Goal: Task Accomplishment & Management: Complete application form

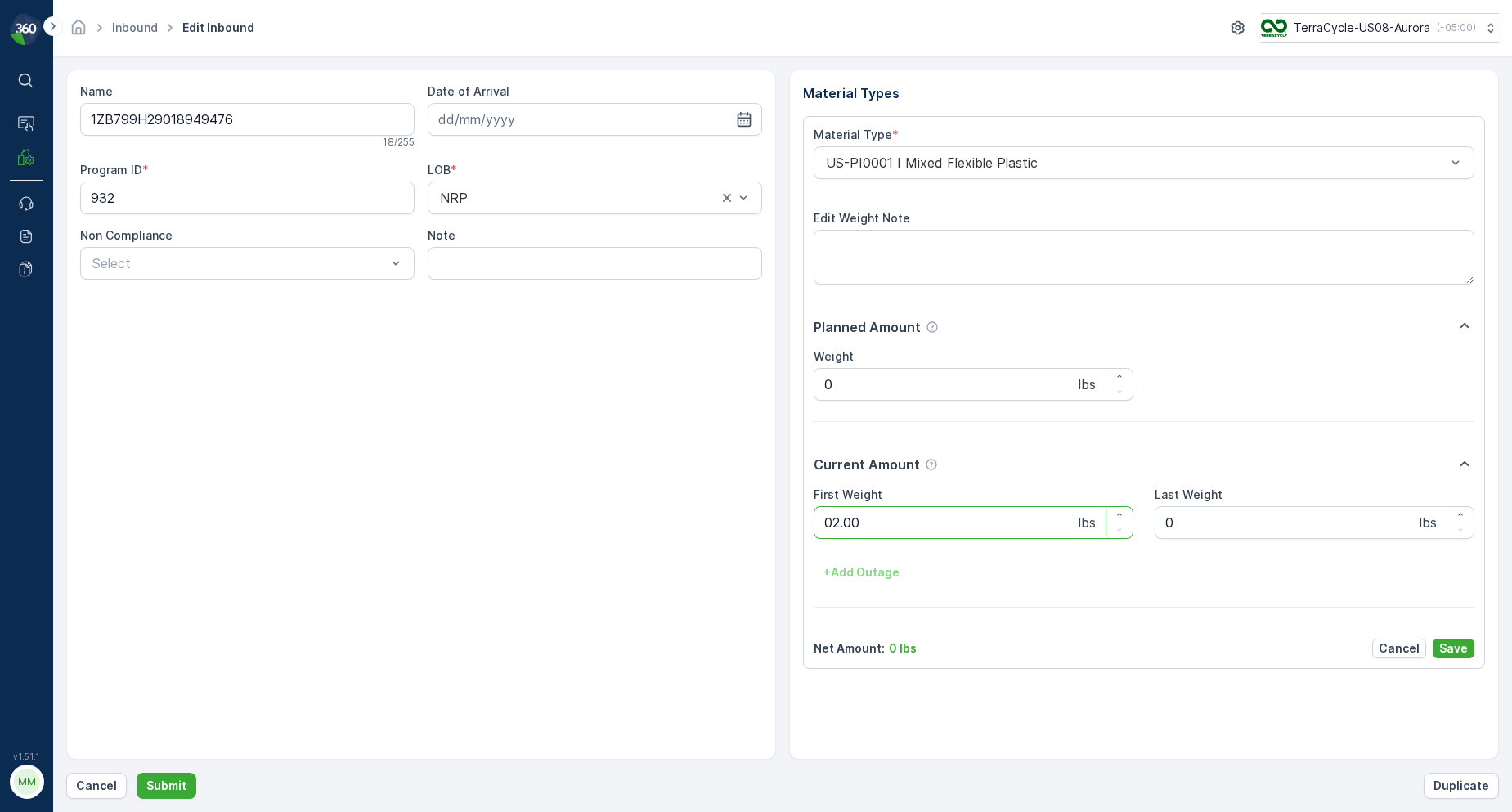
click at [136, 773] on button "Submit" at bounding box center [165, 786] width 59 height 27
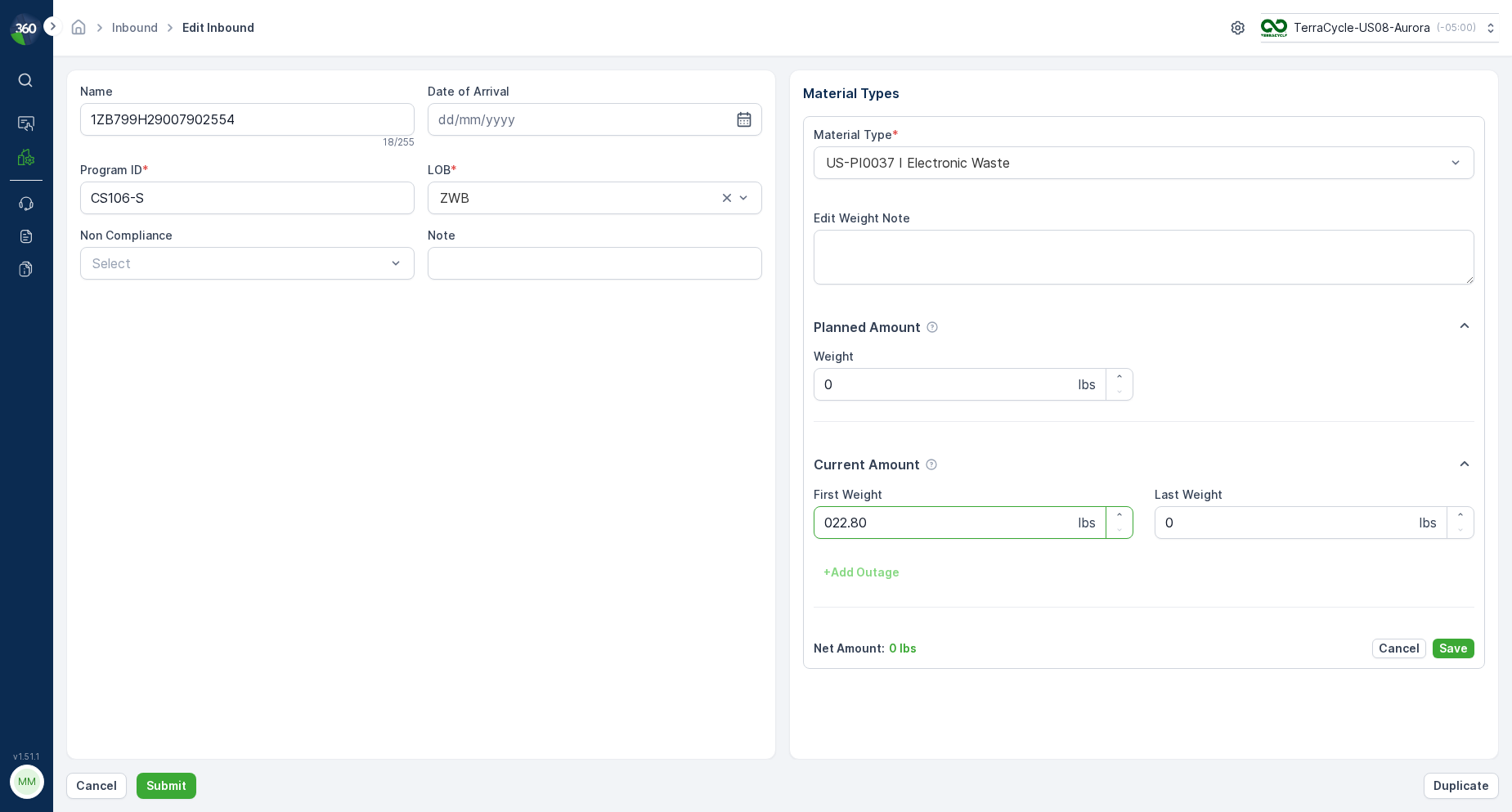
click at [136, 773] on button "Submit" at bounding box center [165, 786] width 59 height 27
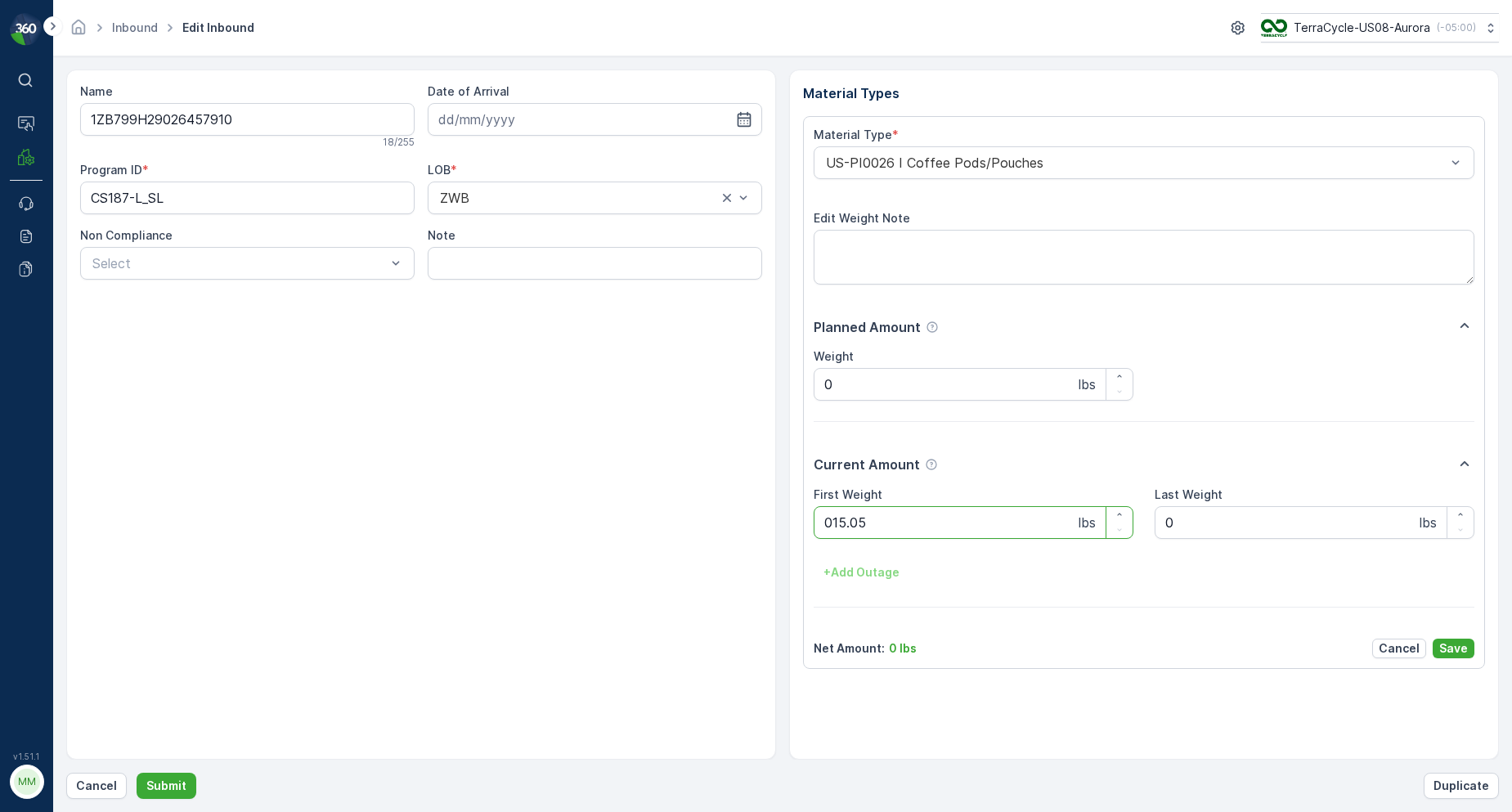
click at [136, 773] on button "Submit" at bounding box center [165, 786] width 59 height 27
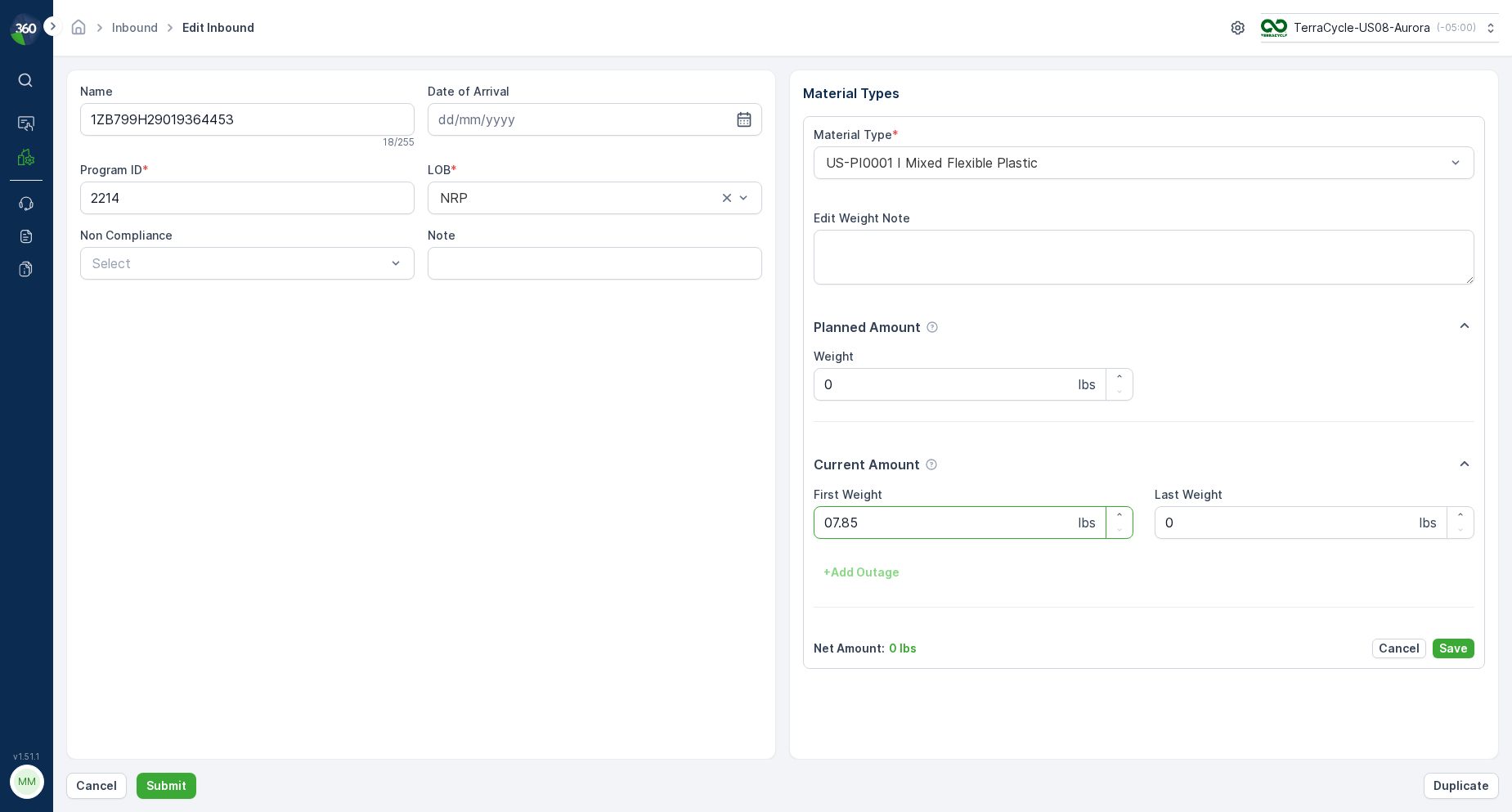
click at [136, 773] on button "Submit" at bounding box center [165, 786] width 59 height 27
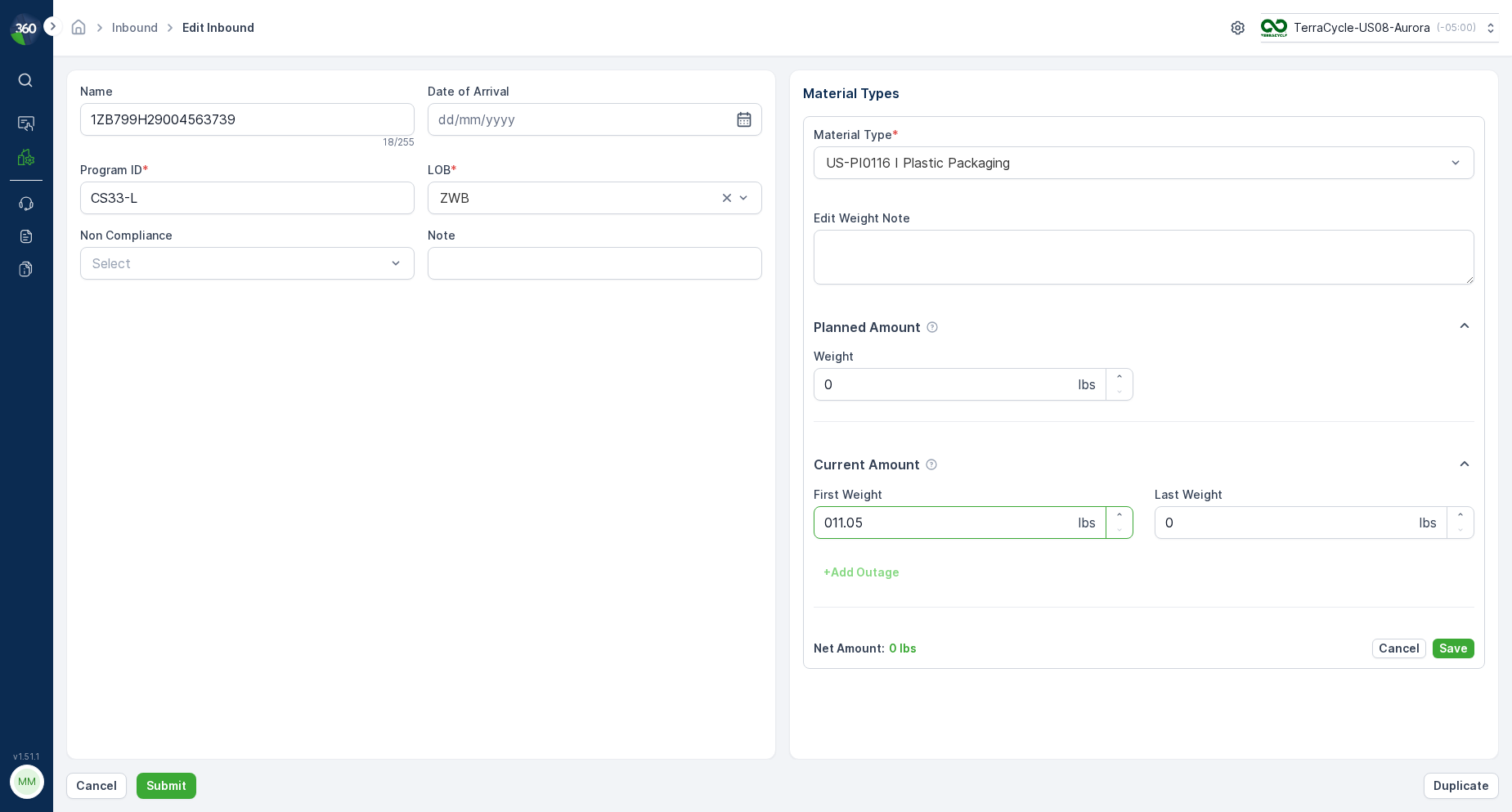
click at [136, 773] on button "Submit" at bounding box center [165, 786] width 59 height 27
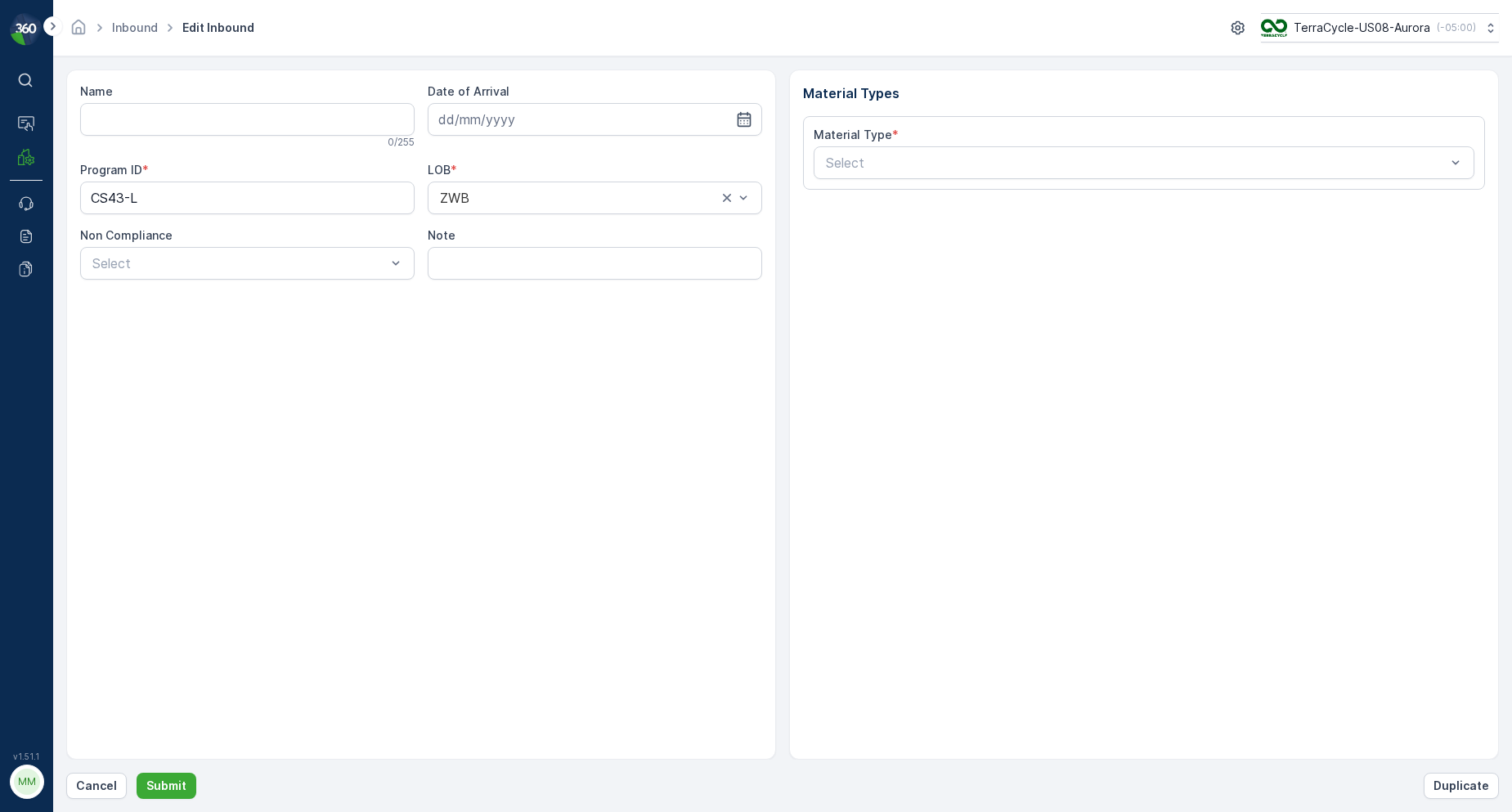
type input "1Z1AR8619099414677"
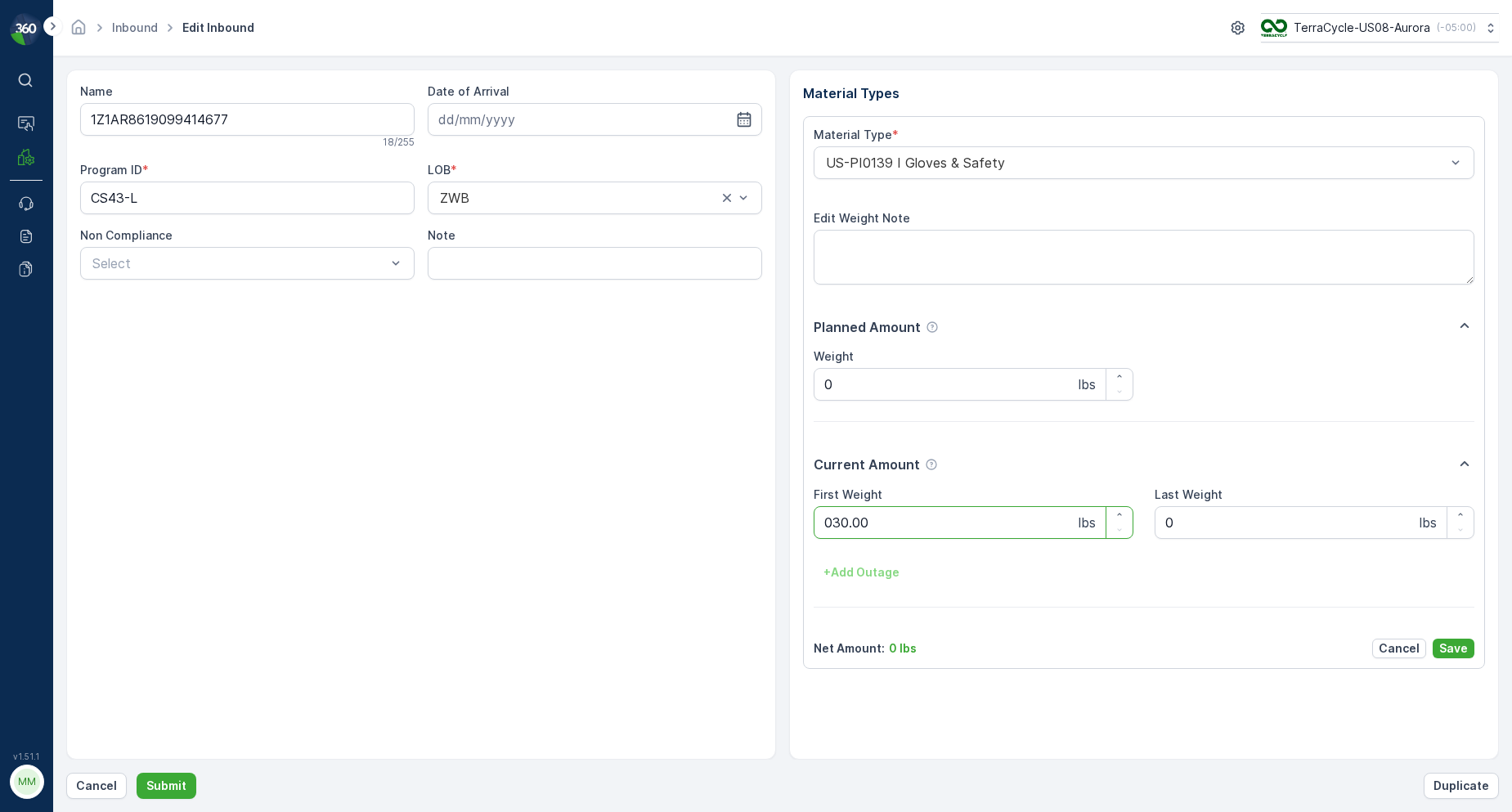
click at [136, 773] on button "Submit" at bounding box center [165, 786] width 59 height 27
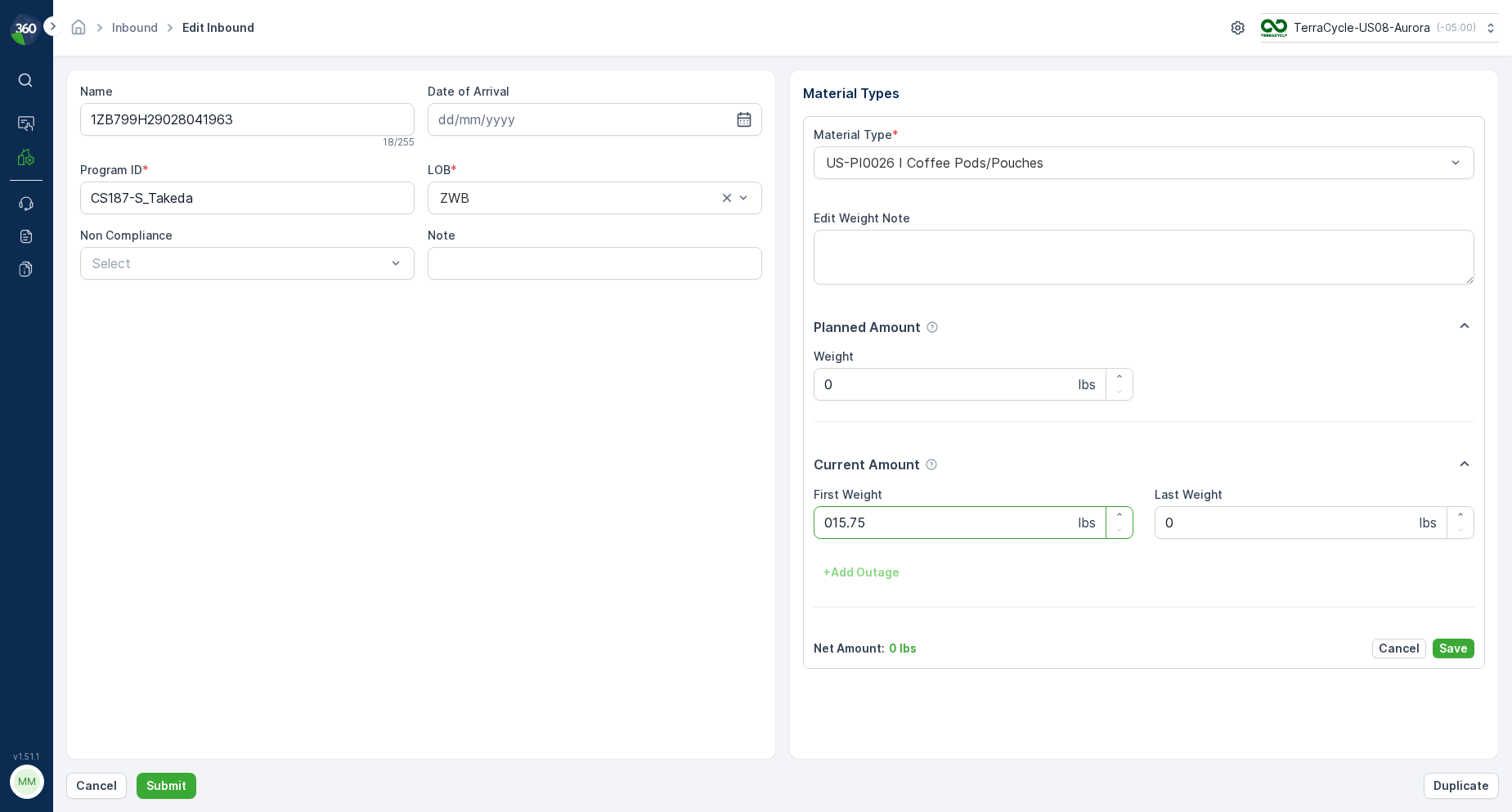
click at [136, 773] on button "Submit" at bounding box center [165, 786] width 59 height 27
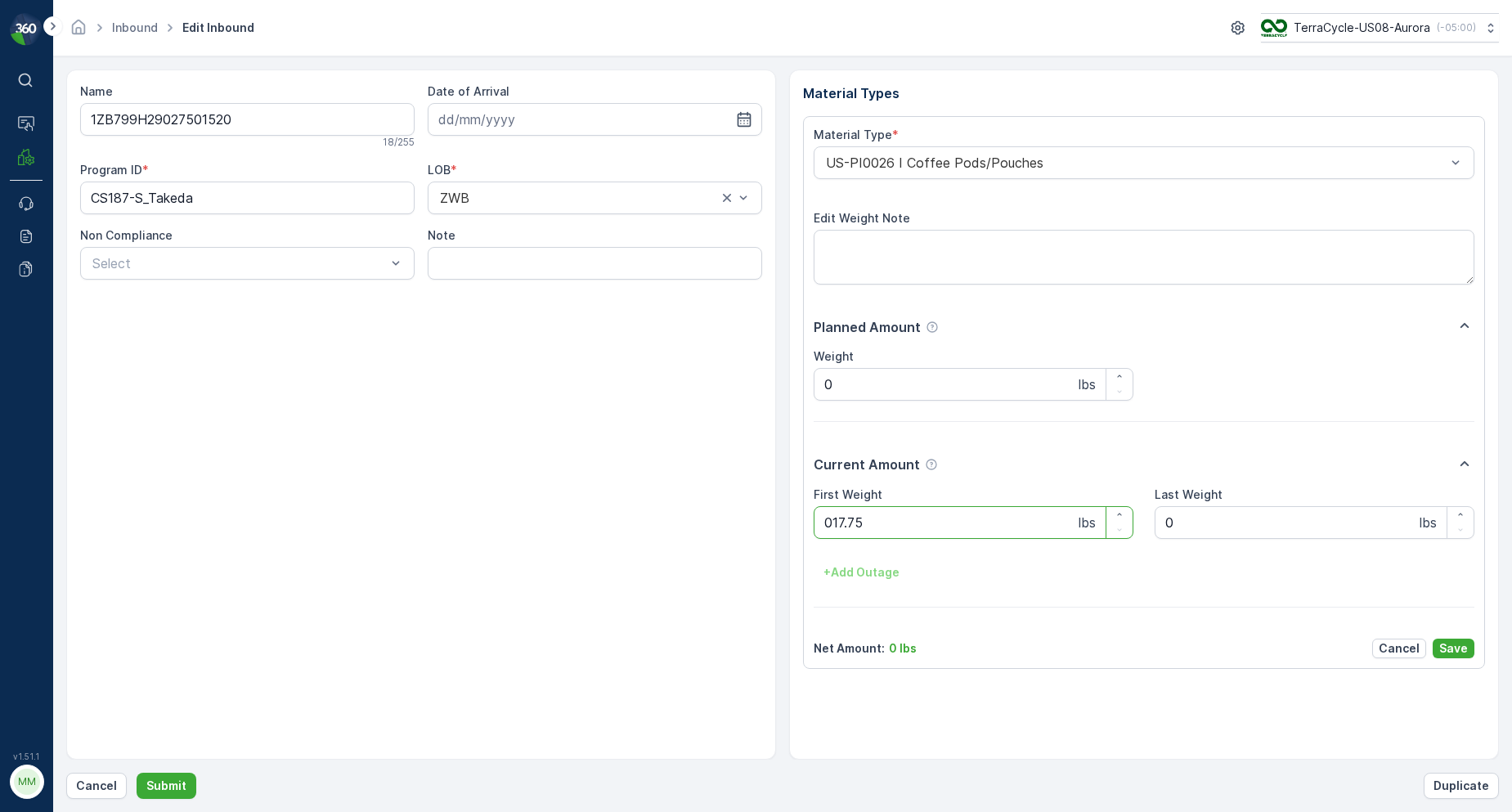
click at [136, 773] on button "Submit" at bounding box center [165, 786] width 59 height 27
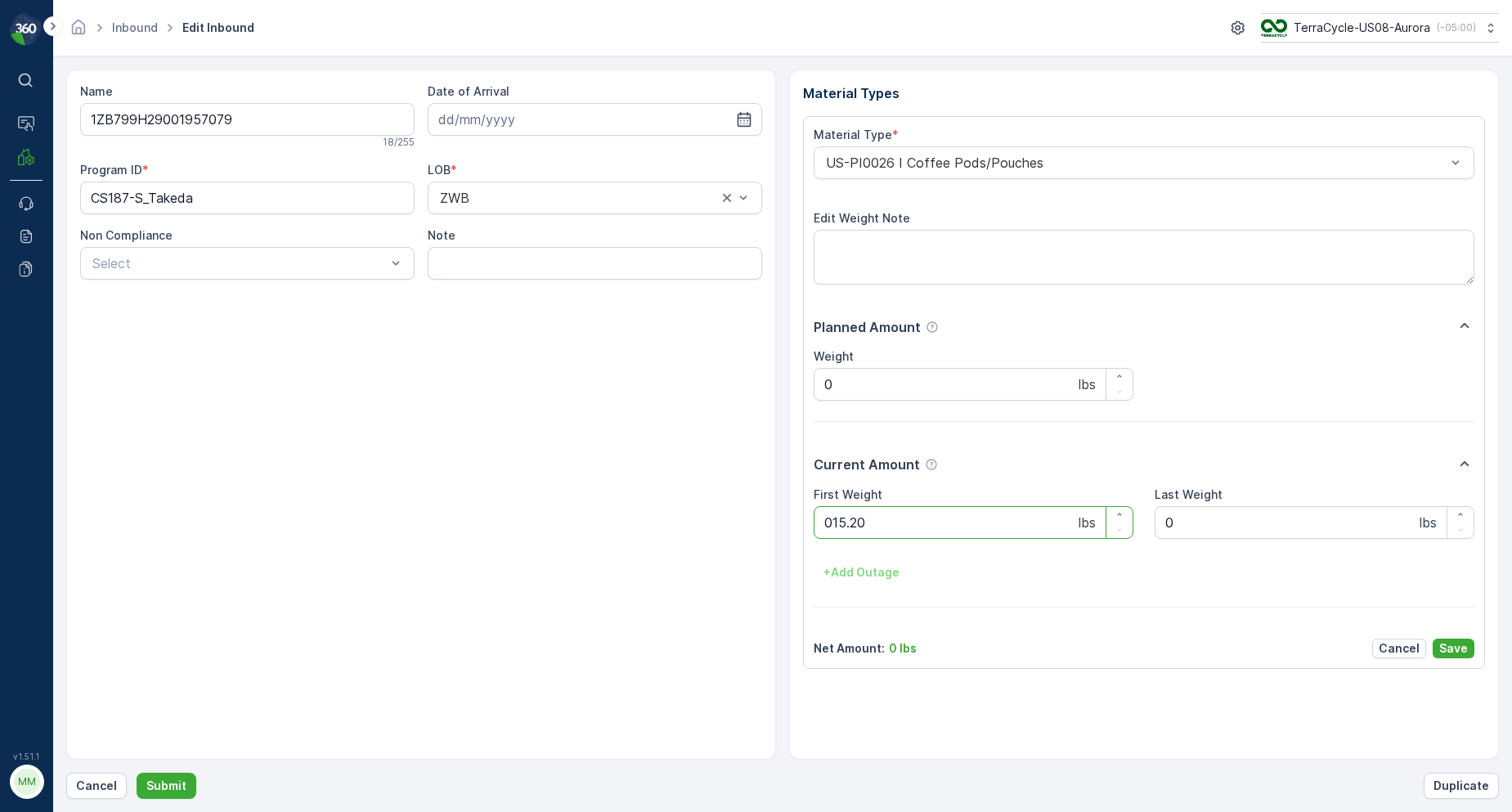
click at [136, 773] on button "Submit" at bounding box center [165, 786] width 59 height 27
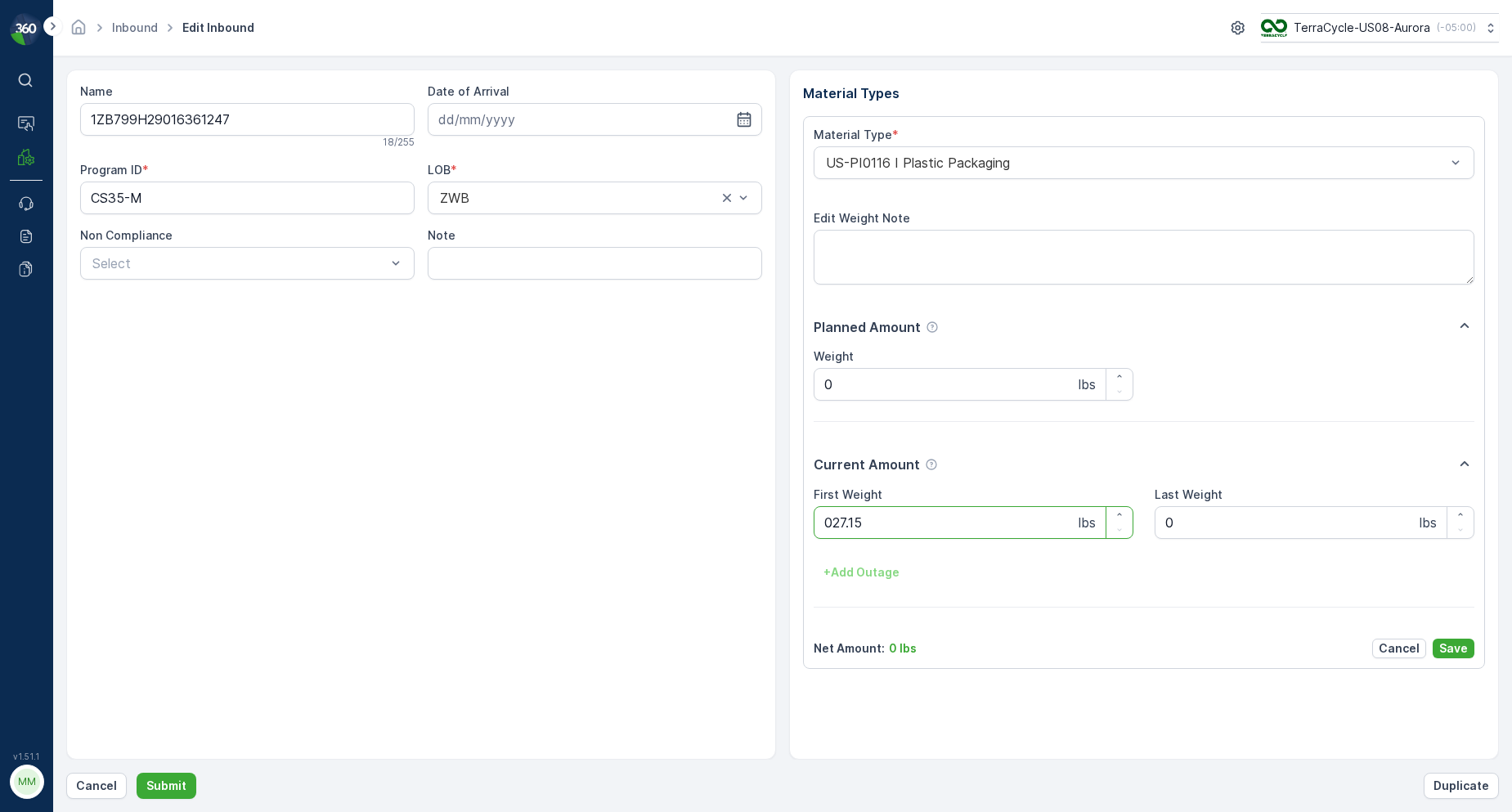
click at [136, 773] on button "Submit" at bounding box center [165, 786] width 59 height 27
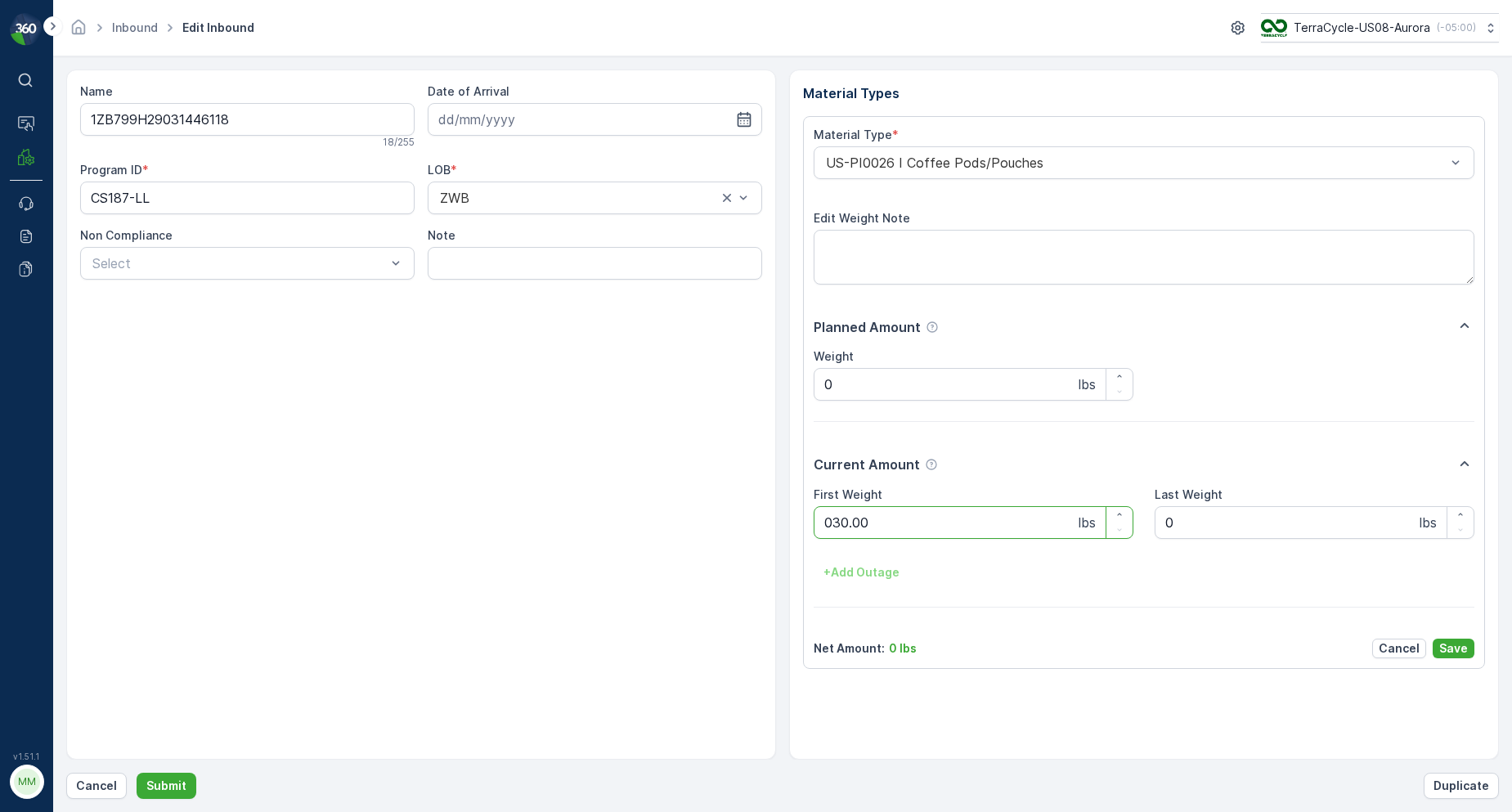
click at [136, 773] on button "Submit" at bounding box center [165, 786] width 59 height 27
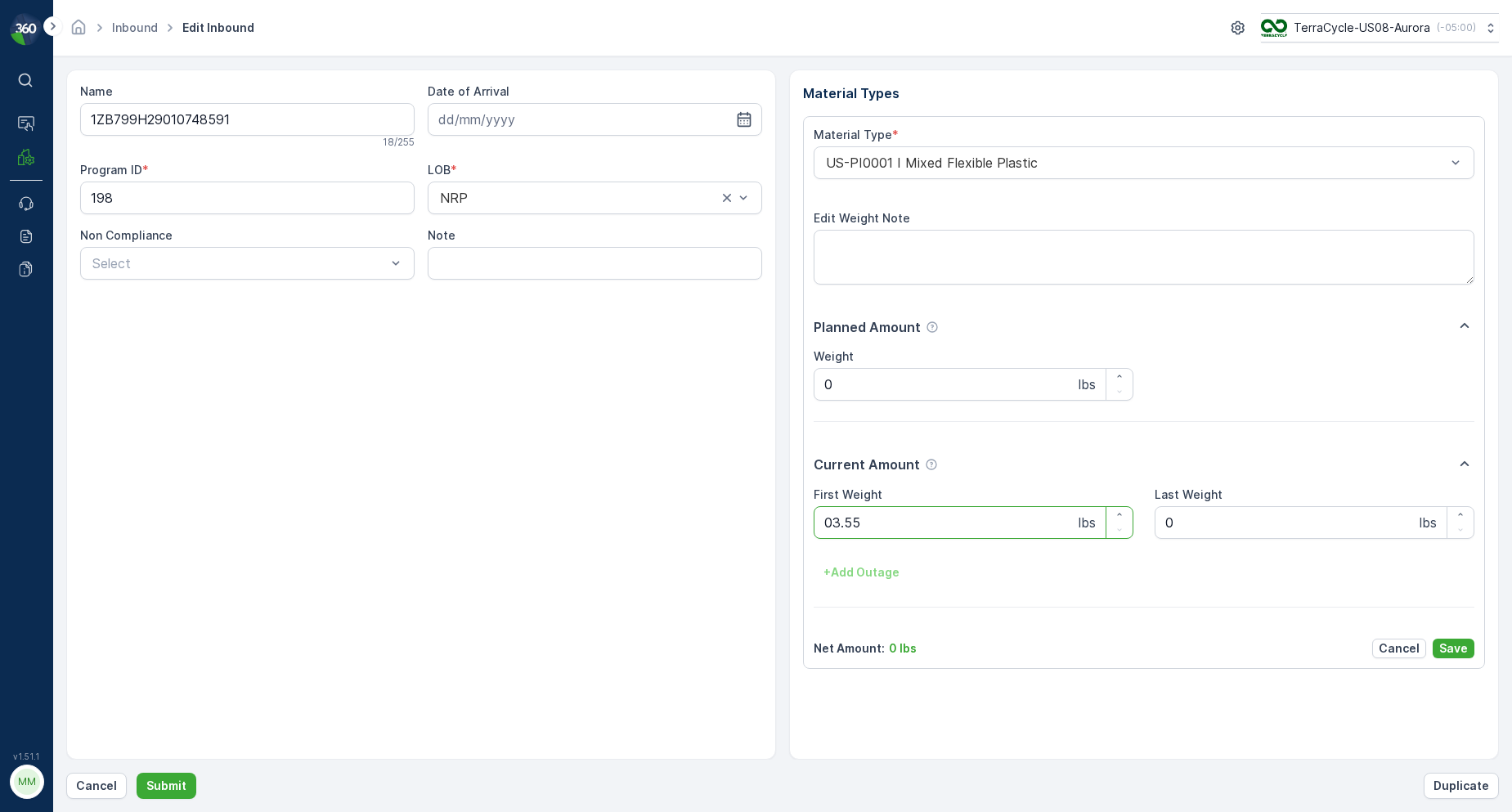
click at [136, 773] on button "Submit" at bounding box center [165, 786] width 59 height 27
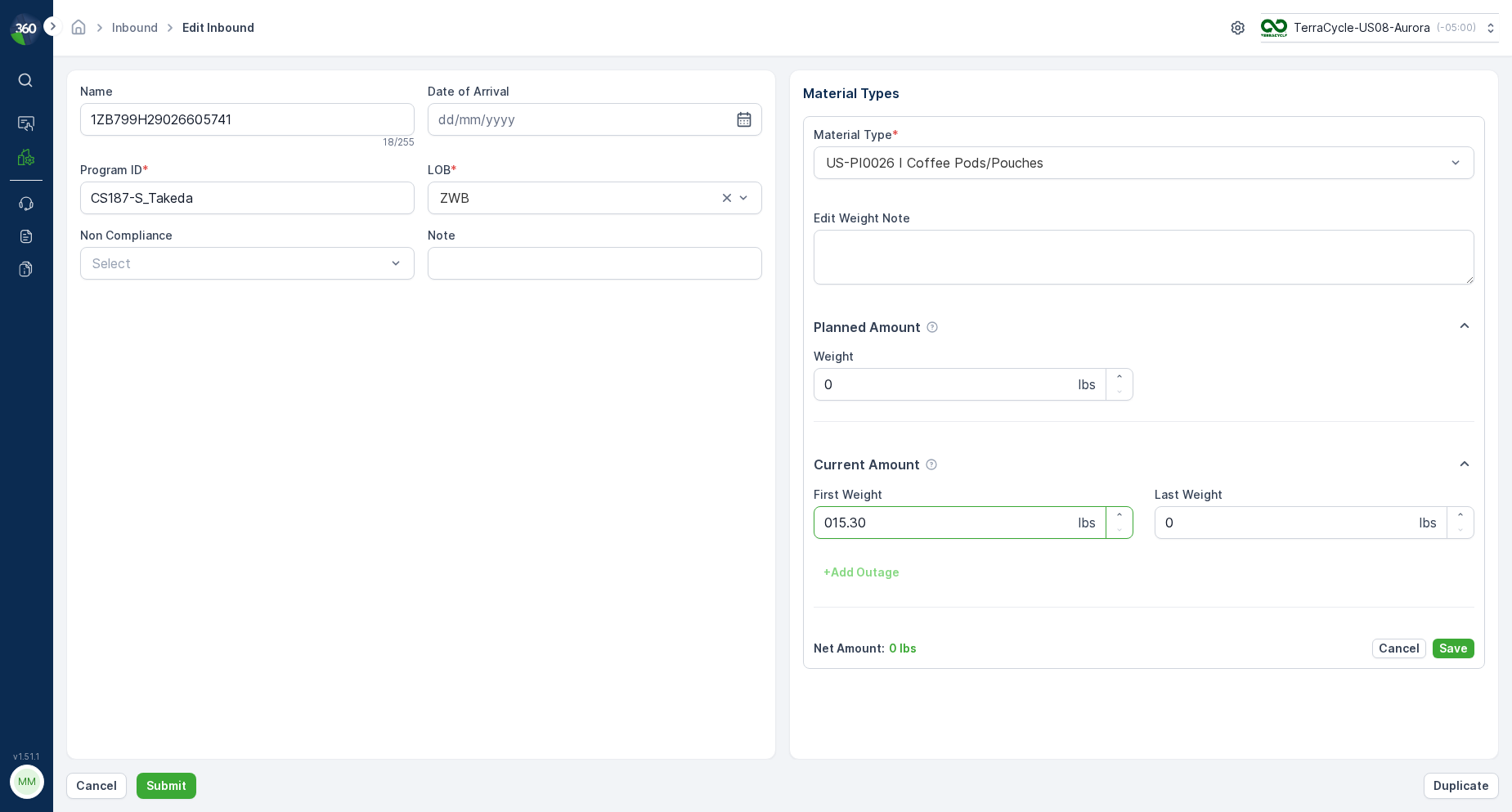
click at [136, 773] on button "Submit" at bounding box center [165, 786] width 59 height 27
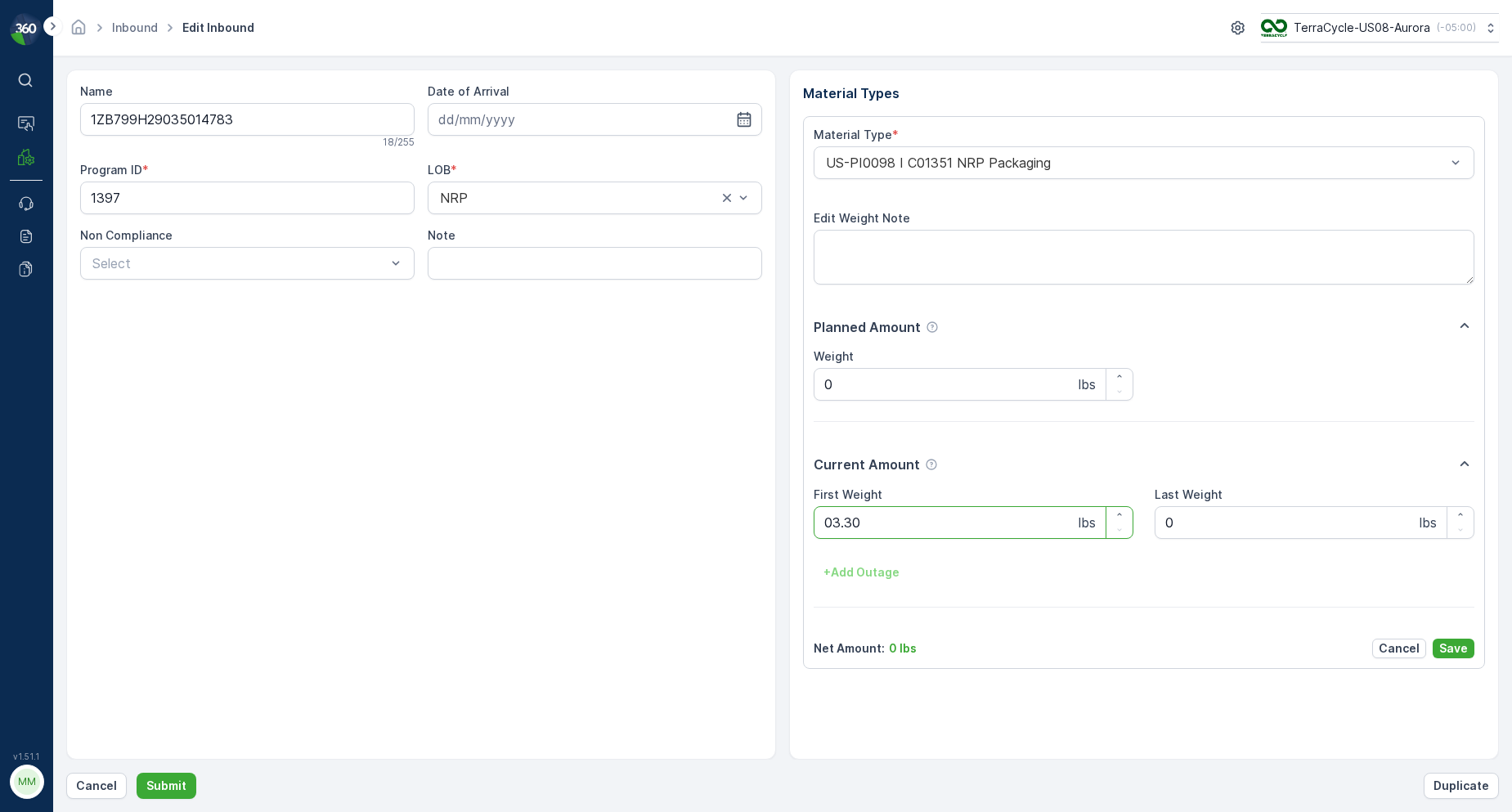
click at [136, 773] on button "Submit" at bounding box center [165, 786] width 59 height 27
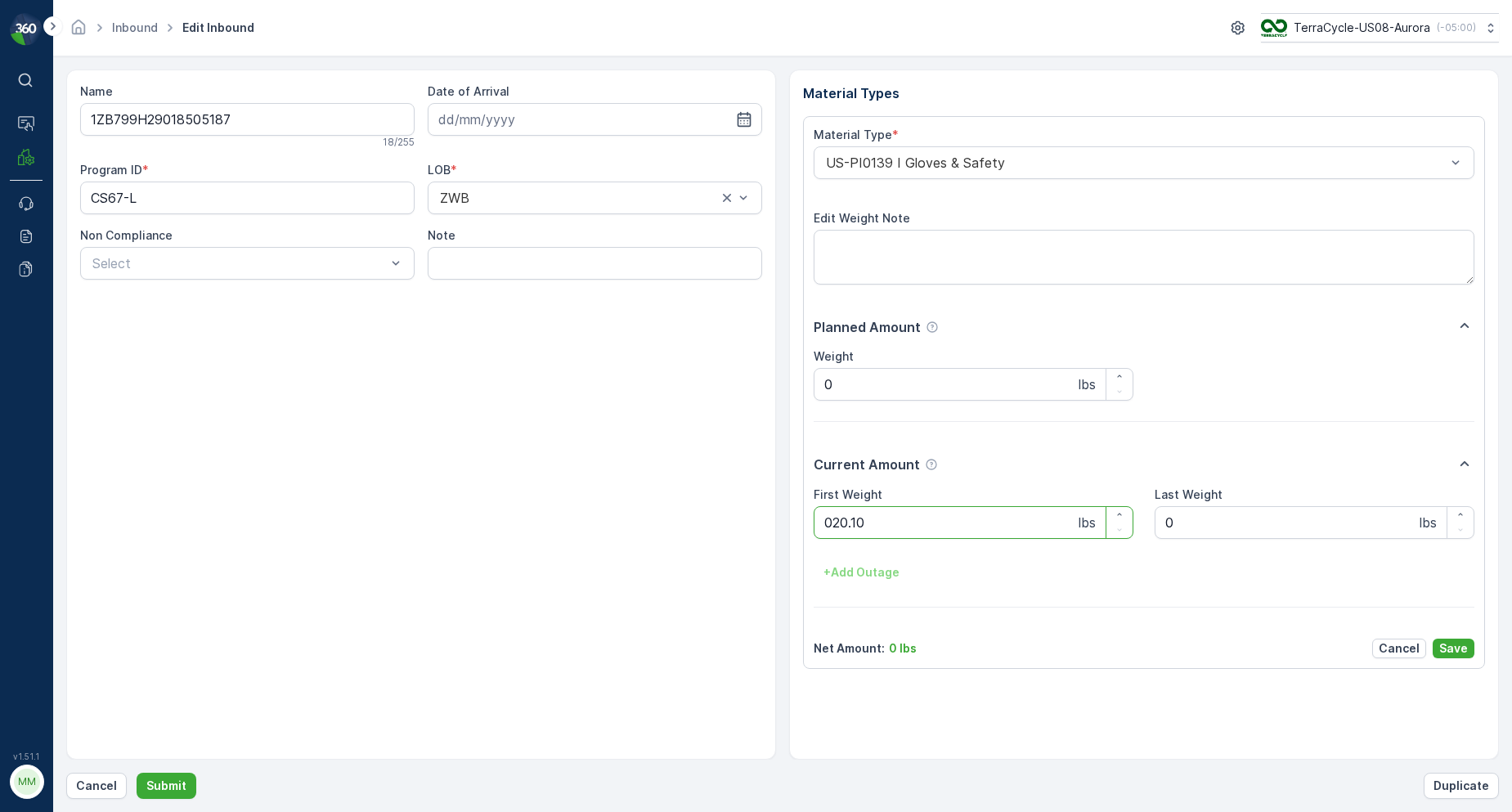
click at [136, 773] on button "Submit" at bounding box center [165, 786] width 59 height 27
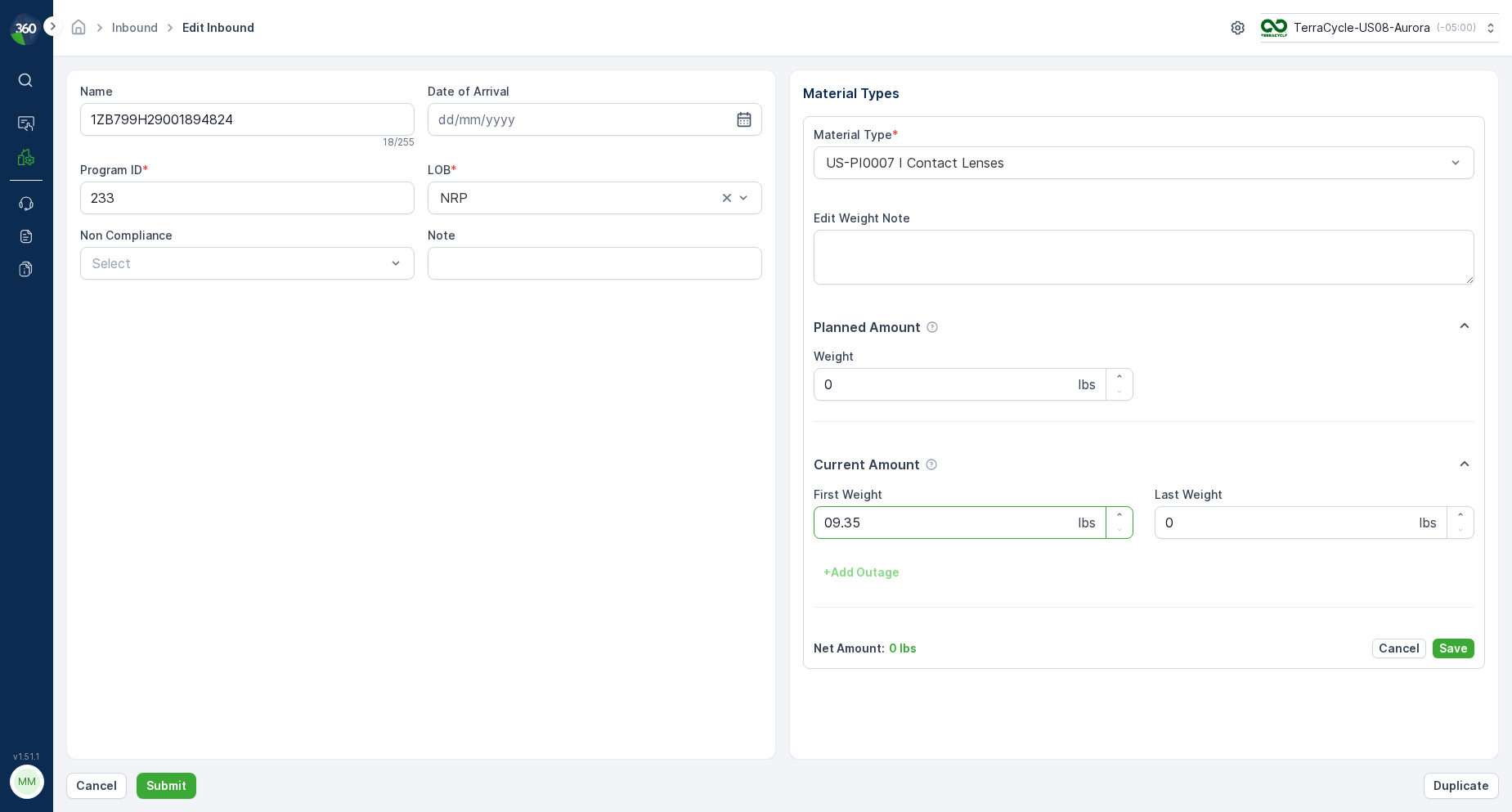
click at [136, 773] on button "Submit" at bounding box center [165, 786] width 59 height 27
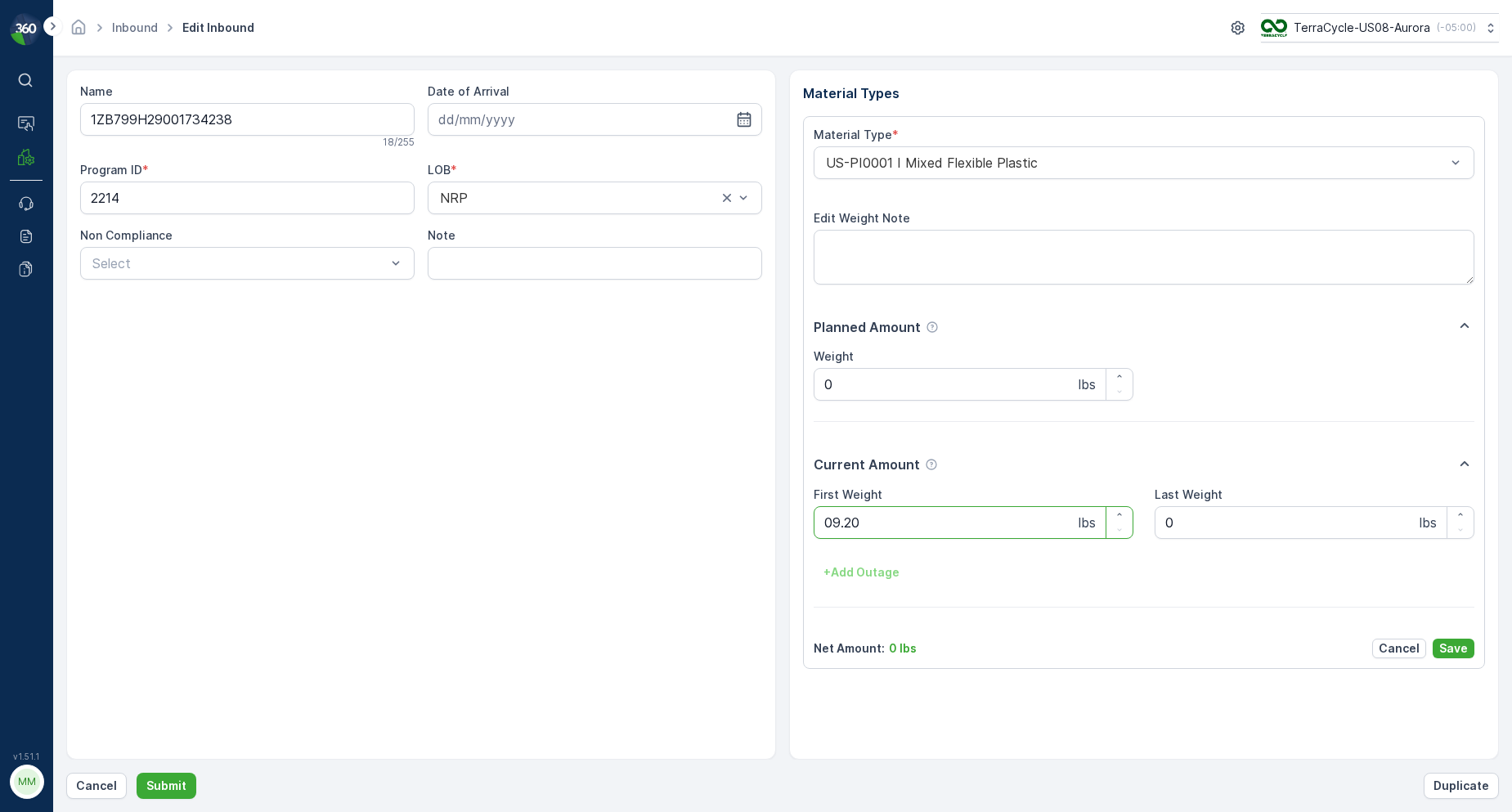
click at [136, 773] on button "Submit" at bounding box center [165, 786] width 59 height 27
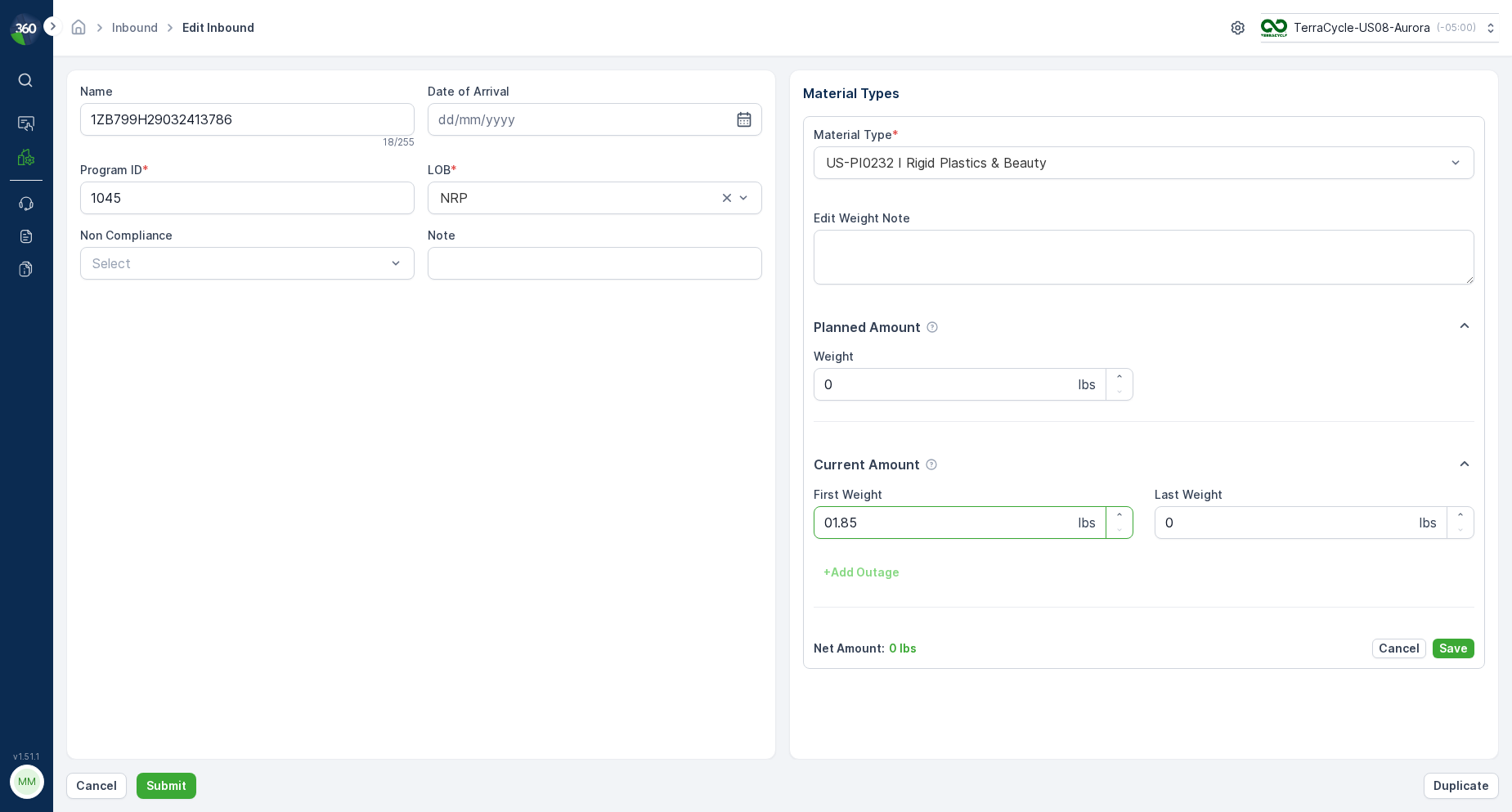
click at [136, 773] on button "Submit" at bounding box center [165, 786] width 59 height 27
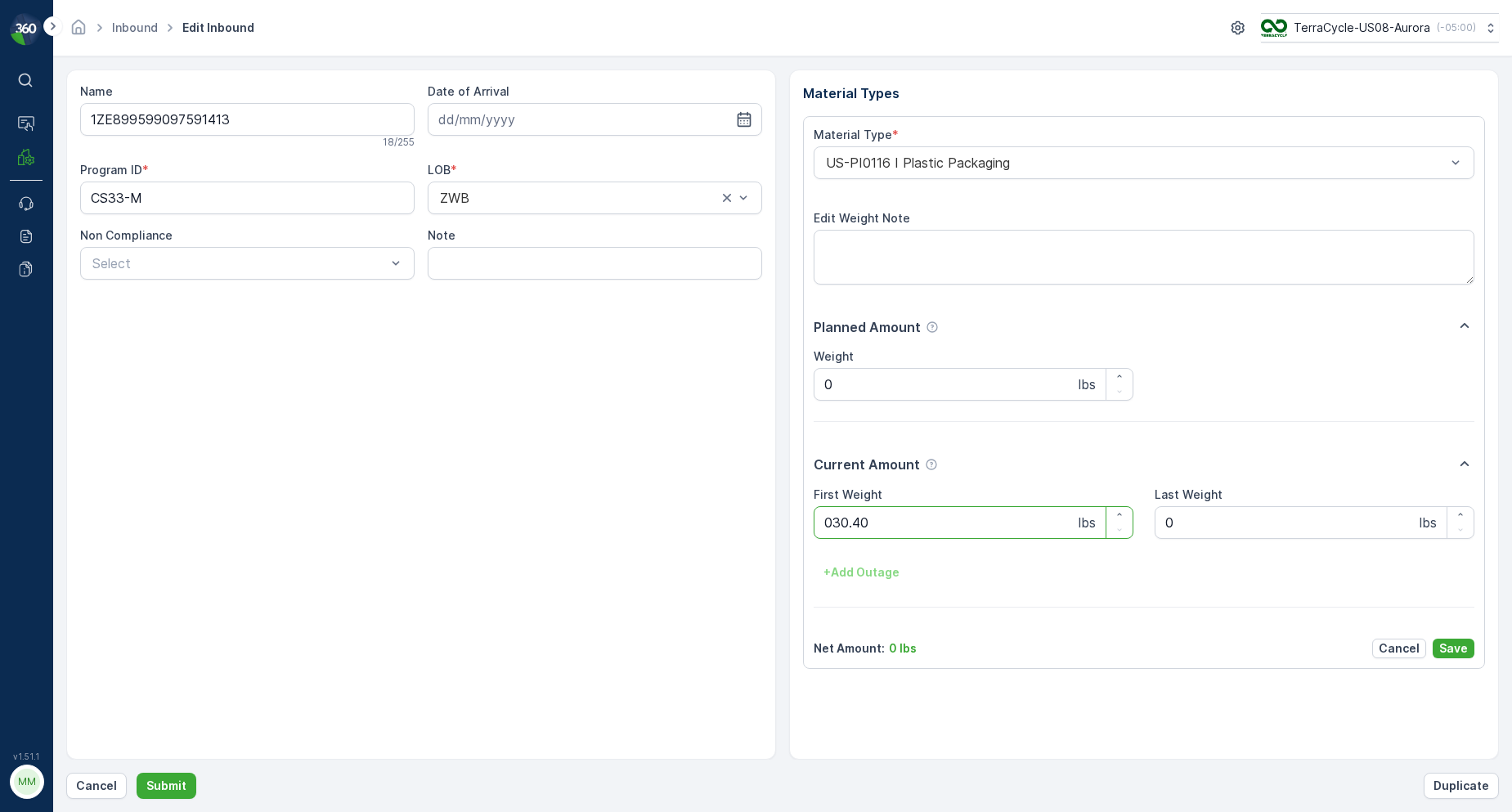
click at [136, 773] on button "Submit" at bounding box center [165, 786] width 59 height 27
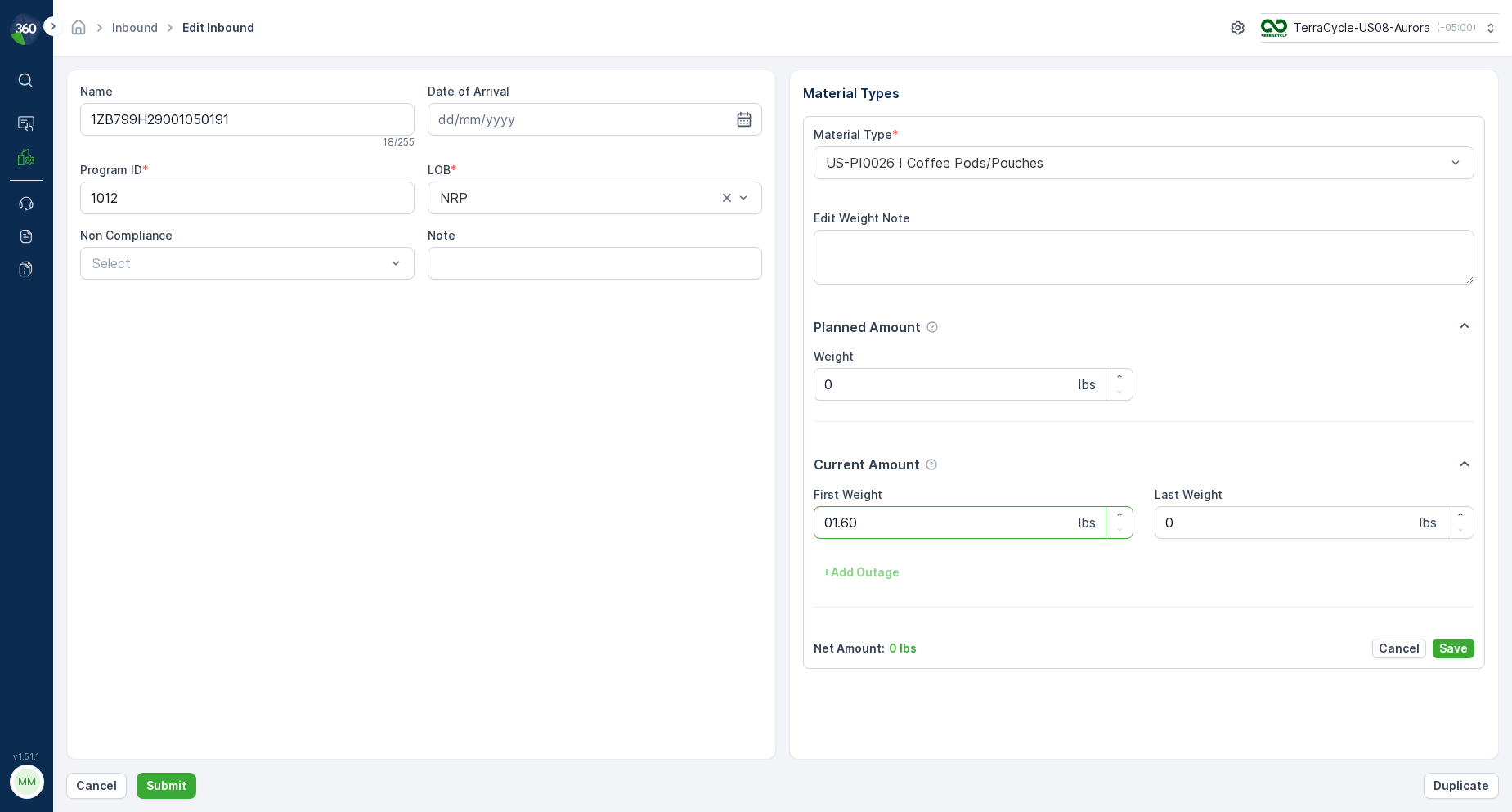
click at [136, 773] on button "Submit" at bounding box center [165, 786] width 59 height 27
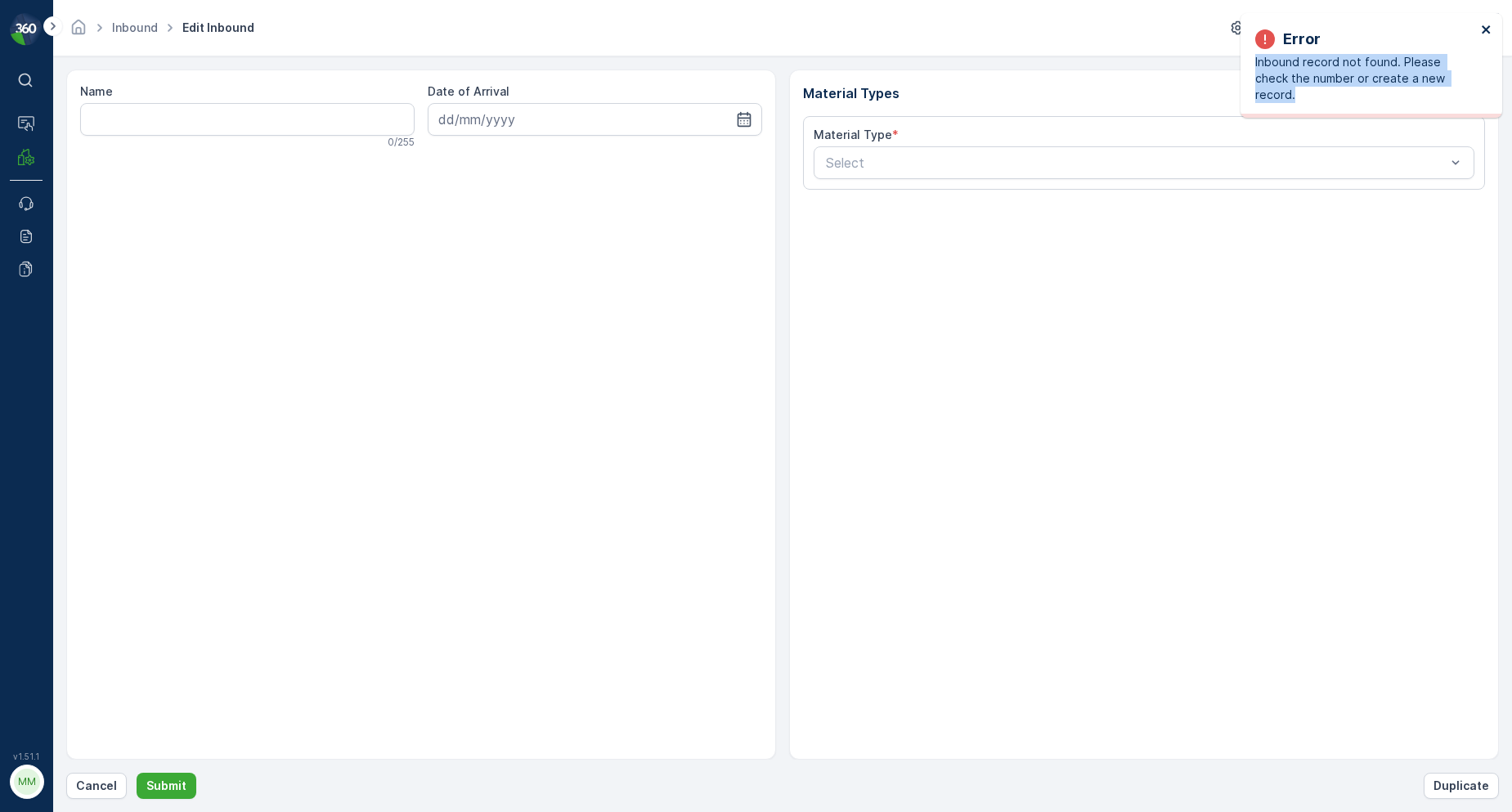
click at [1486, 27] on icon "close" at bounding box center [1486, 29] width 12 height 13
click at [105, 784] on p "Cancel" at bounding box center [96, 785] width 41 height 16
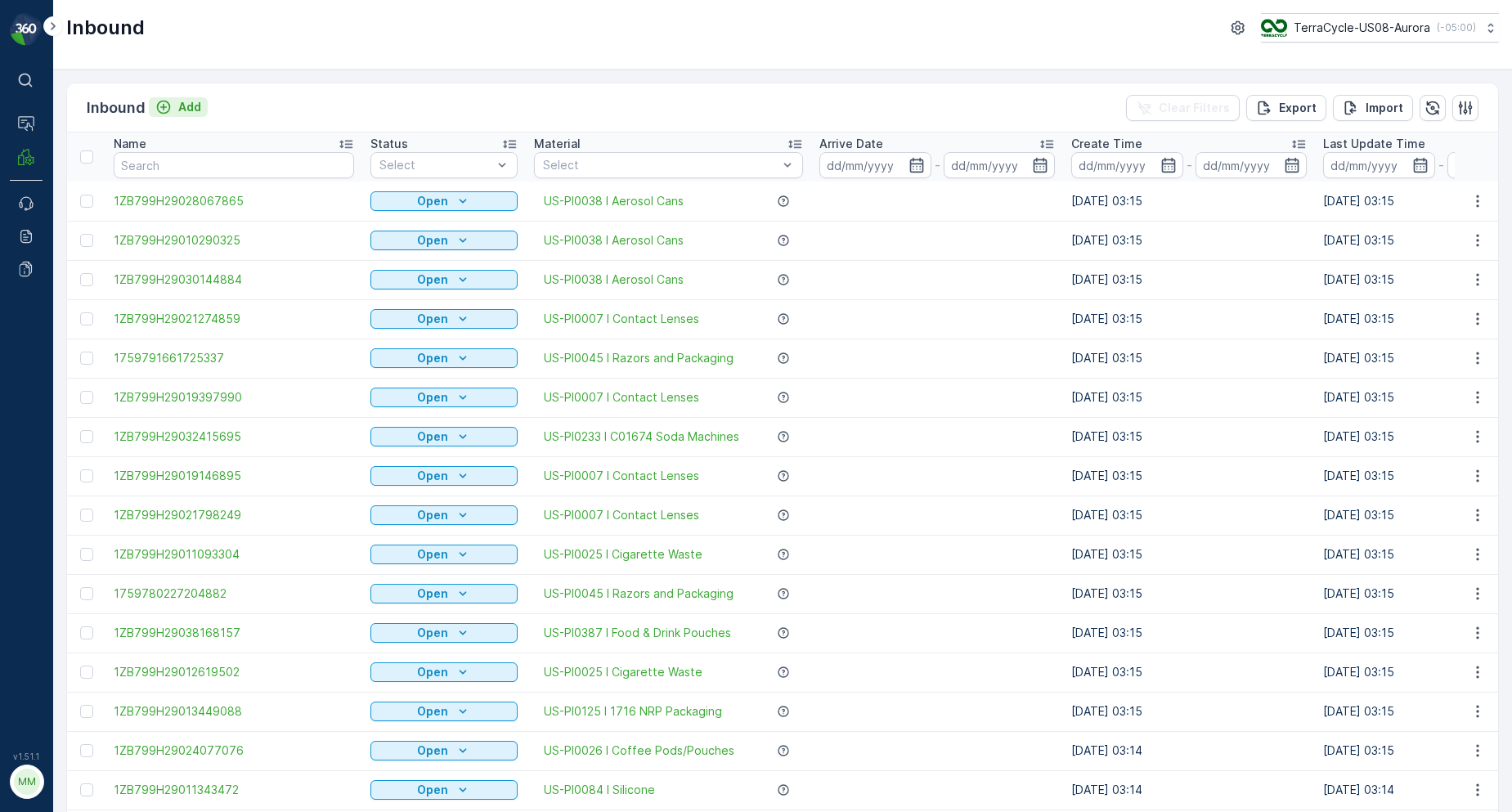
click at [195, 105] on p "Add" at bounding box center [190, 107] width 23 height 16
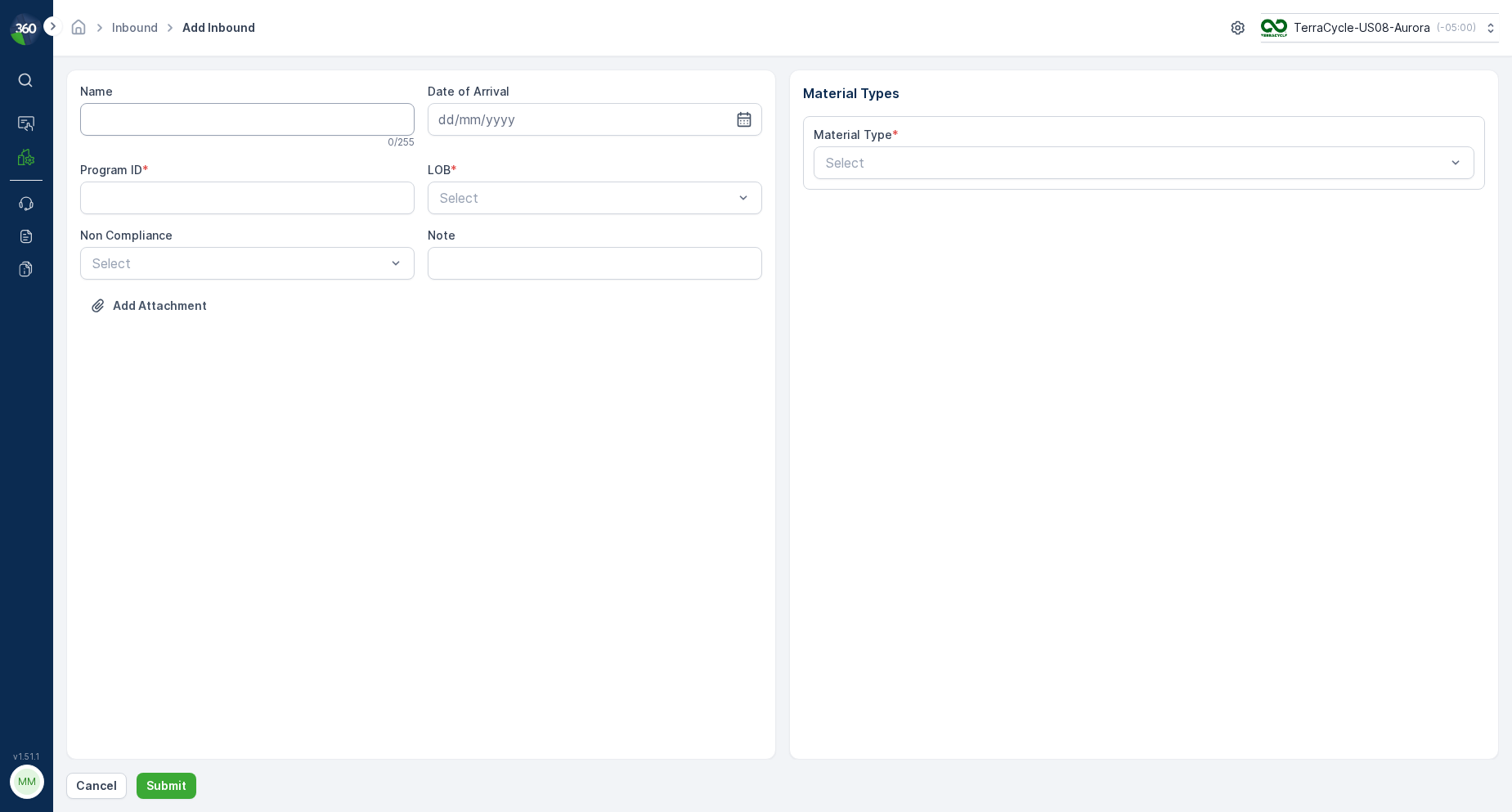
click at [190, 122] on input "Name" at bounding box center [248, 119] width 334 height 33
type input "9622001900004733273400473092634425"
click at [136, 773] on button "Submit" at bounding box center [165, 786] width 59 height 27
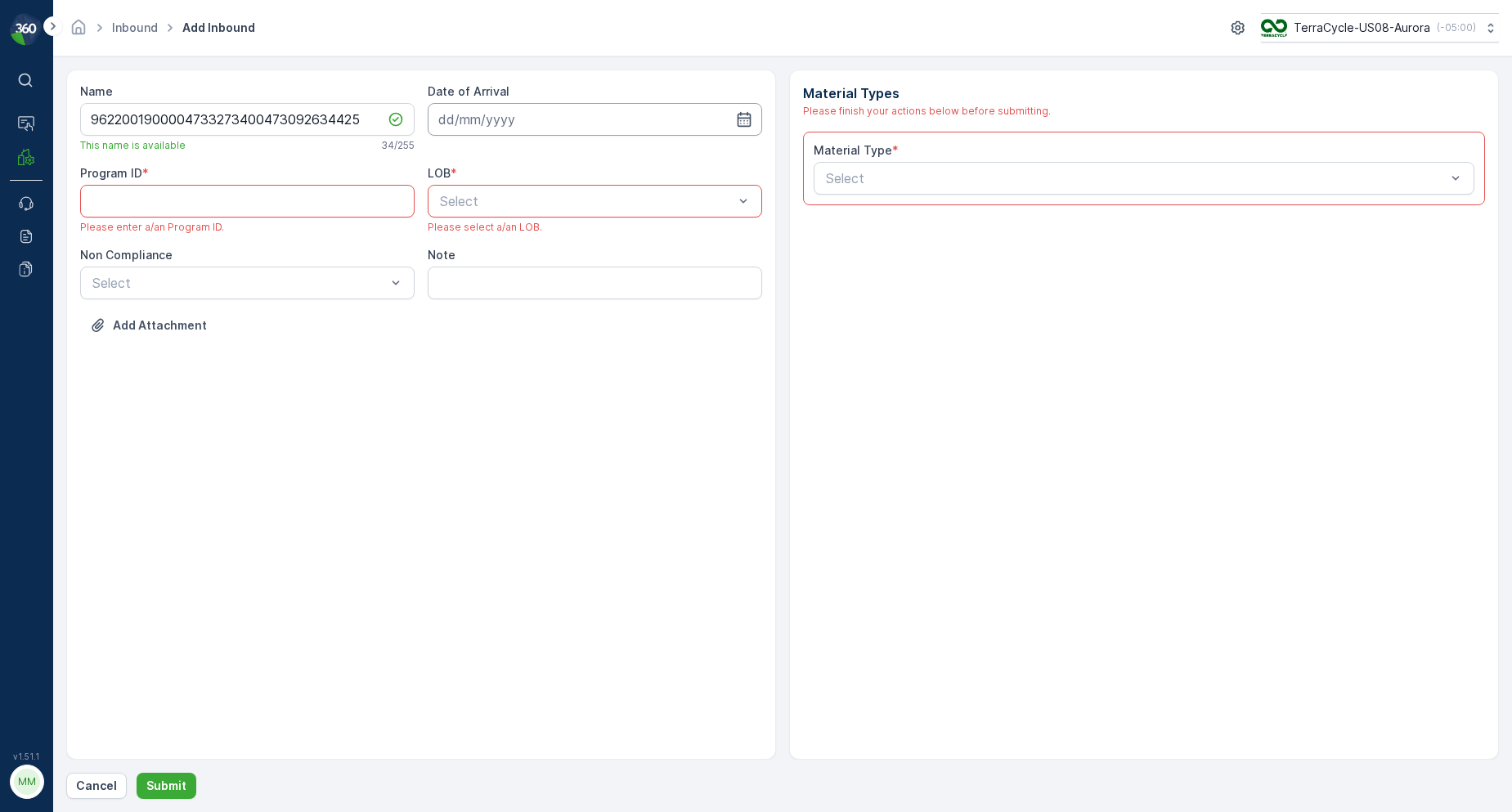
click at [492, 103] on input at bounding box center [595, 119] width 334 height 33
click at [518, 256] on div "7" at bounding box center [515, 257] width 27 height 27
type input "[DATE]"
click at [512, 218] on div "LOB * Select Please select a/an LOB." at bounding box center [595, 200] width 334 height 69
click at [506, 211] on div "Select" at bounding box center [595, 201] width 334 height 33
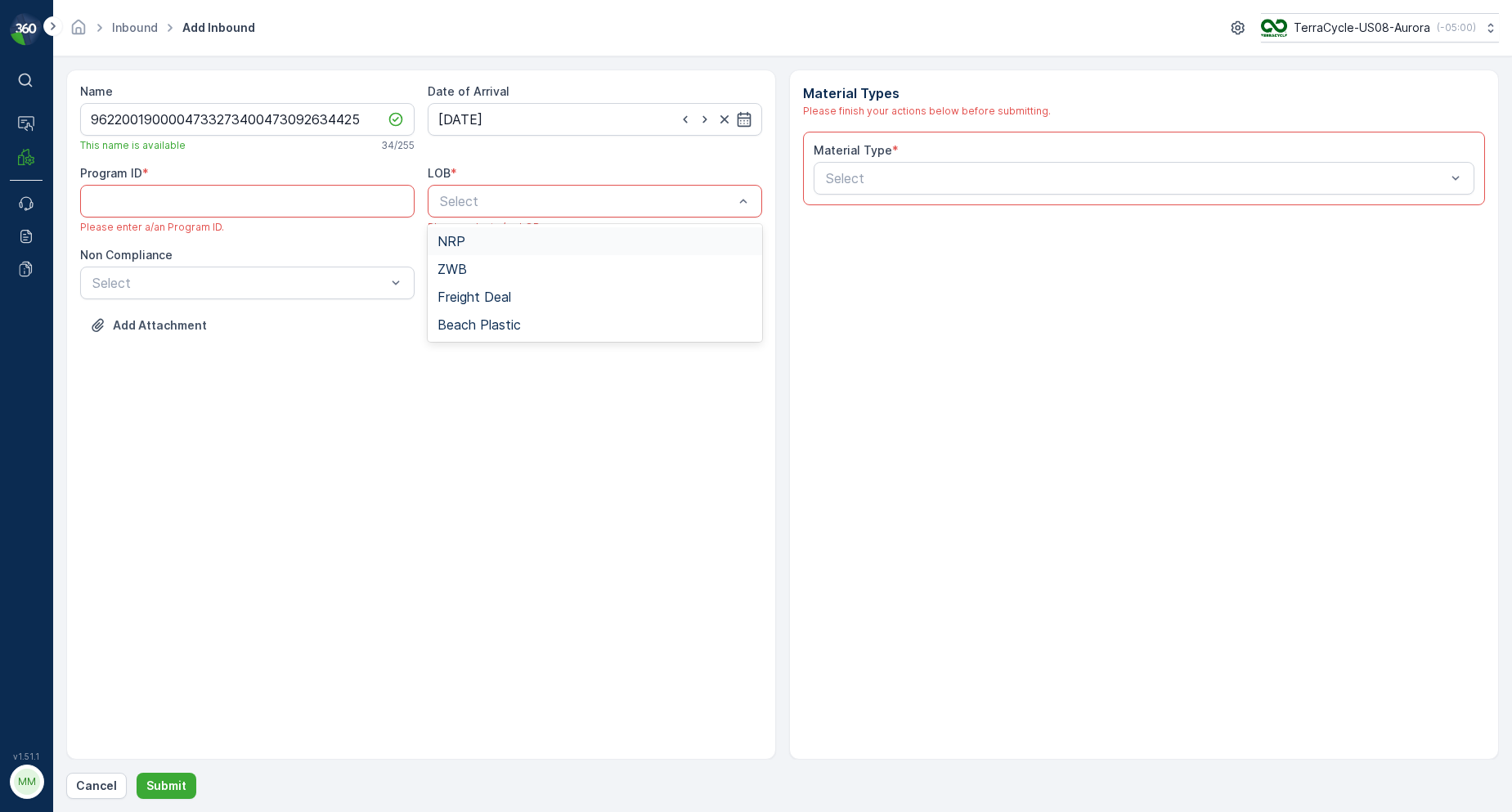
click at [460, 242] on span "NRP" at bounding box center [451, 241] width 27 height 15
click at [354, 203] on ID "Program ID" at bounding box center [248, 201] width 334 height 33
click at [381, 254] on div "Non Compliance" at bounding box center [248, 255] width 334 height 16
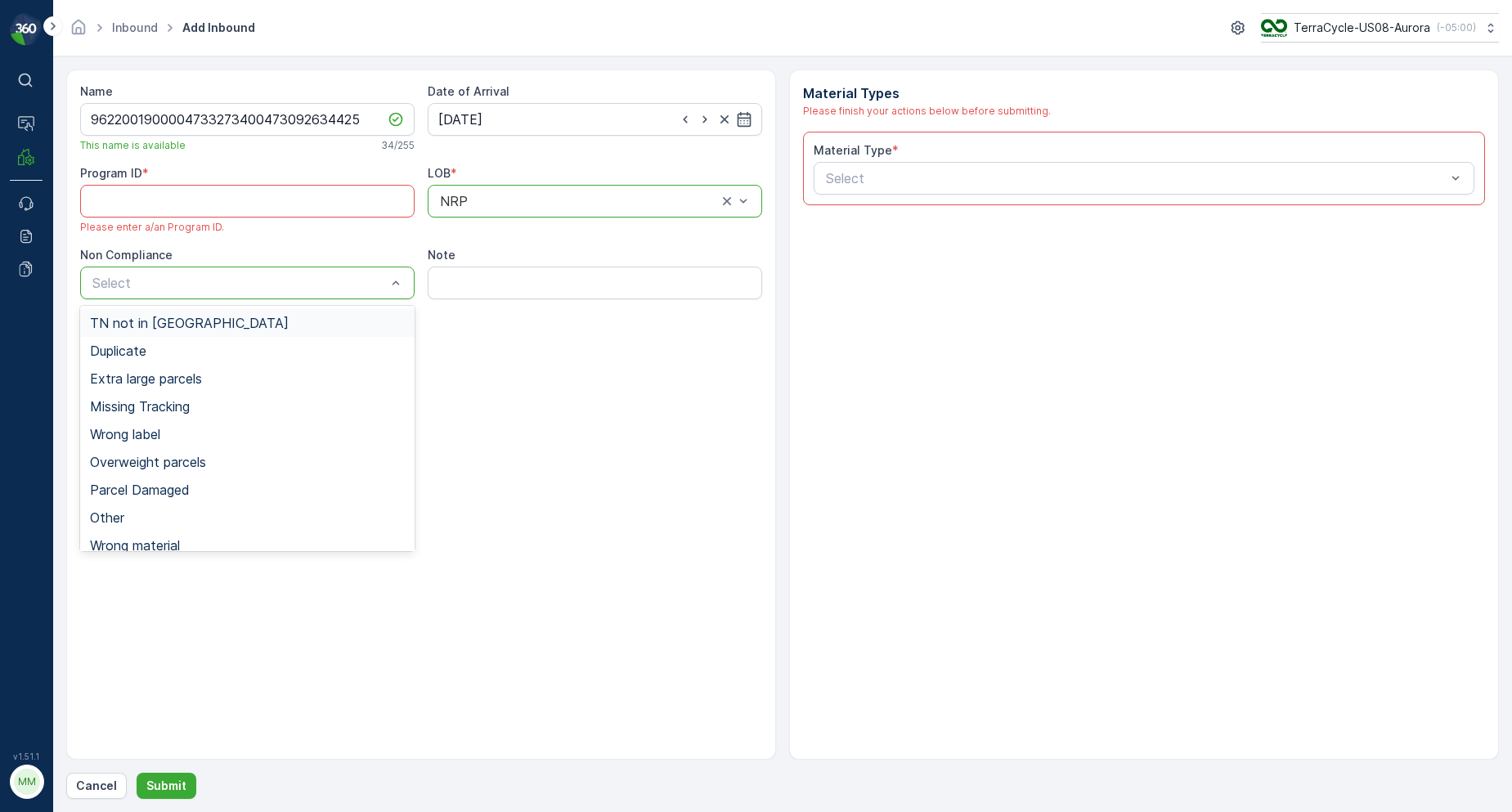
click at [171, 321] on span "TN not in [GEOGRAPHIC_DATA]" at bounding box center [189, 323] width 199 height 15
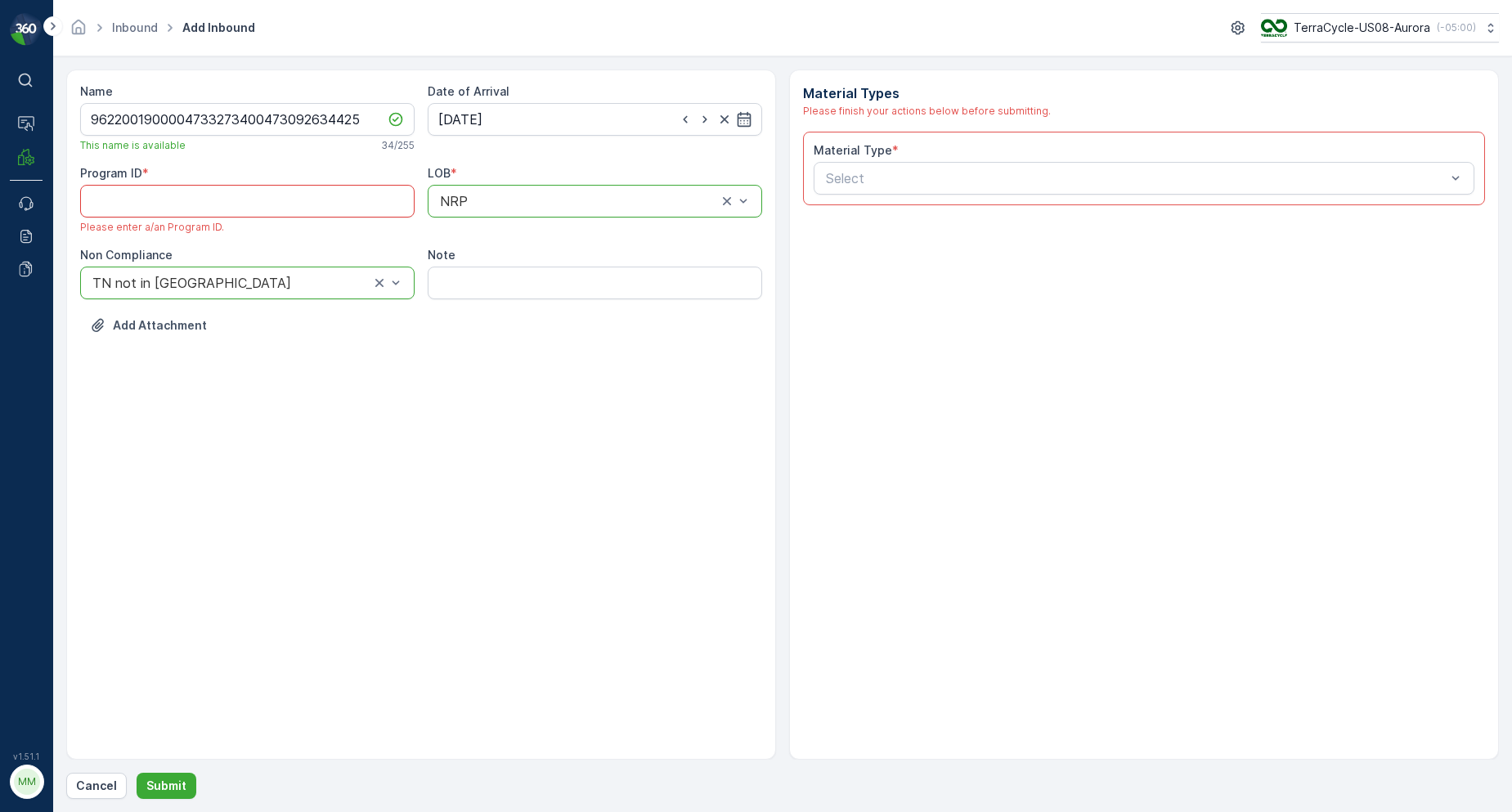
click at [311, 197] on ID "Program ID" at bounding box center [248, 201] width 334 height 33
type ID "1214"
click at [853, 190] on div "Select" at bounding box center [1144, 178] width 661 height 33
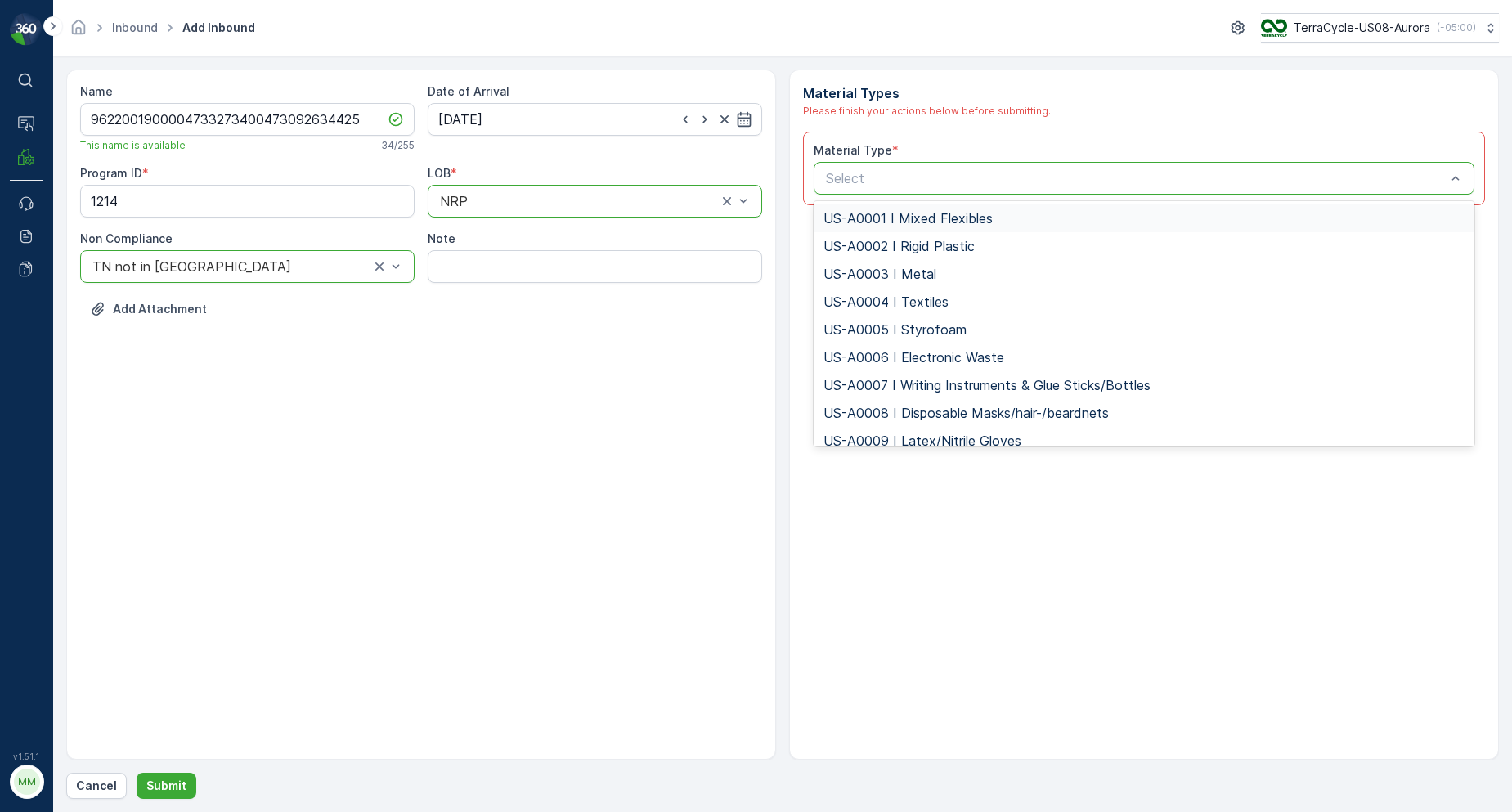
type input "US-PI0006 I Mixed Textiles"
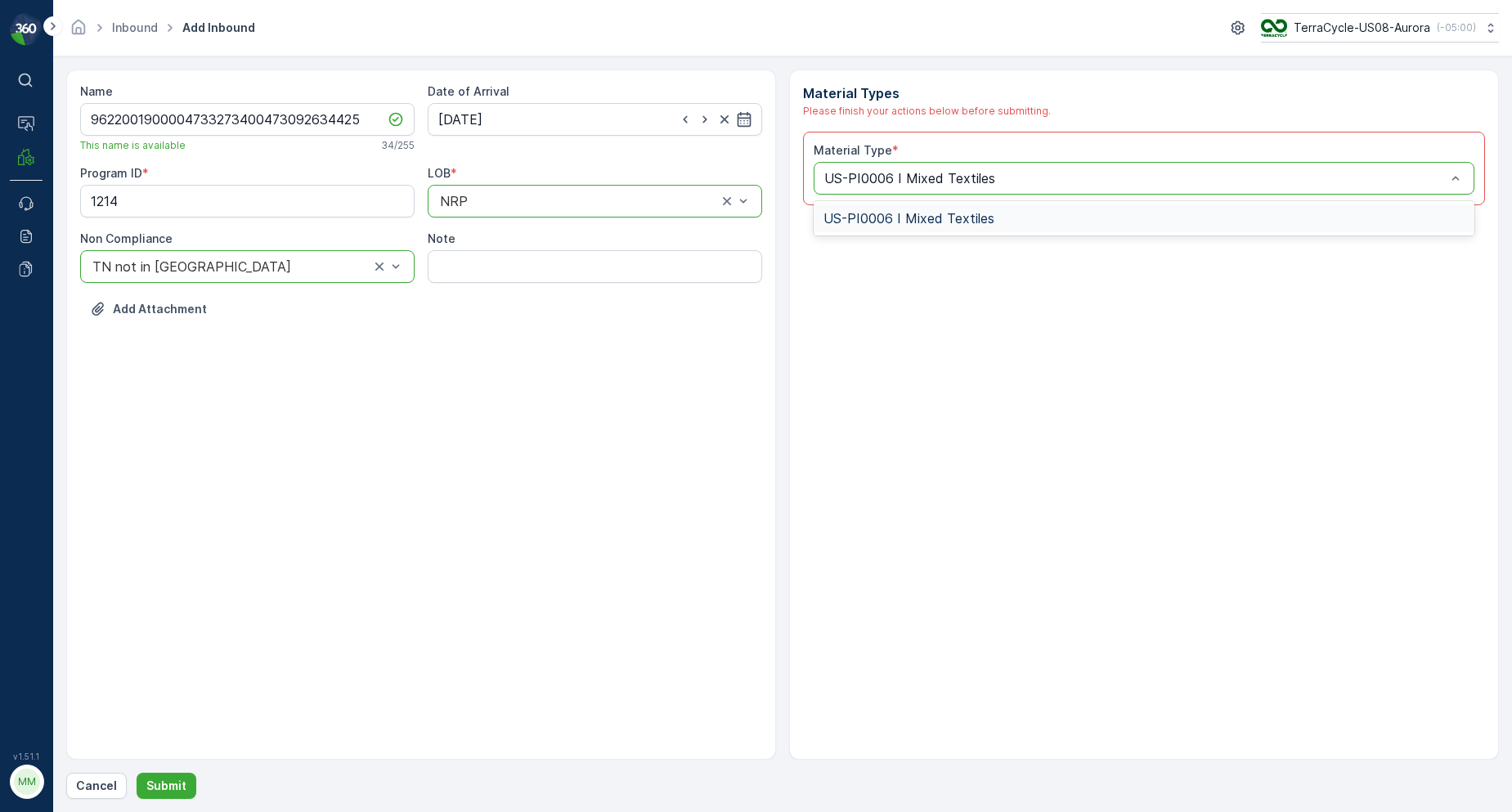
click at [884, 224] on span "US-PI0006 I Mixed Textiles" at bounding box center [909, 218] width 171 height 15
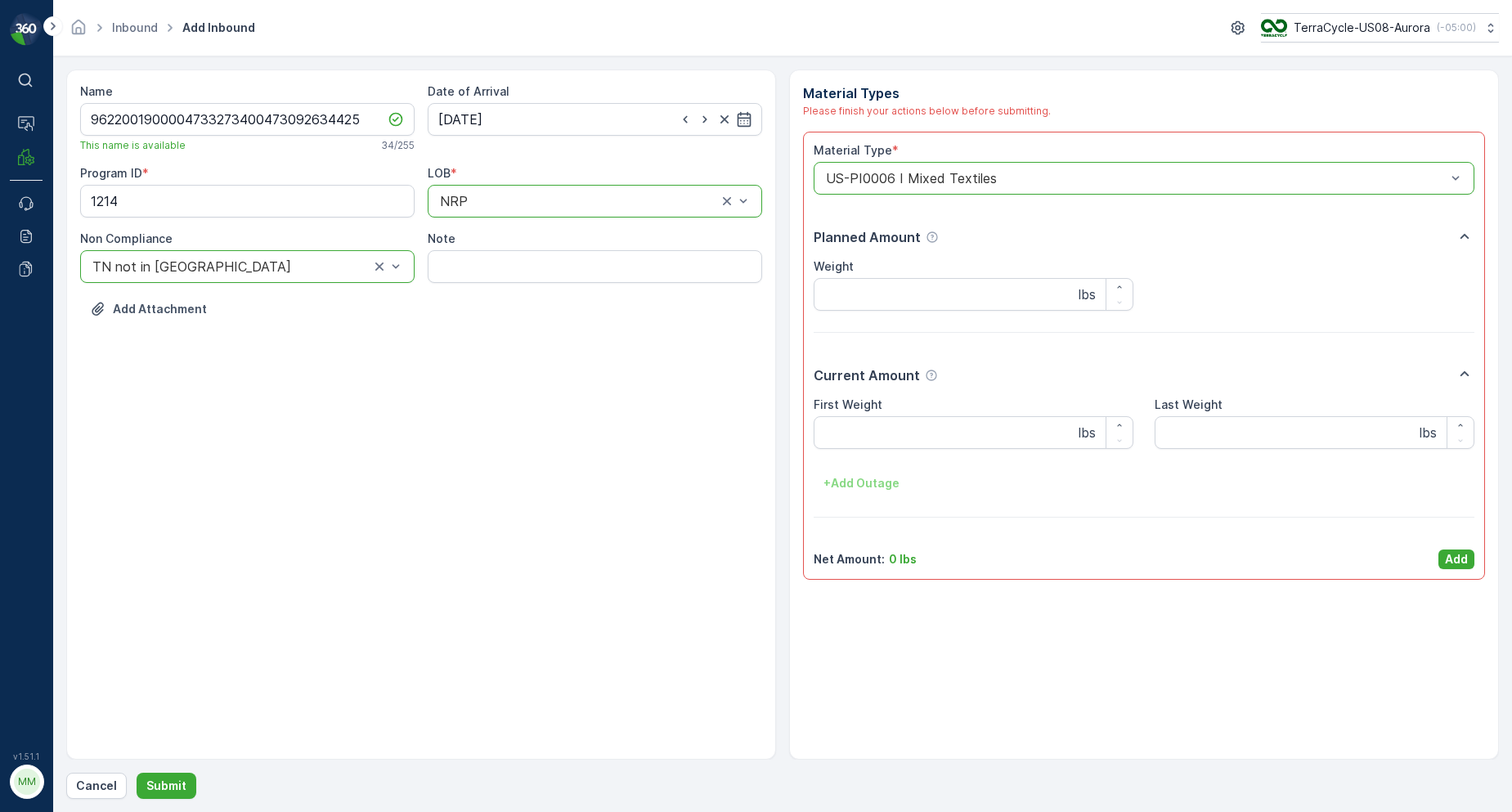
click at [1454, 556] on p "Add" at bounding box center [1456, 559] width 23 height 16
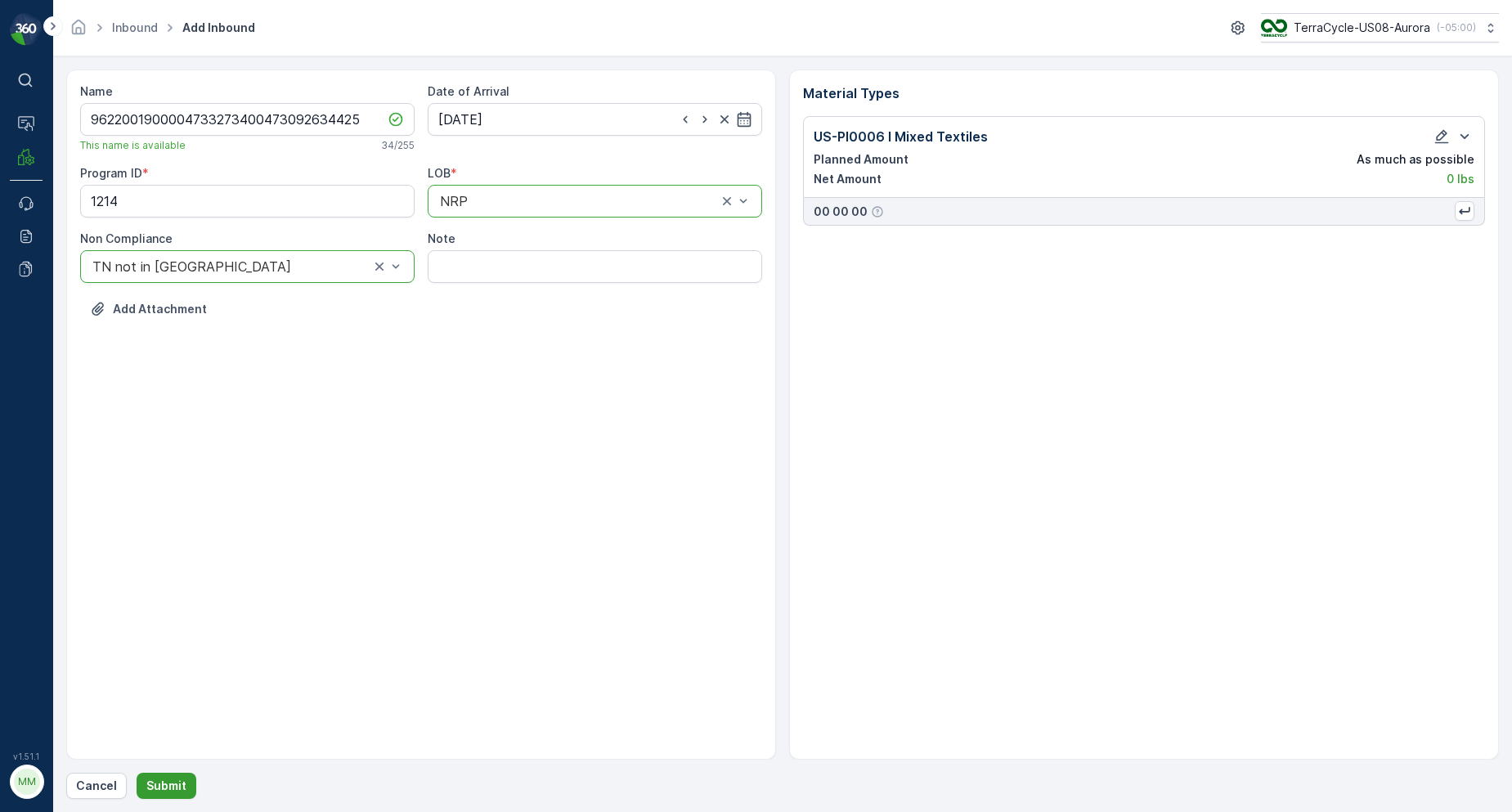
click at [185, 781] on button "Submit" at bounding box center [165, 786] width 59 height 27
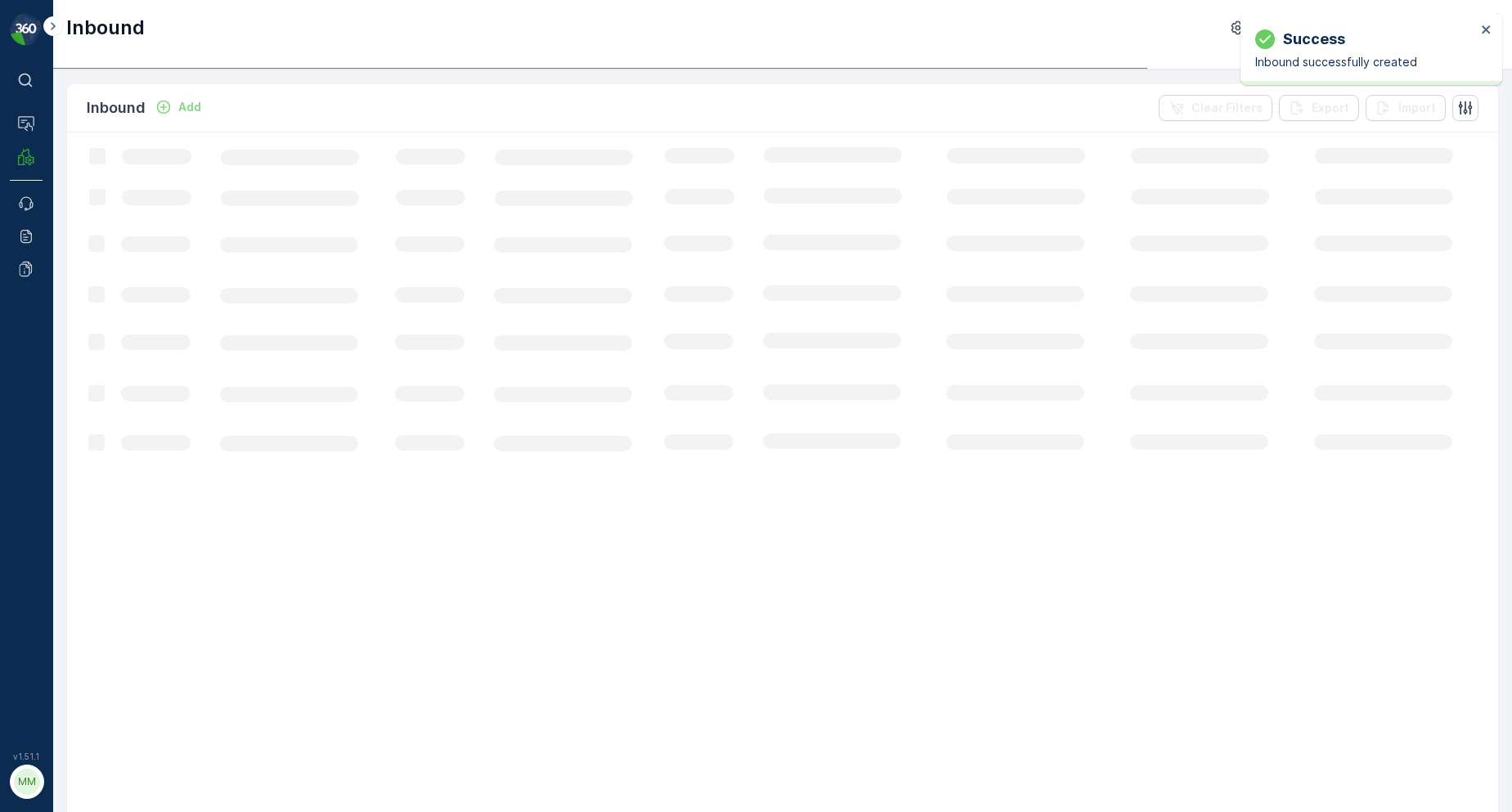
click at [1477, 28] on div "Success Inbound successfully created" at bounding box center [1365, 49] width 231 height 52
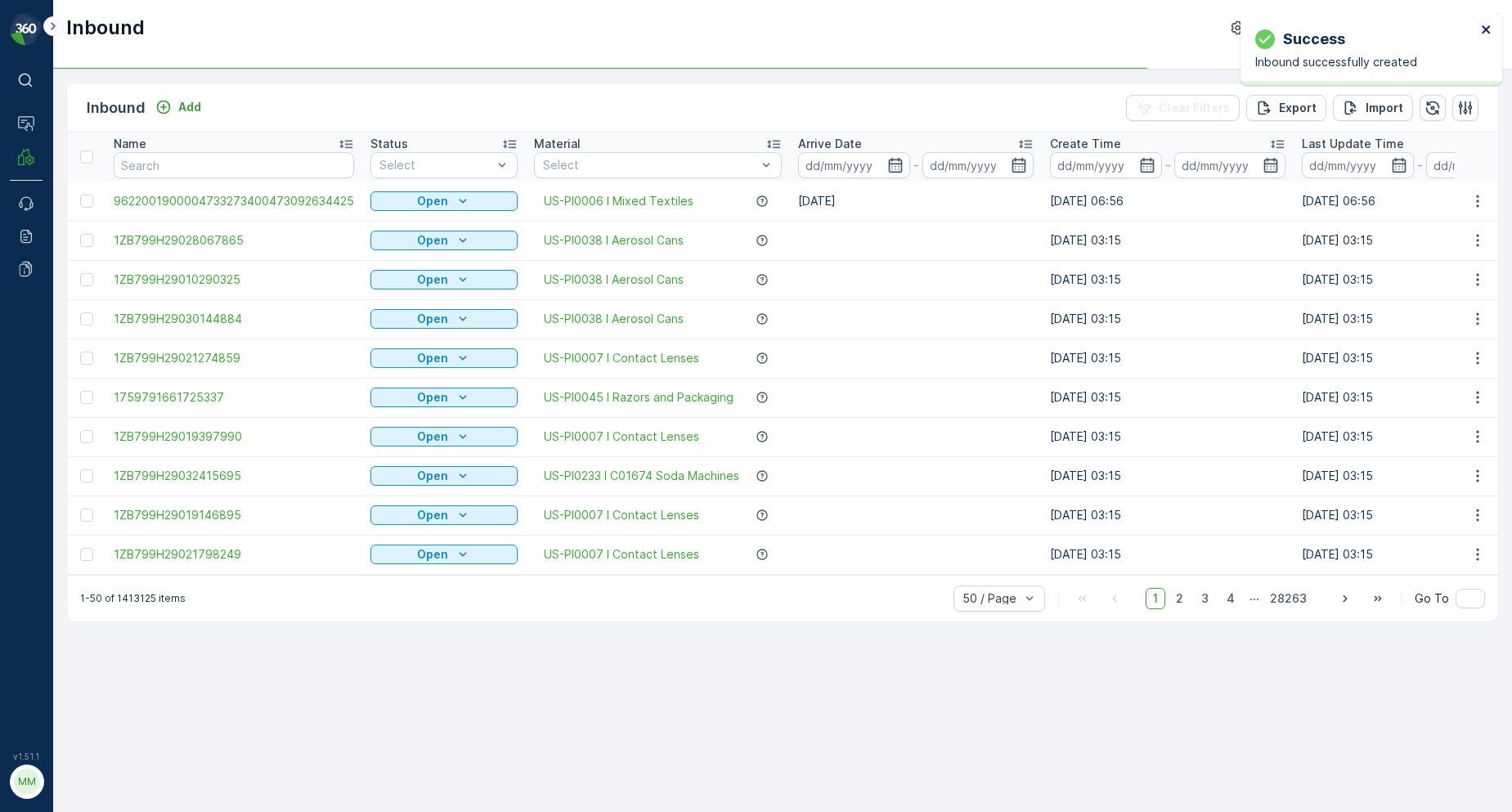
click at [1484, 28] on icon "close" at bounding box center [1486, 29] width 12 height 13
click at [325, 158] on input "text" at bounding box center [234, 165] width 241 height 27
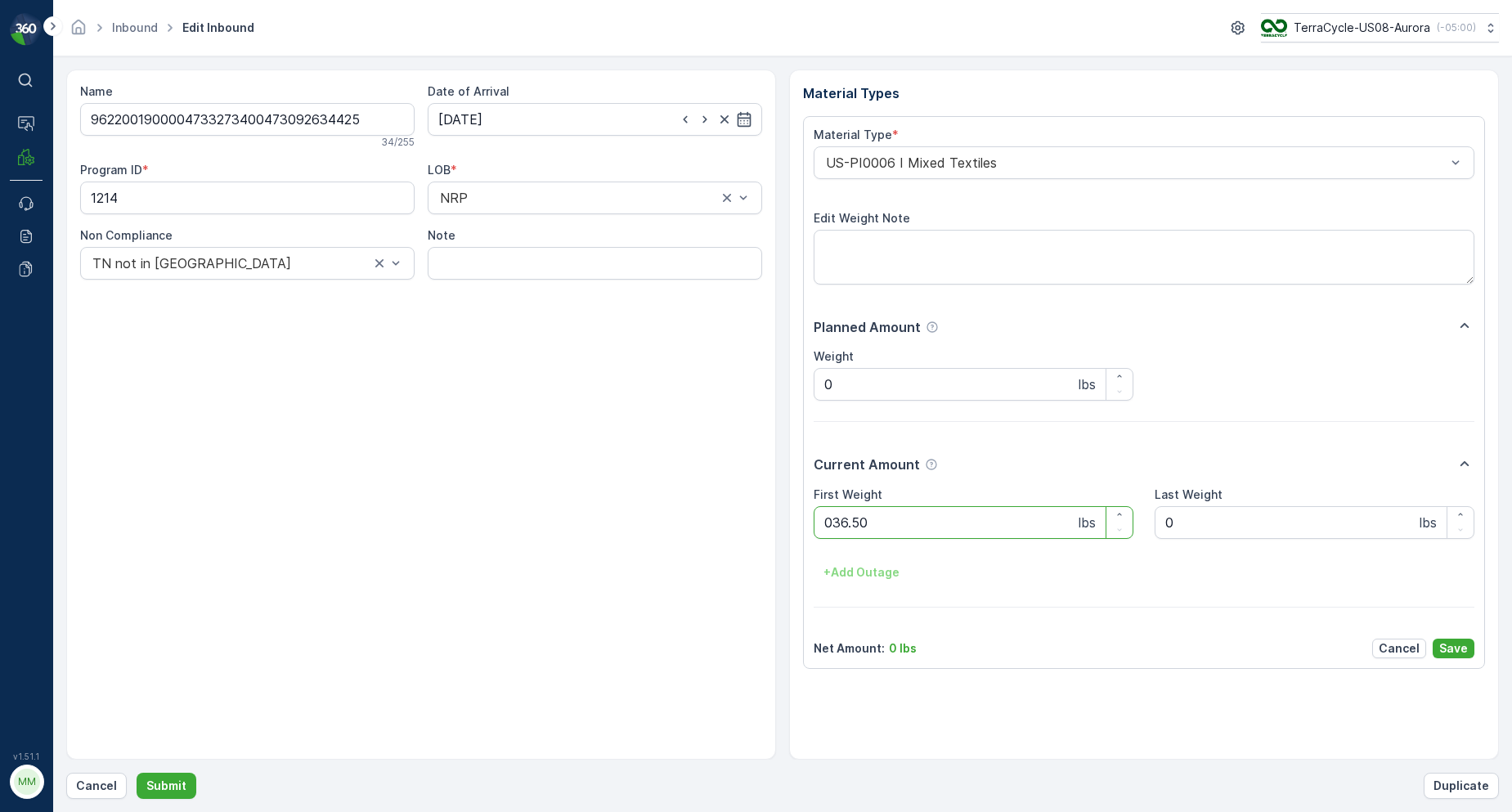
click at [136, 773] on button "Submit" at bounding box center [165, 786] width 59 height 27
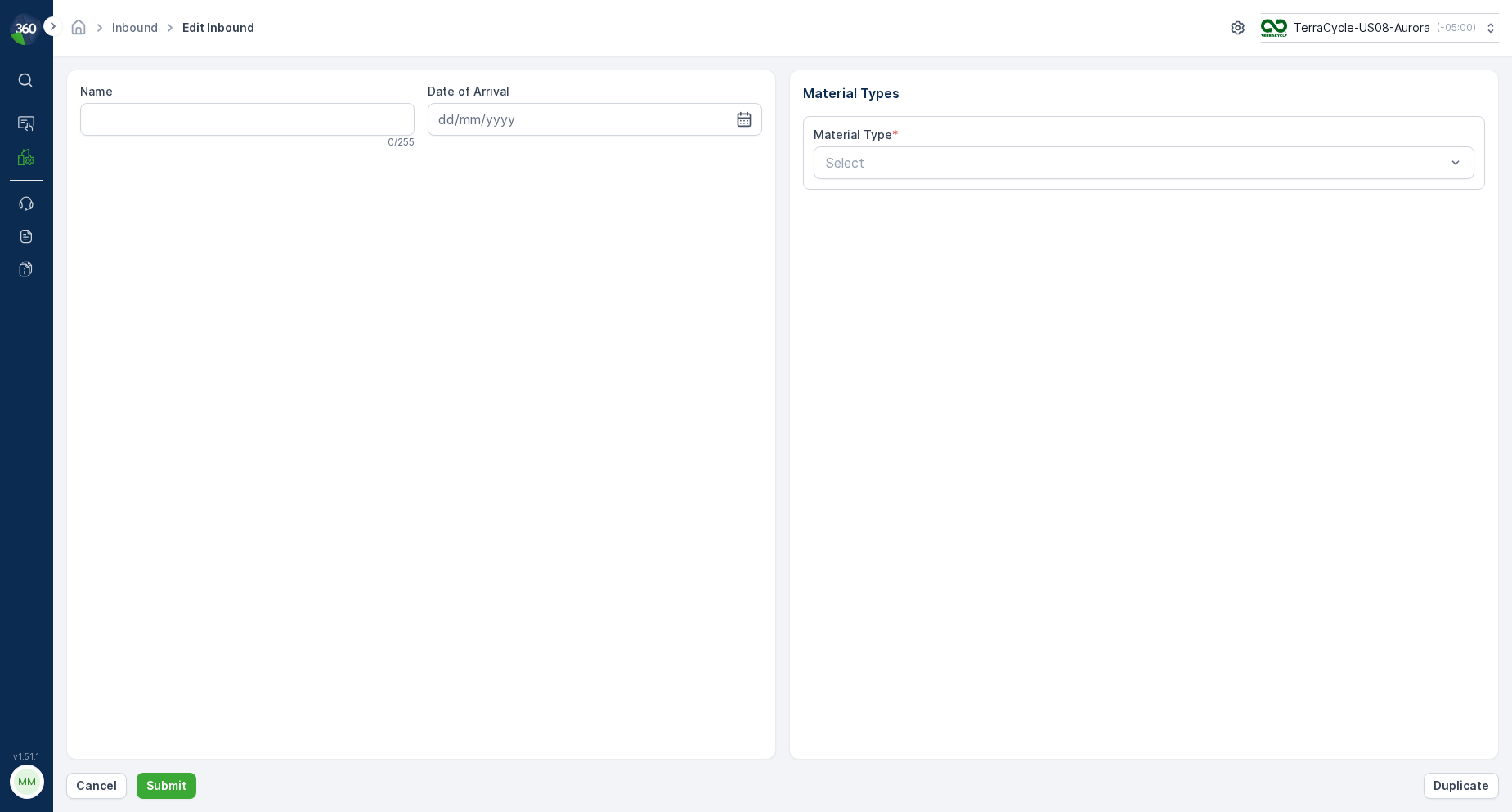
click at [97, 800] on form "Name 0 / 255 Date of Arrival Material Types Material Type * Select Cancel Submi…" at bounding box center [782, 434] width 1459 height 755
click at [89, 792] on p "Cancel" at bounding box center [96, 785] width 41 height 16
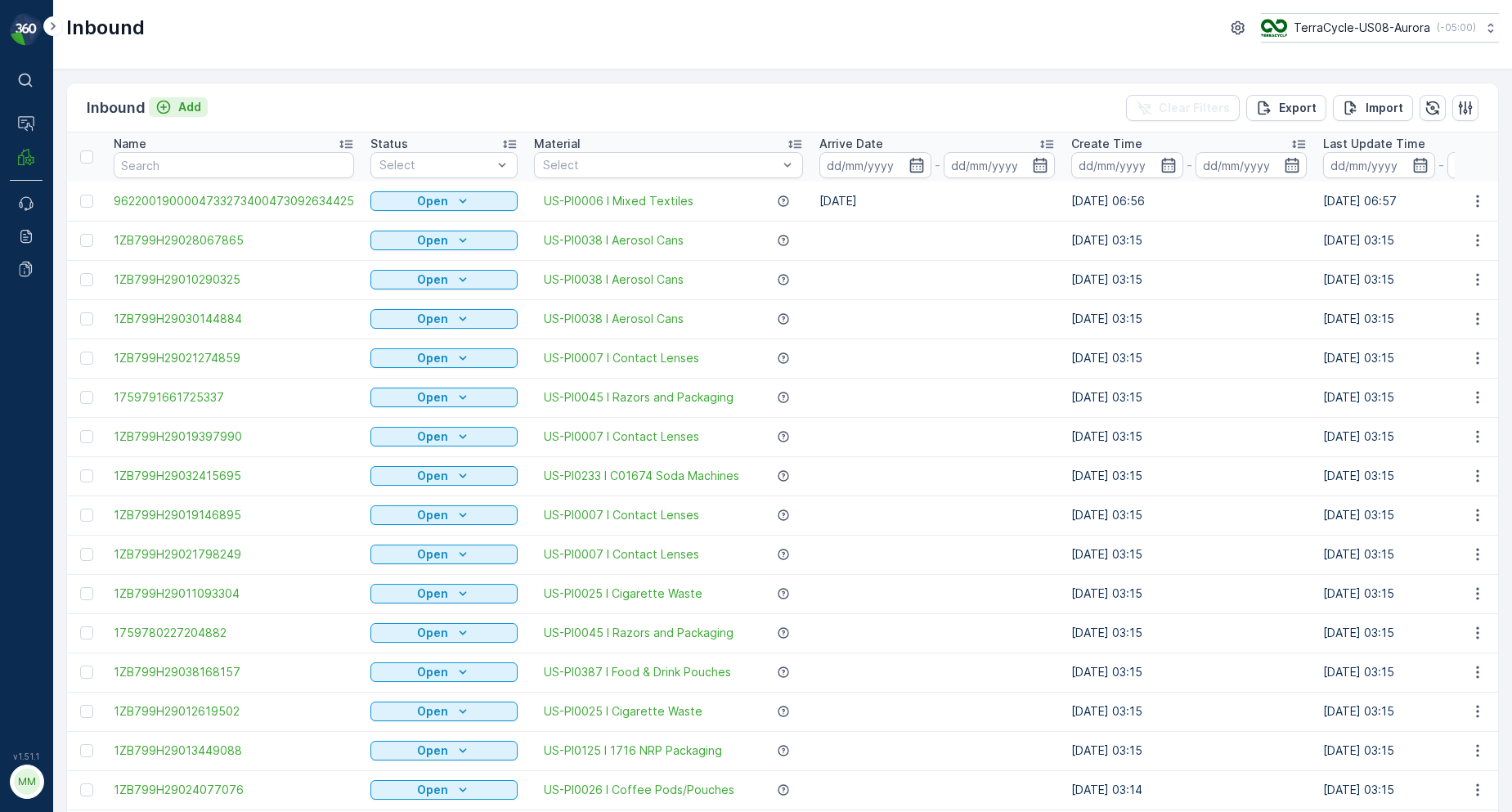
click at [196, 107] on p "Add" at bounding box center [190, 107] width 23 height 16
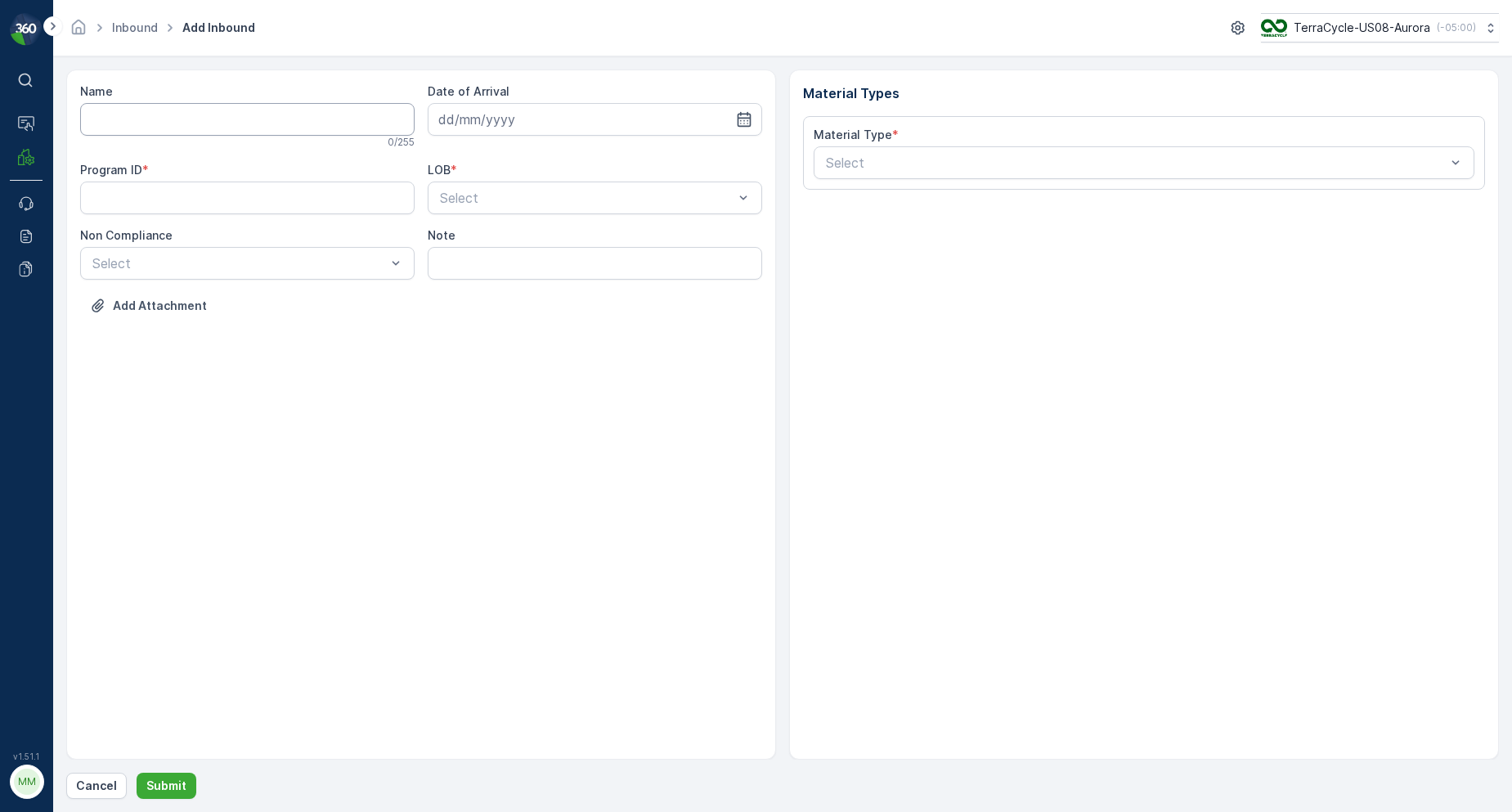
click at [191, 110] on input "Name" at bounding box center [248, 119] width 334 height 33
type input "9622001900004733273400473092634447"
click at [136, 773] on button "Submit" at bounding box center [165, 786] width 59 height 27
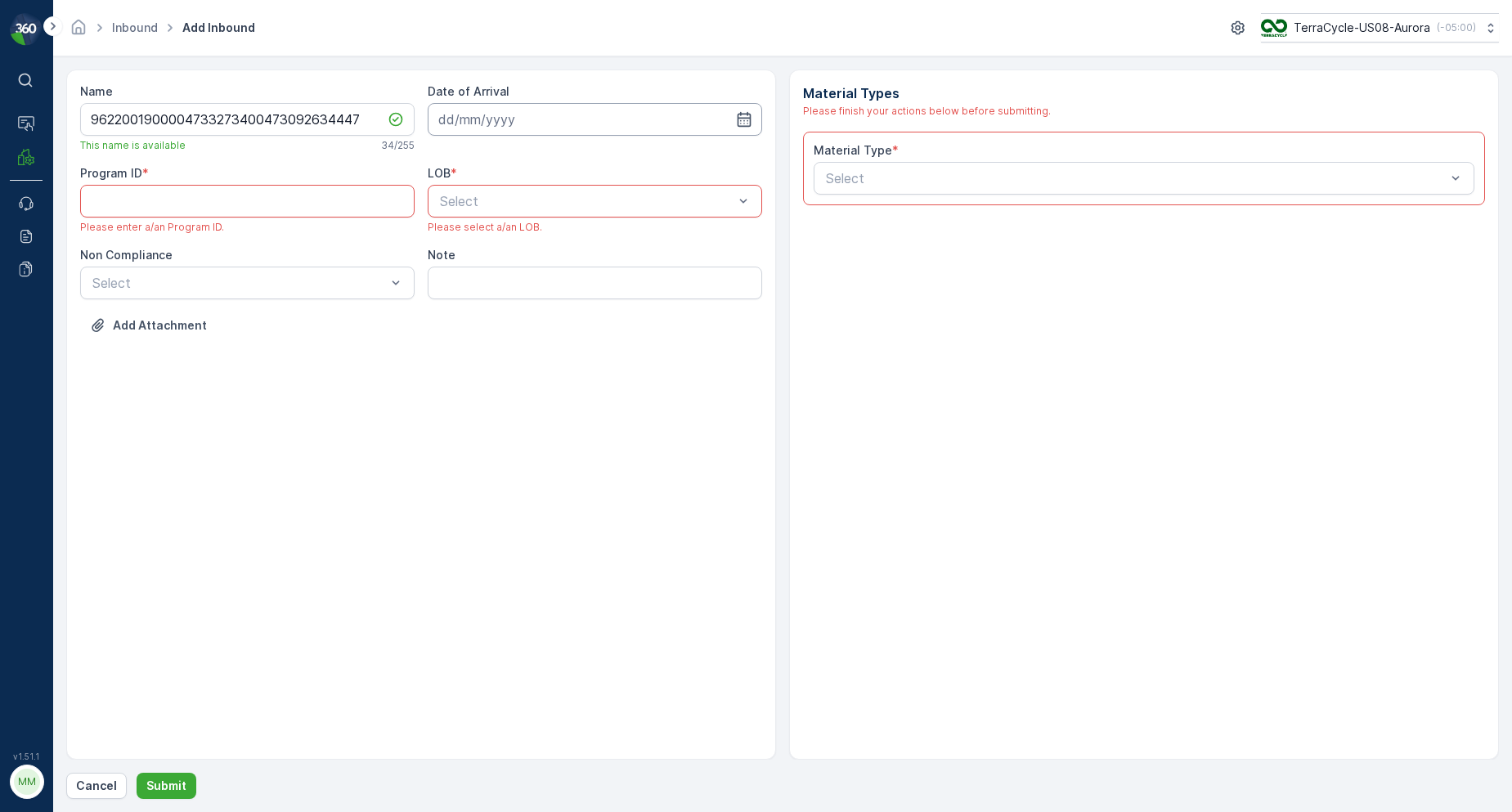
click at [492, 119] on input at bounding box center [595, 119] width 334 height 33
click at [522, 254] on div "7" at bounding box center [515, 257] width 27 height 27
type input "[DATE]"
click at [496, 219] on div "LOB * Select Please select a/an LOB." at bounding box center [595, 200] width 334 height 69
click at [496, 217] on div "LOB * Select Please select a/an LOB." at bounding box center [595, 200] width 334 height 69
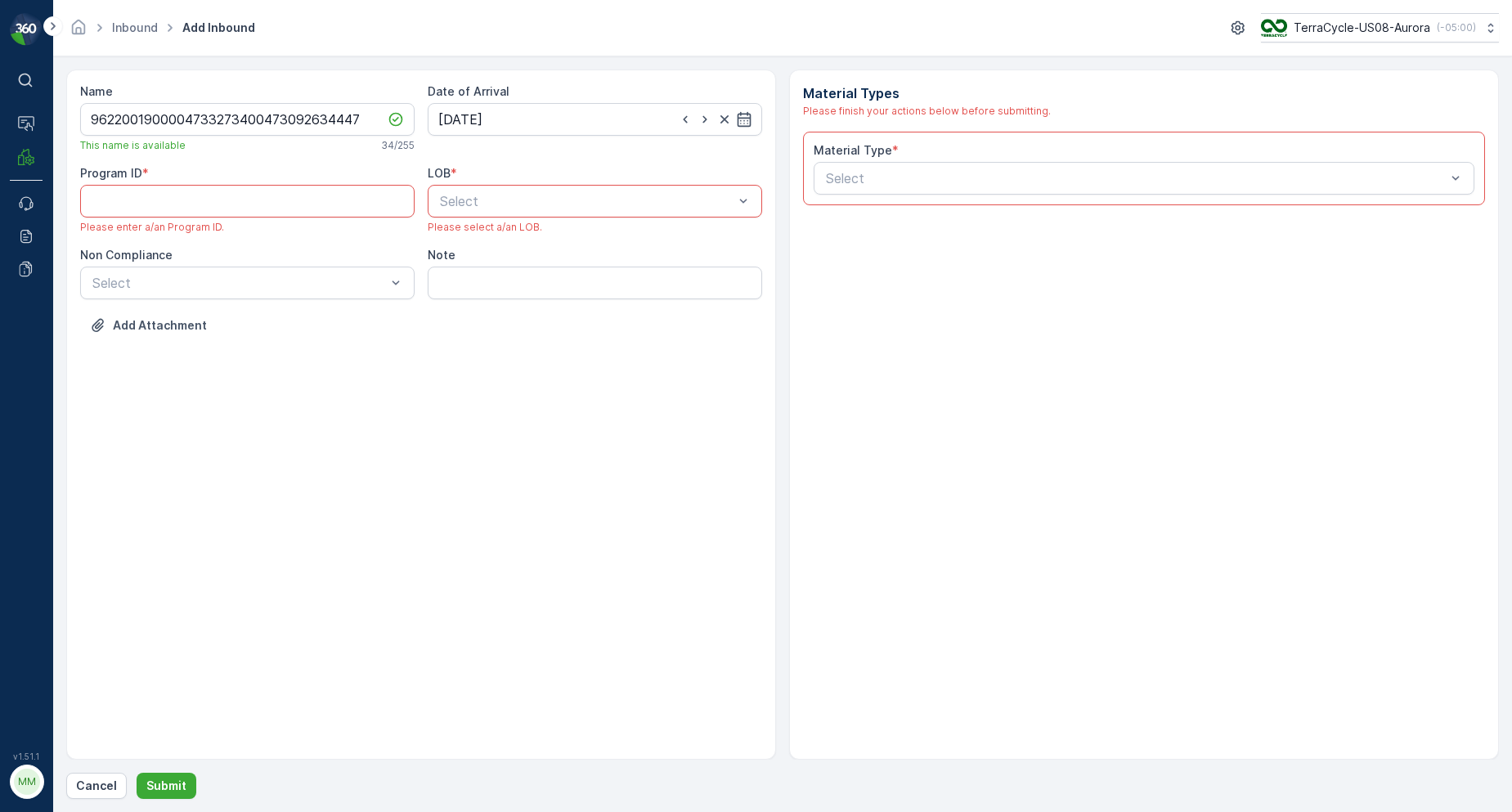
click at [496, 211] on div "Select" at bounding box center [595, 201] width 334 height 33
click at [464, 245] on span "NRP" at bounding box center [451, 241] width 27 height 15
click at [298, 210] on ID "Program ID" at bounding box center [248, 201] width 334 height 33
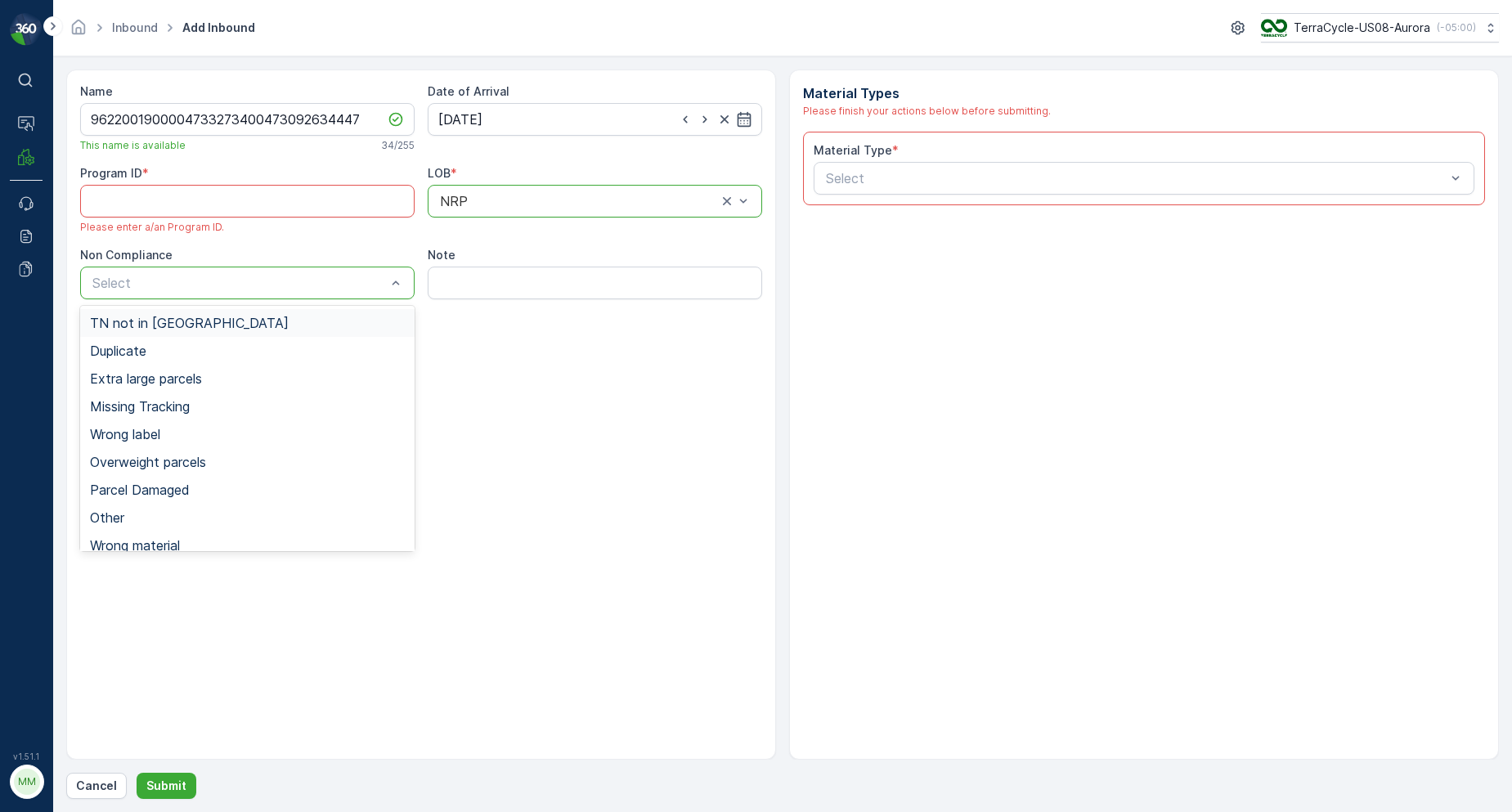
click at [138, 324] on span "TN not in [GEOGRAPHIC_DATA]" at bounding box center [189, 323] width 199 height 15
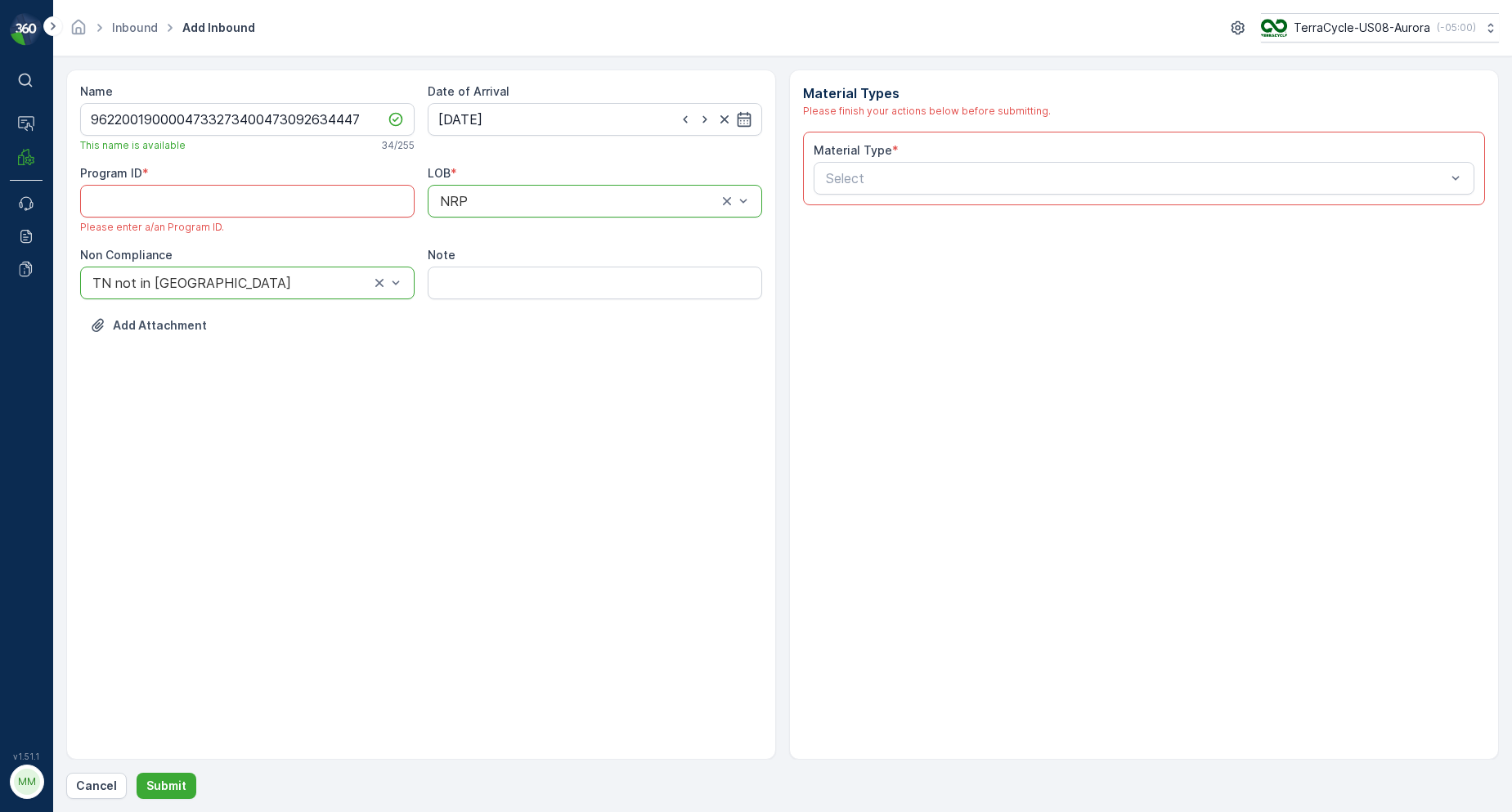
click at [157, 212] on ID "Program ID" at bounding box center [248, 201] width 334 height 33
type ID "1214"
click at [888, 189] on div "Select" at bounding box center [1144, 178] width 661 height 33
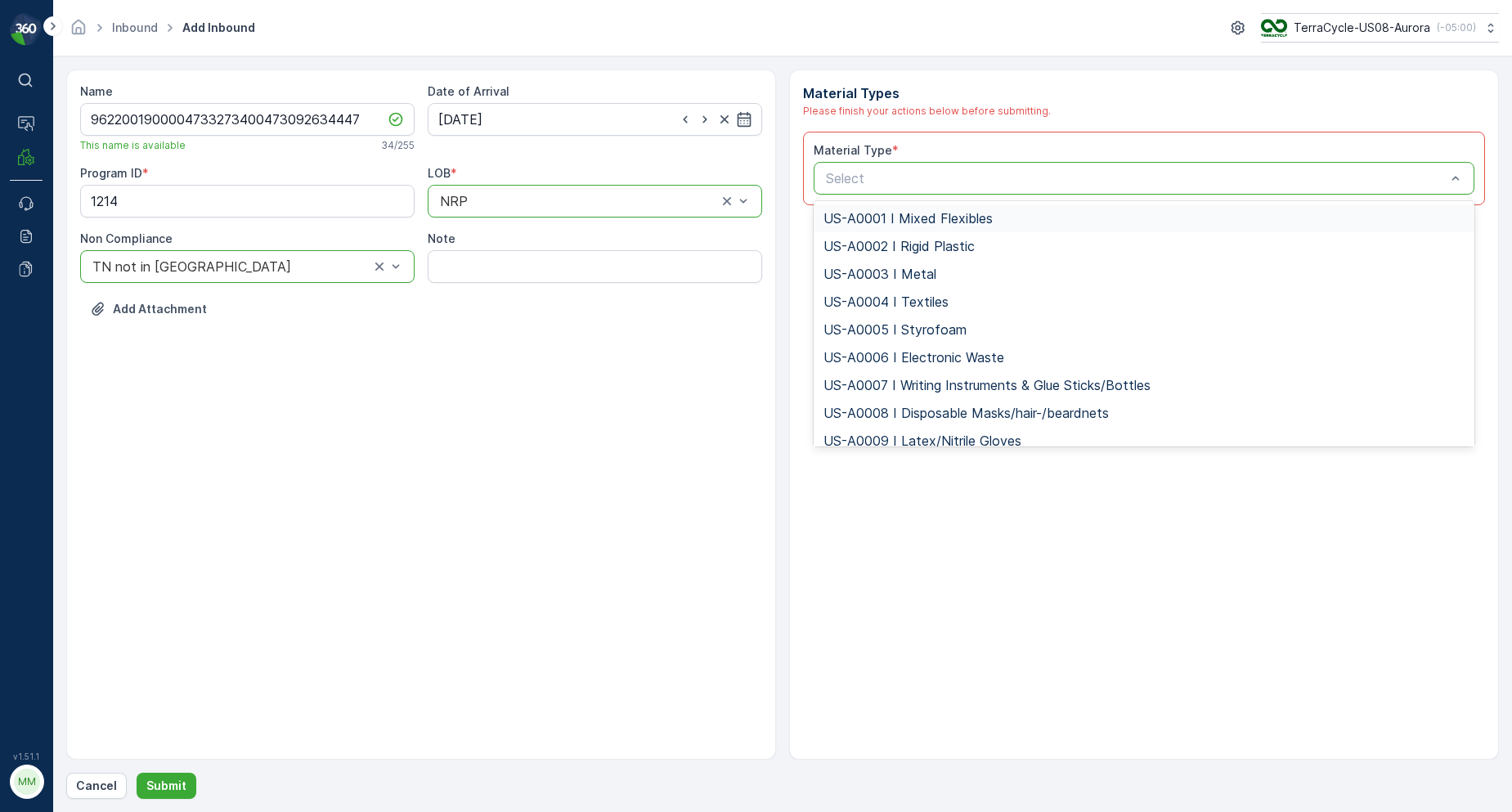
type input "US-PI0006 I Mixed Textiles"
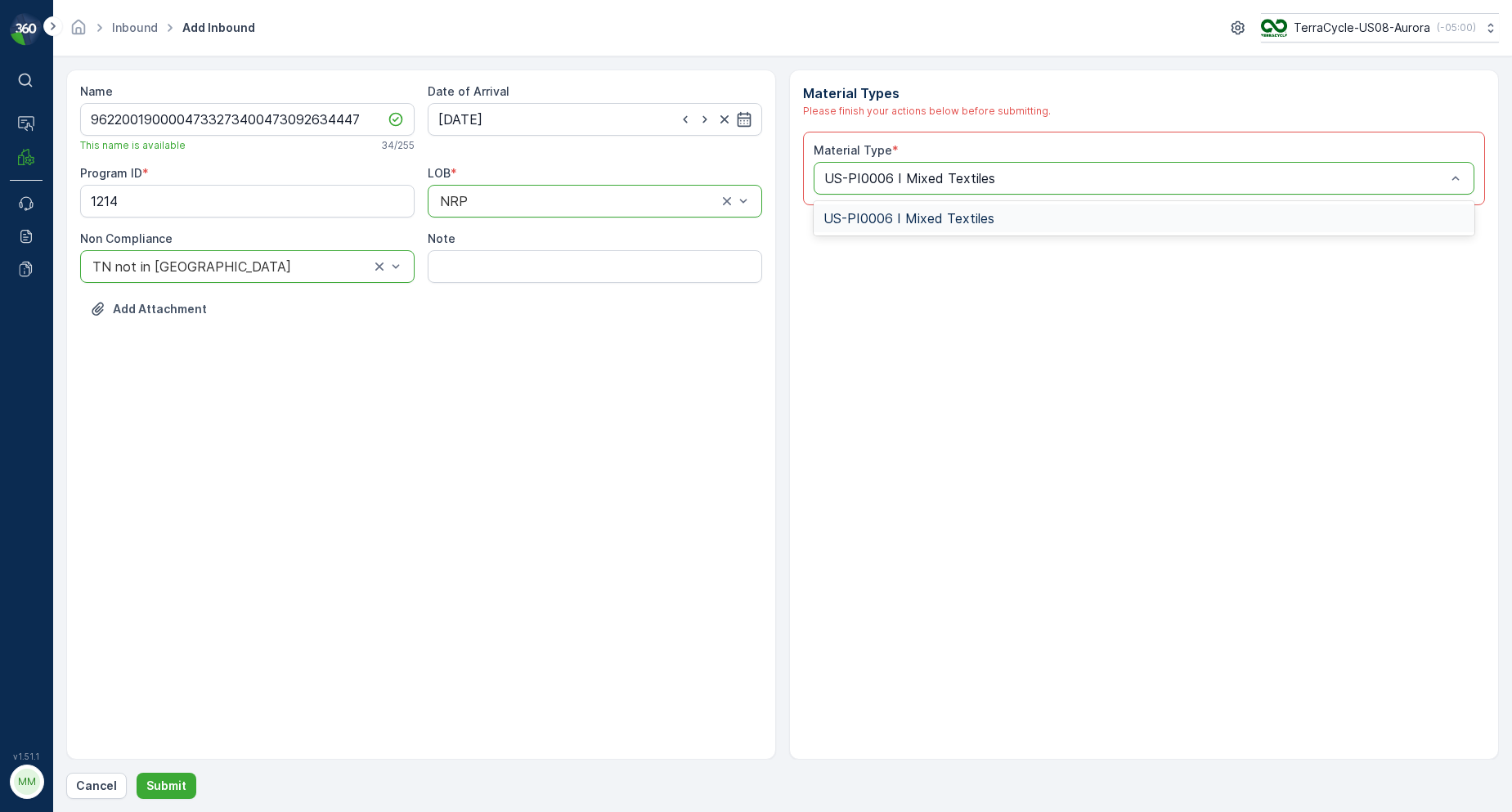
click at [882, 238] on div "Material Types Please finish your actions below before submitting. Material Typ…" at bounding box center [1144, 415] width 710 height 690
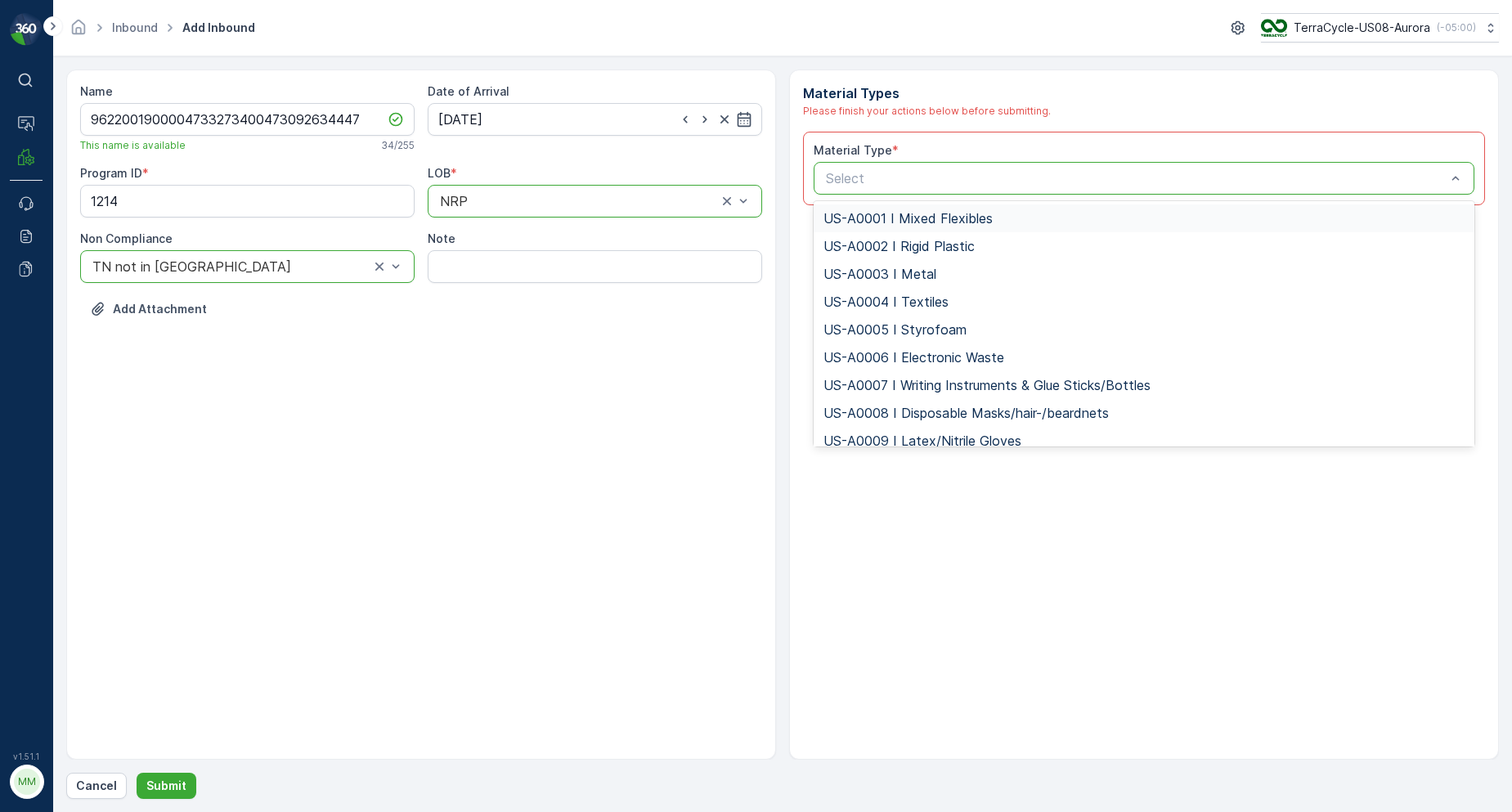
type input "US-PI0006 I Mixed Textiles"
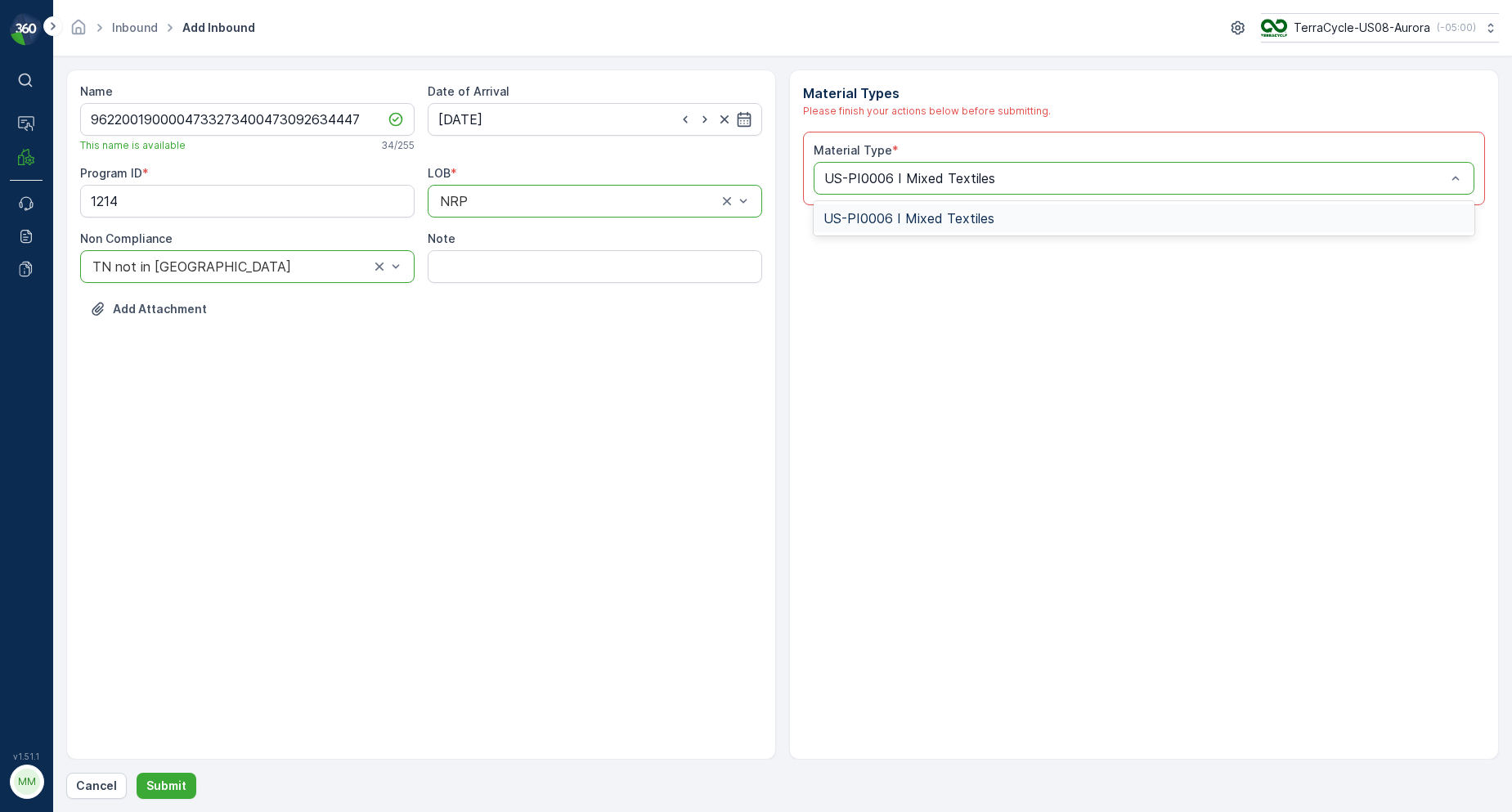
click at [870, 223] on span "US-PI0006 I Mixed Textiles" at bounding box center [909, 218] width 171 height 15
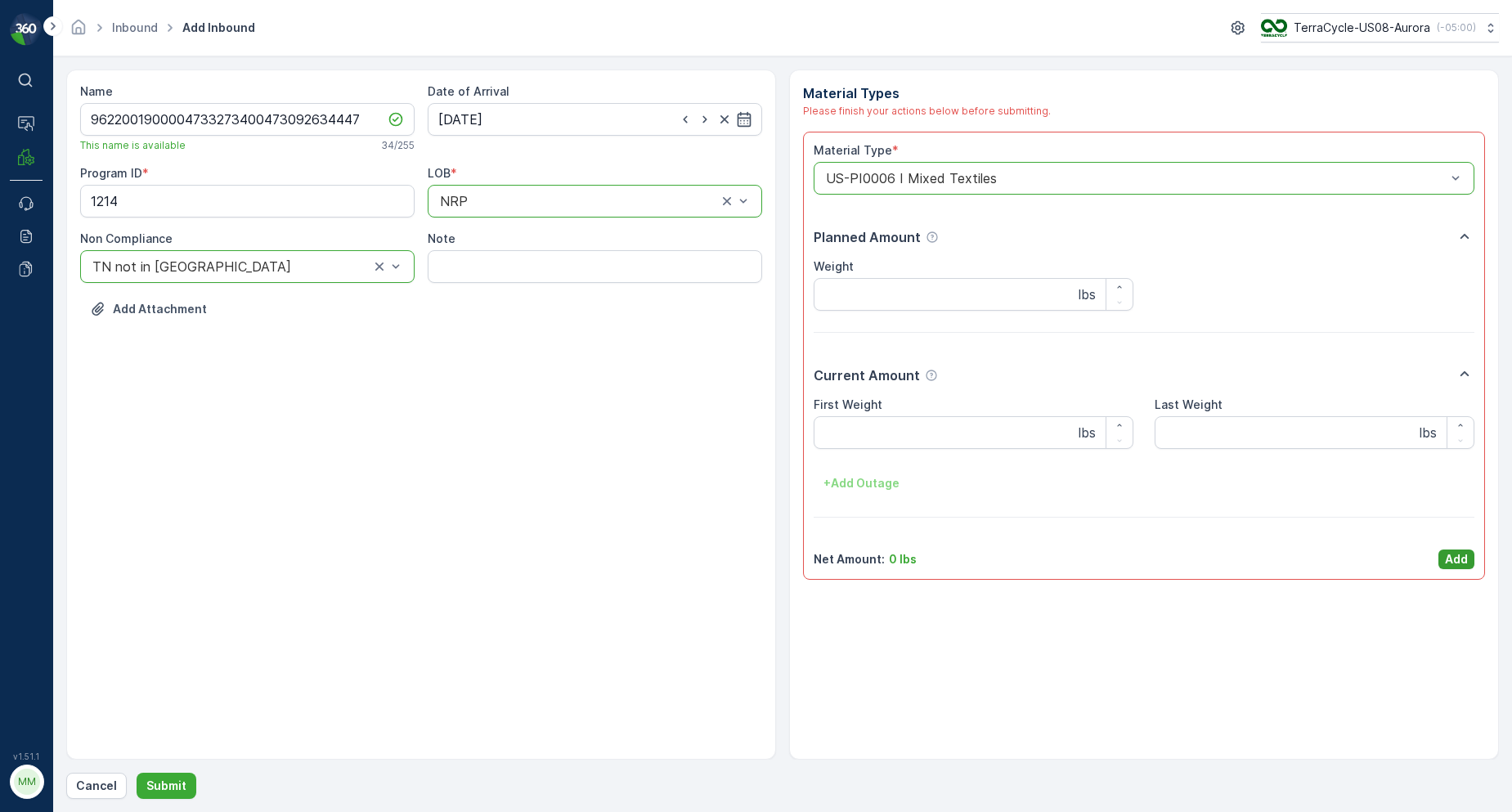
click at [1464, 558] on p "Add" at bounding box center [1456, 559] width 23 height 16
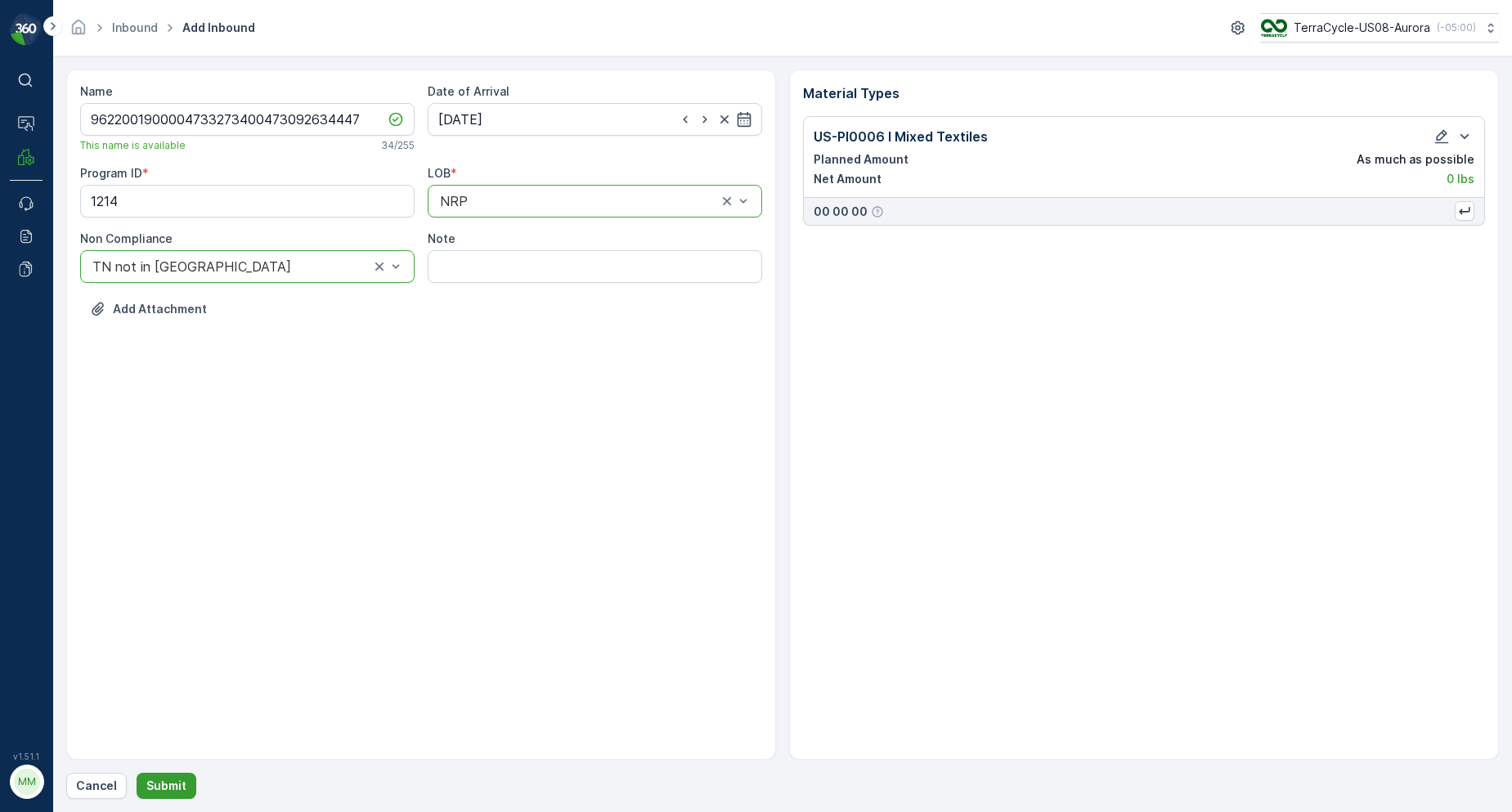
click at [178, 777] on button "Submit" at bounding box center [165, 786] width 59 height 27
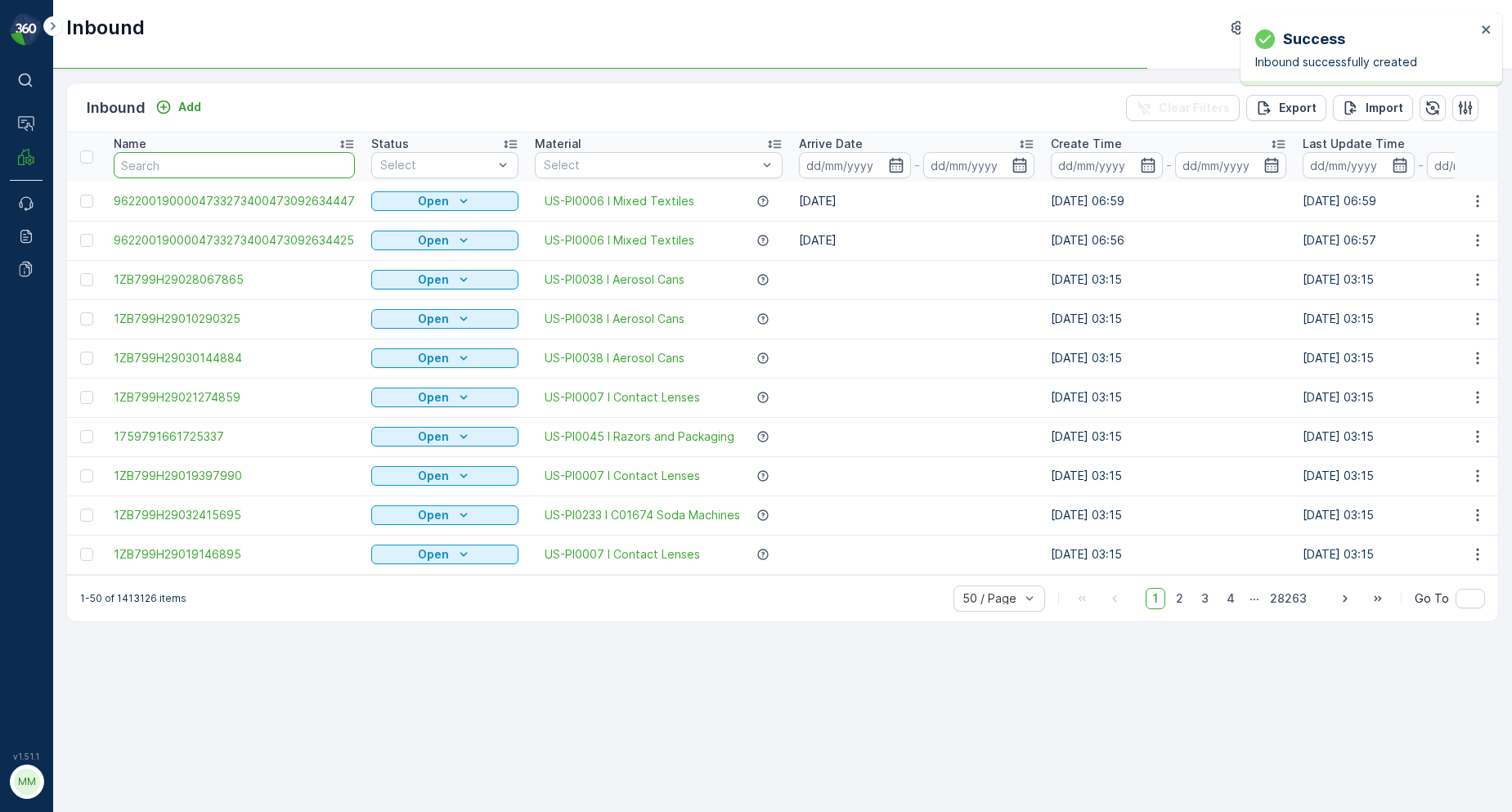
click at [307, 163] on input "text" at bounding box center [234, 165] width 242 height 27
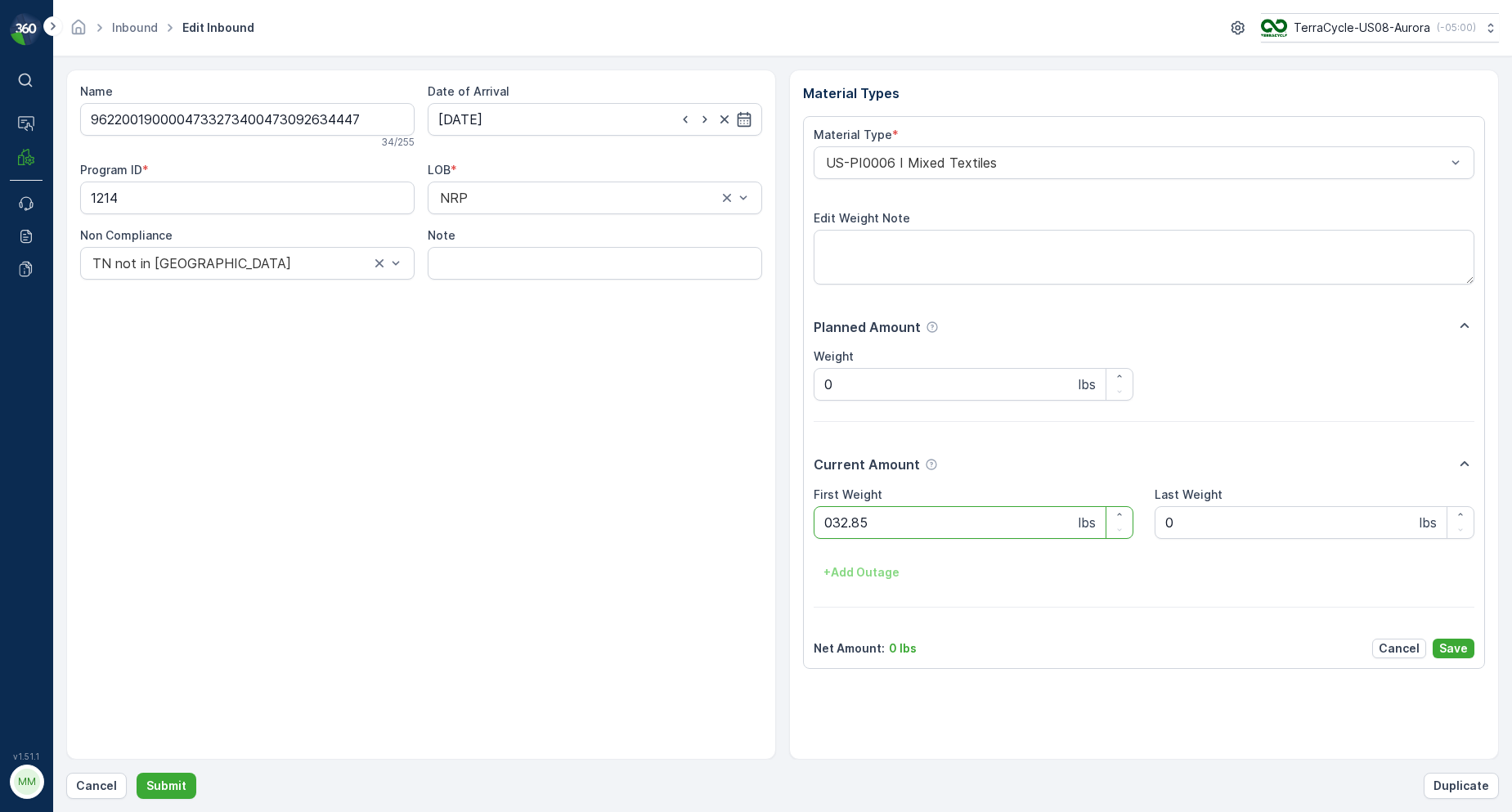
click at [136, 773] on button "Submit" at bounding box center [165, 786] width 59 height 27
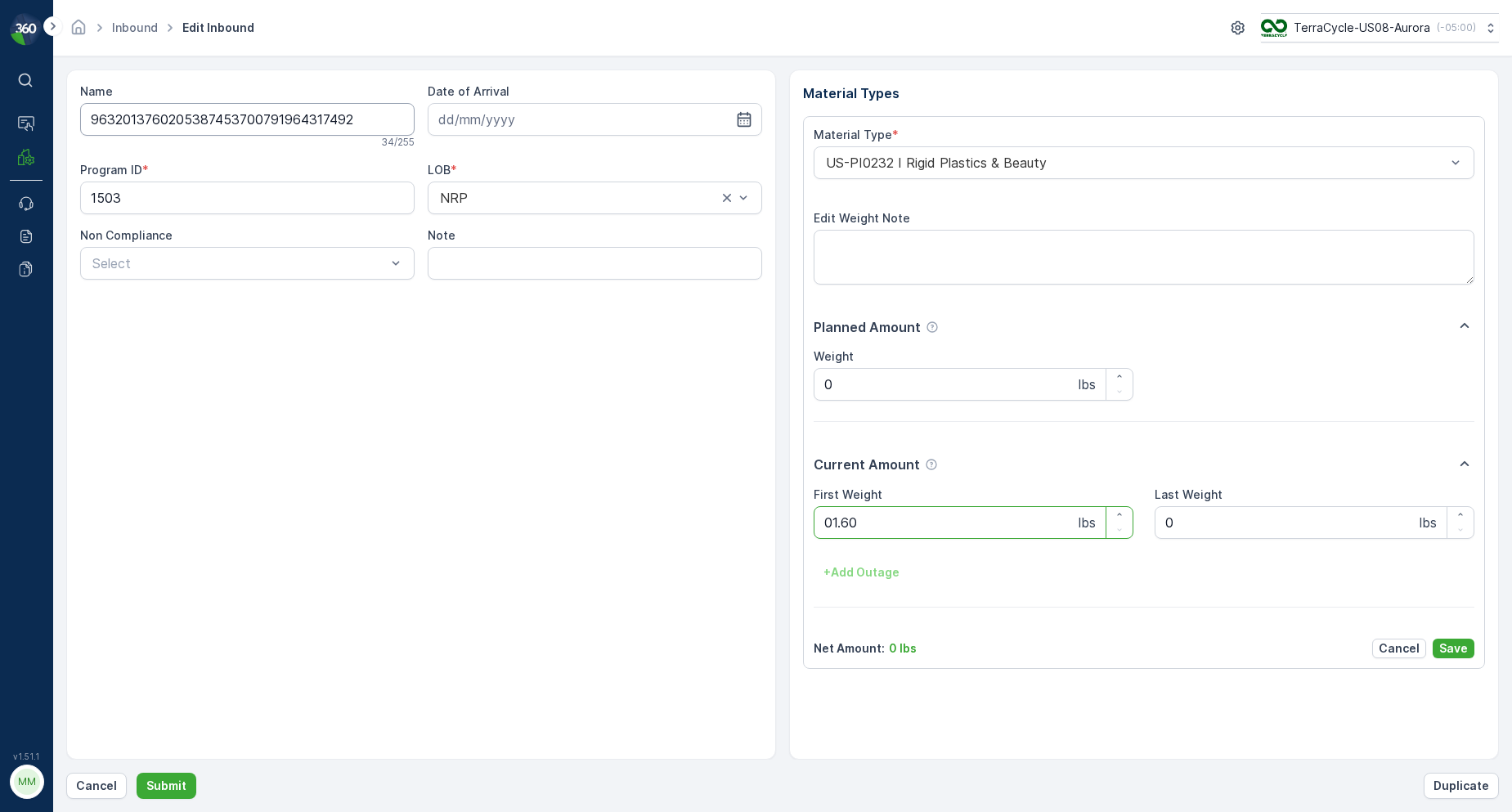
click at [136, 773] on button "Submit" at bounding box center [165, 786] width 59 height 27
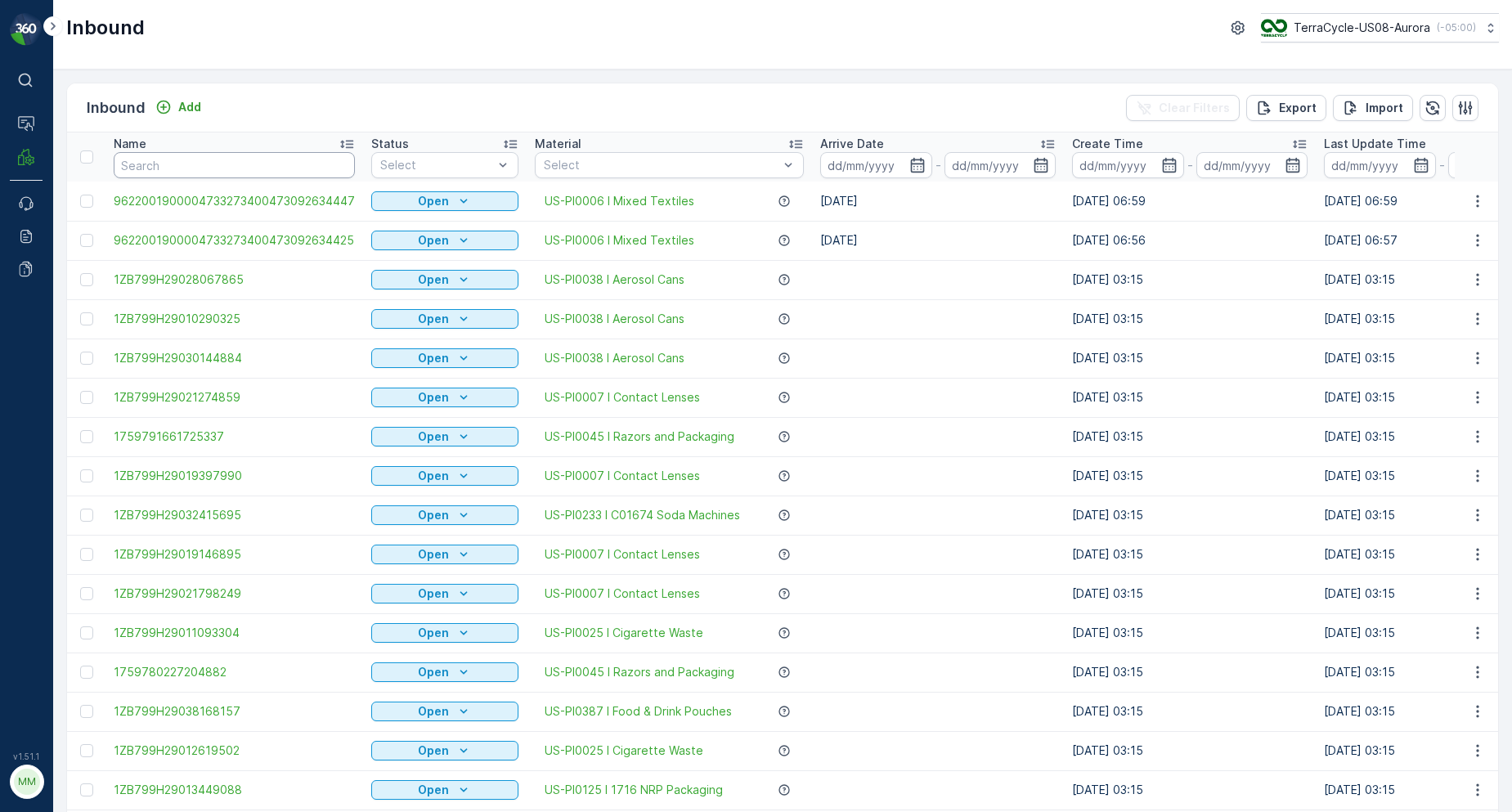
click at [242, 169] on input "text" at bounding box center [234, 165] width 242 height 27
type input "067414"
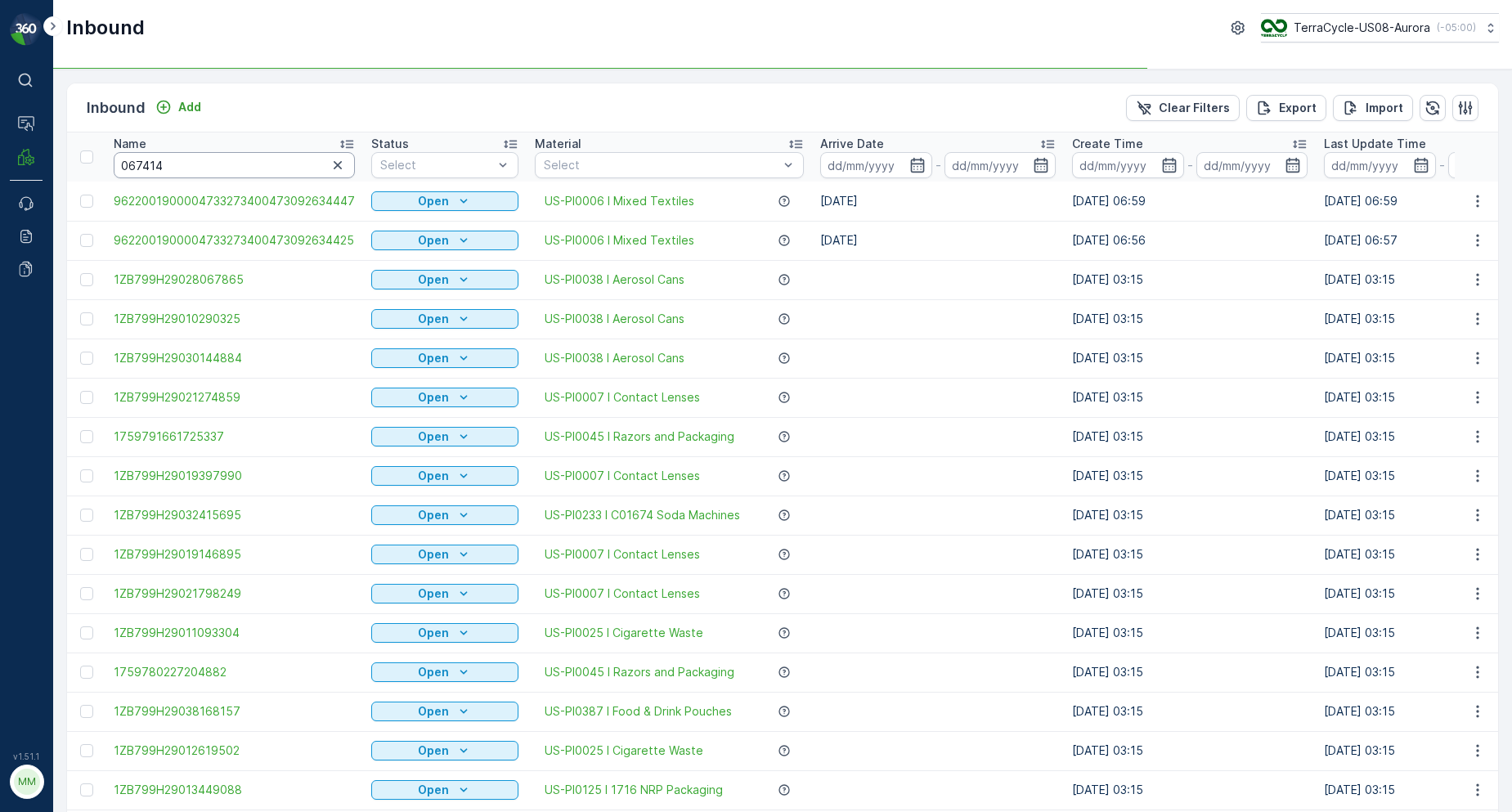
click at [291, 172] on input "067414" at bounding box center [234, 165] width 242 height 27
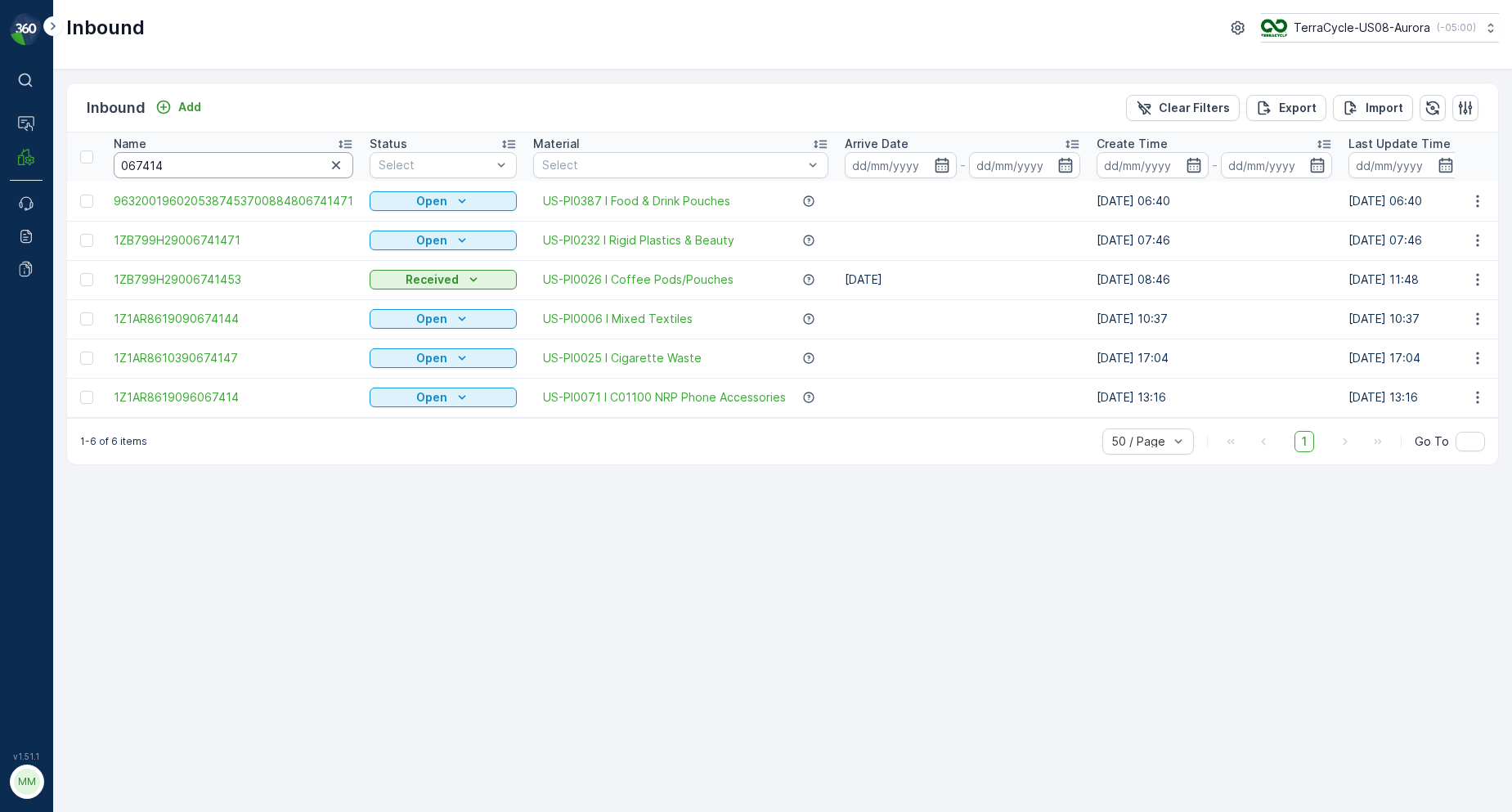
click at [291, 172] on input "067414" at bounding box center [233, 165] width 240 height 27
type input "06741470"
click at [291, 170] on input "06741470" at bounding box center [233, 165] width 240 height 27
type input "0674147"
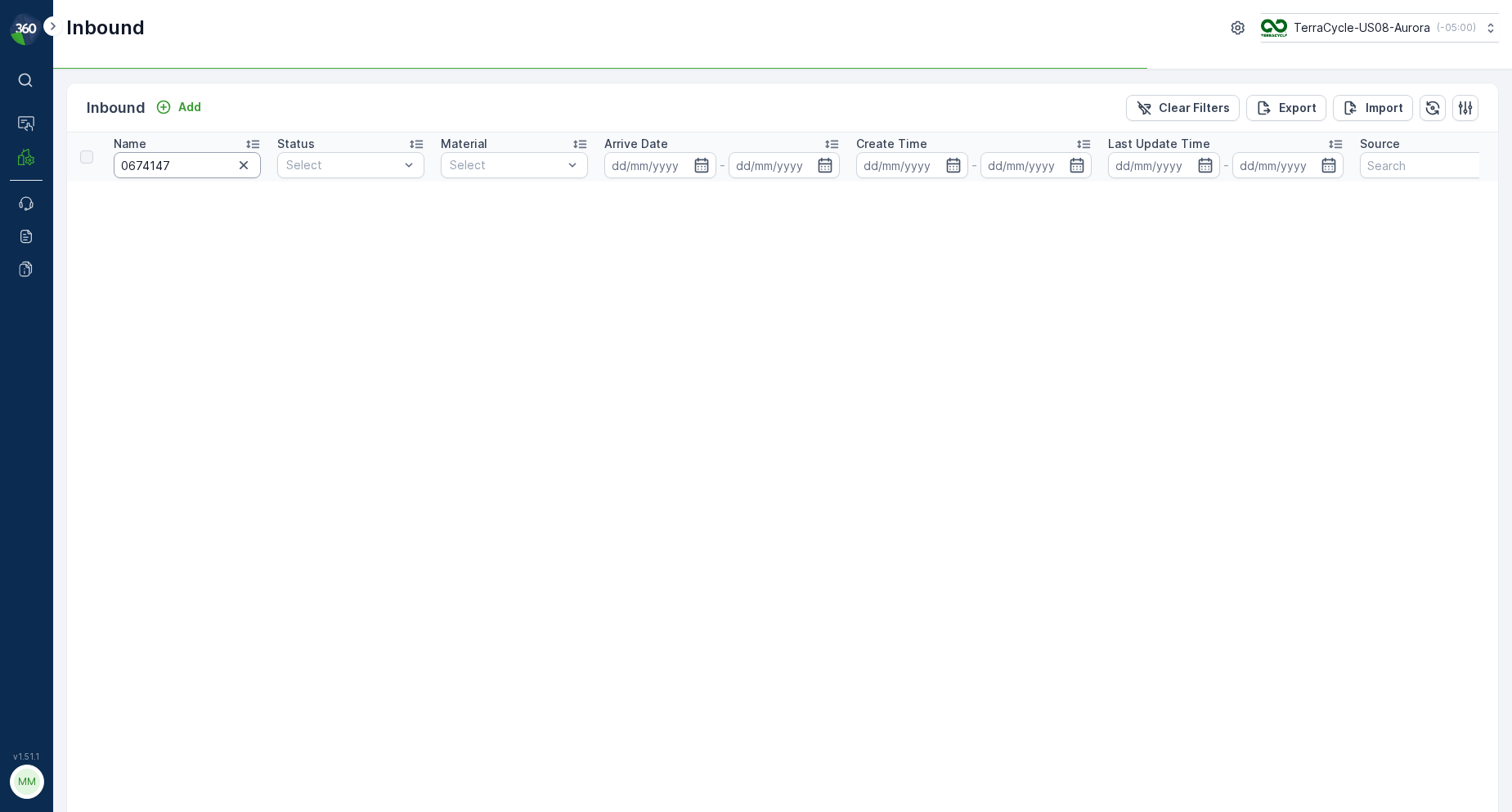
click at [203, 168] on input "0674147" at bounding box center [187, 165] width 147 height 27
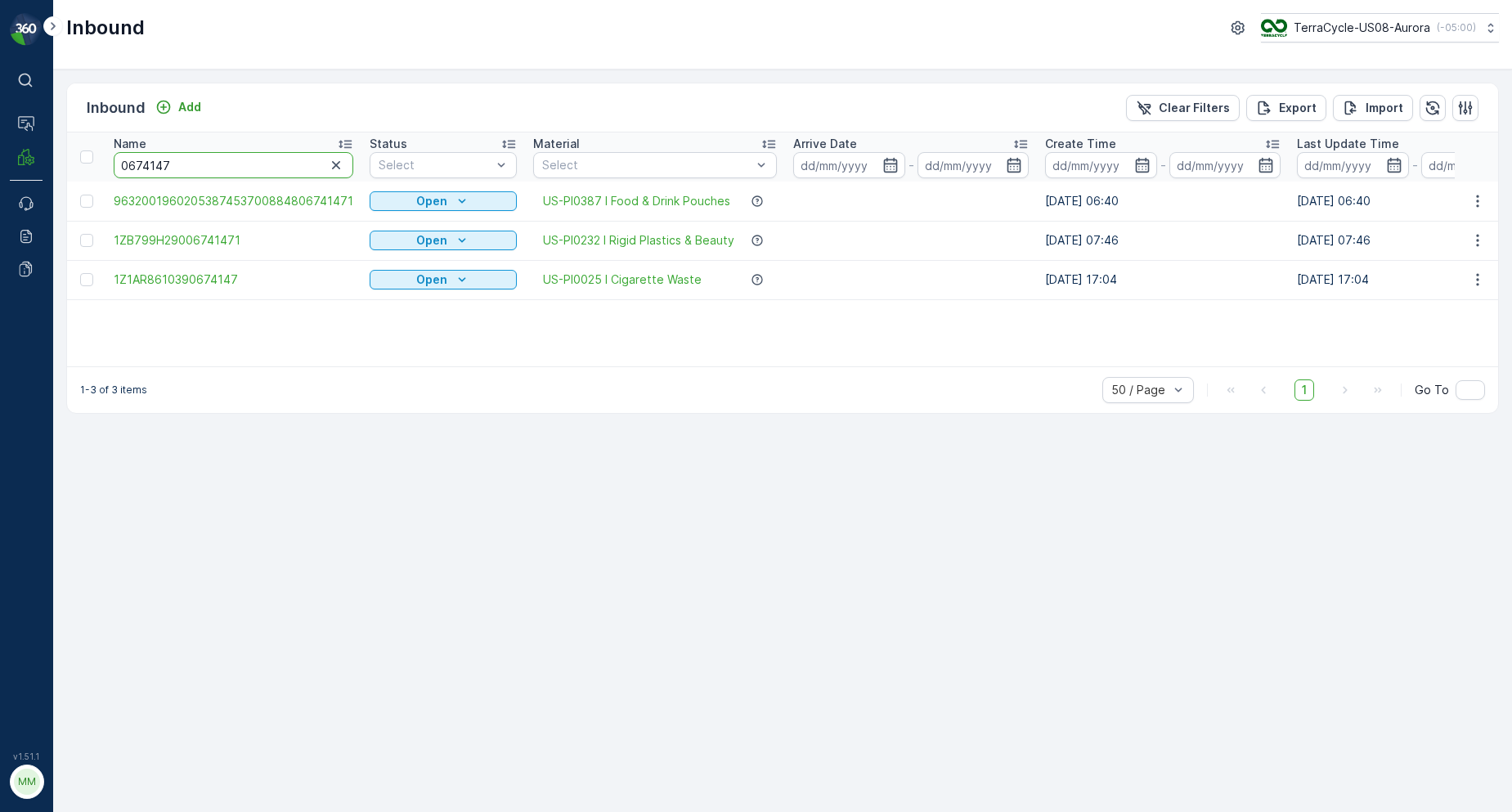
click at [221, 166] on input "0674147" at bounding box center [233, 165] width 240 height 27
type input "06741471"
click at [270, 160] on input "06741471" at bounding box center [233, 165] width 240 height 27
type input "06741471"
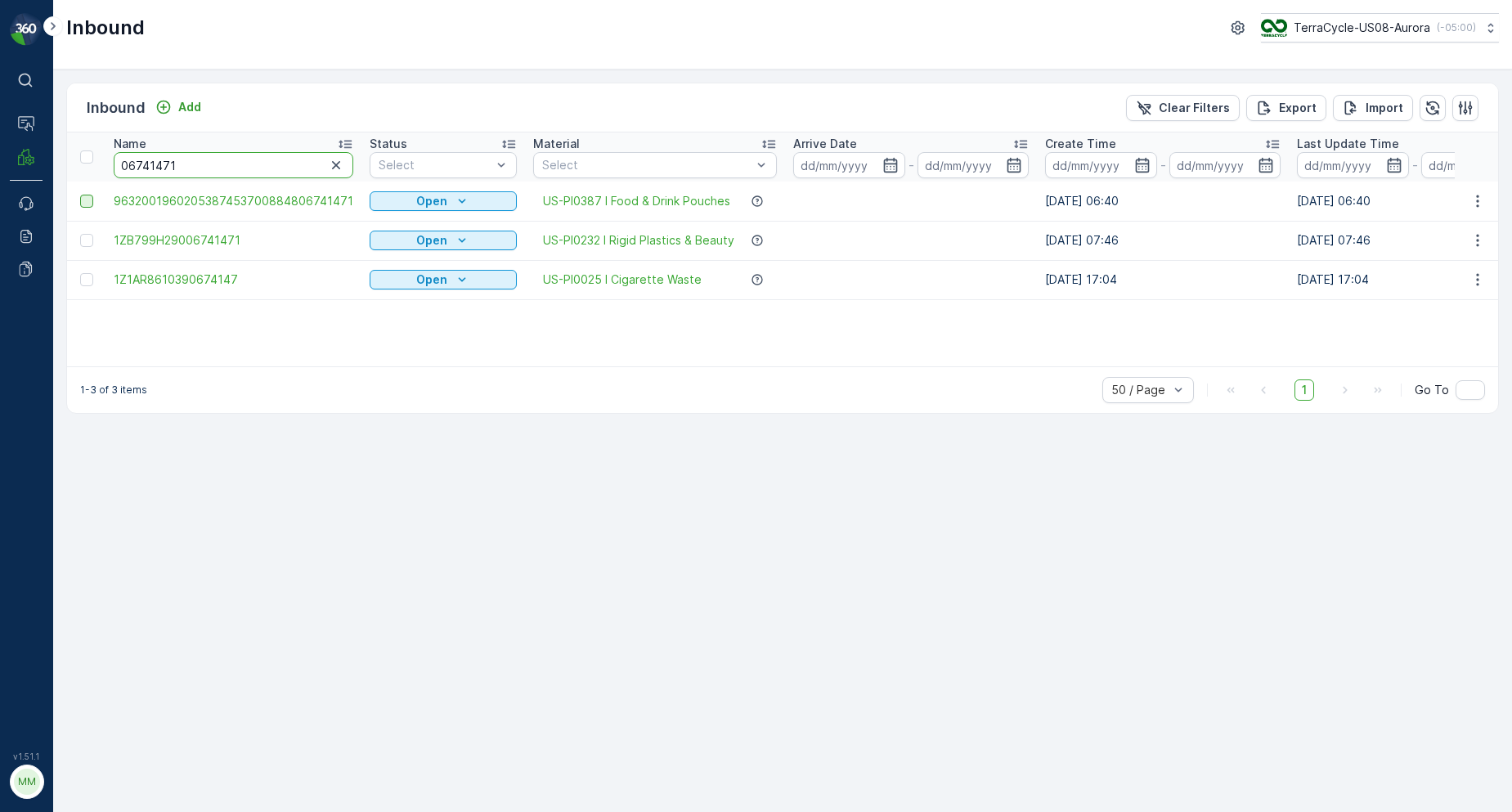
click at [88, 203] on div at bounding box center [87, 201] width 13 height 13
click at [81, 195] on input "checkbox" at bounding box center [81, 195] width 0 height 0
click at [1343, 108] on p "Print QR" at bounding box center [1324, 108] width 49 height 16
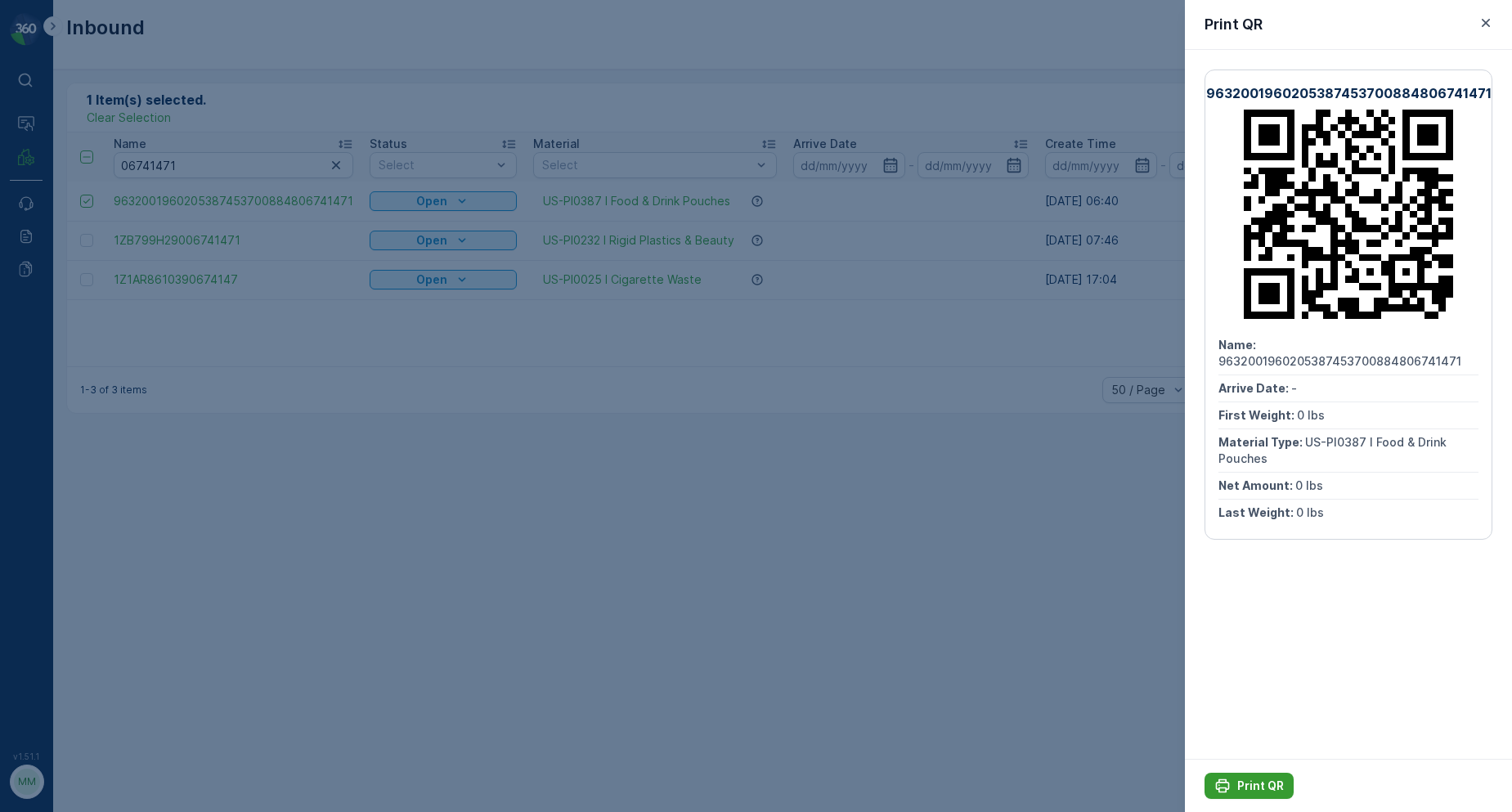
click at [1234, 777] on button "Print QR" at bounding box center [1249, 786] width 89 height 27
drag, startPoint x: 1155, startPoint y: 632, endPoint x: 1119, endPoint y: 624, distance: 36.9
click at [1119, 624] on div at bounding box center [756, 406] width 1512 height 812
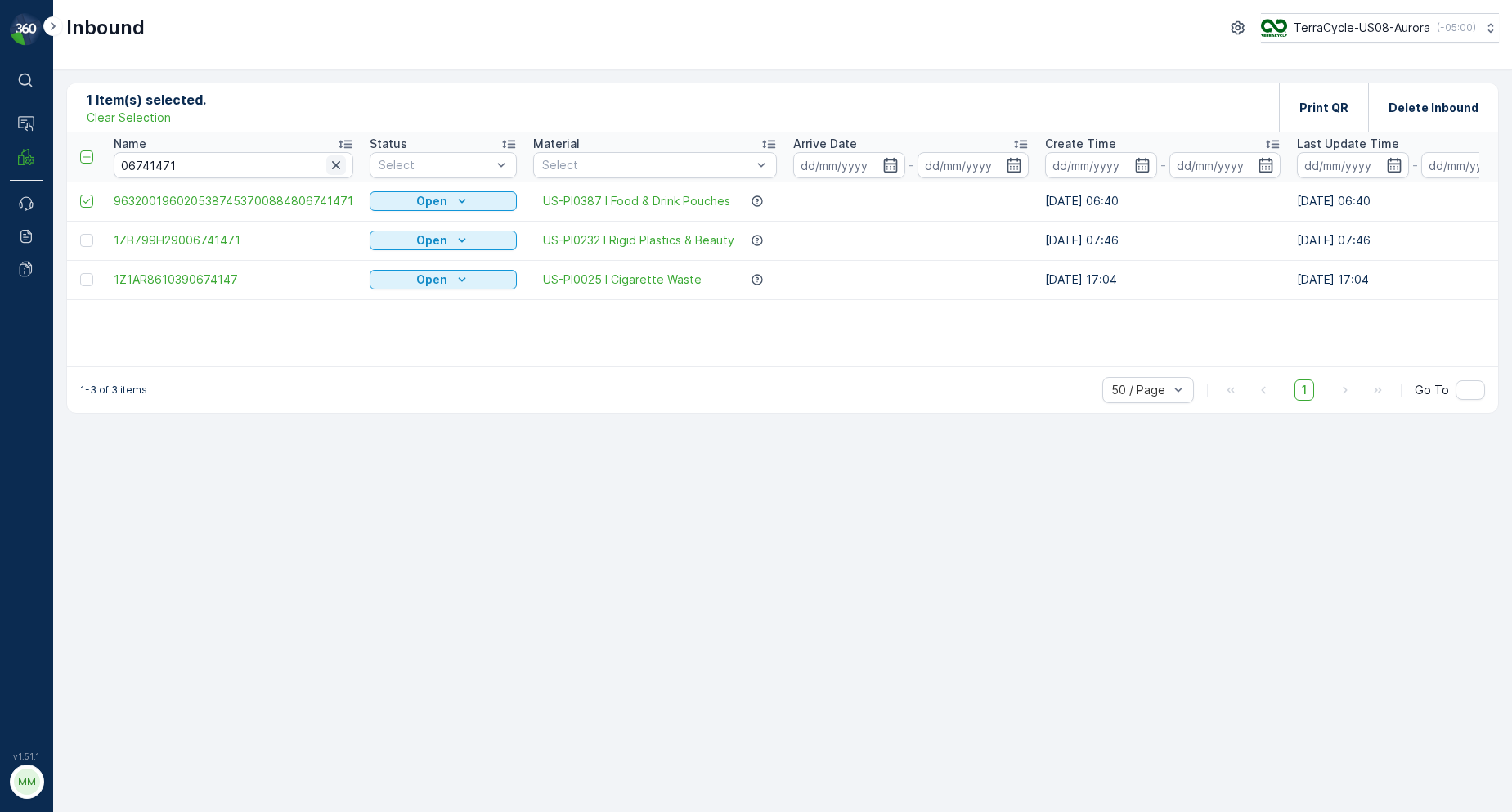
click at [333, 171] on icon "button" at bounding box center [336, 165] width 16 height 16
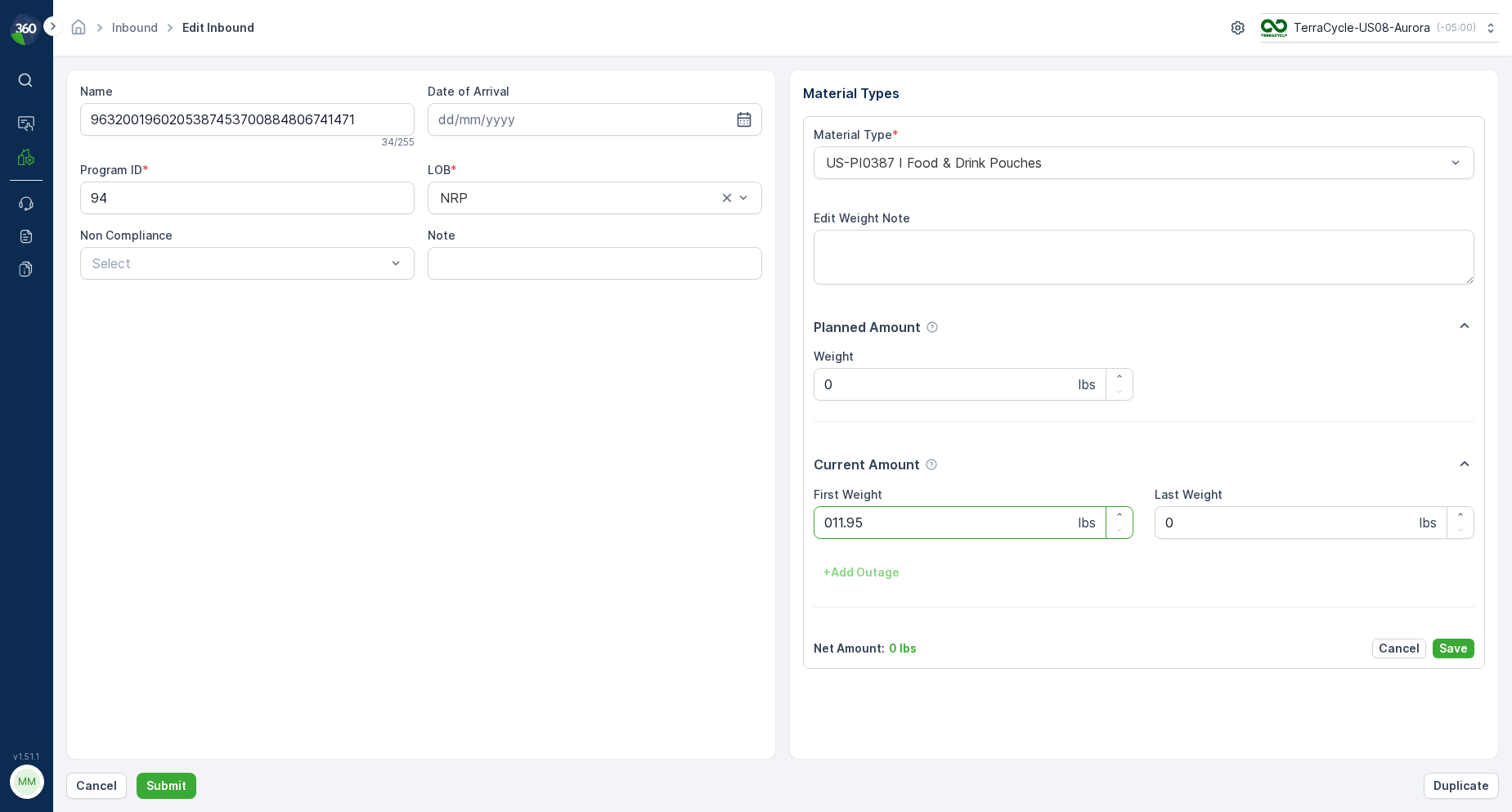
click at [136, 773] on button "Submit" at bounding box center [165, 786] width 59 height 27
click at [111, 797] on button "Cancel" at bounding box center [96, 786] width 60 height 27
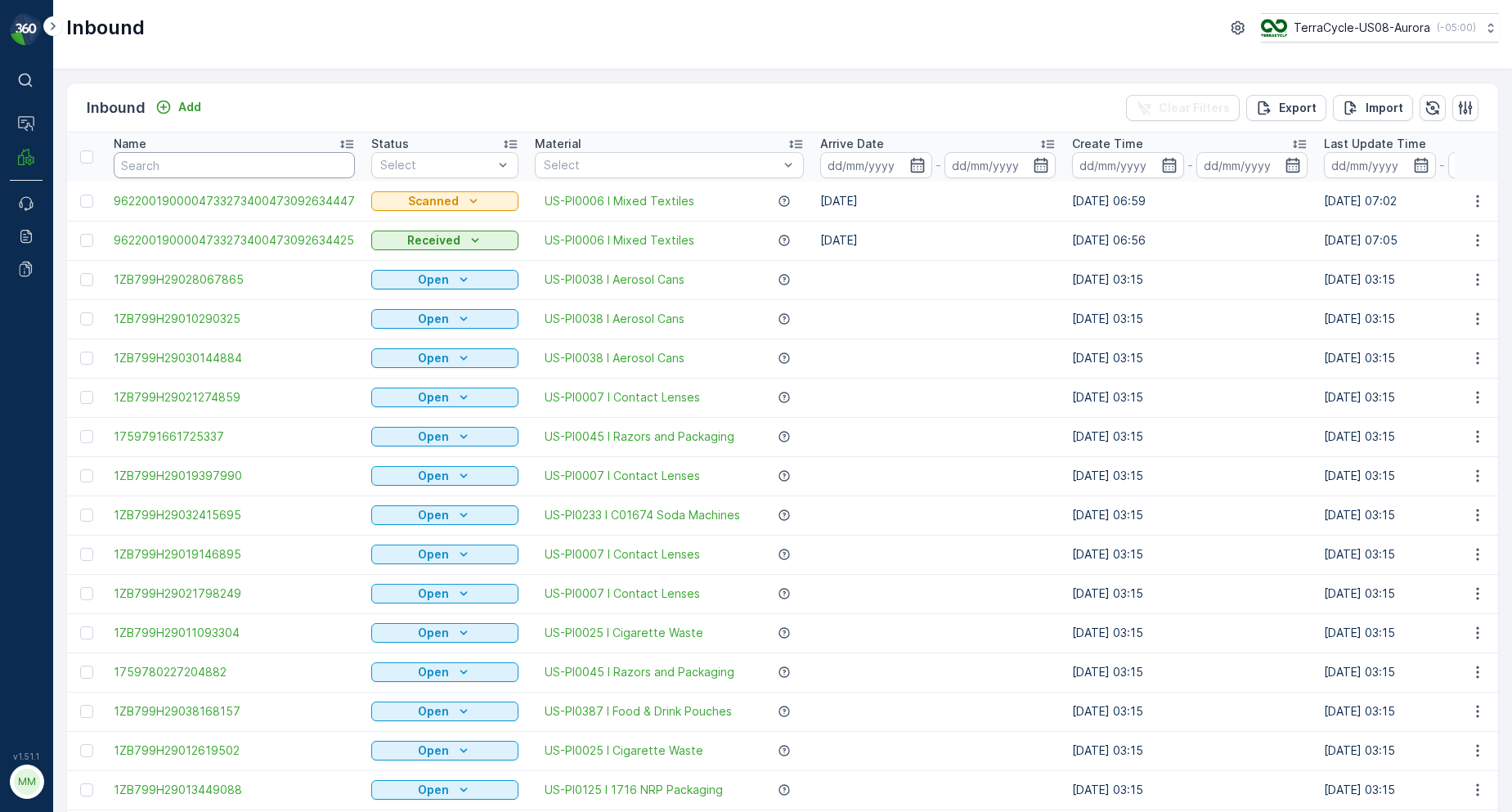
click at [221, 157] on input "text" at bounding box center [234, 165] width 242 height 27
type input "3333"
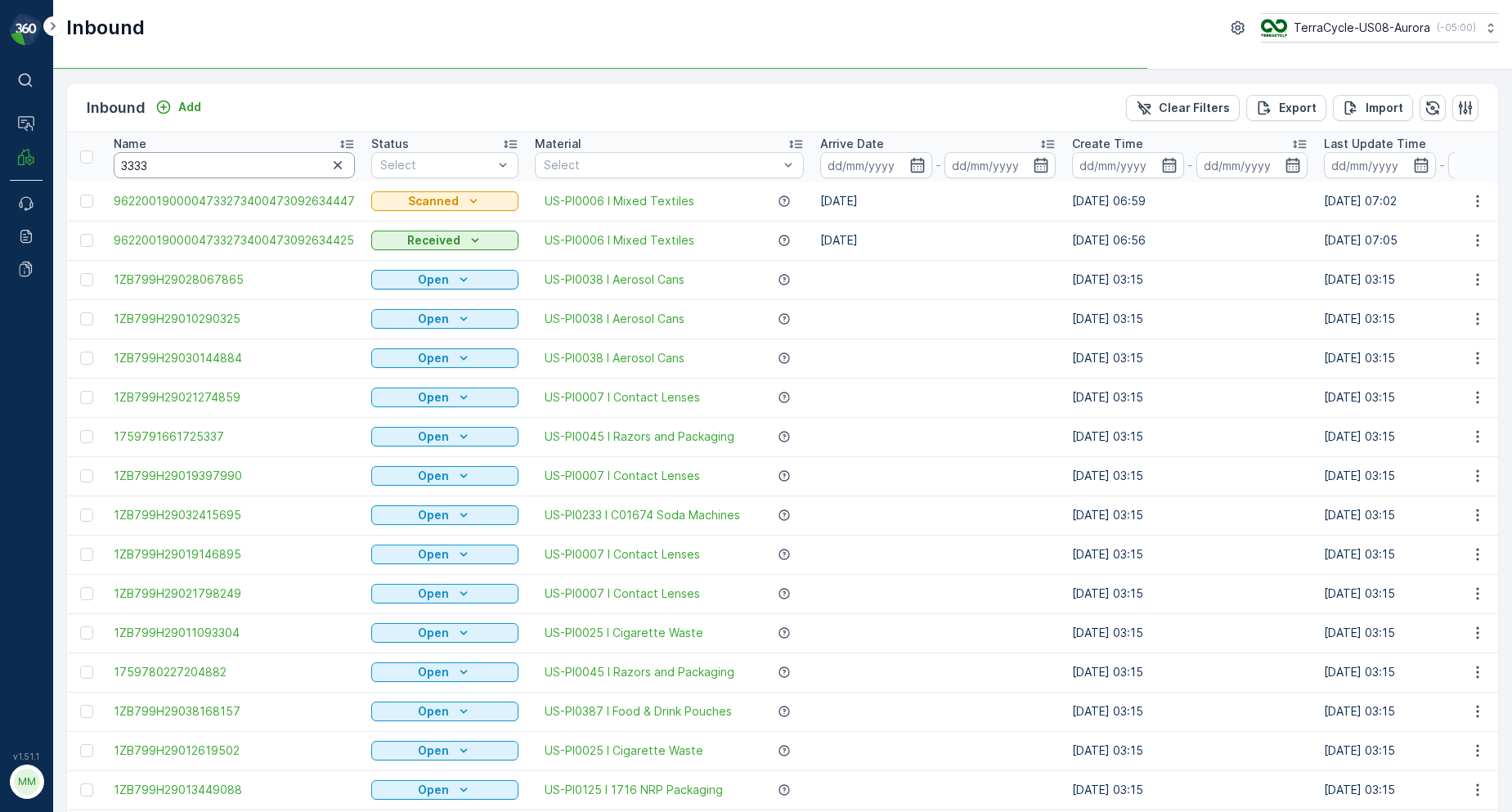
type input "3333"
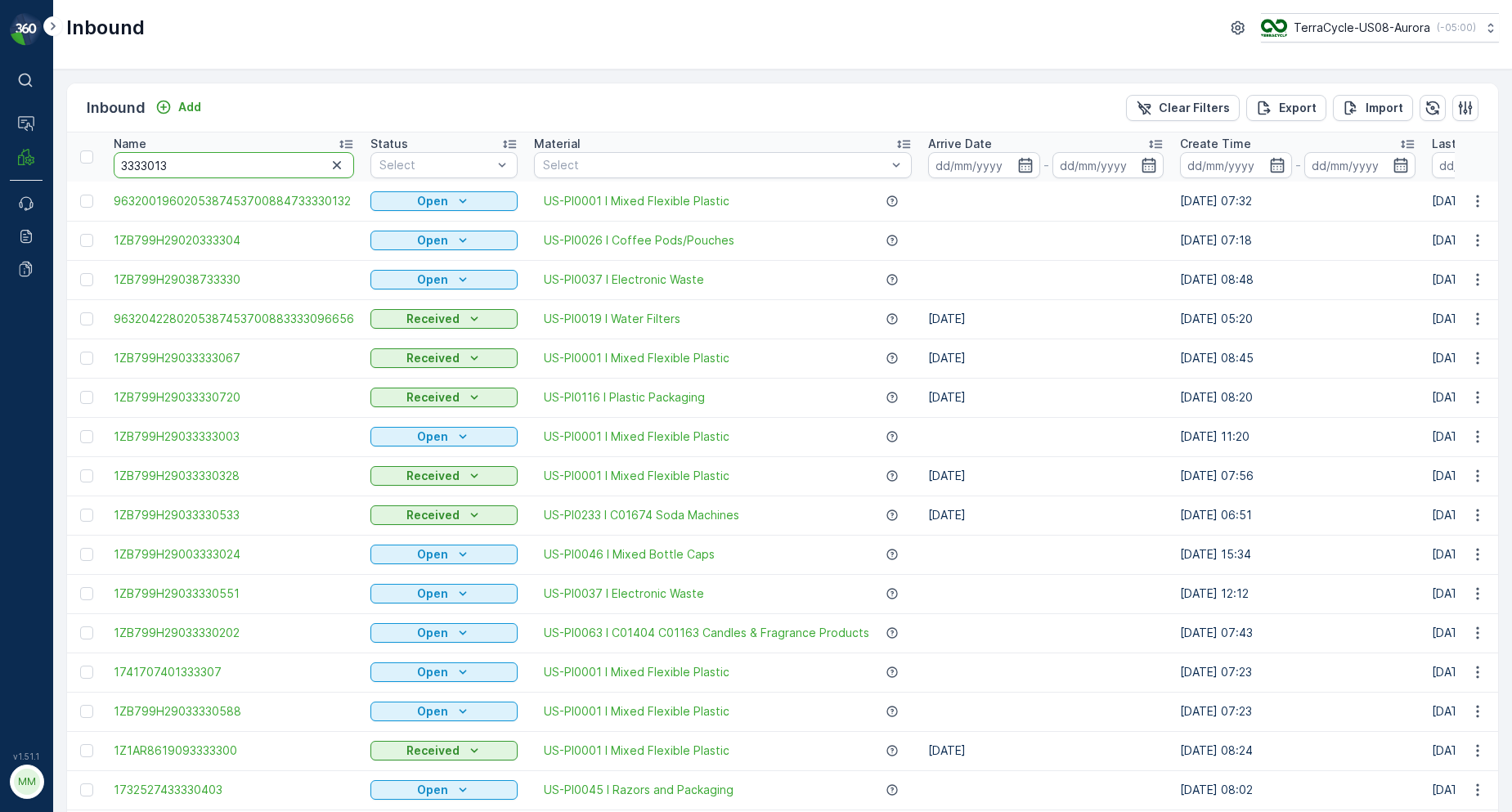
type input "33330132"
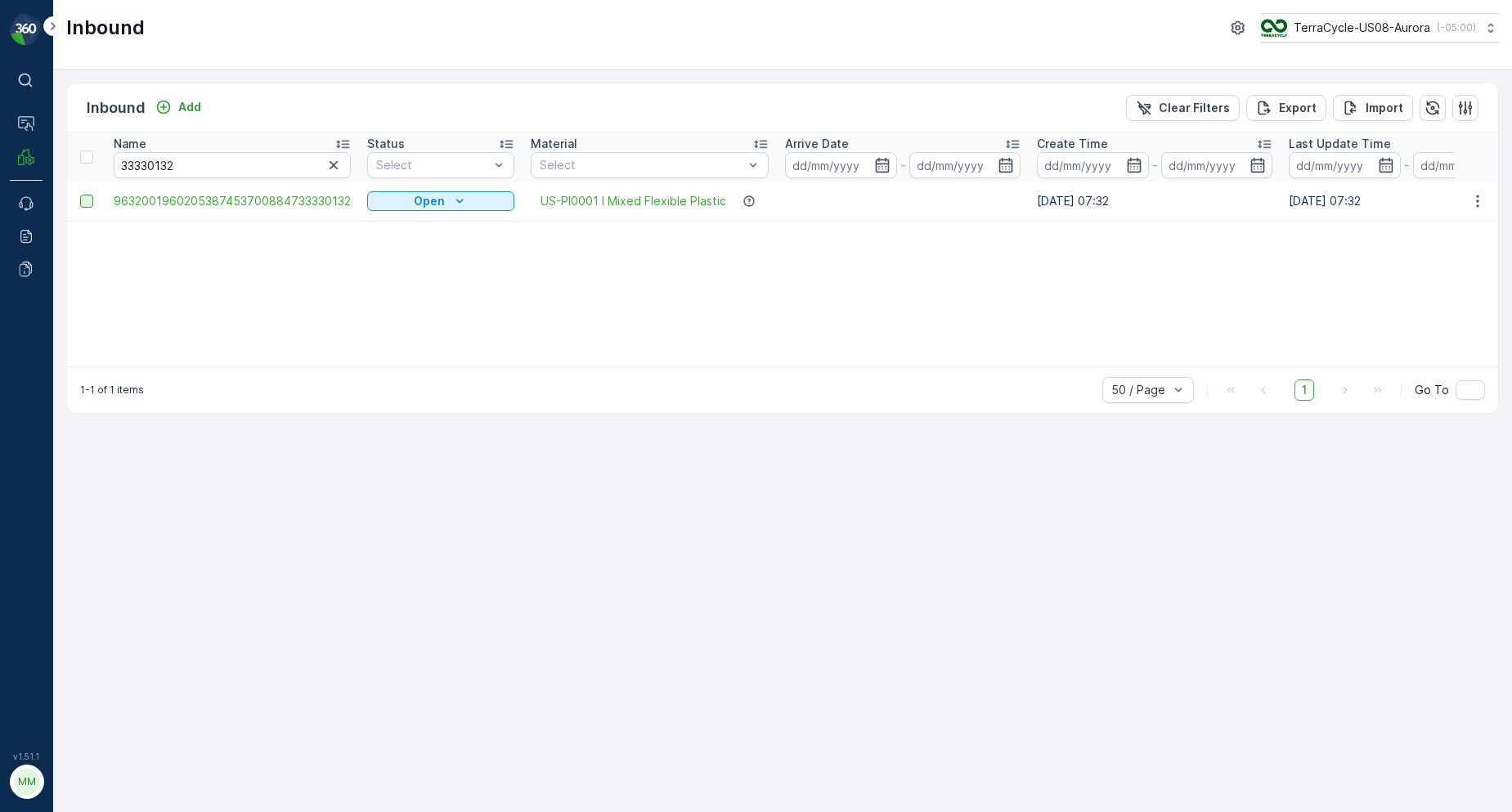
click at [88, 203] on div at bounding box center [87, 201] width 13 height 13
click at [81, 195] on input "checkbox" at bounding box center [81, 195] width 0 height 0
click at [1311, 100] on p "Print QR" at bounding box center [1324, 108] width 49 height 16
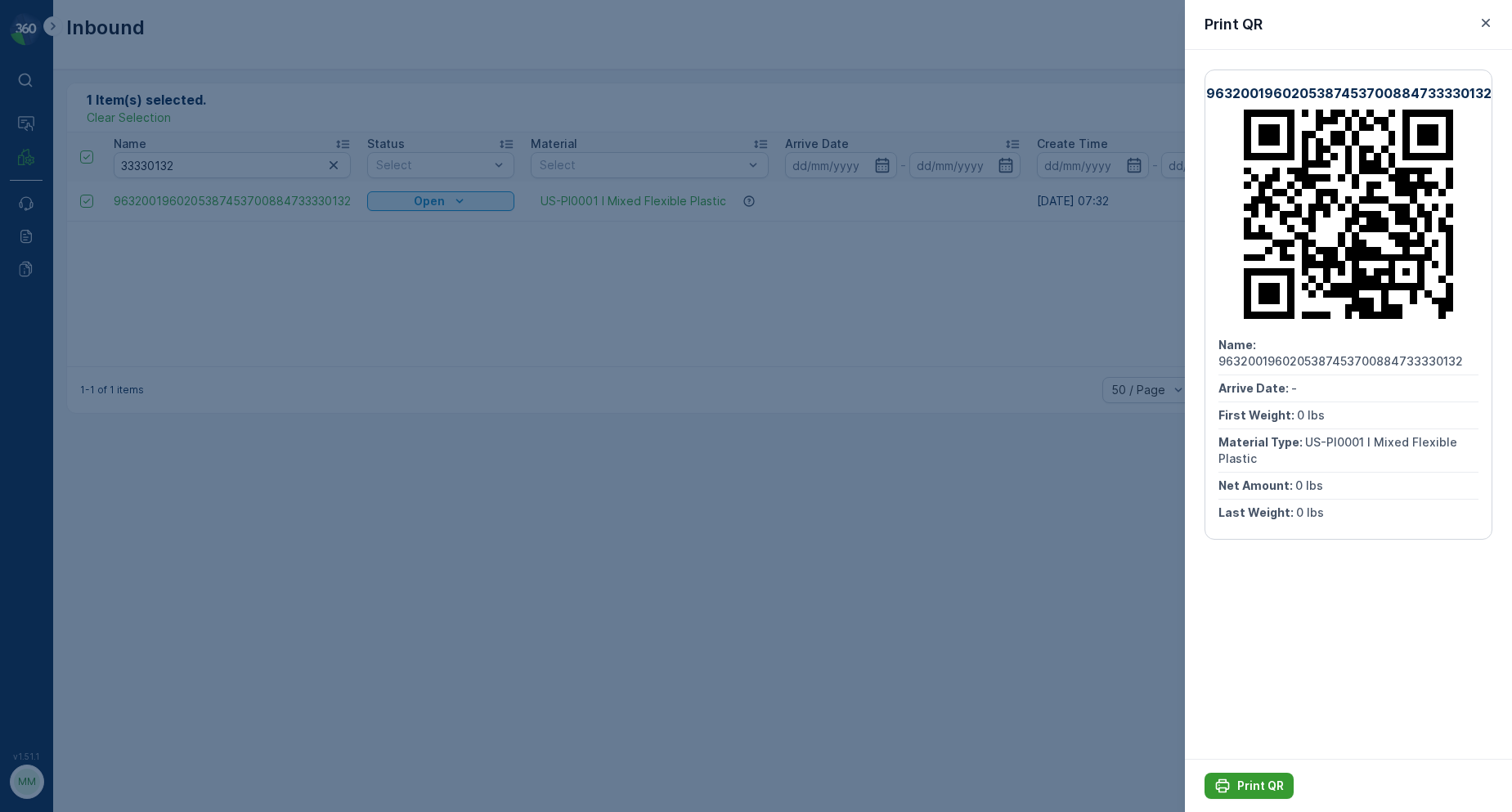
click at [1251, 784] on p "Print QR" at bounding box center [1261, 785] width 47 height 16
click at [1495, 23] on button "button" at bounding box center [1485, 23] width 19 height 19
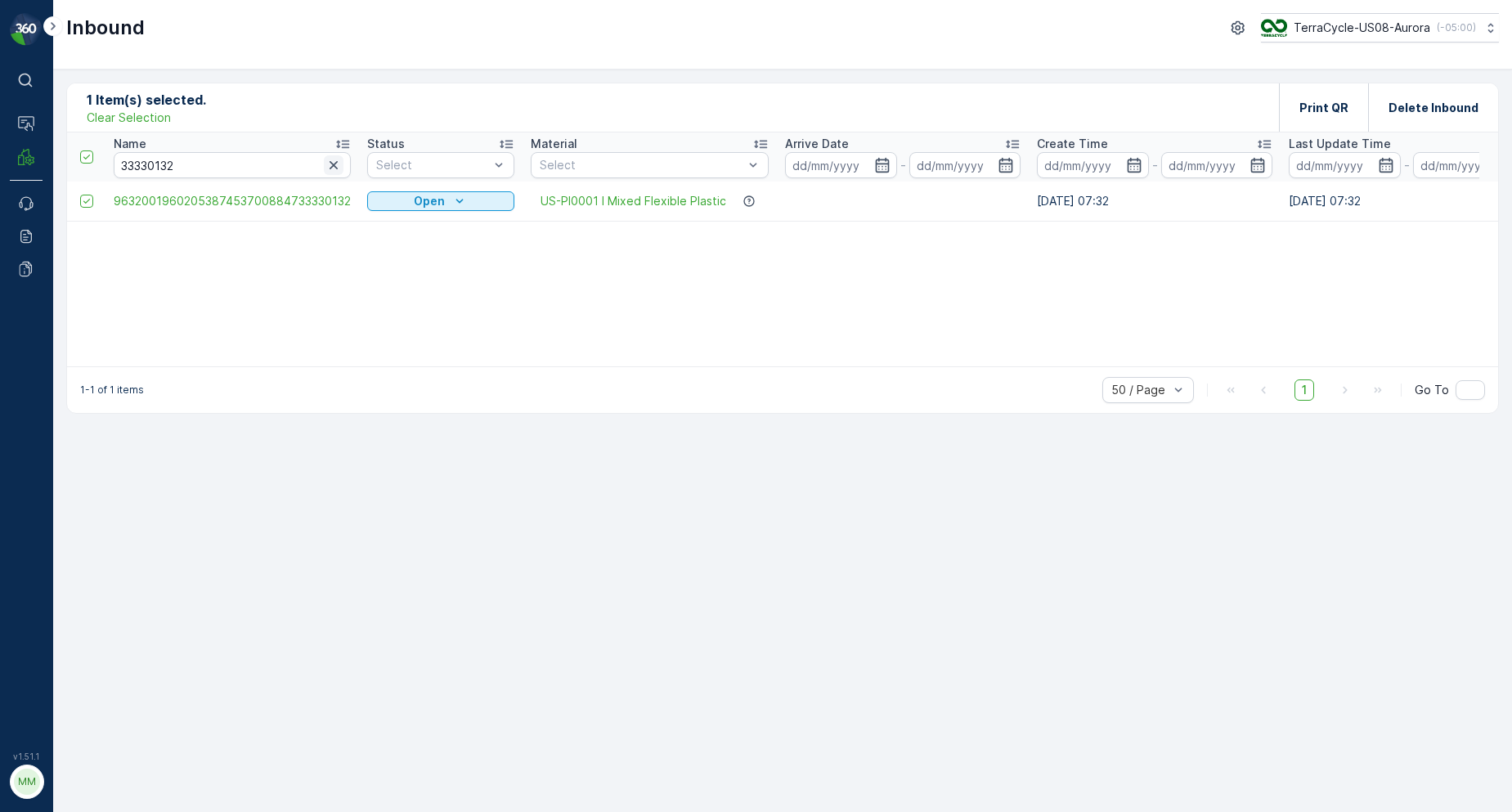
click at [334, 172] on icon "button" at bounding box center [334, 165] width 16 height 16
click at [260, 160] on input "text" at bounding box center [232, 165] width 237 height 27
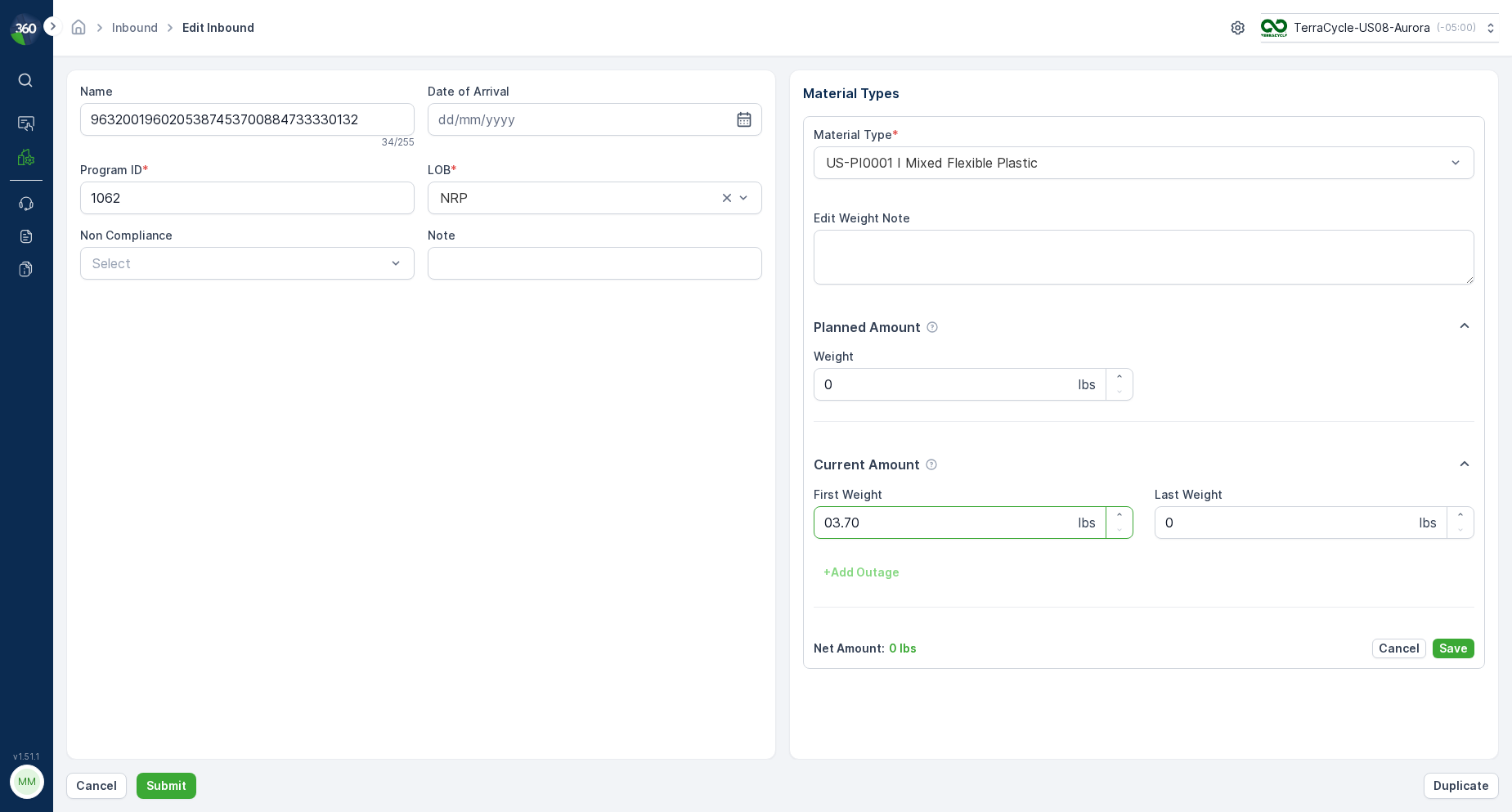
click at [136, 773] on button "Submit" at bounding box center [165, 786] width 59 height 27
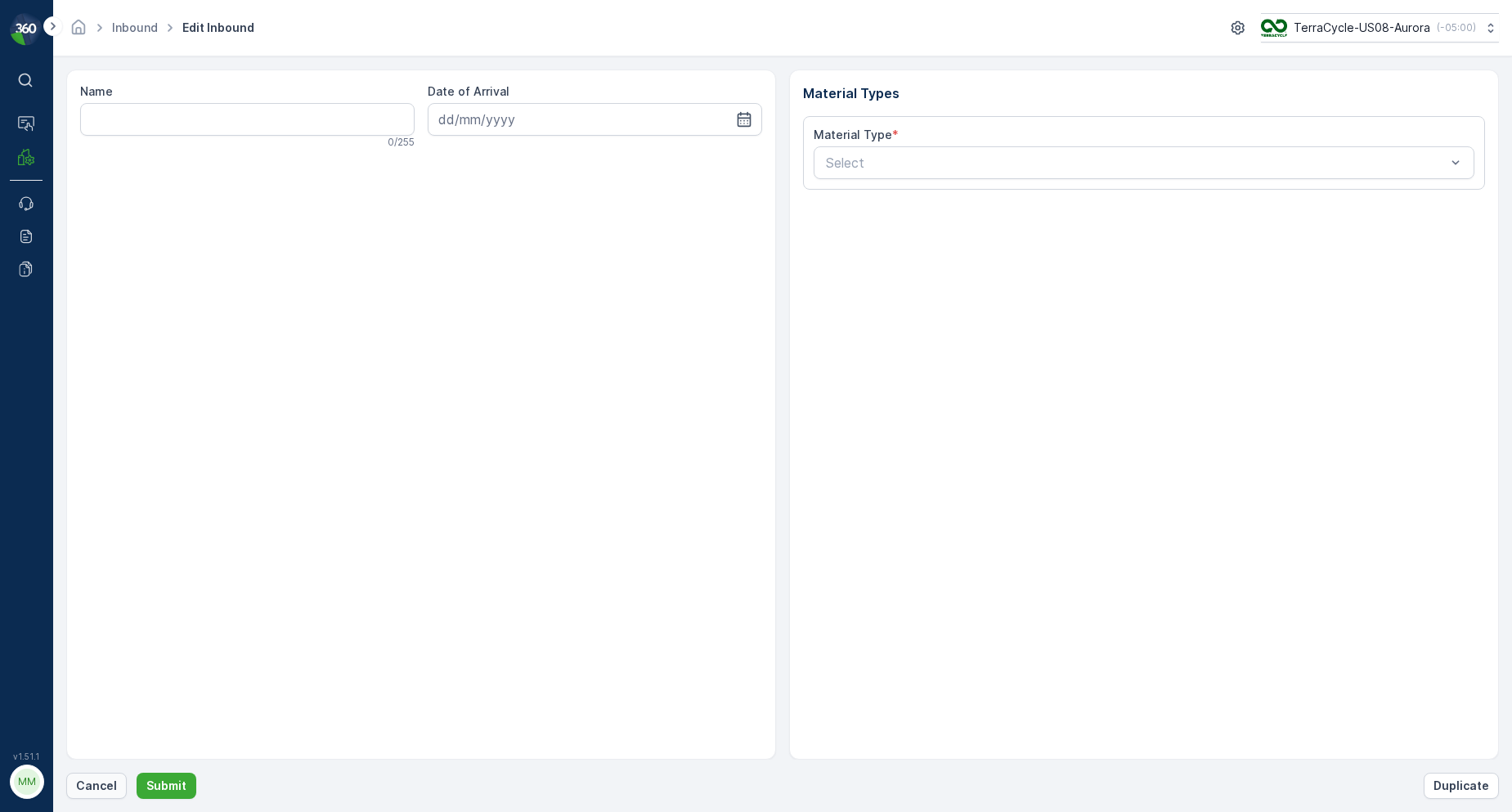
click at [88, 782] on p "Cancel" at bounding box center [96, 785] width 41 height 16
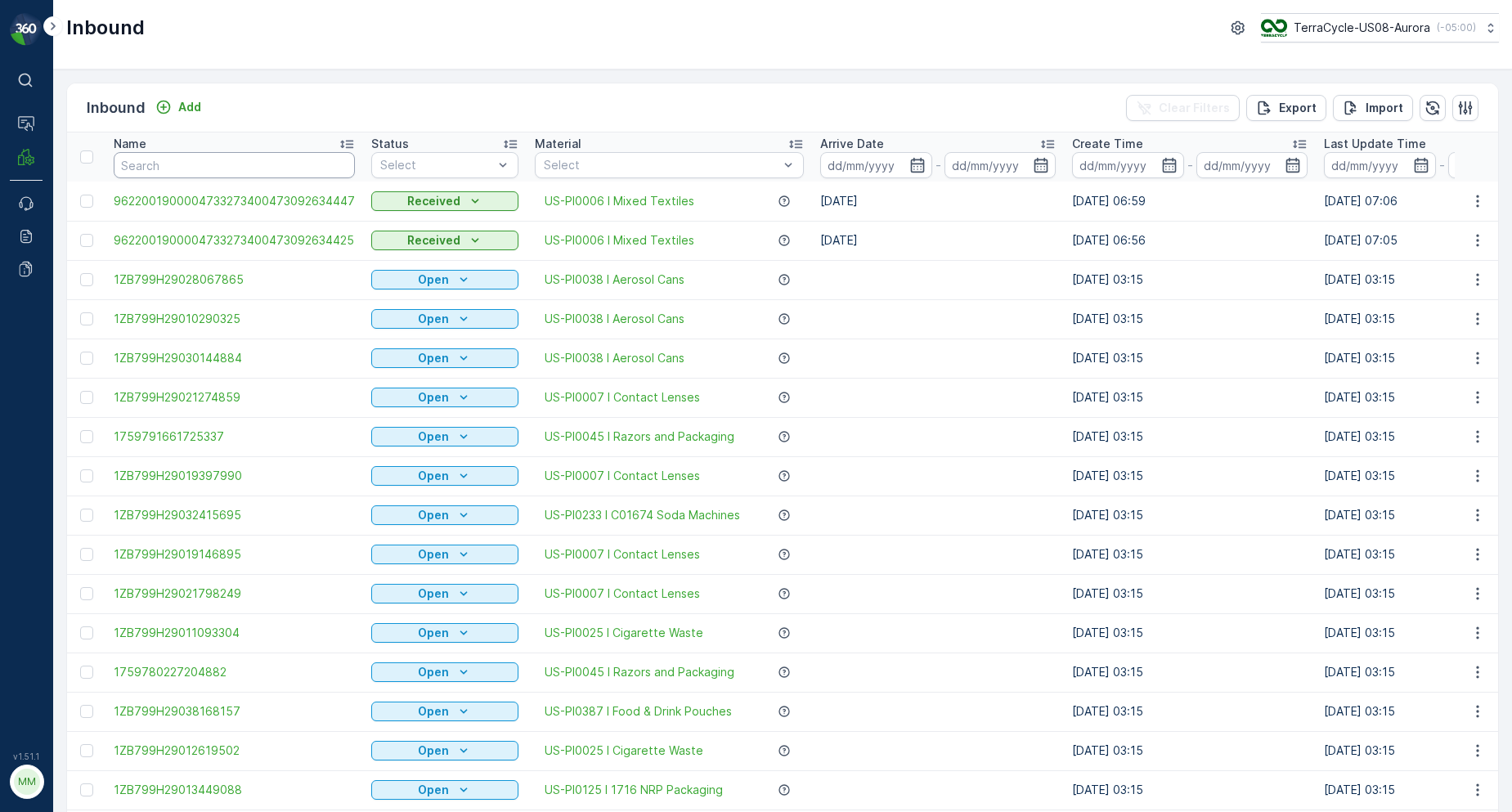
click at [267, 172] on input "text" at bounding box center [234, 165] width 242 height 27
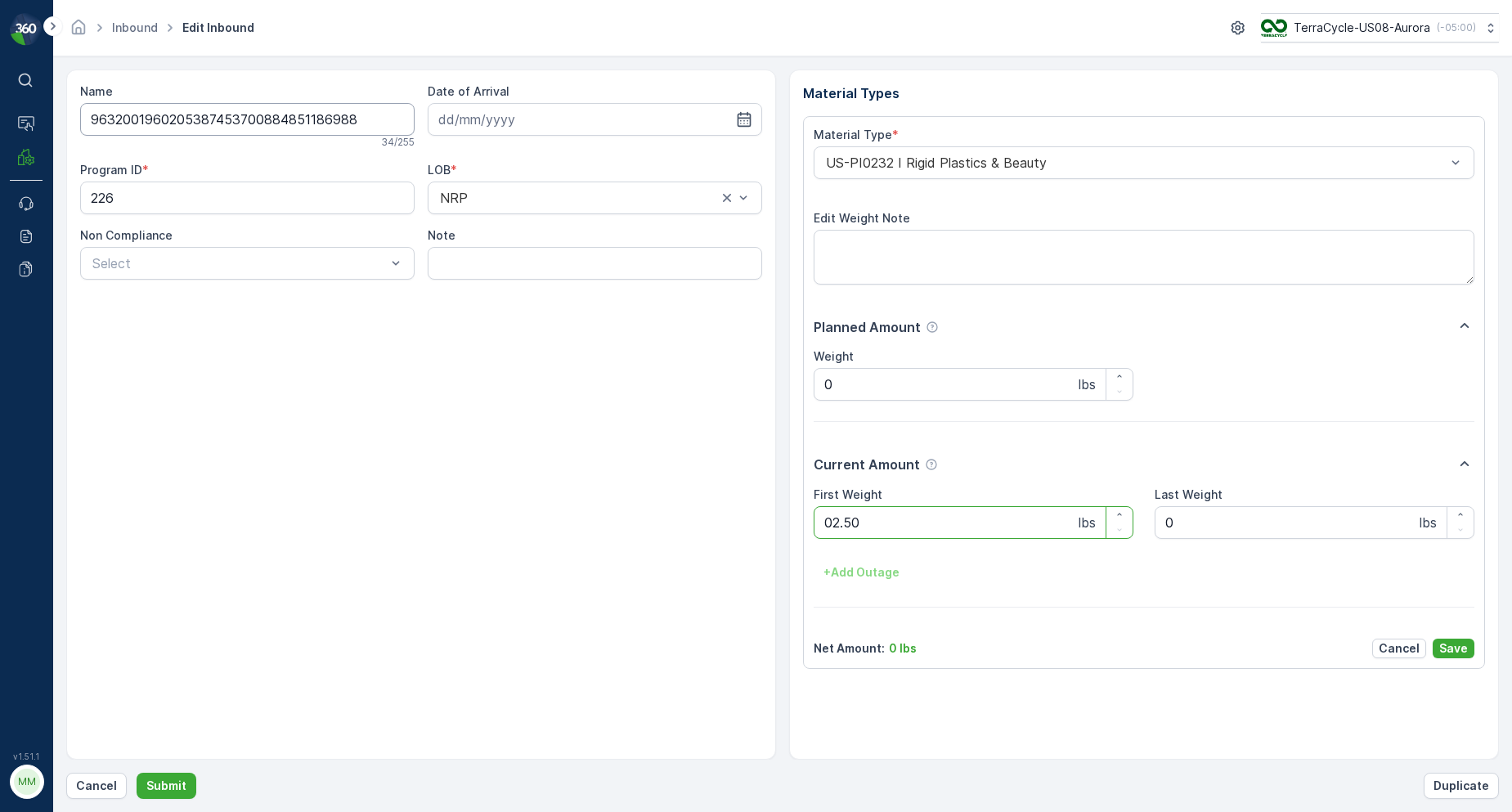
click at [136, 773] on button "Submit" at bounding box center [165, 786] width 59 height 27
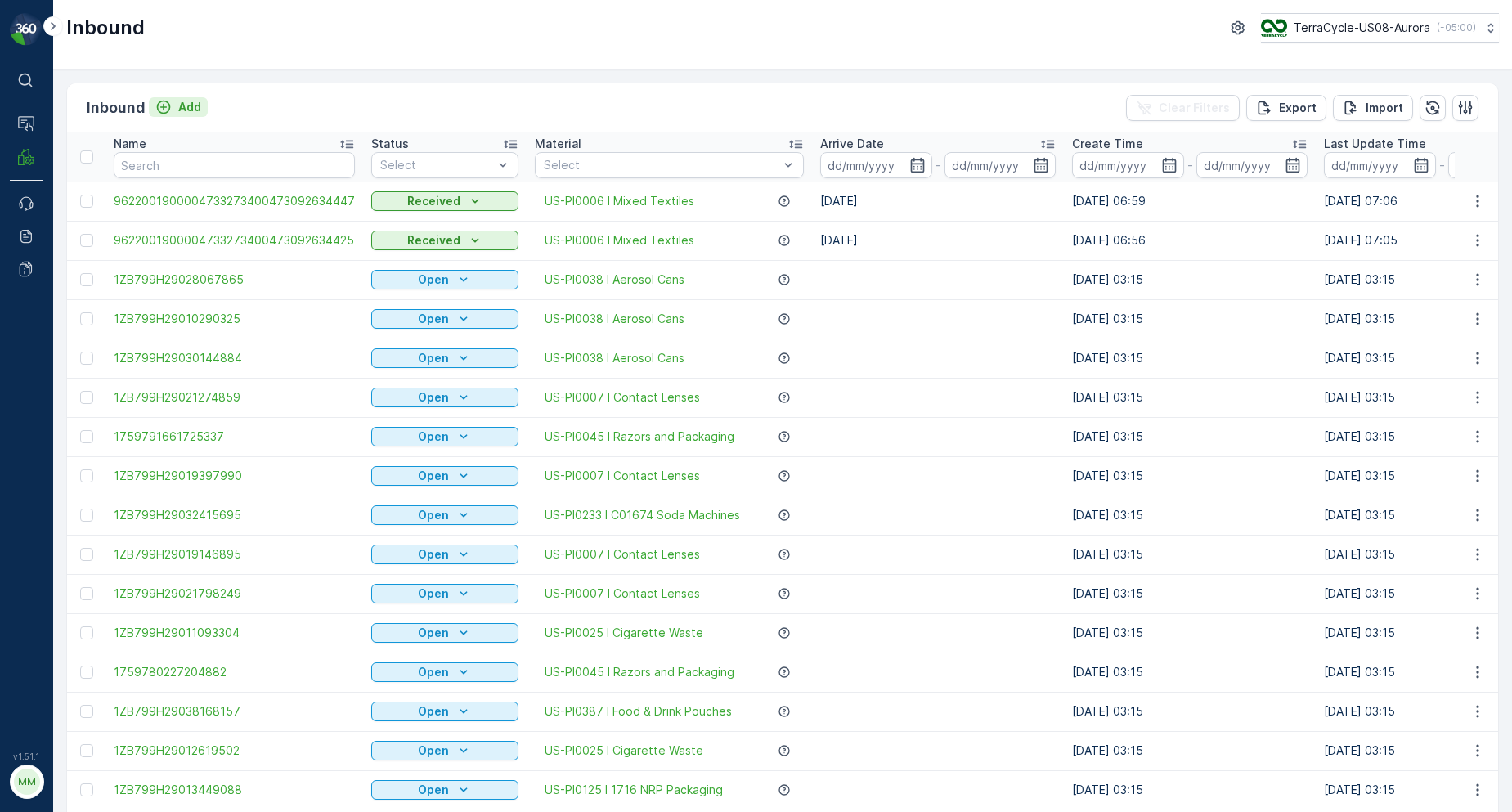
click at [194, 110] on p "Add" at bounding box center [190, 107] width 23 height 16
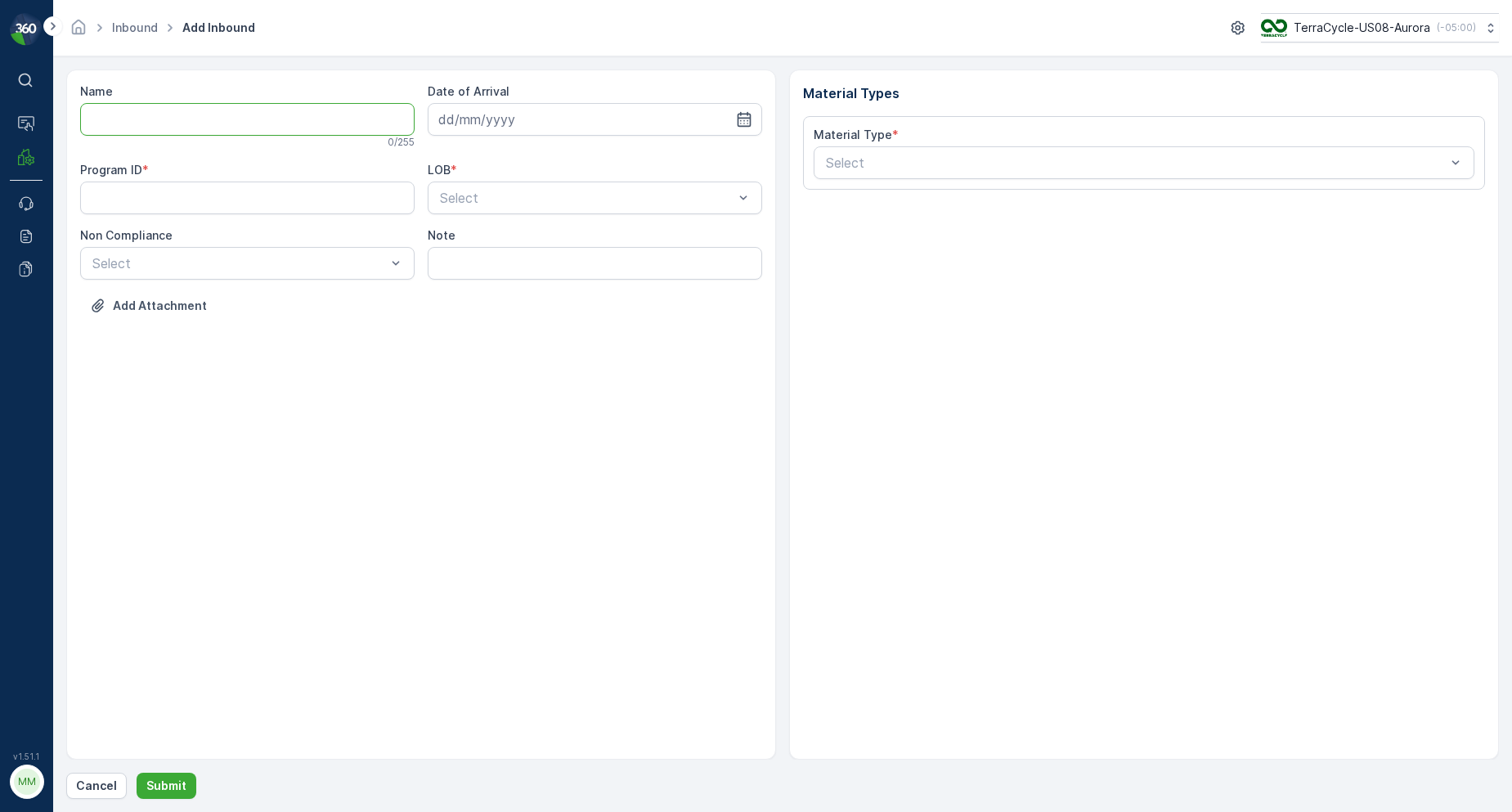
click at [190, 123] on input "Name" at bounding box center [248, 119] width 334 height 33
type input "9622001900004733273400473092634436"
click at [136, 773] on button "Submit" at bounding box center [165, 786] width 59 height 27
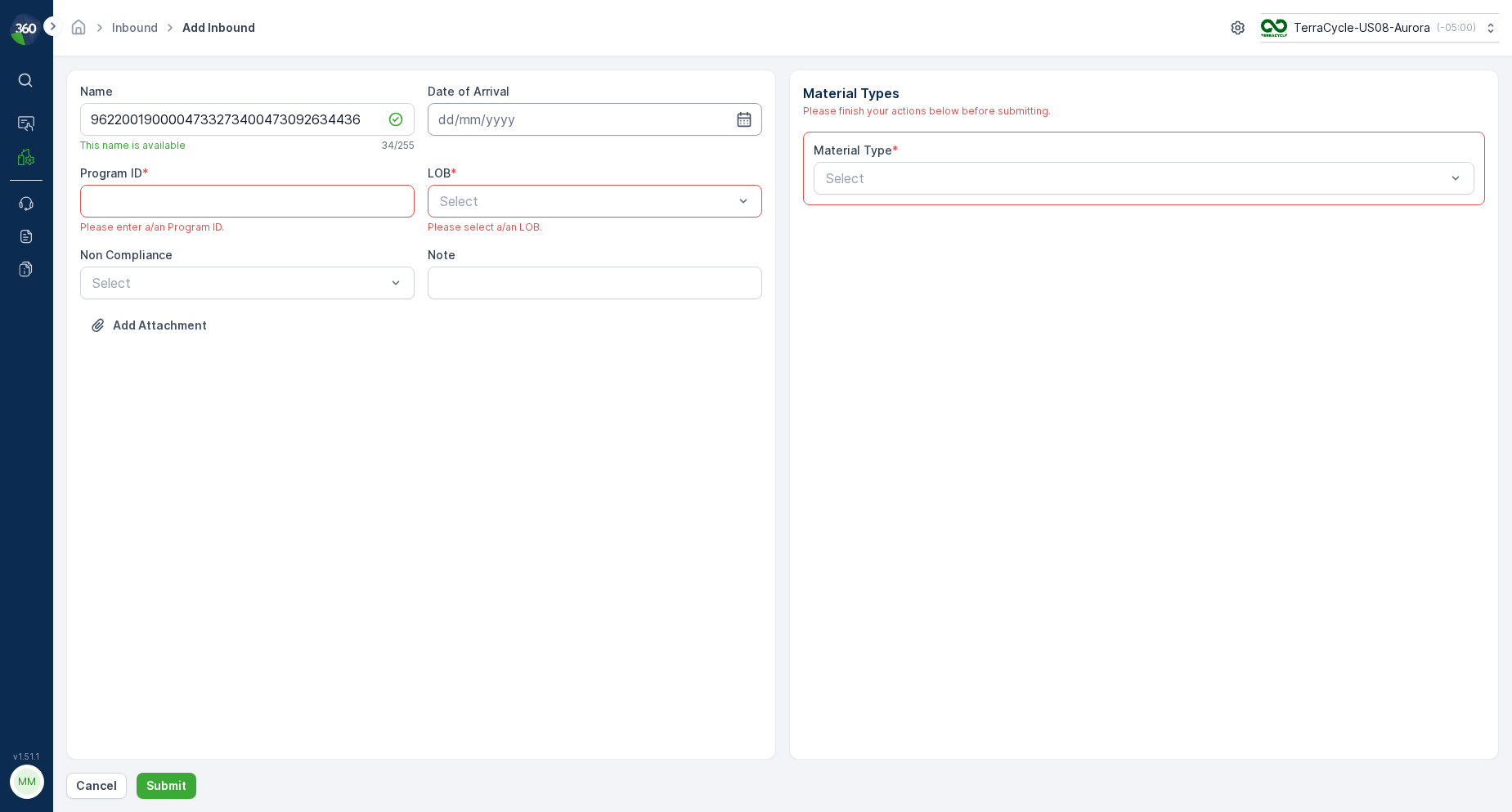
click at [457, 122] on input at bounding box center [595, 119] width 334 height 33
click at [519, 262] on div "7" at bounding box center [515, 257] width 27 height 27
type input "[DATE]"
click at [456, 241] on span "NRP" at bounding box center [451, 241] width 27 height 15
click at [338, 201] on ID "Program ID" at bounding box center [248, 201] width 334 height 33
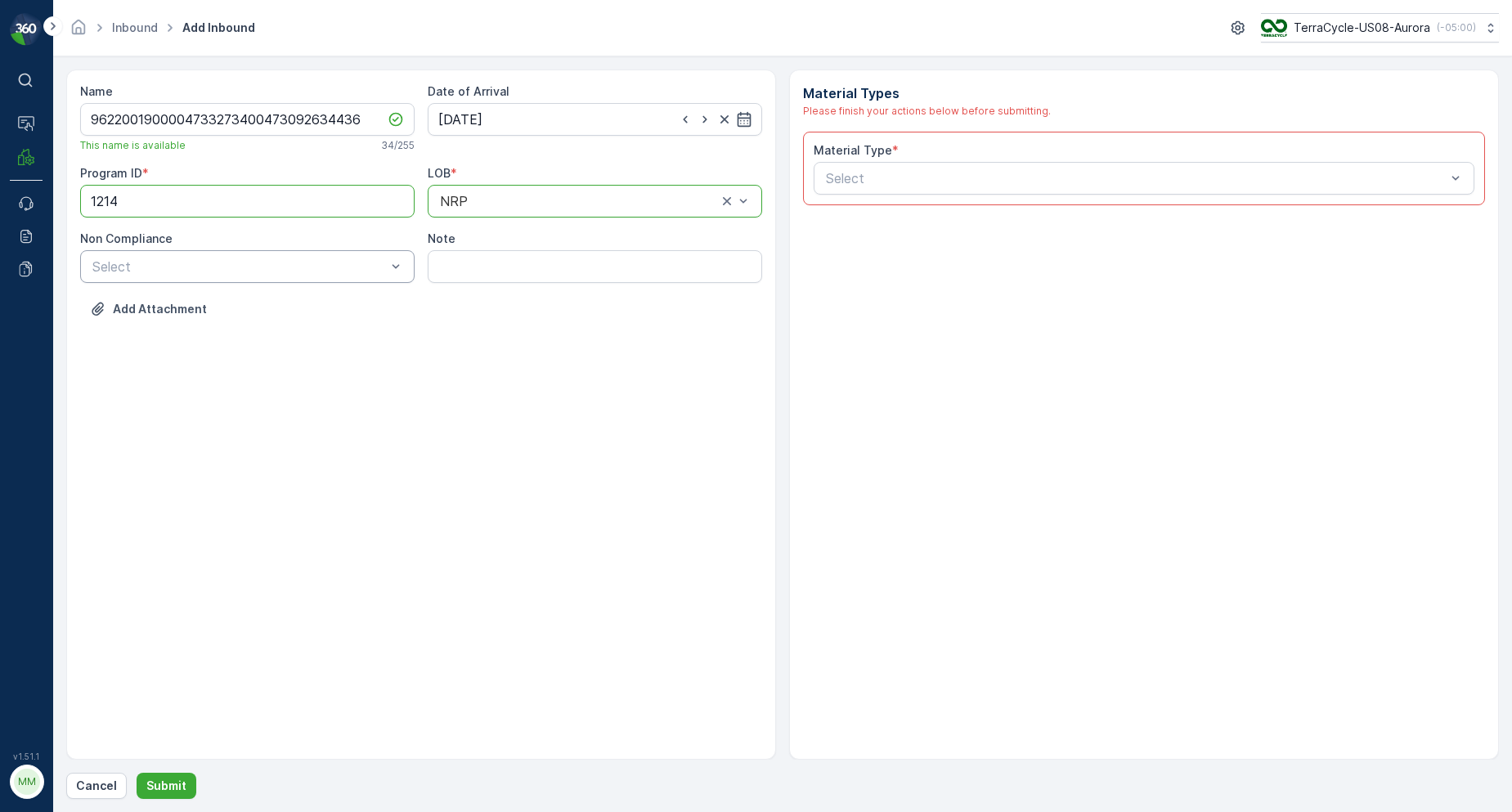
type ID "1214"
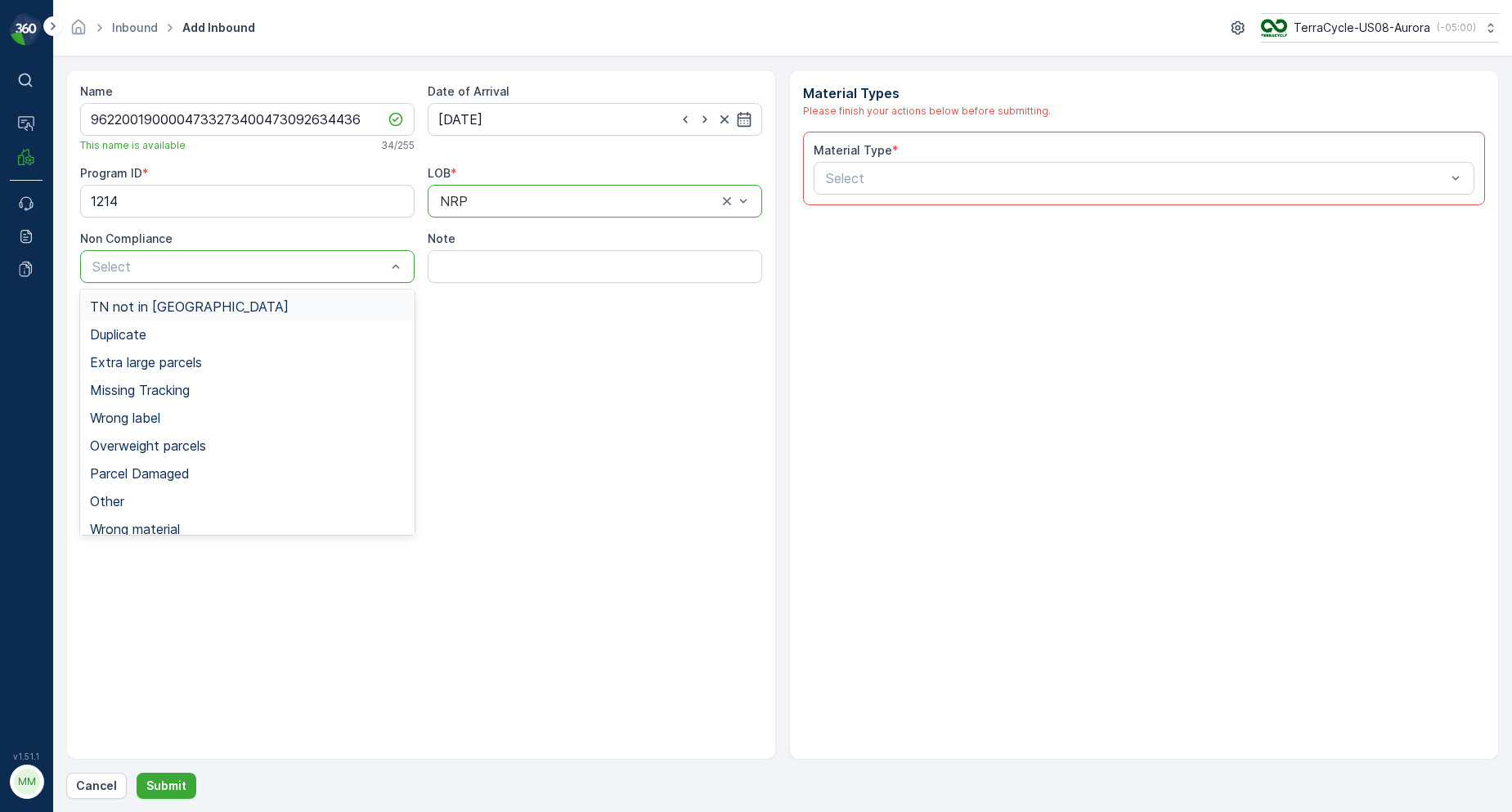
click at [218, 308] on div "TN not in [GEOGRAPHIC_DATA]" at bounding box center [248, 306] width 315 height 15
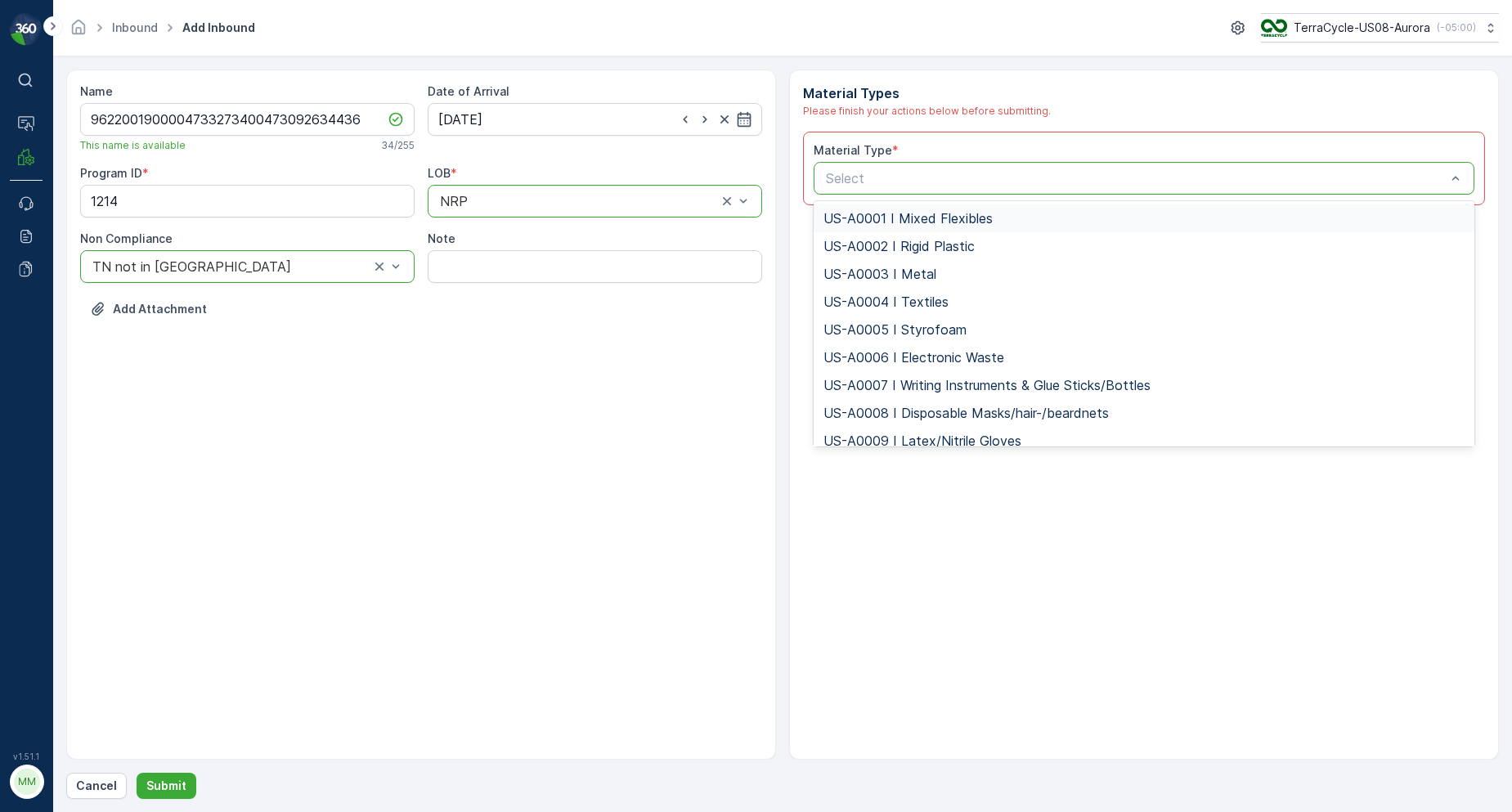
type input "US-PI0006 I Mixed Textiles"
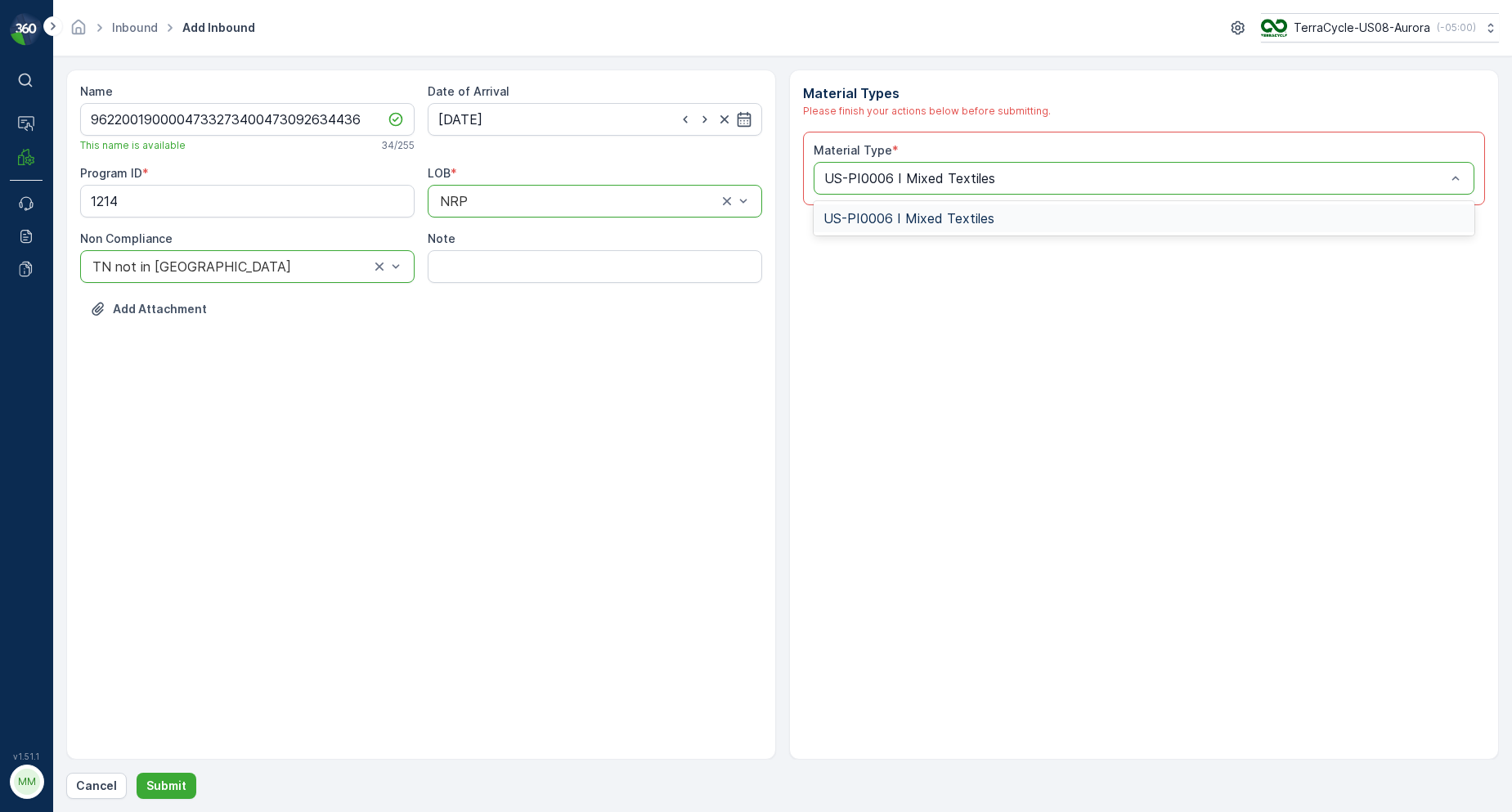
click at [881, 212] on span "US-PI0006 I Mixed Textiles" at bounding box center [909, 218] width 171 height 15
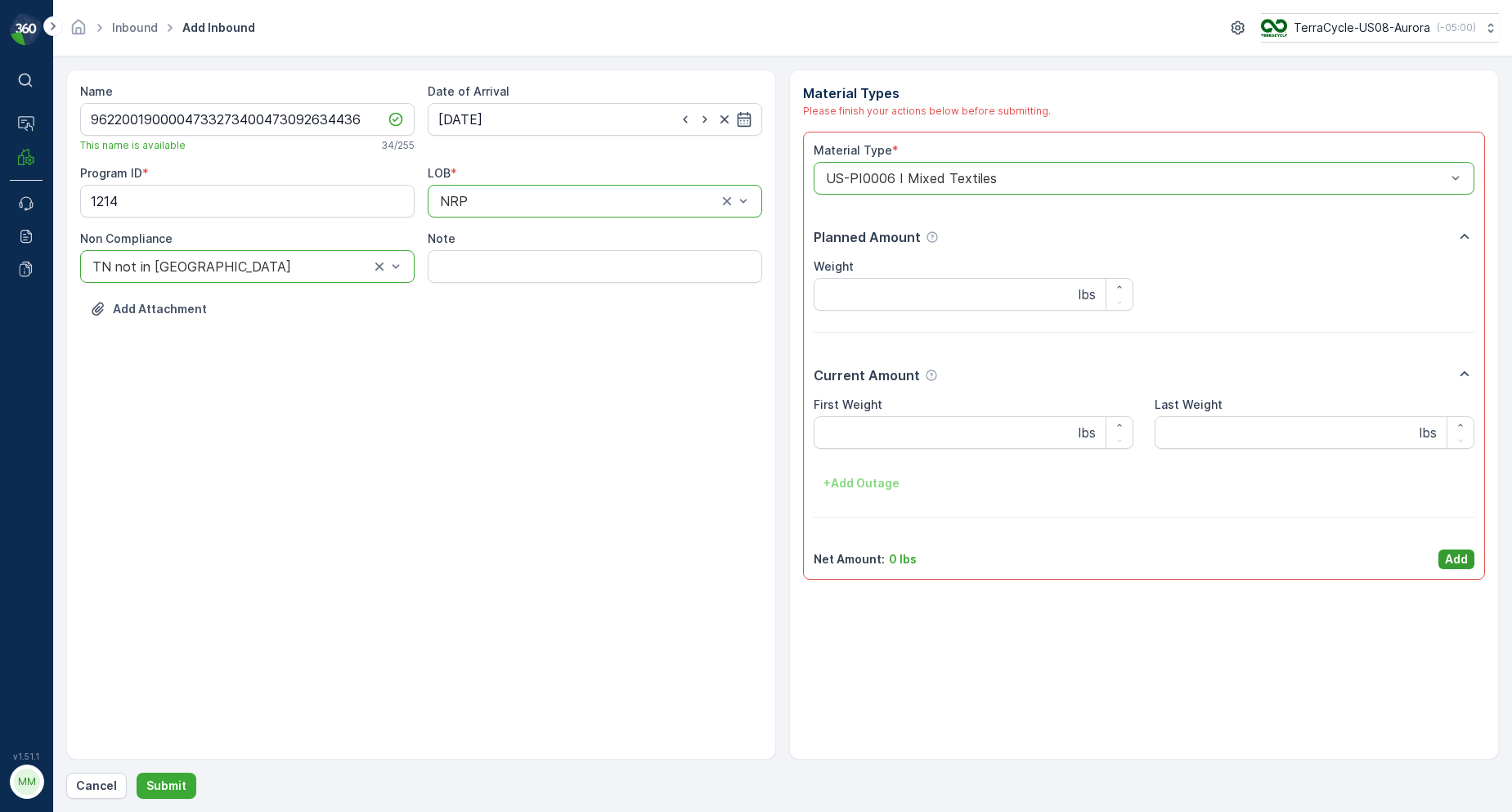
click at [1451, 557] on p "Add" at bounding box center [1456, 559] width 23 height 16
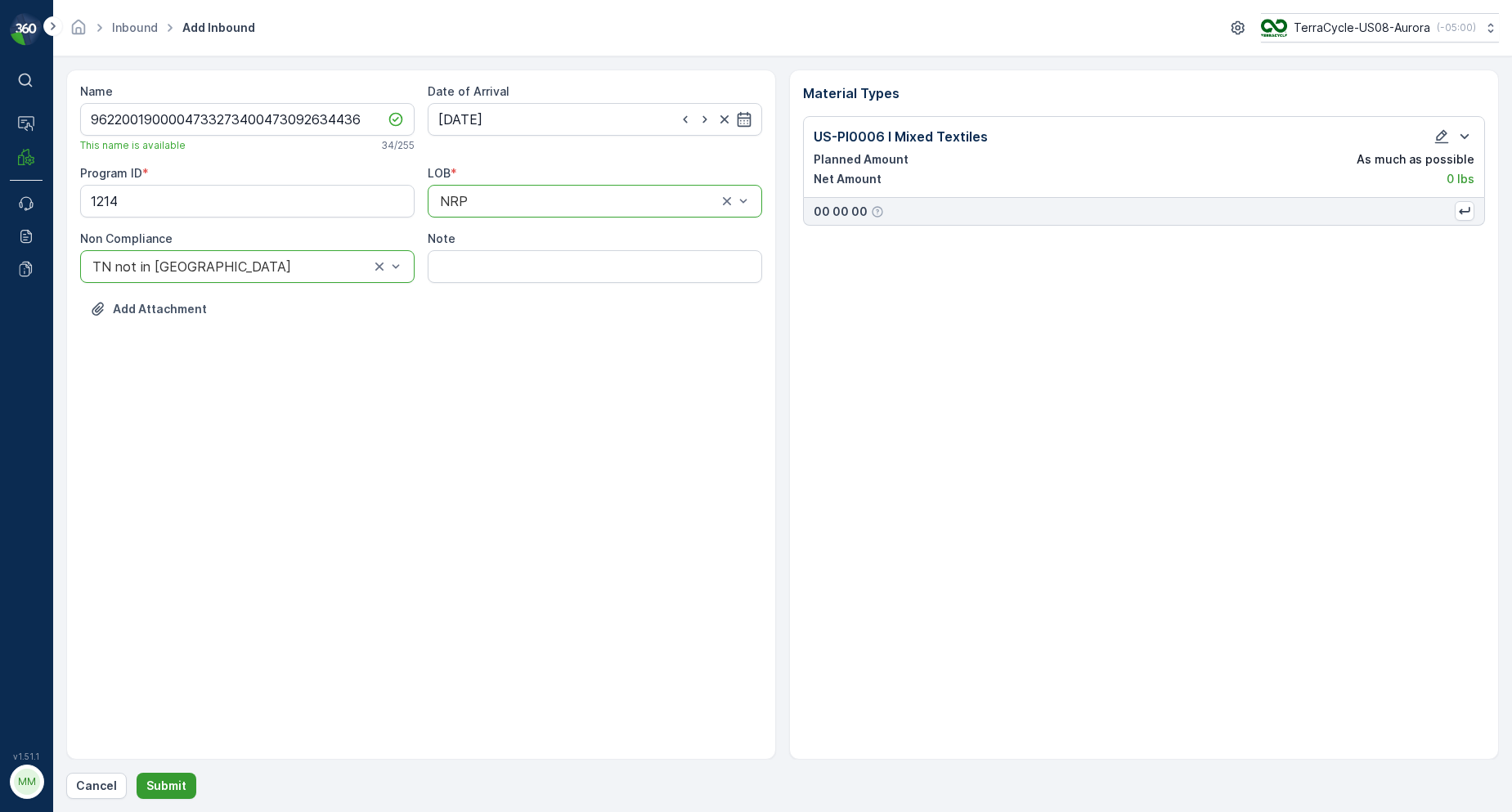
click at [175, 773] on button "Submit" at bounding box center [165, 786] width 59 height 27
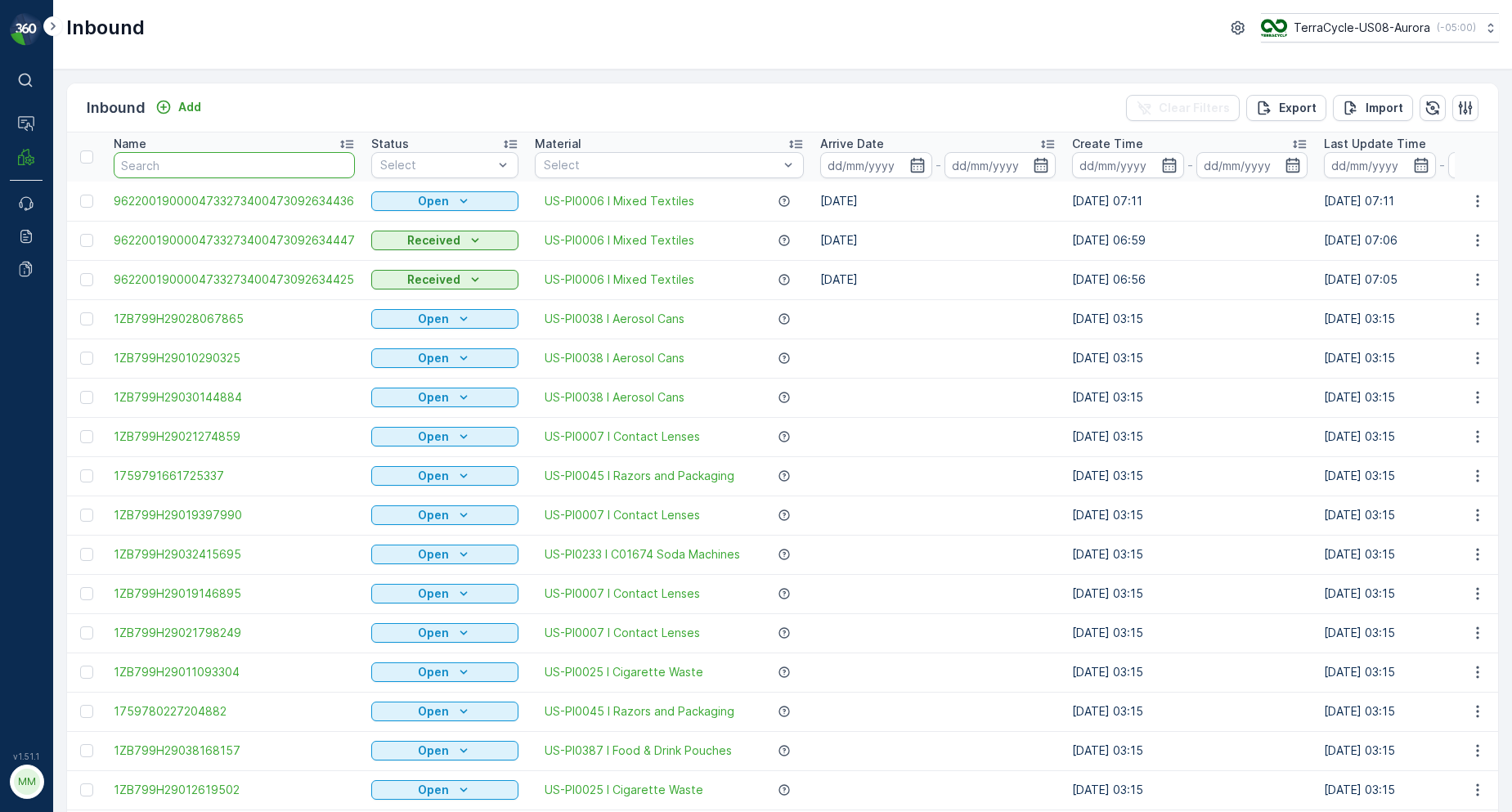
click at [326, 166] on input "text" at bounding box center [234, 165] width 242 height 27
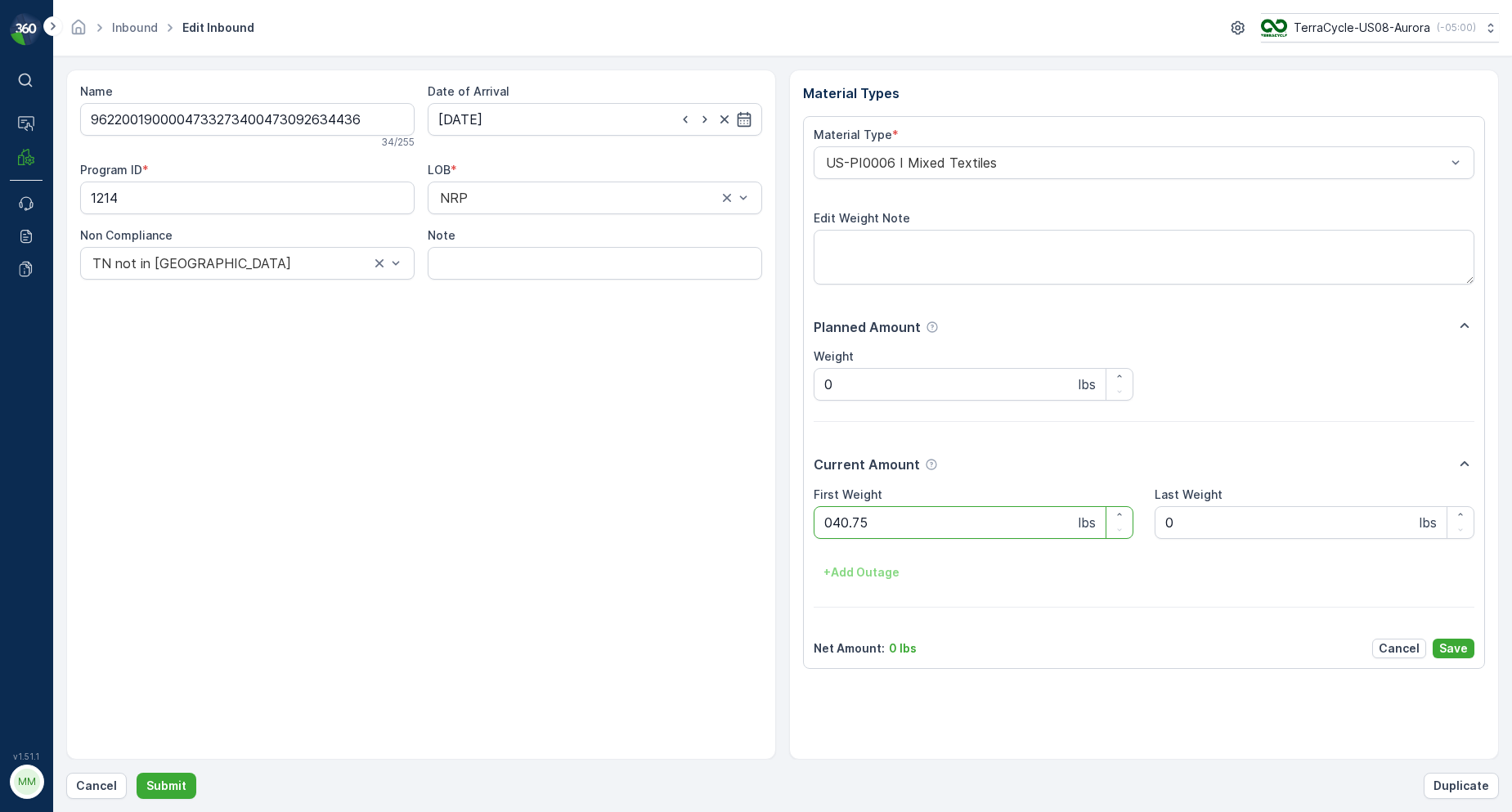
click at [136, 773] on button "Submit" at bounding box center [165, 786] width 59 height 27
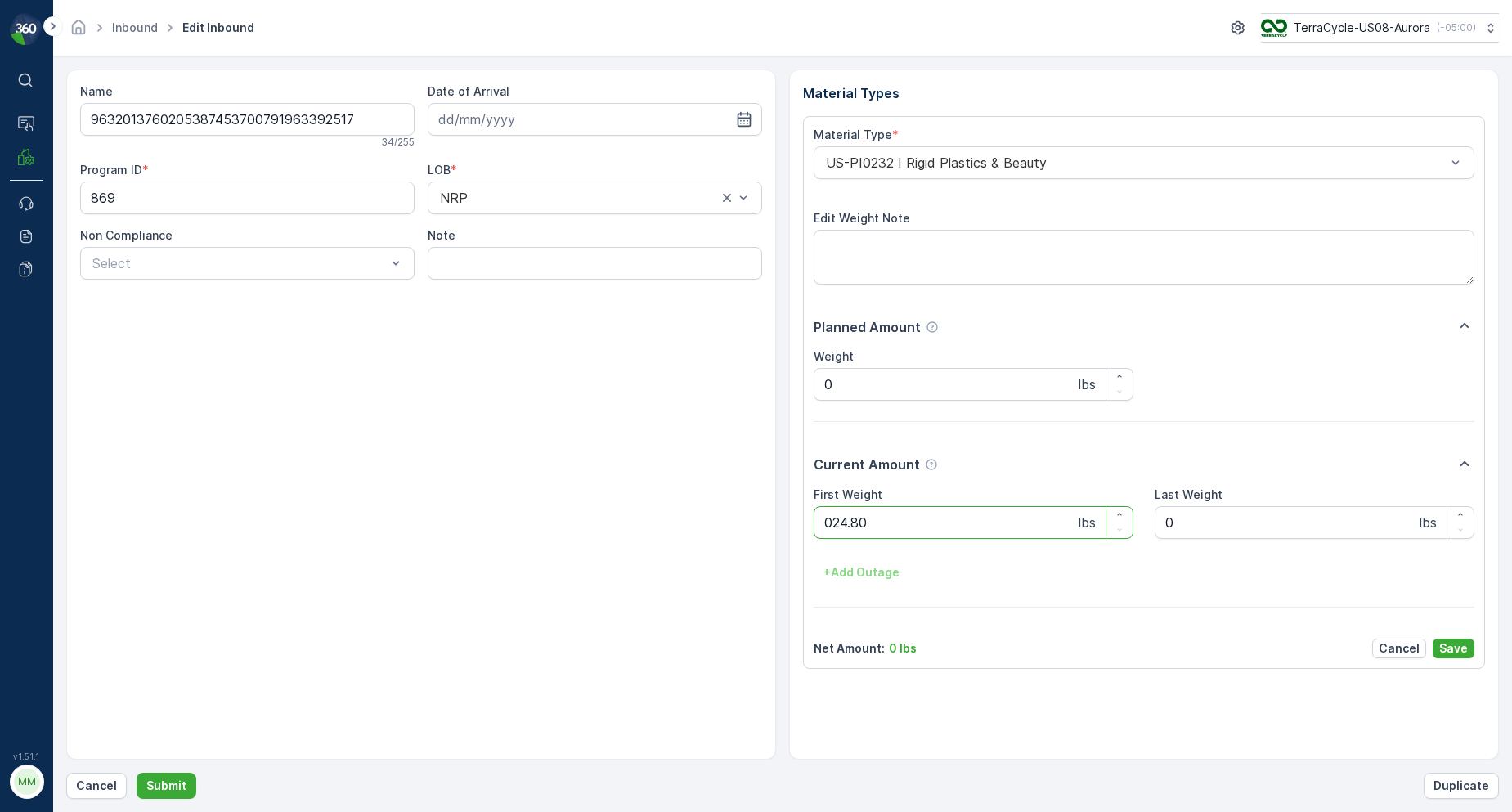
click at [136, 773] on button "Submit" at bounding box center [165, 786] width 59 height 27
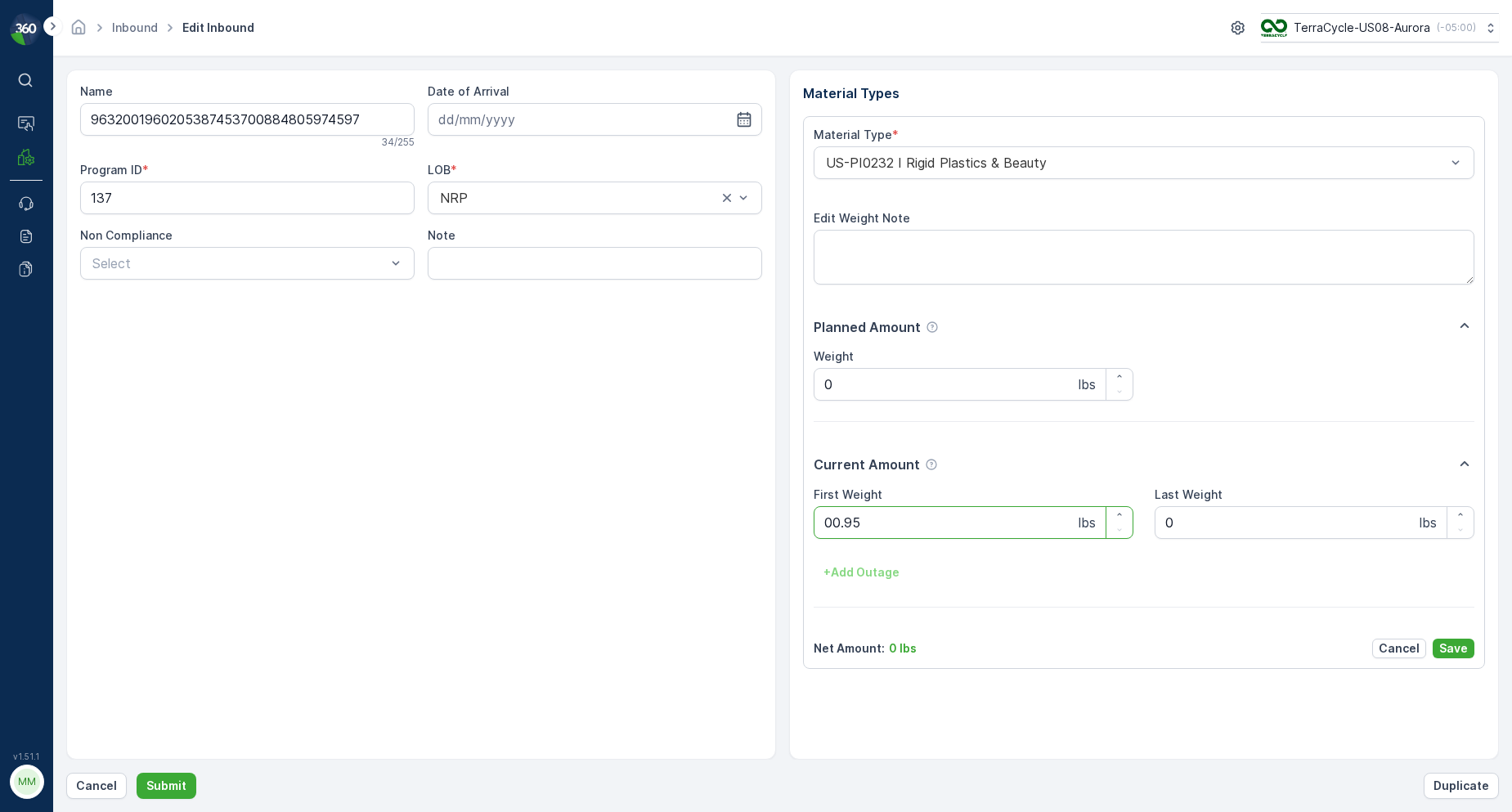
click at [136, 773] on button "Submit" at bounding box center [165, 786] width 59 height 27
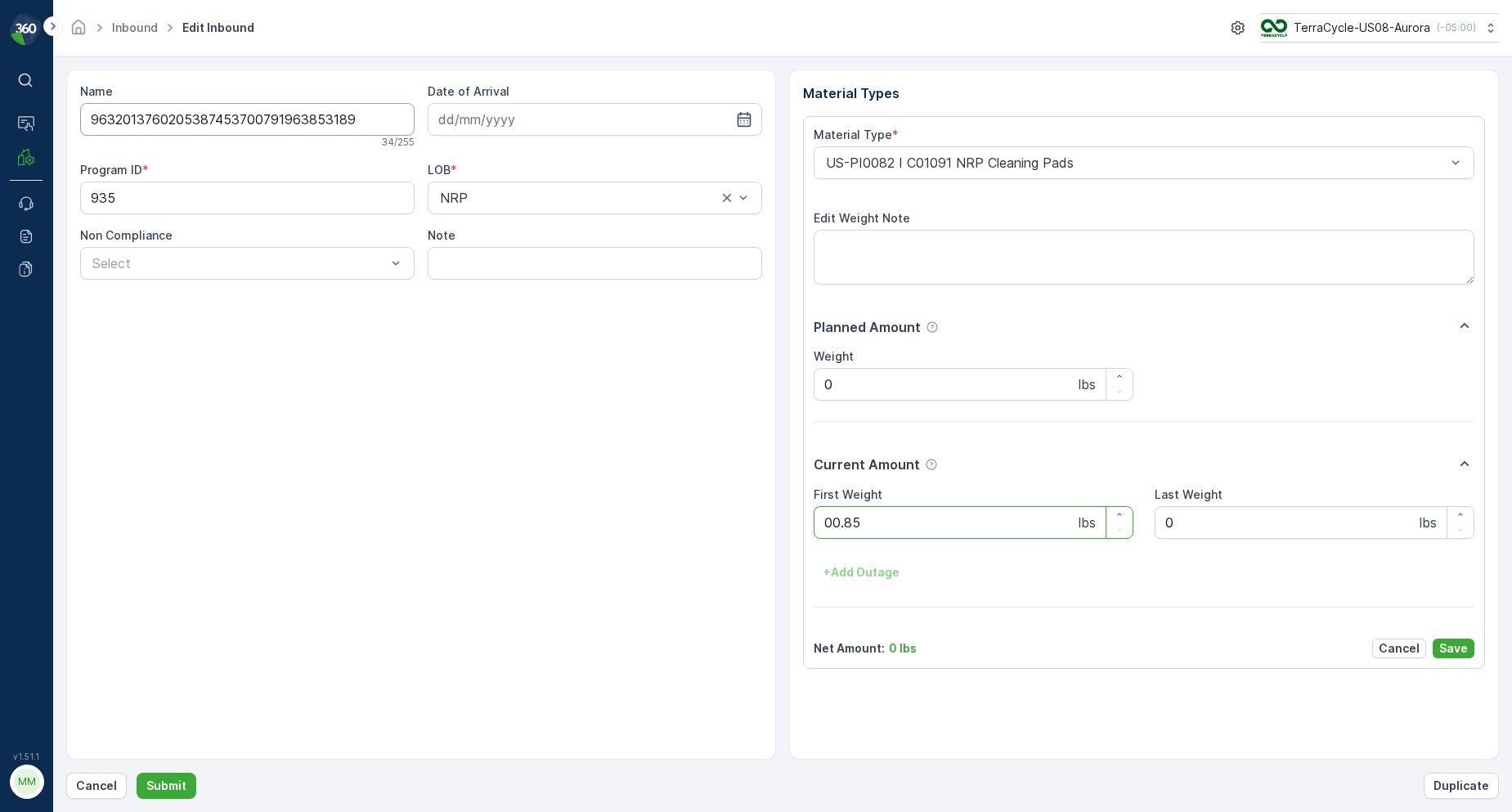
click at [136, 773] on button "Submit" at bounding box center [165, 786] width 59 height 27
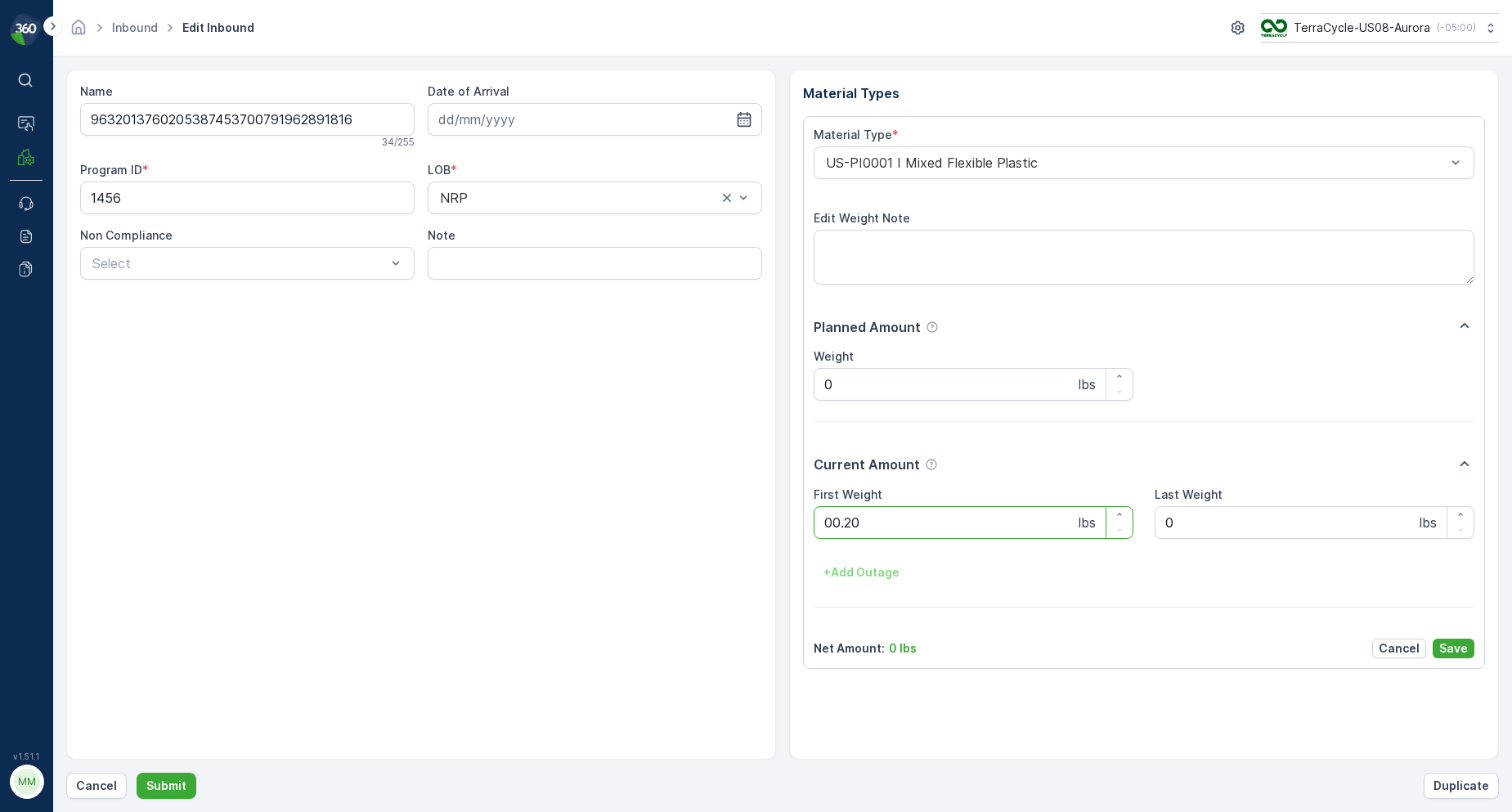
click at [136, 773] on button "Submit" at bounding box center [165, 786] width 59 height 27
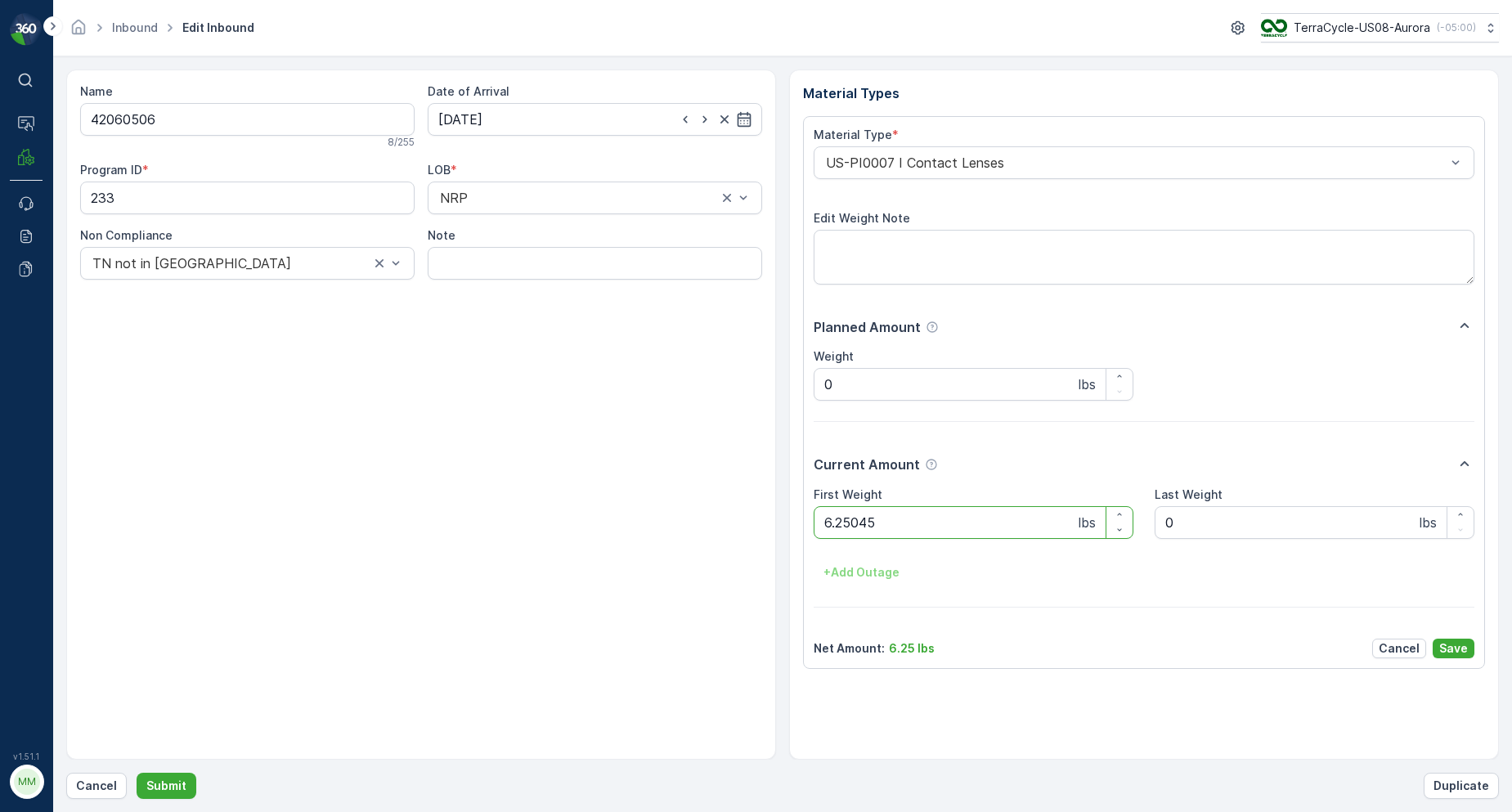
click at [136, 773] on button "Submit" at bounding box center [165, 786] width 59 height 27
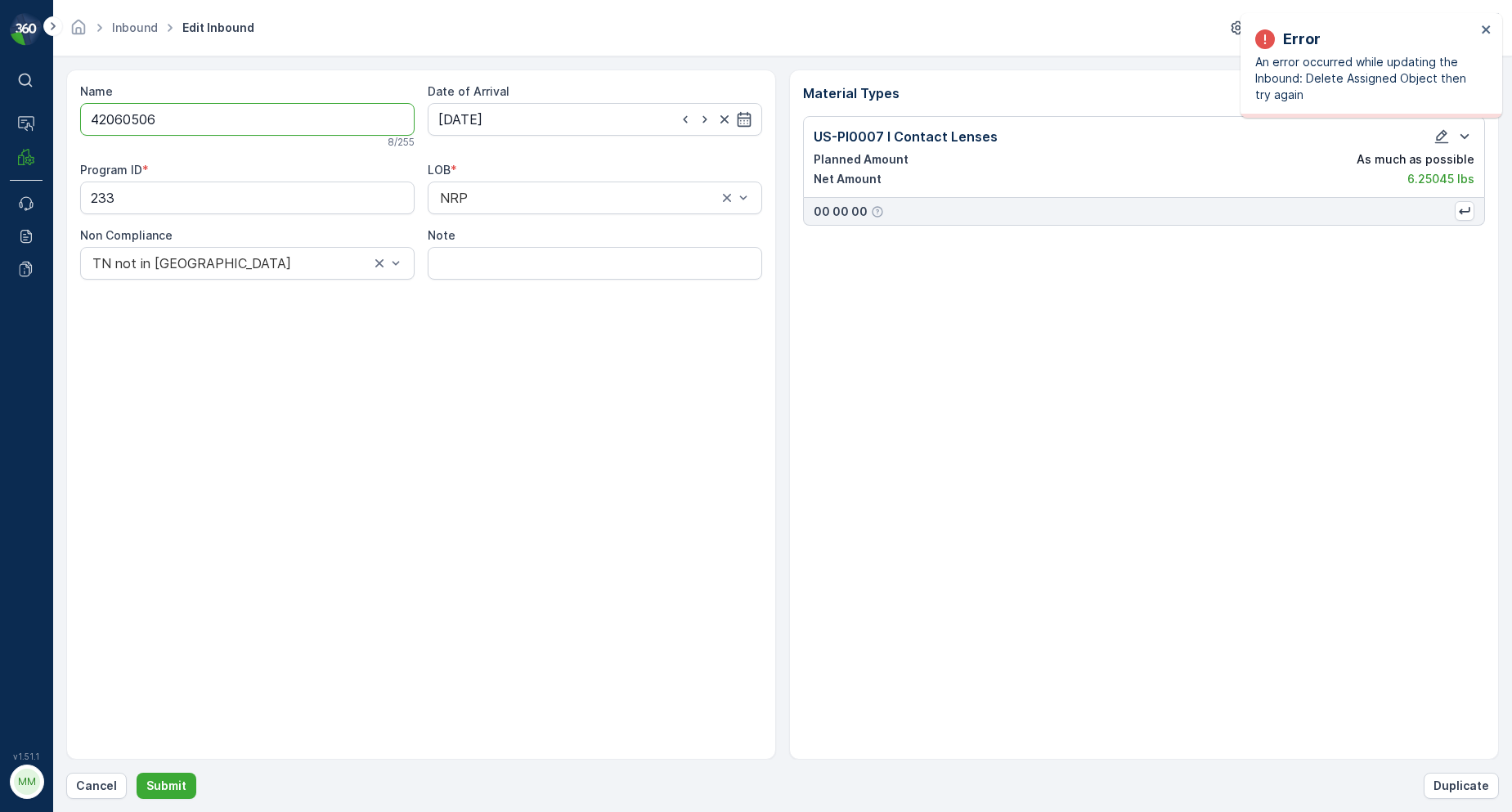
click at [1479, 30] on div "Error An error occurred while updating the Inbound: Delete Assigned Object then…" at bounding box center [1365, 65] width 231 height 85
click at [1483, 27] on icon "close" at bounding box center [1486, 29] width 12 height 13
click at [90, 775] on button "Cancel" at bounding box center [96, 786] width 60 height 27
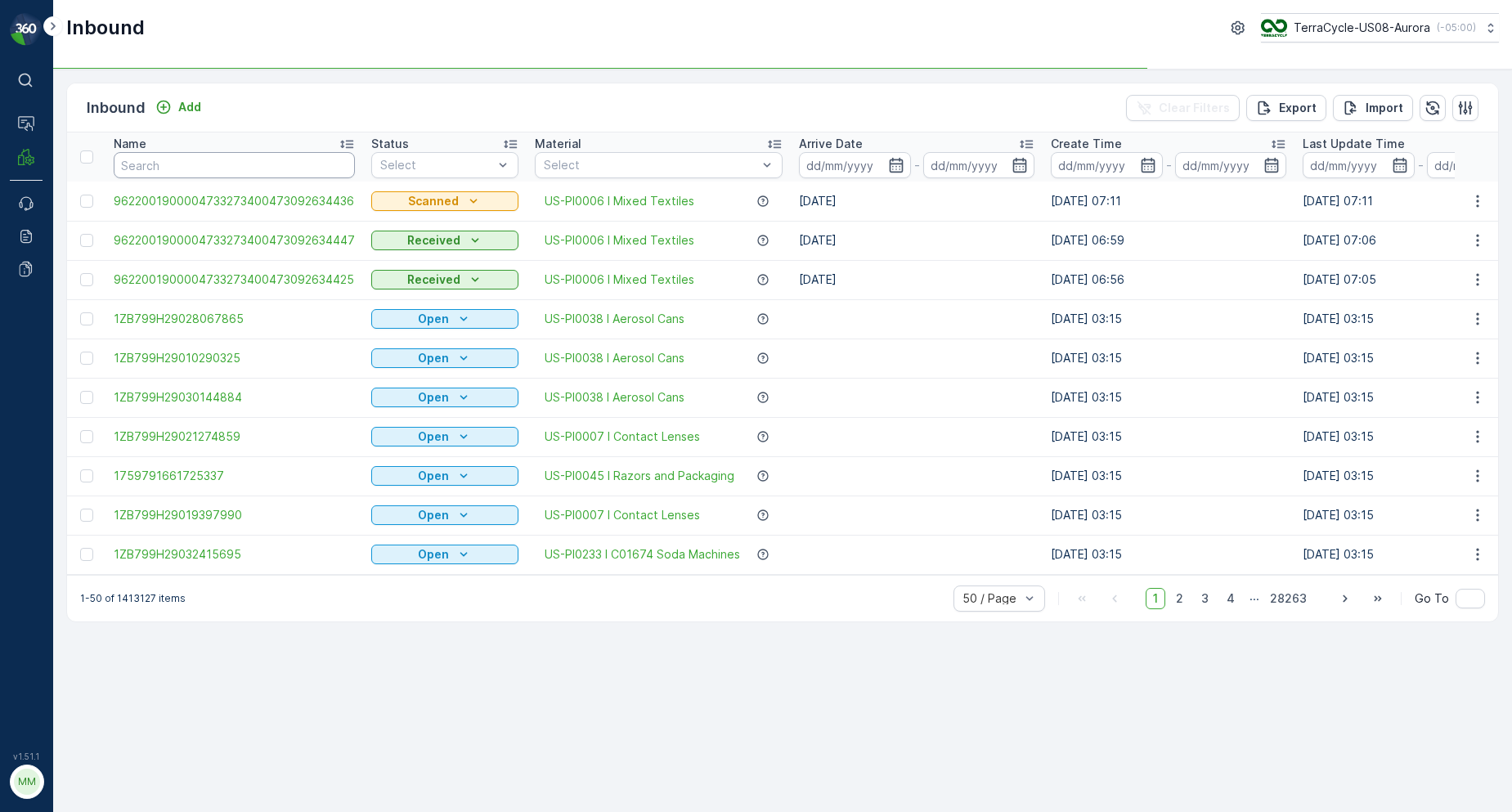
click at [188, 167] on input "text" at bounding box center [234, 165] width 242 height 27
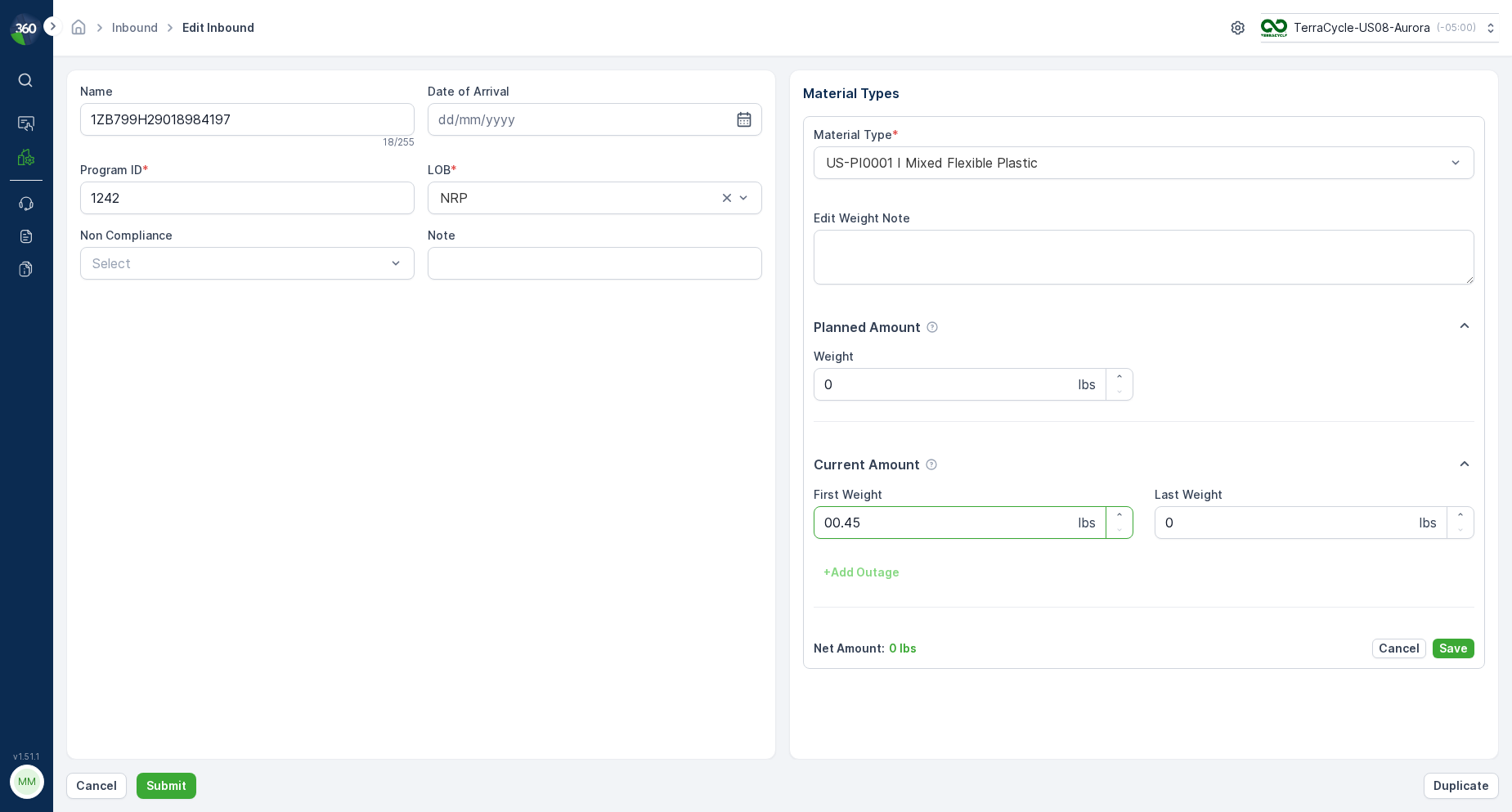
click at [136, 773] on button "Submit" at bounding box center [165, 786] width 59 height 27
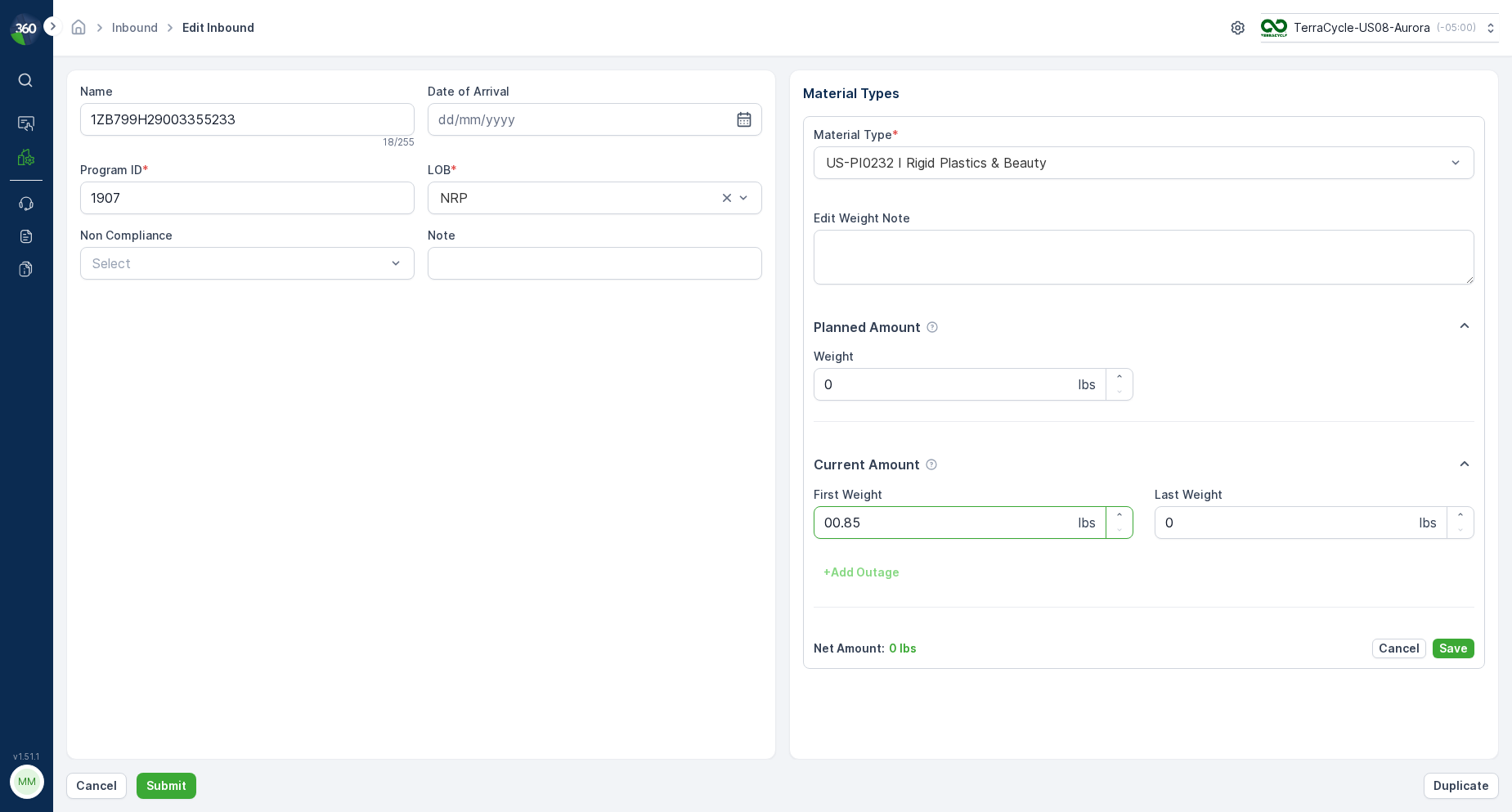
click at [136, 773] on button "Submit" at bounding box center [165, 786] width 59 height 27
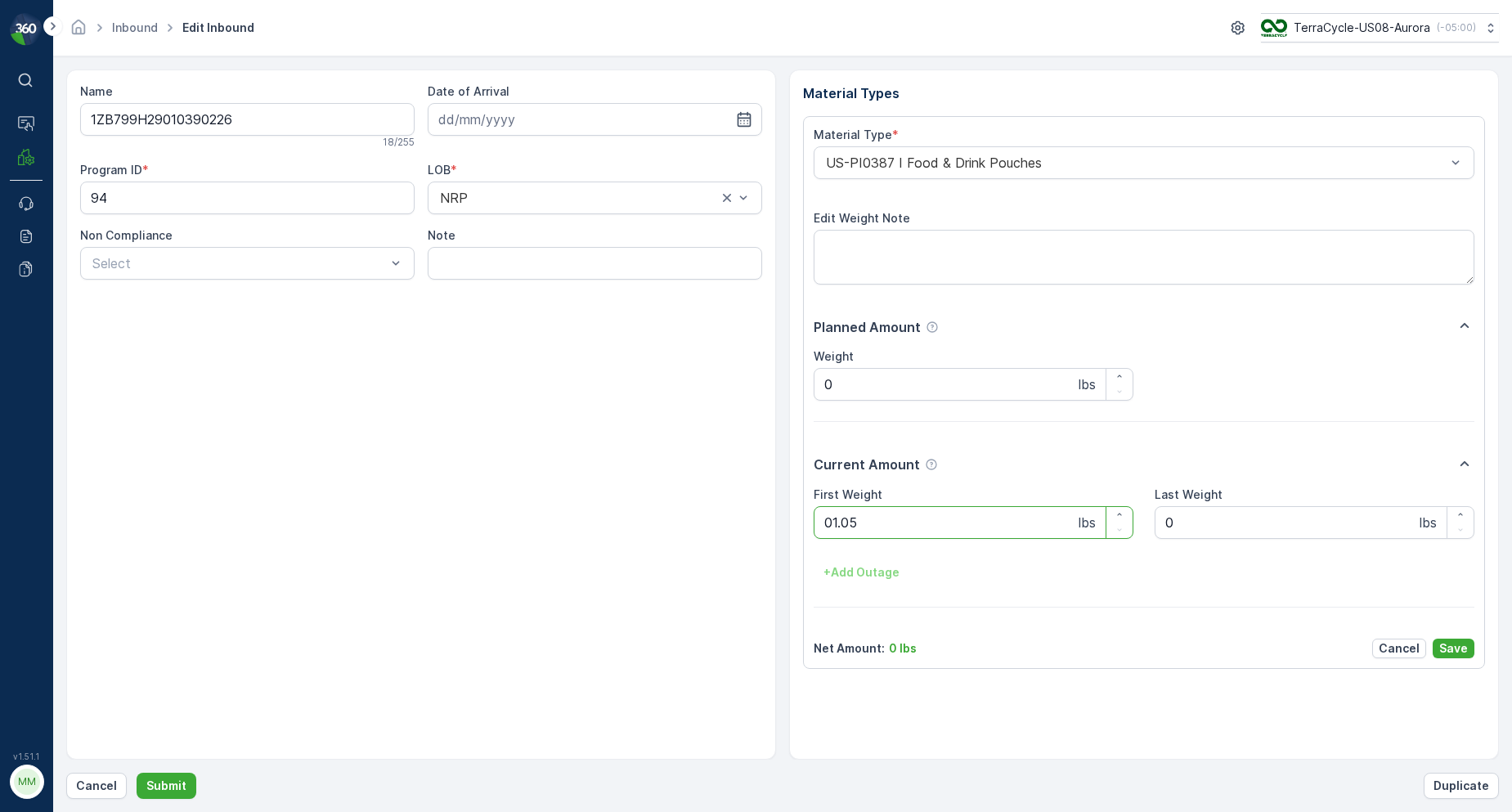
click at [136, 773] on button "Submit" at bounding box center [165, 786] width 59 height 27
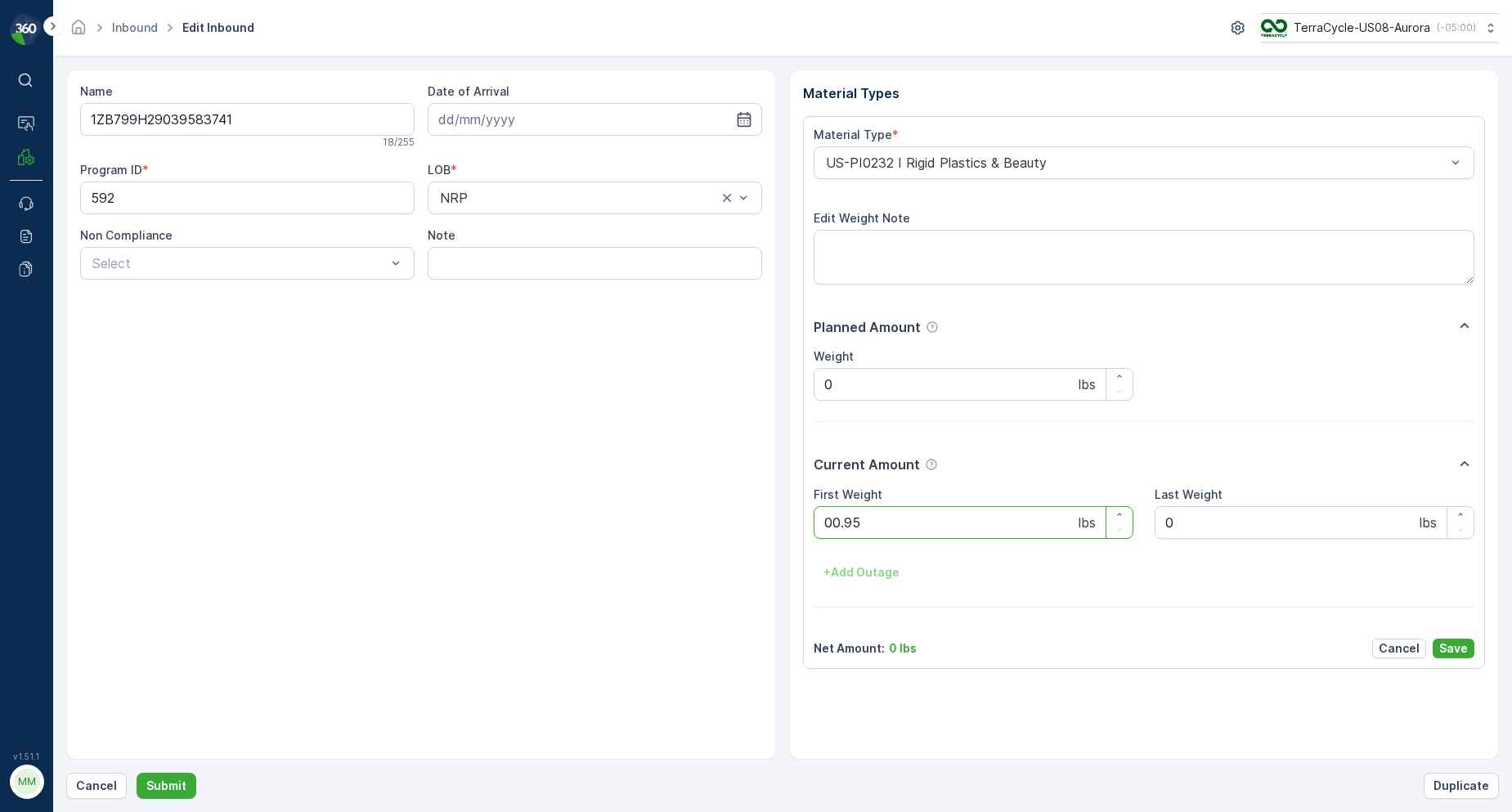
click at [136, 773] on button "Submit" at bounding box center [165, 786] width 59 height 27
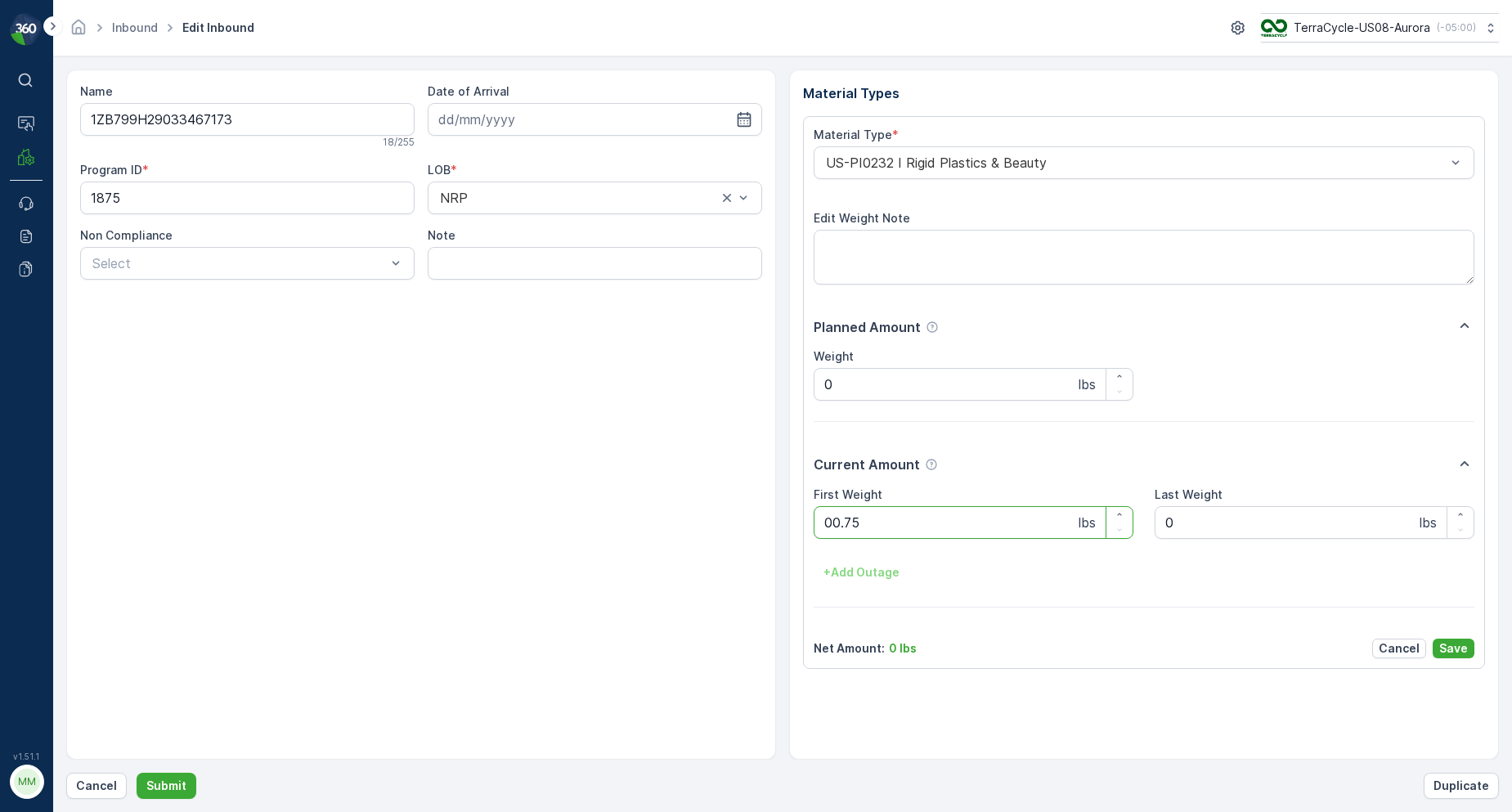
click at [136, 773] on button "Submit" at bounding box center [165, 786] width 59 height 27
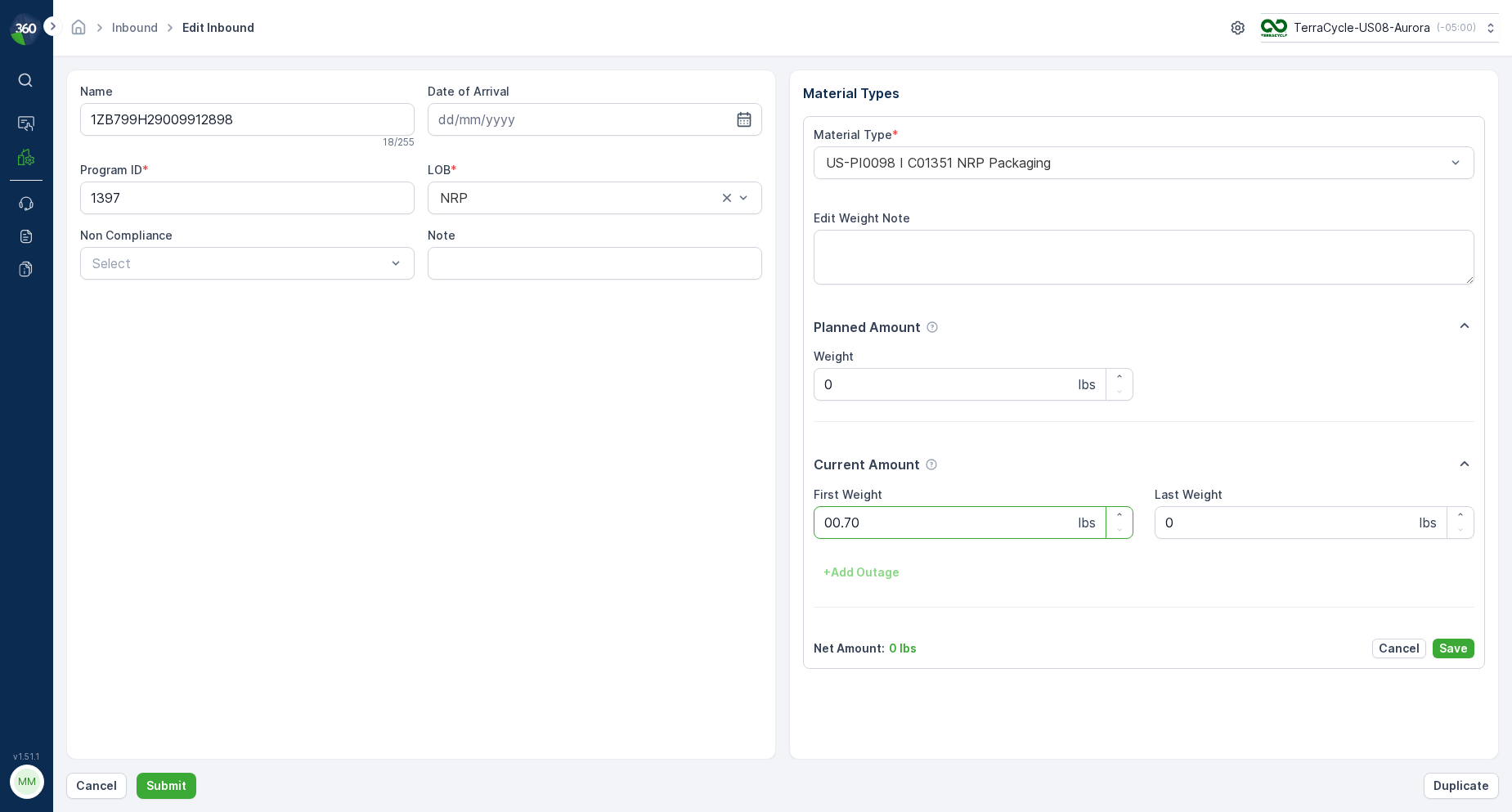
click at [136, 773] on button "Submit" at bounding box center [165, 786] width 59 height 27
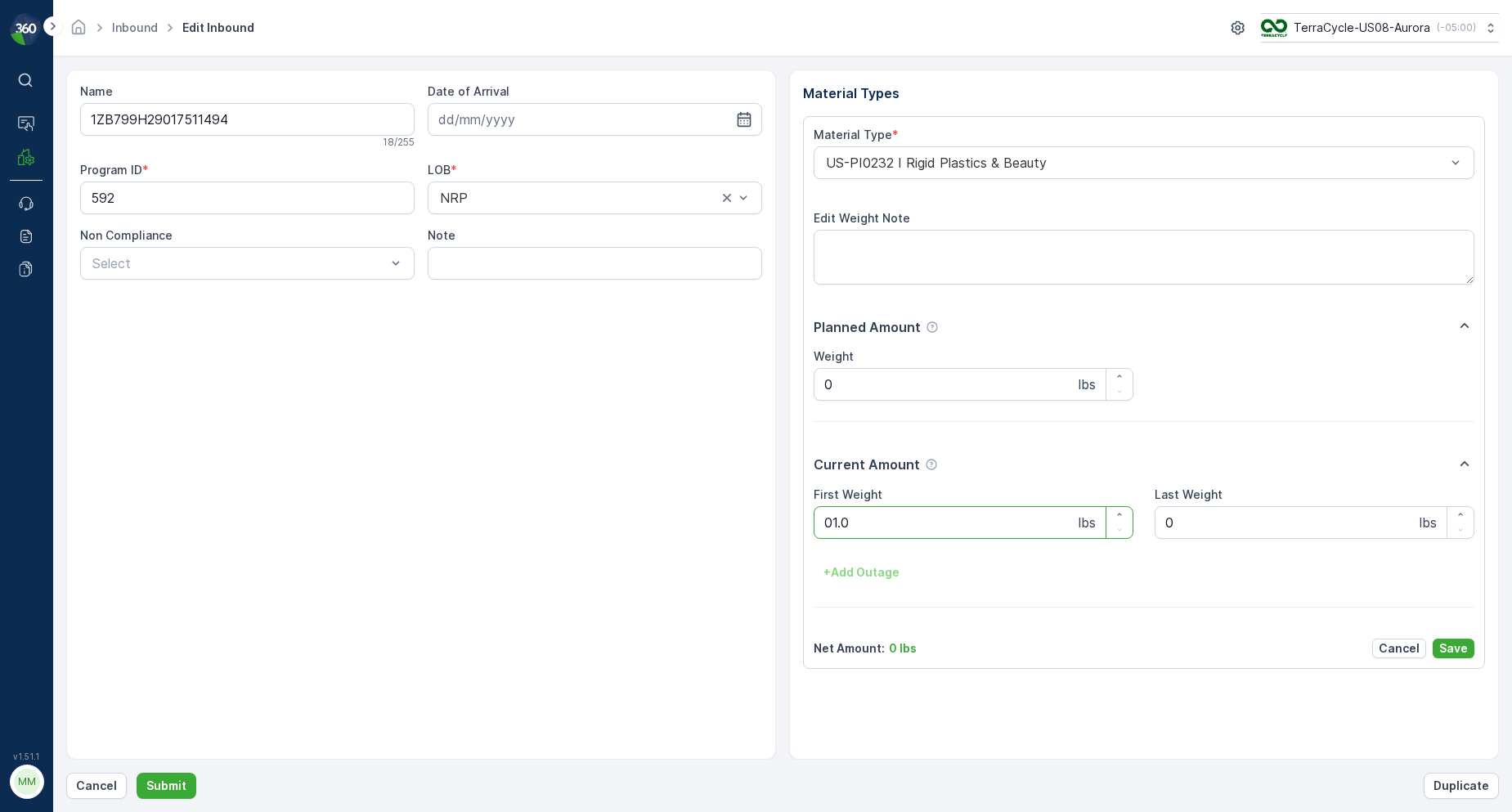
type Weight "01.00"
click at [136, 773] on button "Submit" at bounding box center [165, 786] width 59 height 27
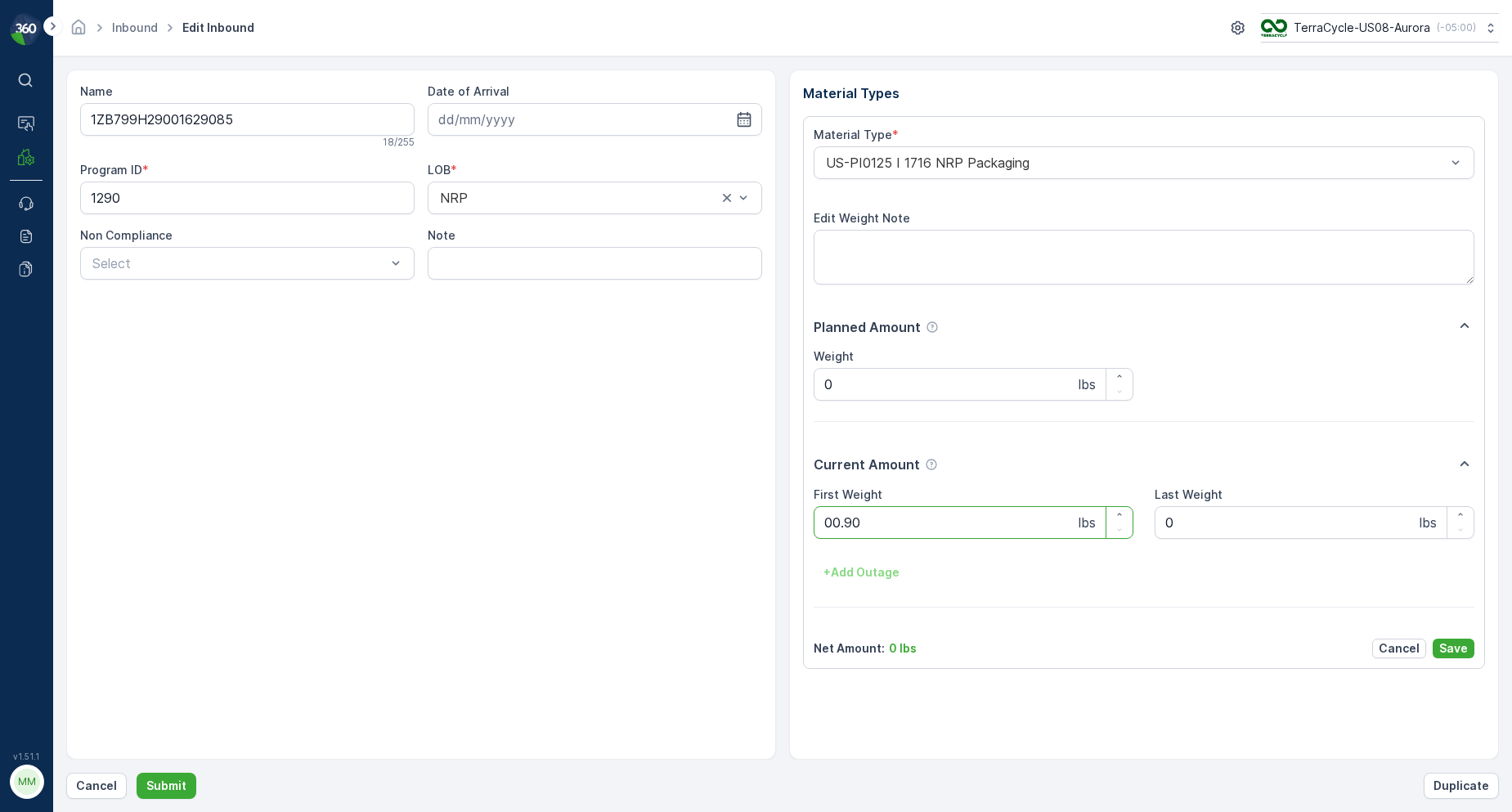
click at [136, 773] on button "Submit" at bounding box center [165, 786] width 59 height 27
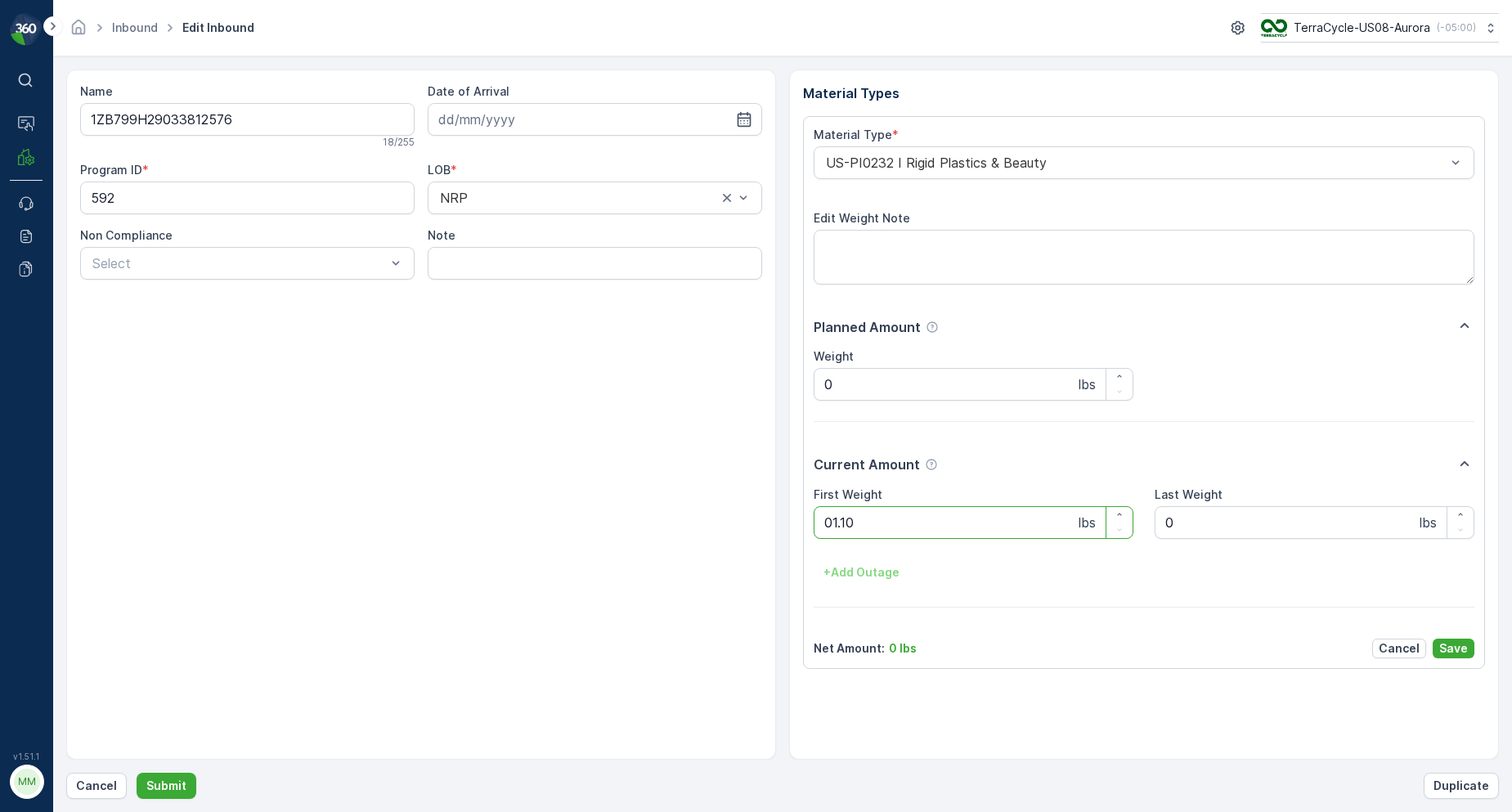
click at [136, 773] on button "Submit" at bounding box center [165, 786] width 59 height 27
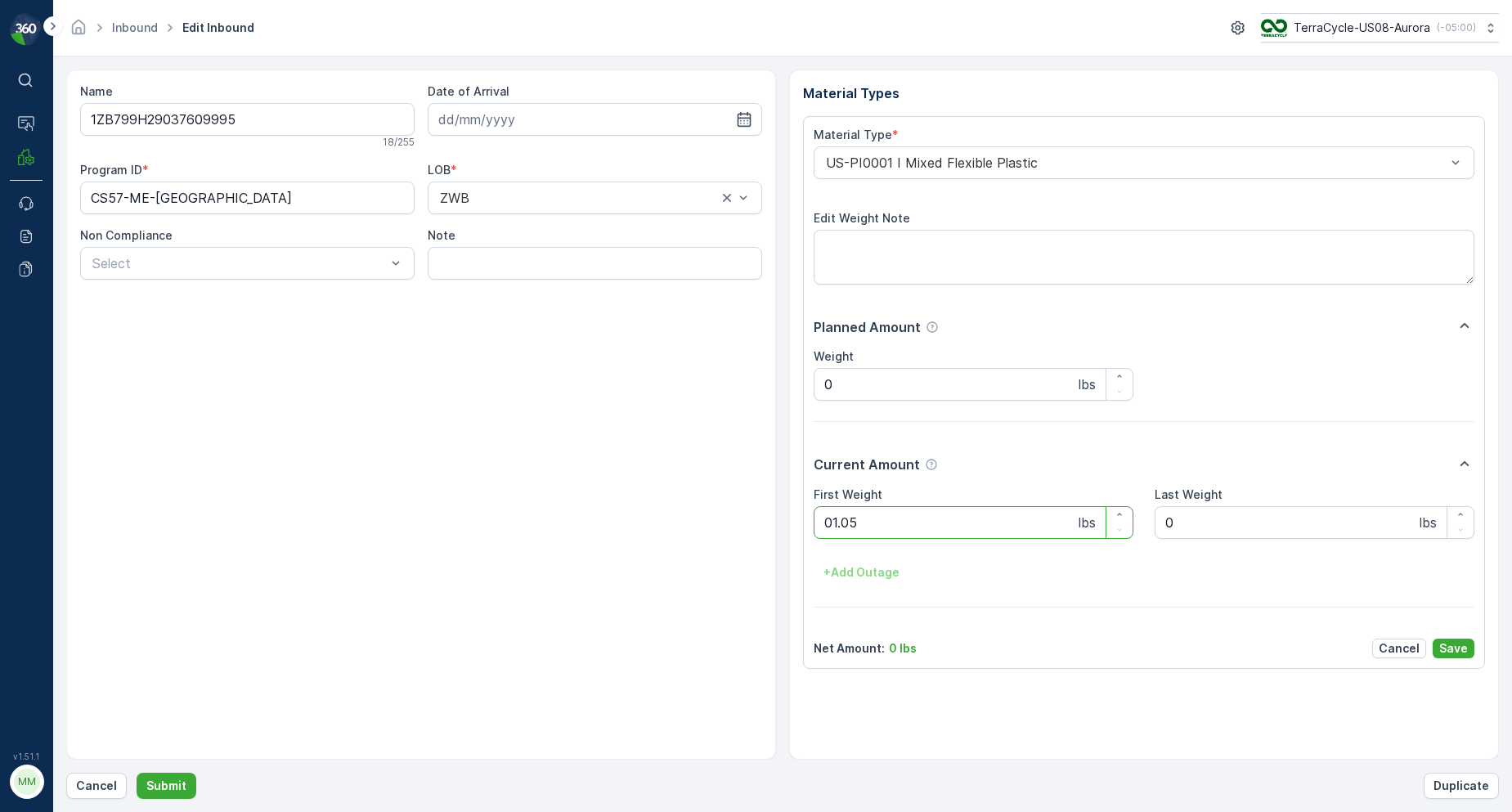
click at [136, 773] on button "Submit" at bounding box center [165, 786] width 59 height 27
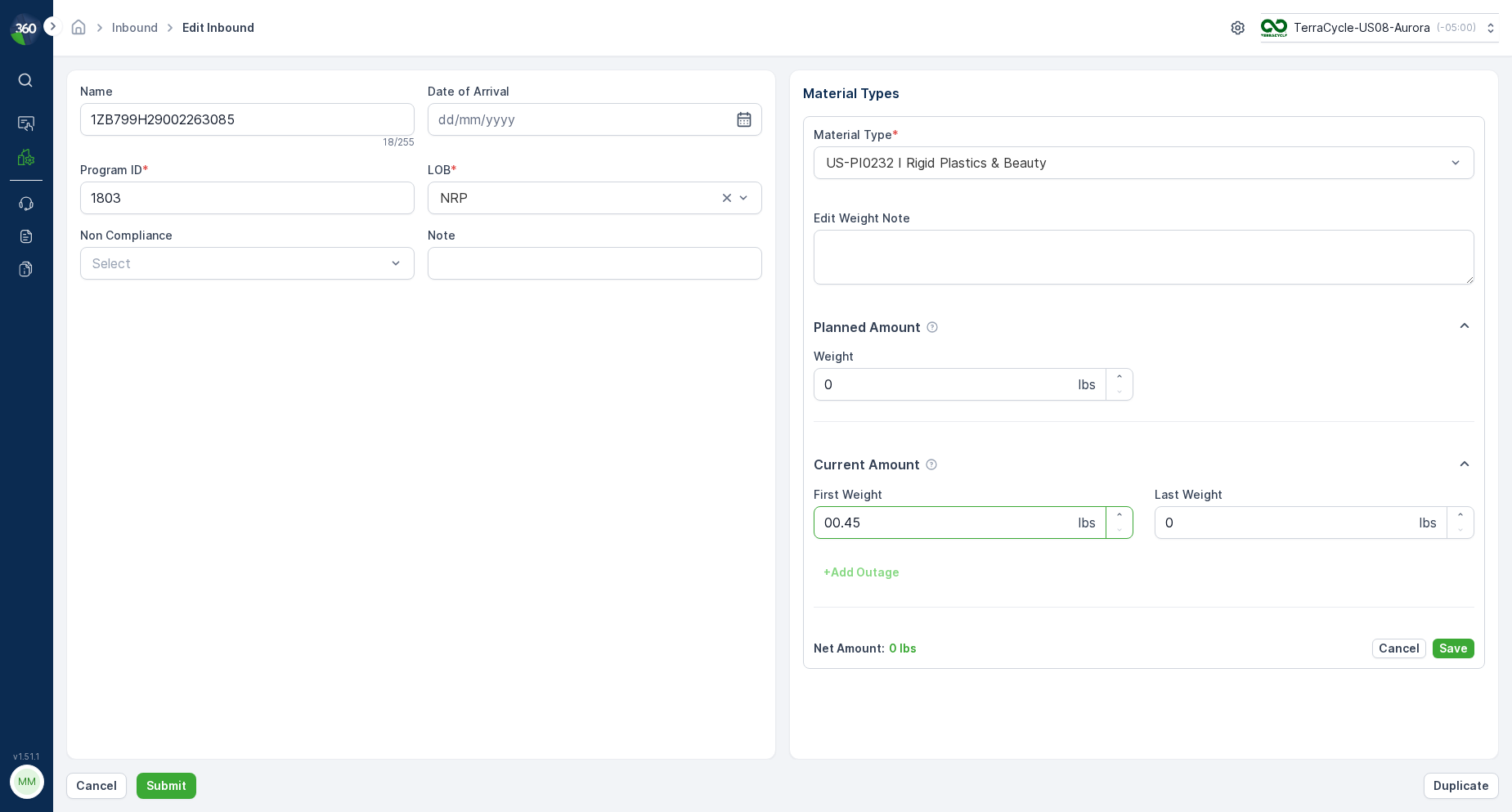
click at [136, 773] on button "Submit" at bounding box center [165, 786] width 59 height 27
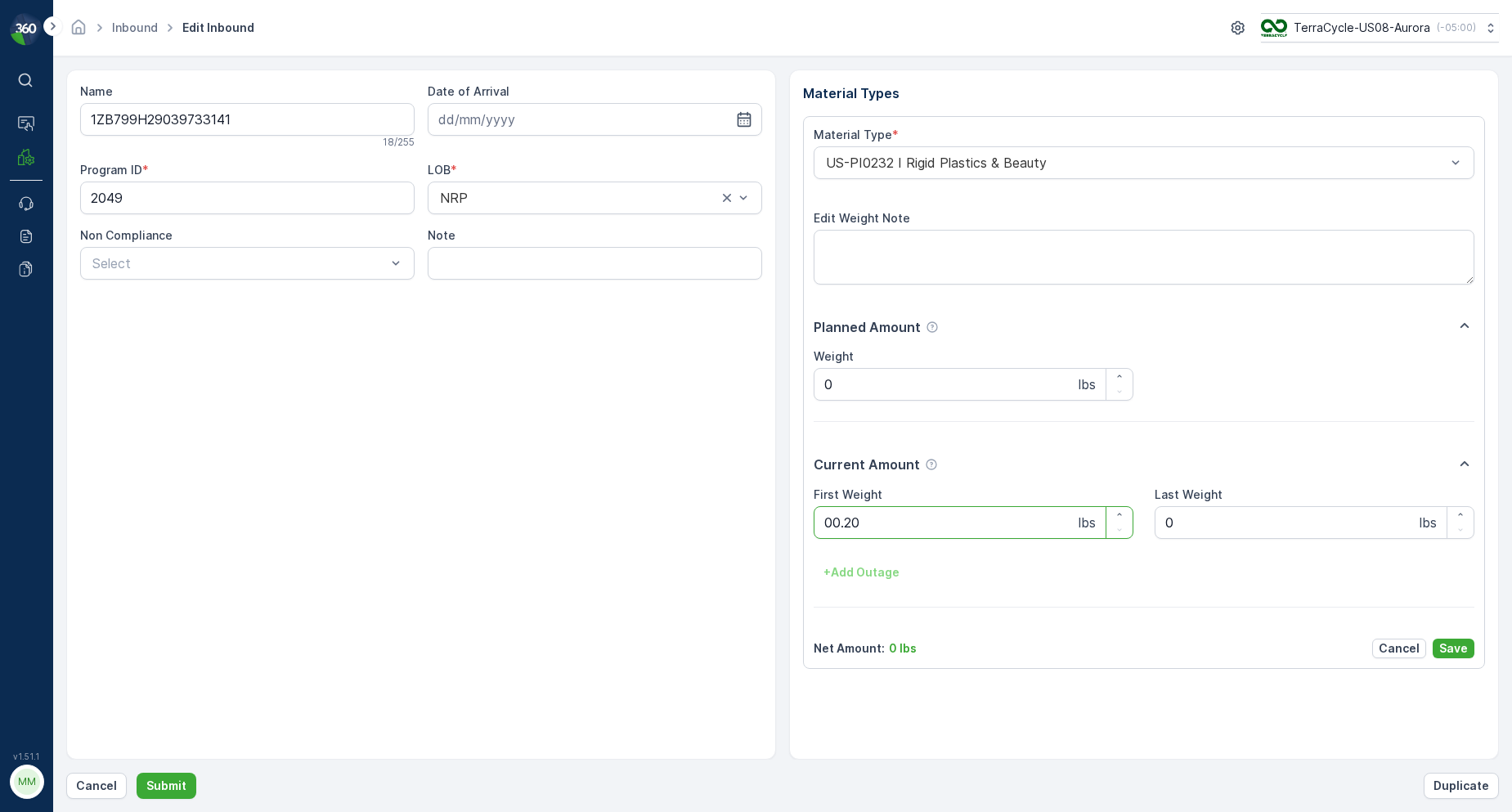
click at [136, 773] on button "Submit" at bounding box center [165, 786] width 59 height 27
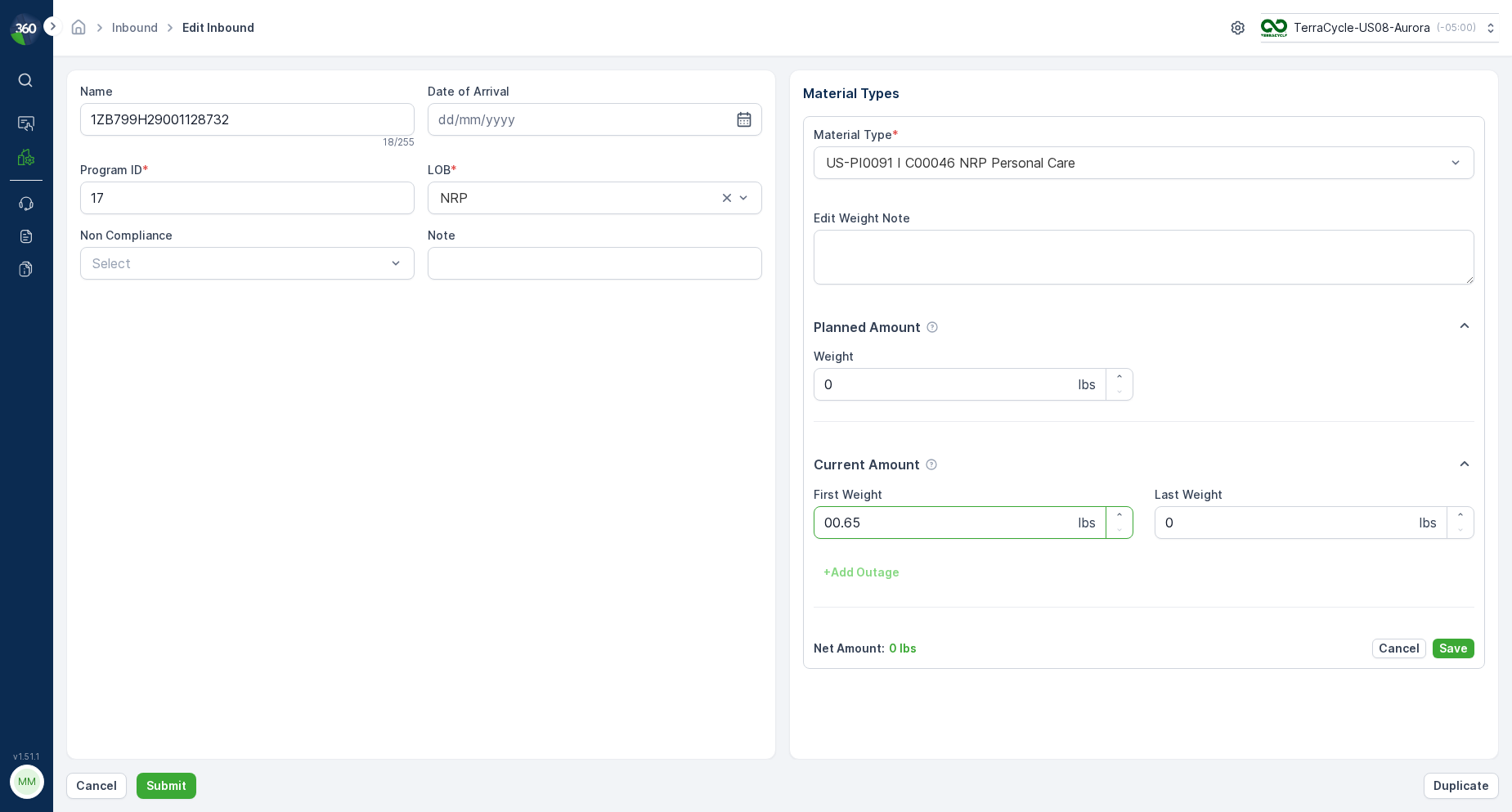
click at [136, 773] on button "Submit" at bounding box center [165, 786] width 59 height 27
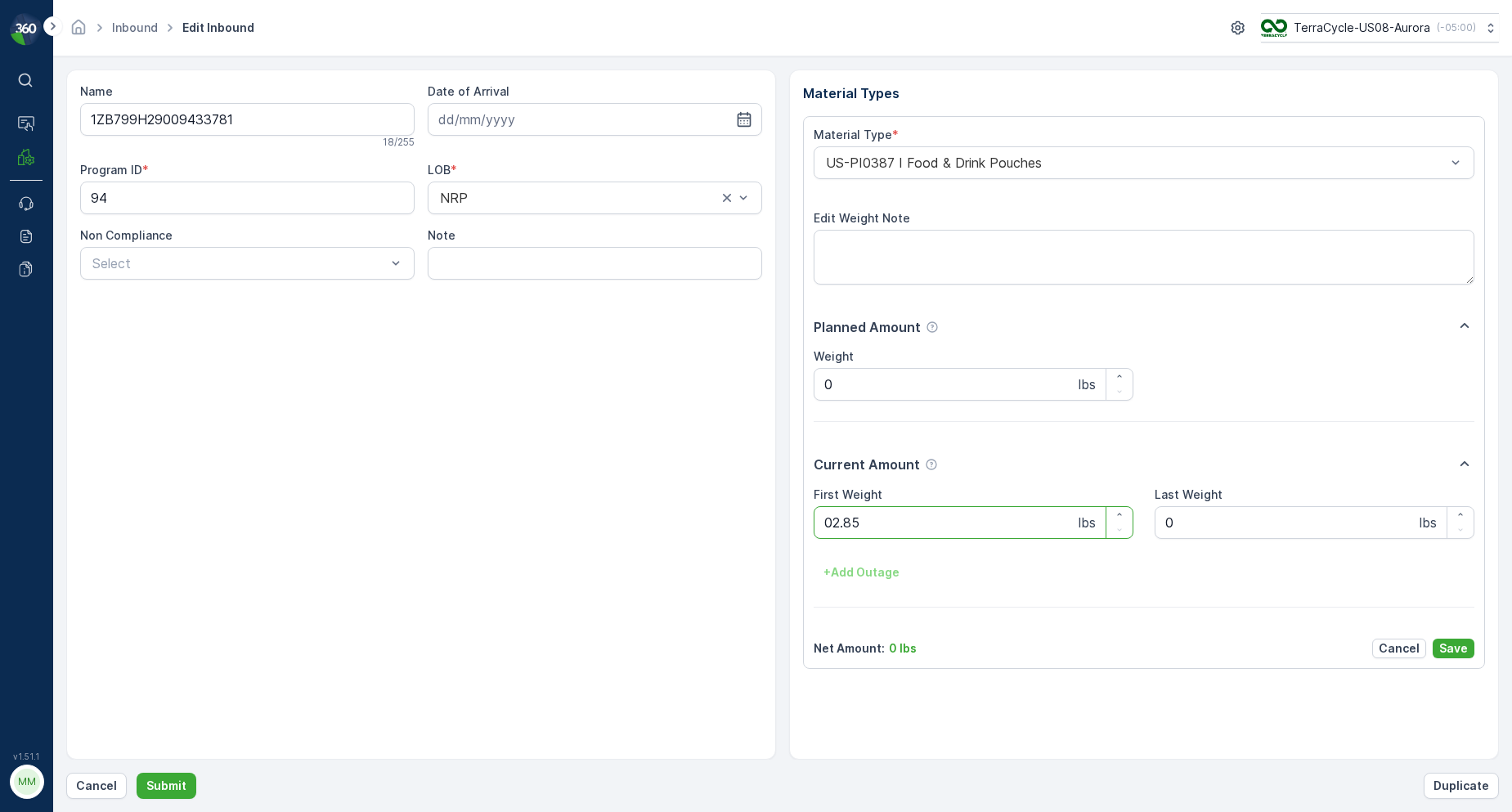
click at [136, 773] on button "Submit" at bounding box center [165, 786] width 59 height 27
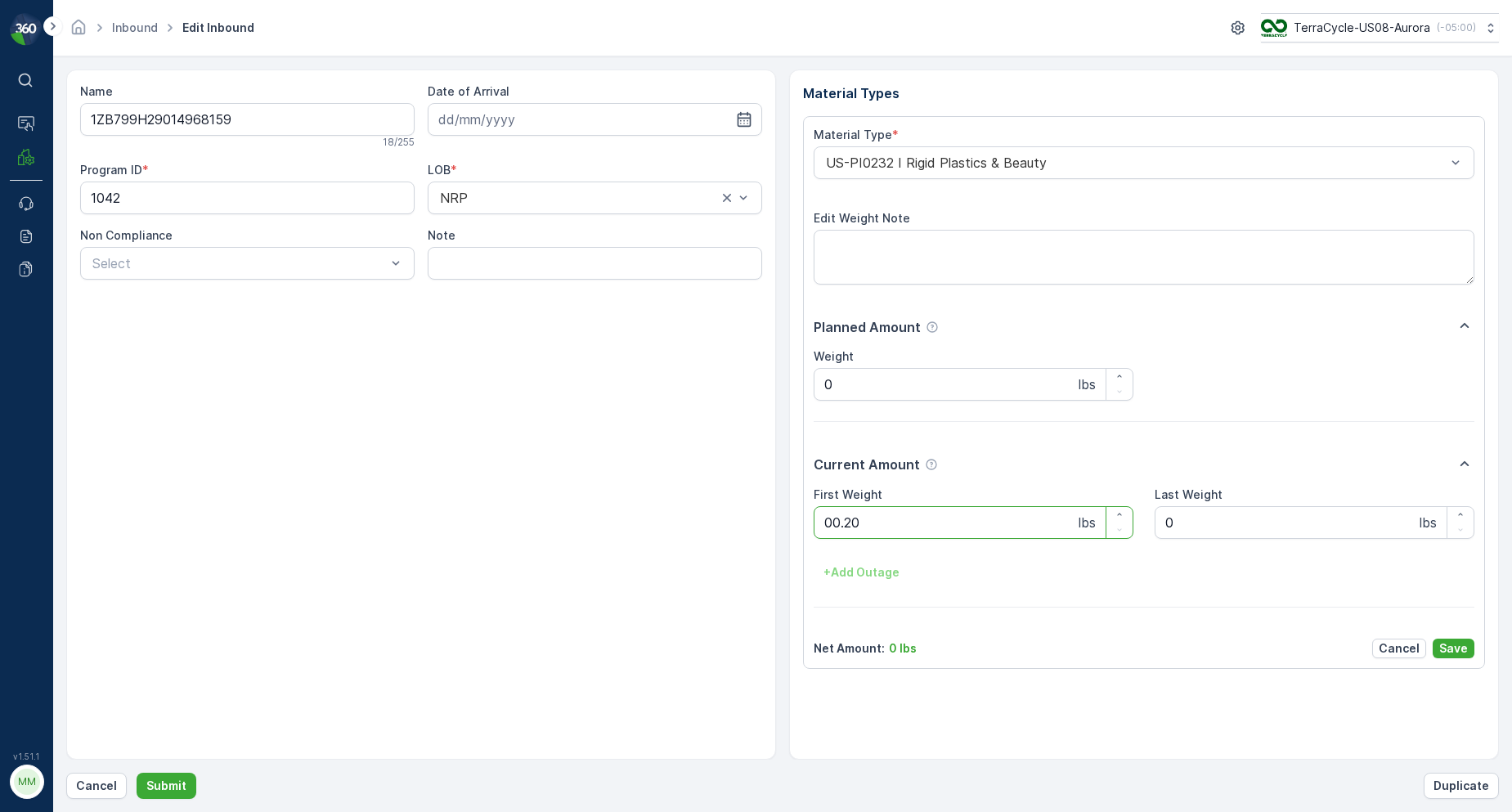
click at [136, 773] on button "Submit" at bounding box center [165, 786] width 59 height 27
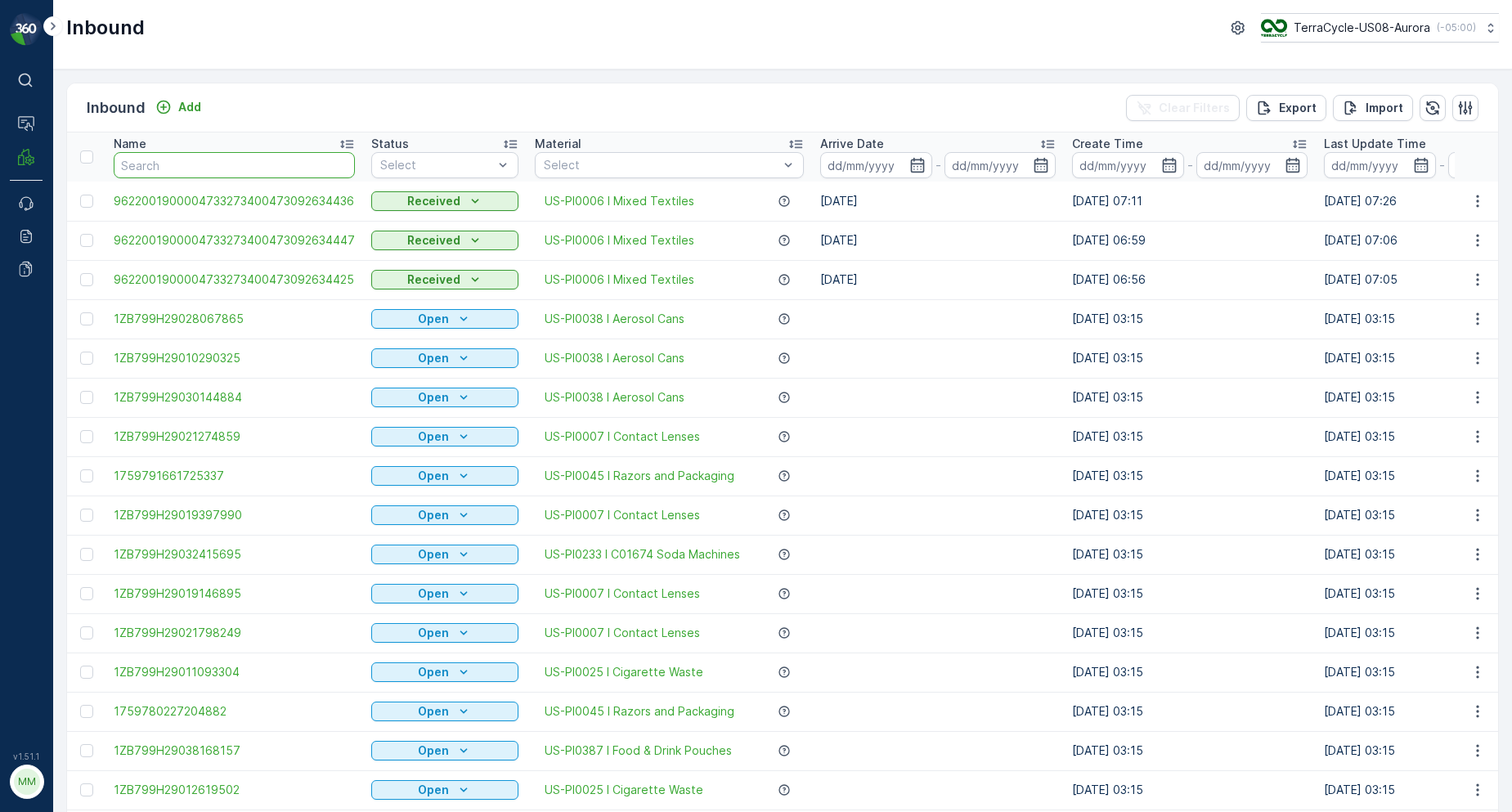
click at [279, 146] on th "Name" at bounding box center [234, 157] width 257 height 49
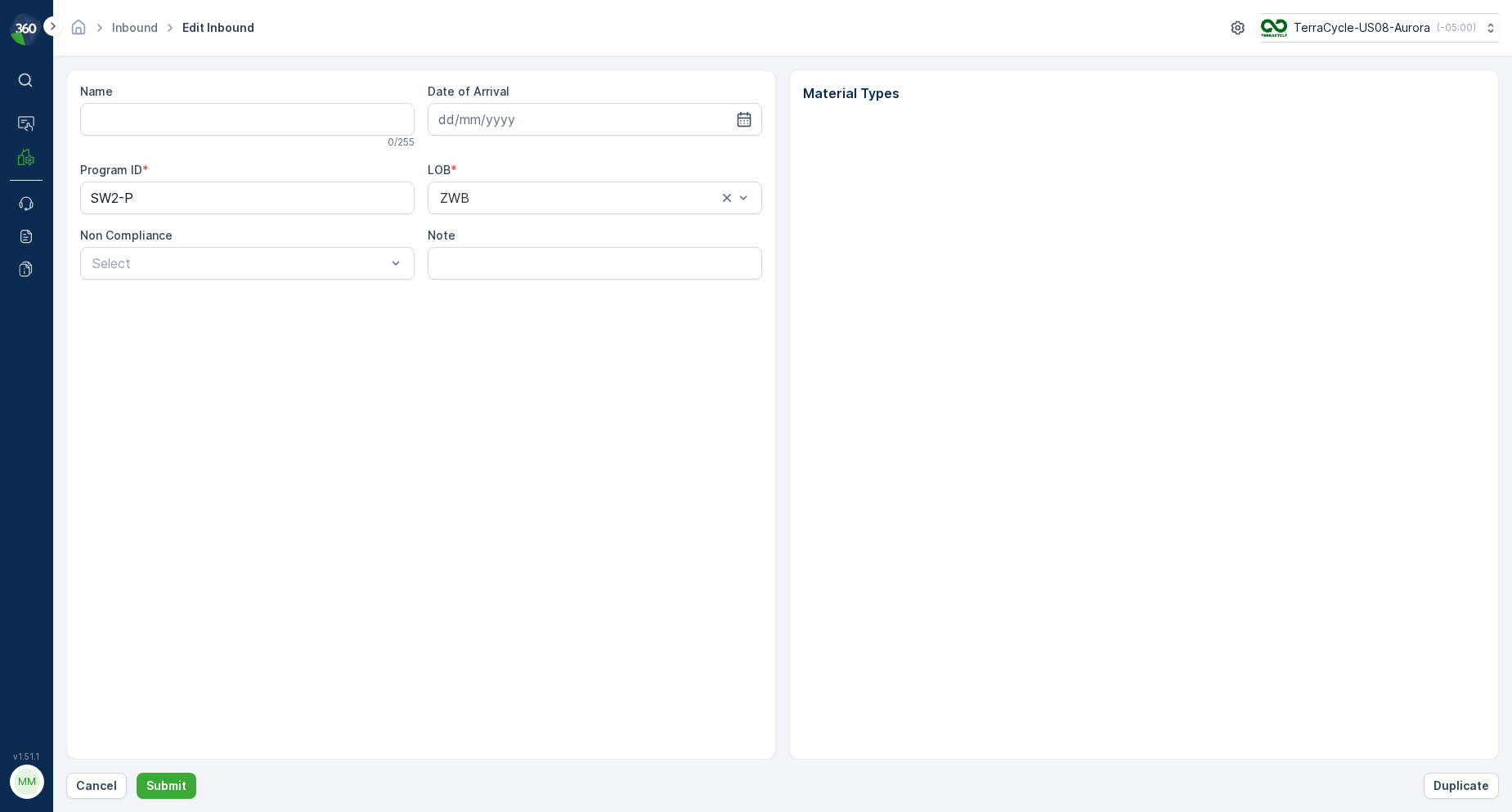
type input "1ZB799H29013545090"
type input "[DATE]"
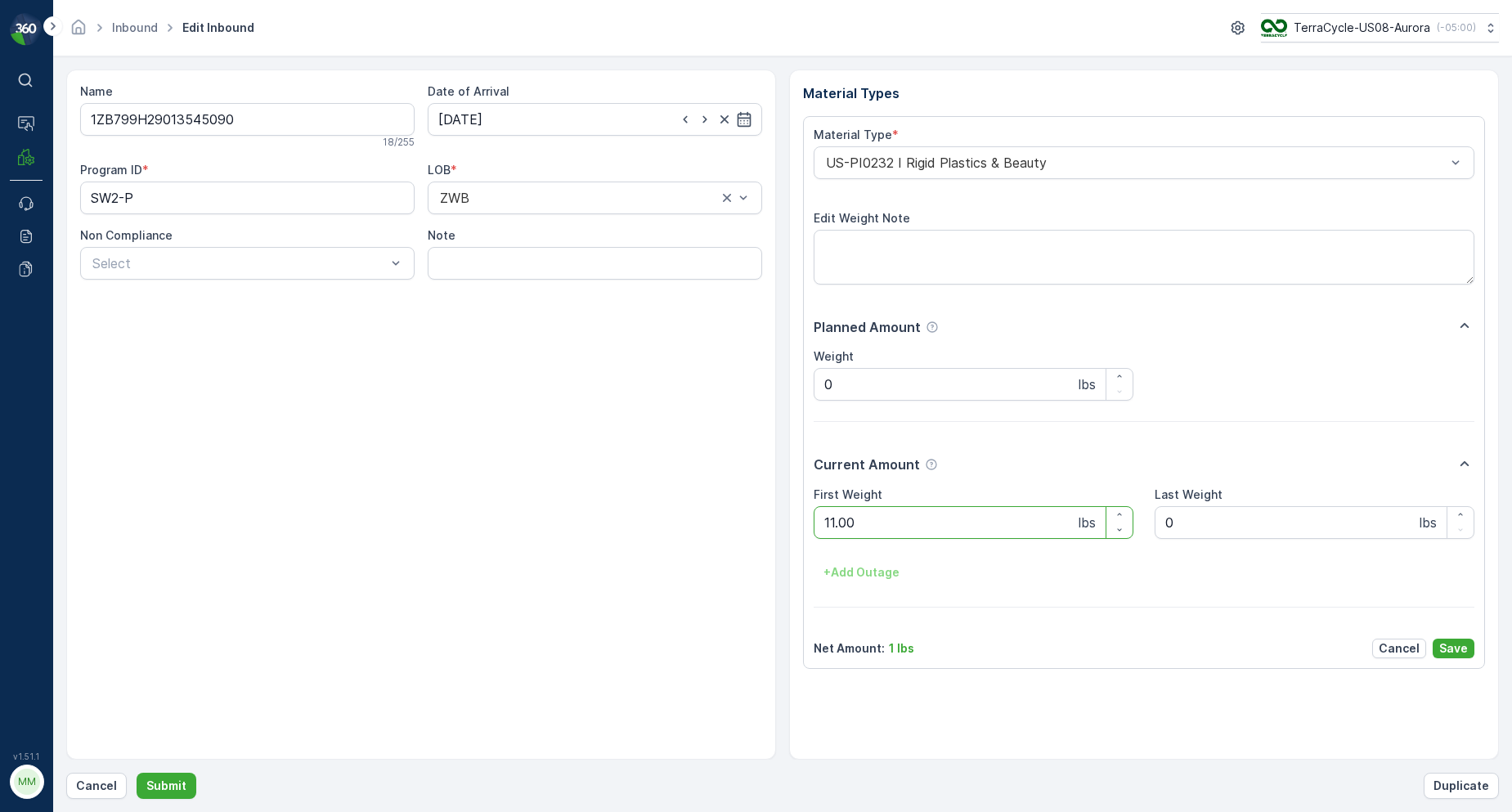
click at [136, 773] on button "Submit" at bounding box center [165, 786] width 59 height 27
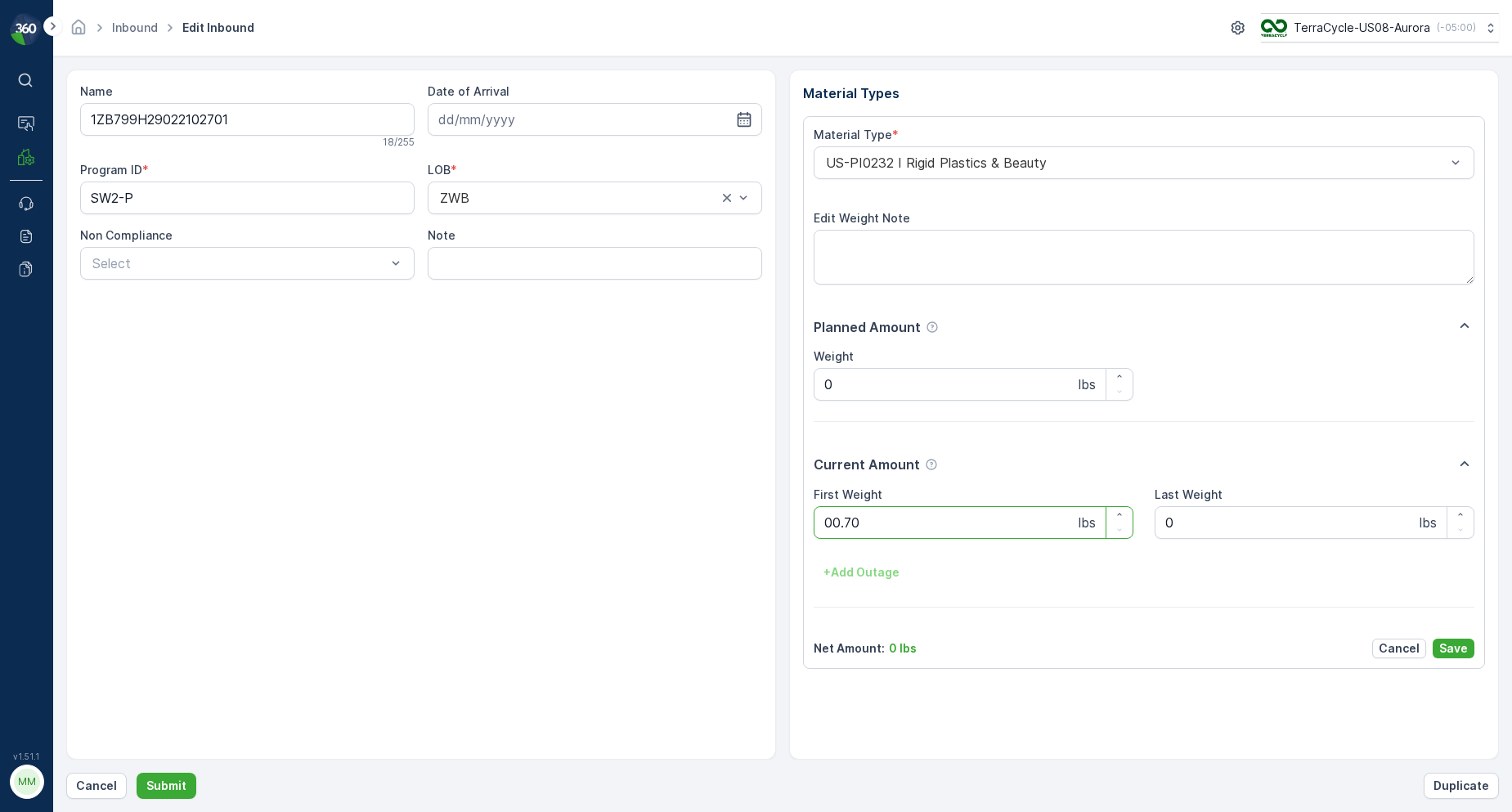
click at [136, 773] on button "Submit" at bounding box center [165, 786] width 59 height 27
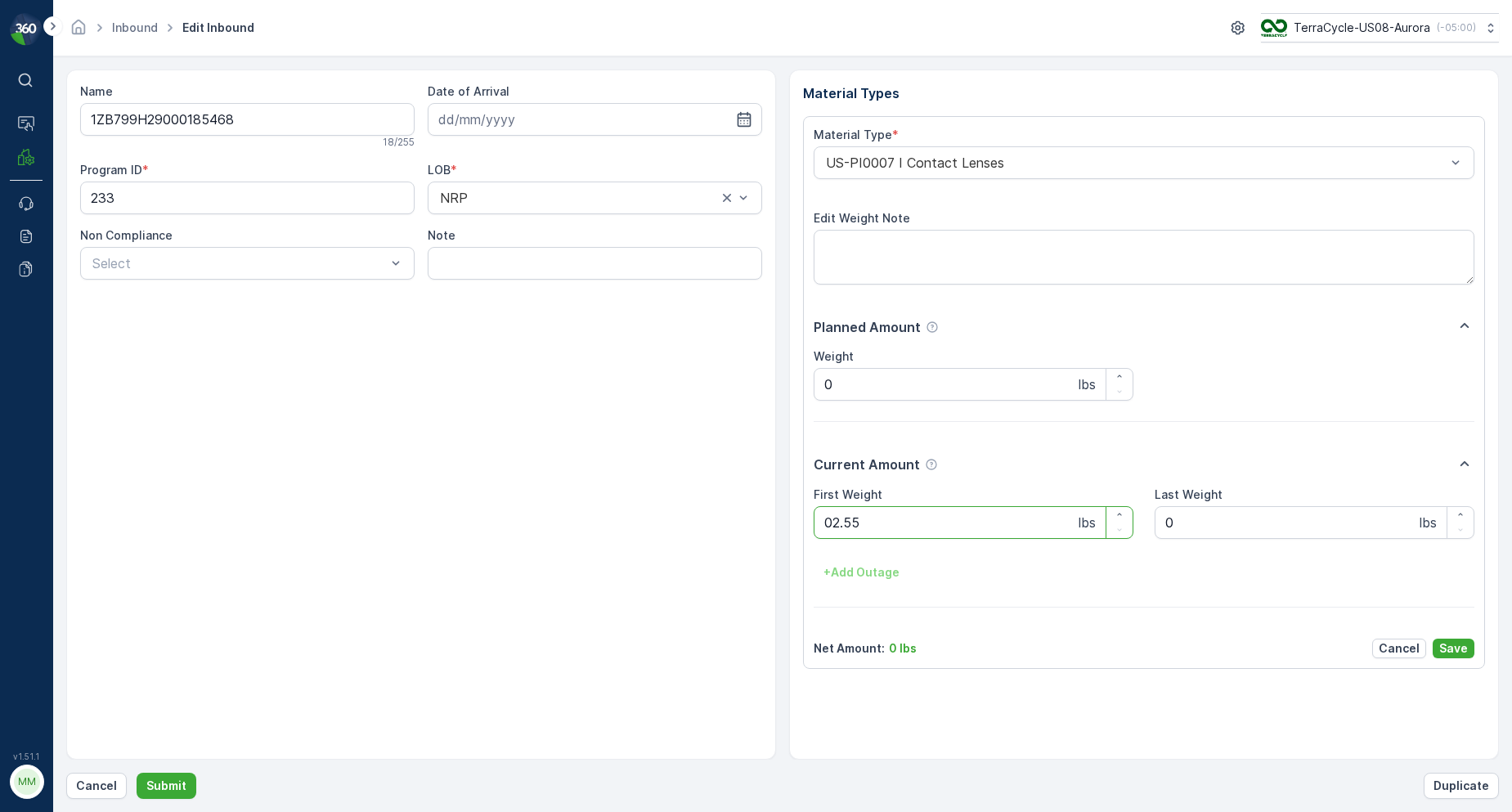
click at [136, 773] on button "Submit" at bounding box center [165, 786] width 59 height 27
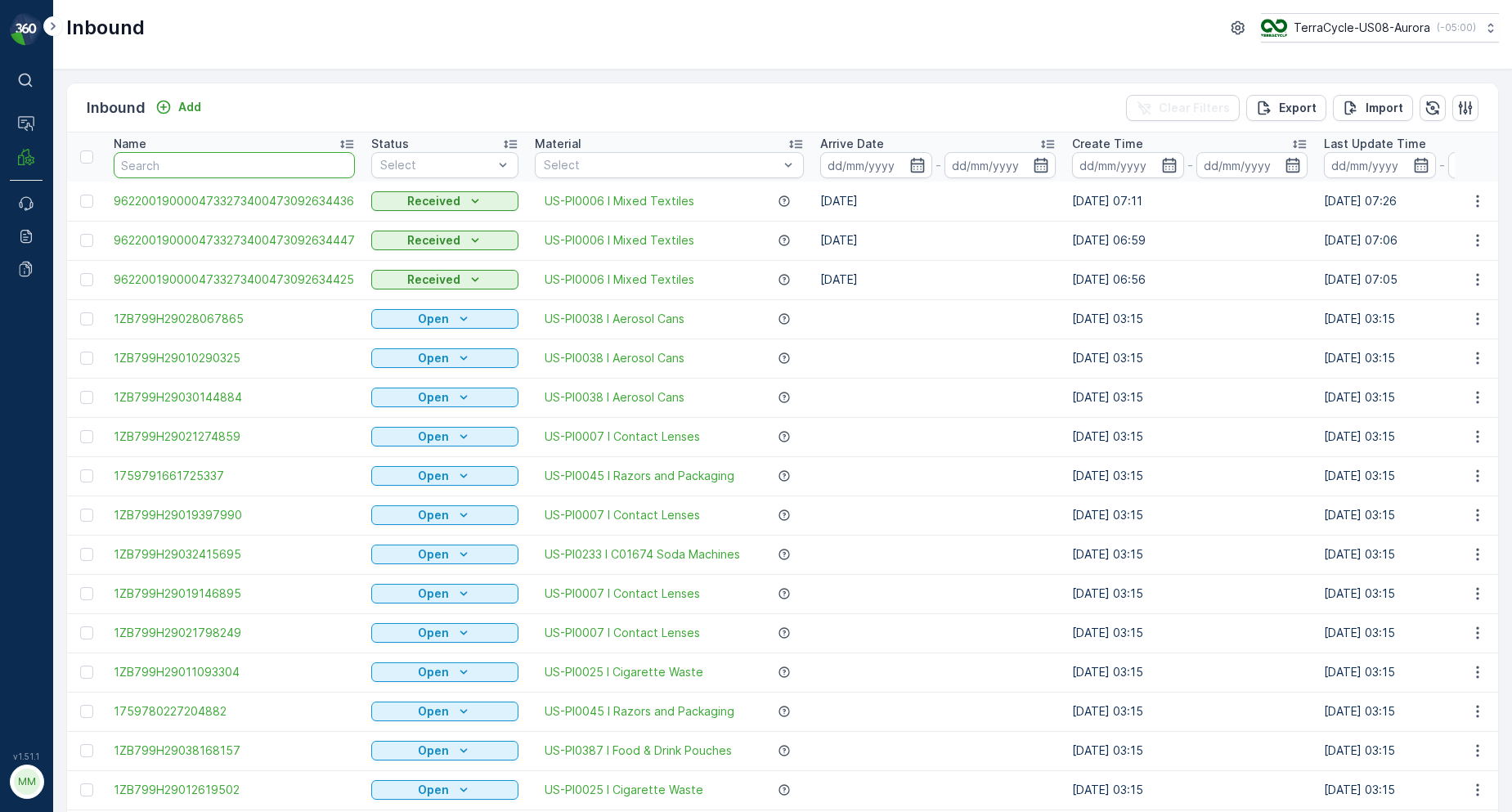
click at [299, 166] on input "text" at bounding box center [234, 165] width 242 height 27
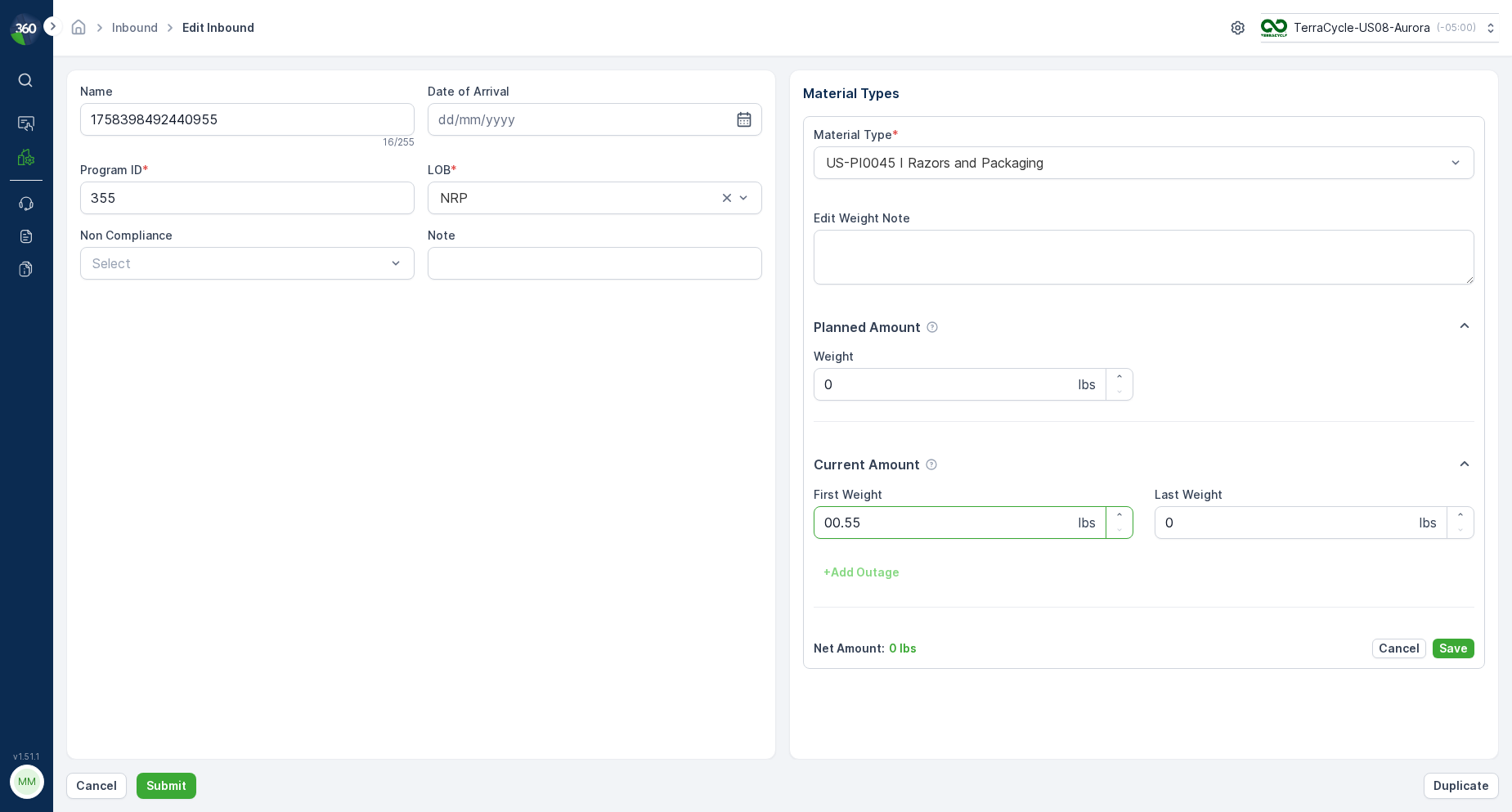
click at [136, 773] on button "Submit" at bounding box center [165, 786] width 59 height 27
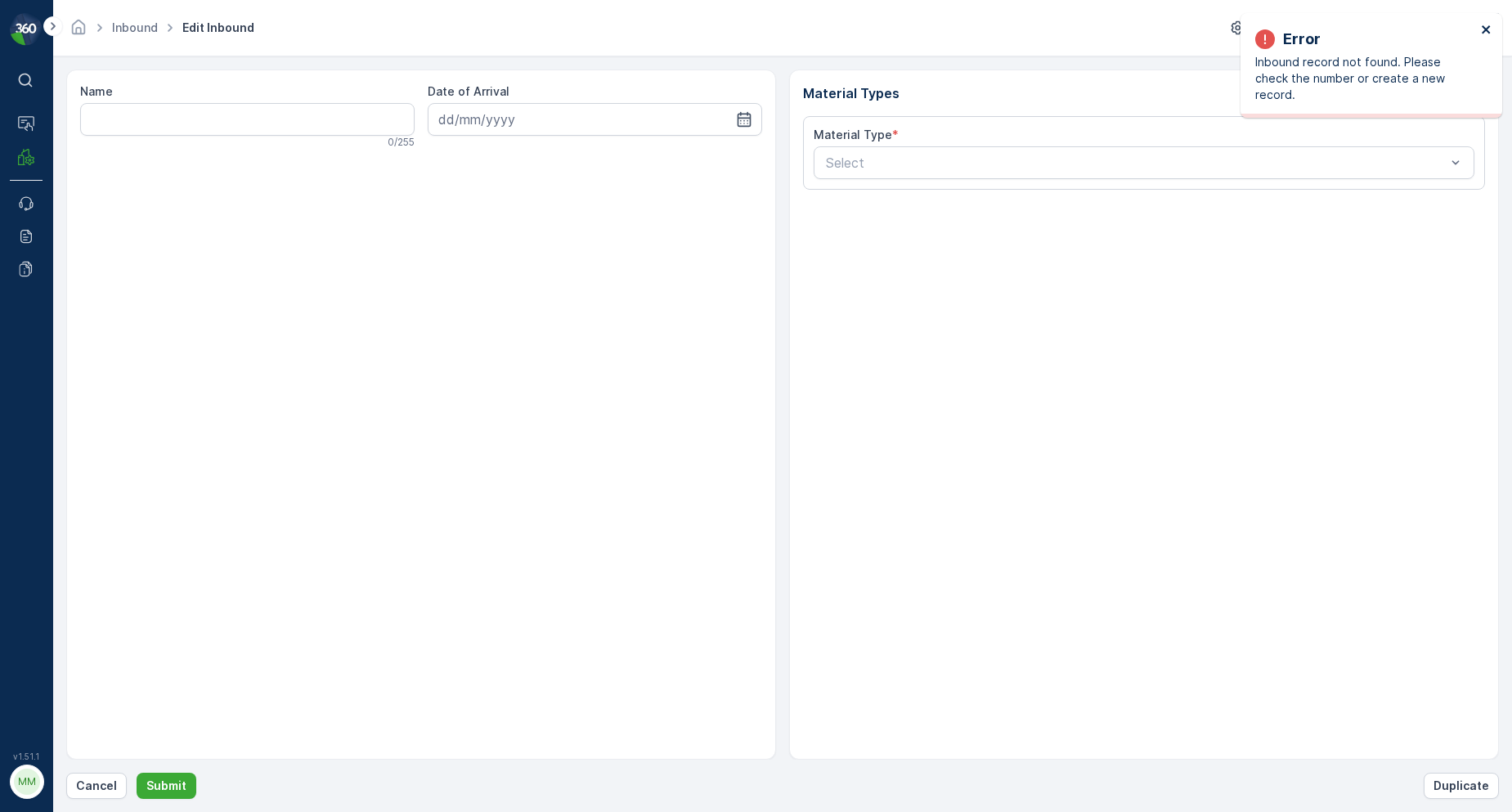
click at [1489, 26] on icon "close" at bounding box center [1486, 29] width 12 height 13
click at [108, 800] on form "Name 0 / 255 Date of Arrival Material Types Material Type * Select Cancel Submi…" at bounding box center [782, 434] width 1459 height 755
click at [104, 791] on p "Cancel" at bounding box center [96, 785] width 41 height 16
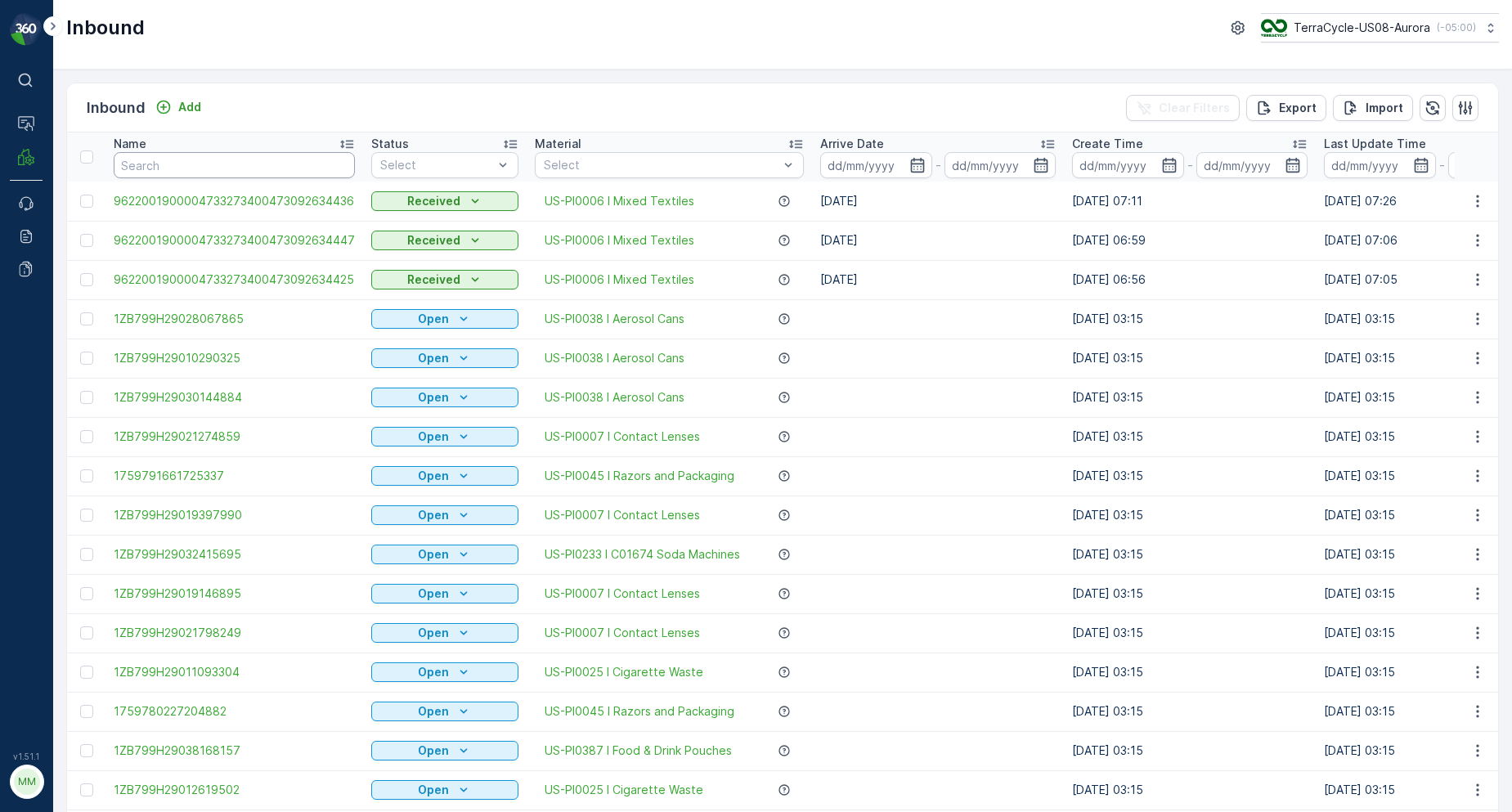
click at [224, 169] on input "text" at bounding box center [234, 165] width 242 height 27
click at [192, 106] on p "Add" at bounding box center [190, 107] width 23 height 16
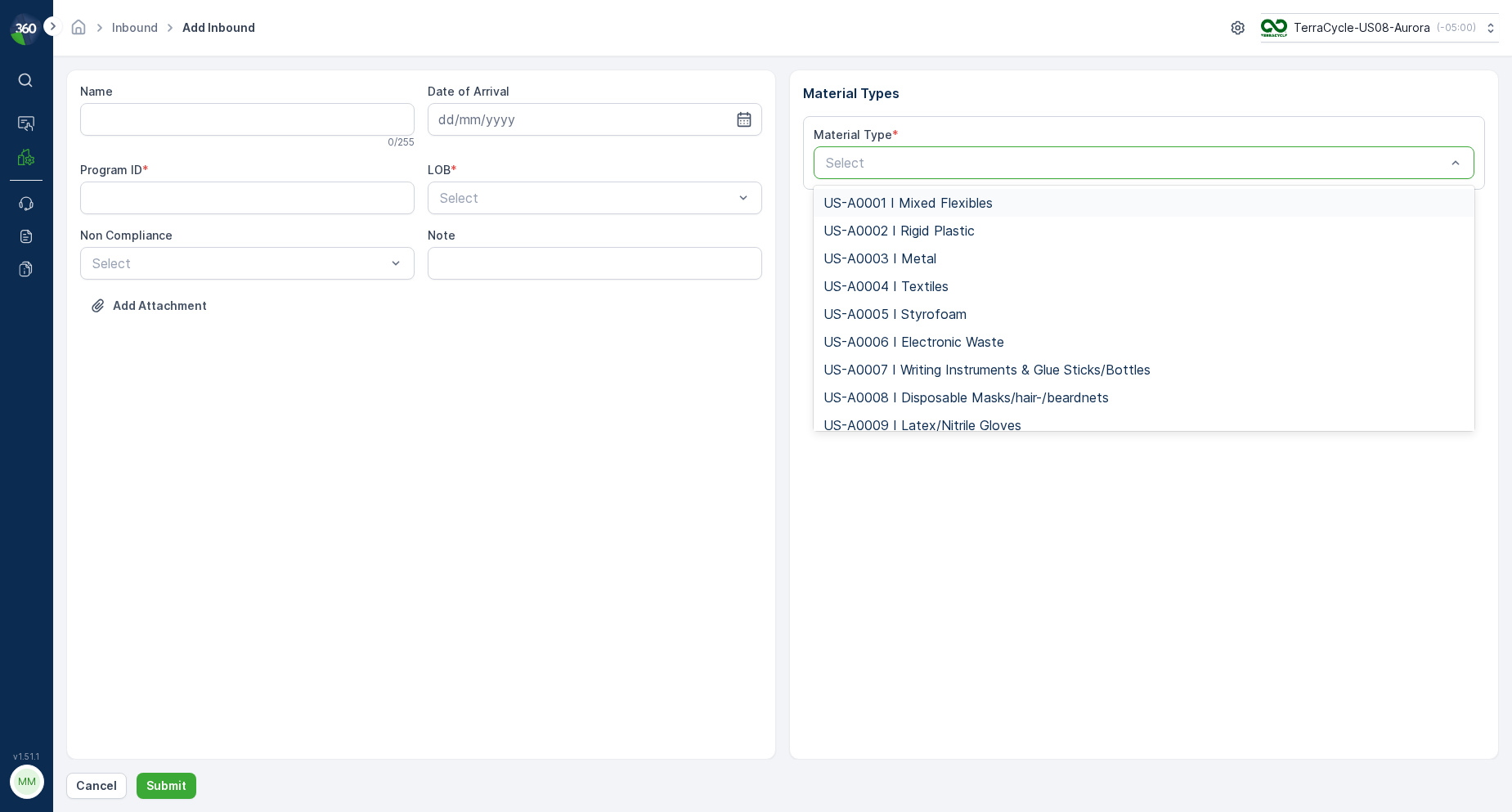
type input "US-PI0045 I Razors and Packaging"
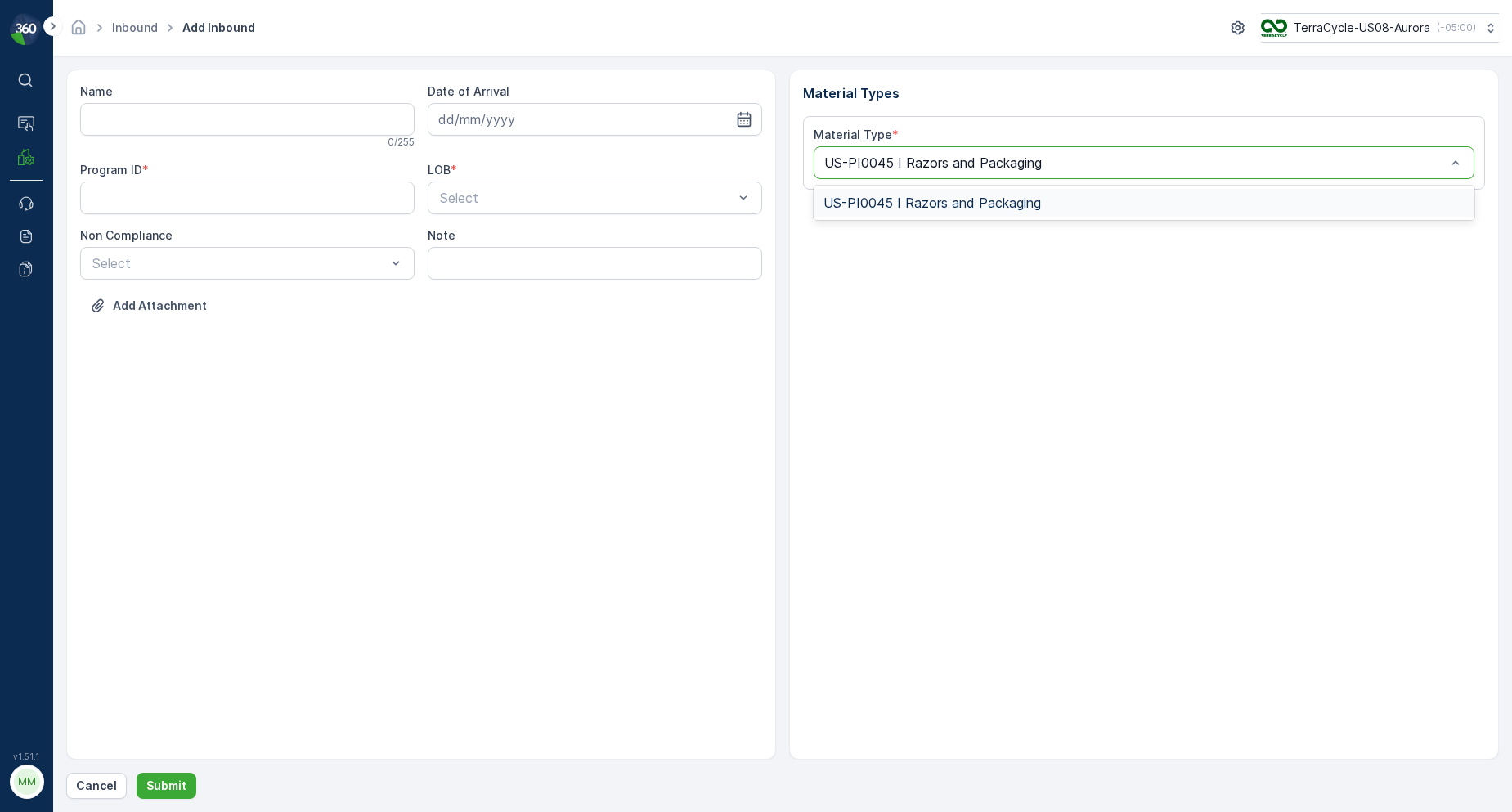
click at [882, 197] on span "US-PI0045 I Razors and Packaging" at bounding box center [933, 203] width 218 height 15
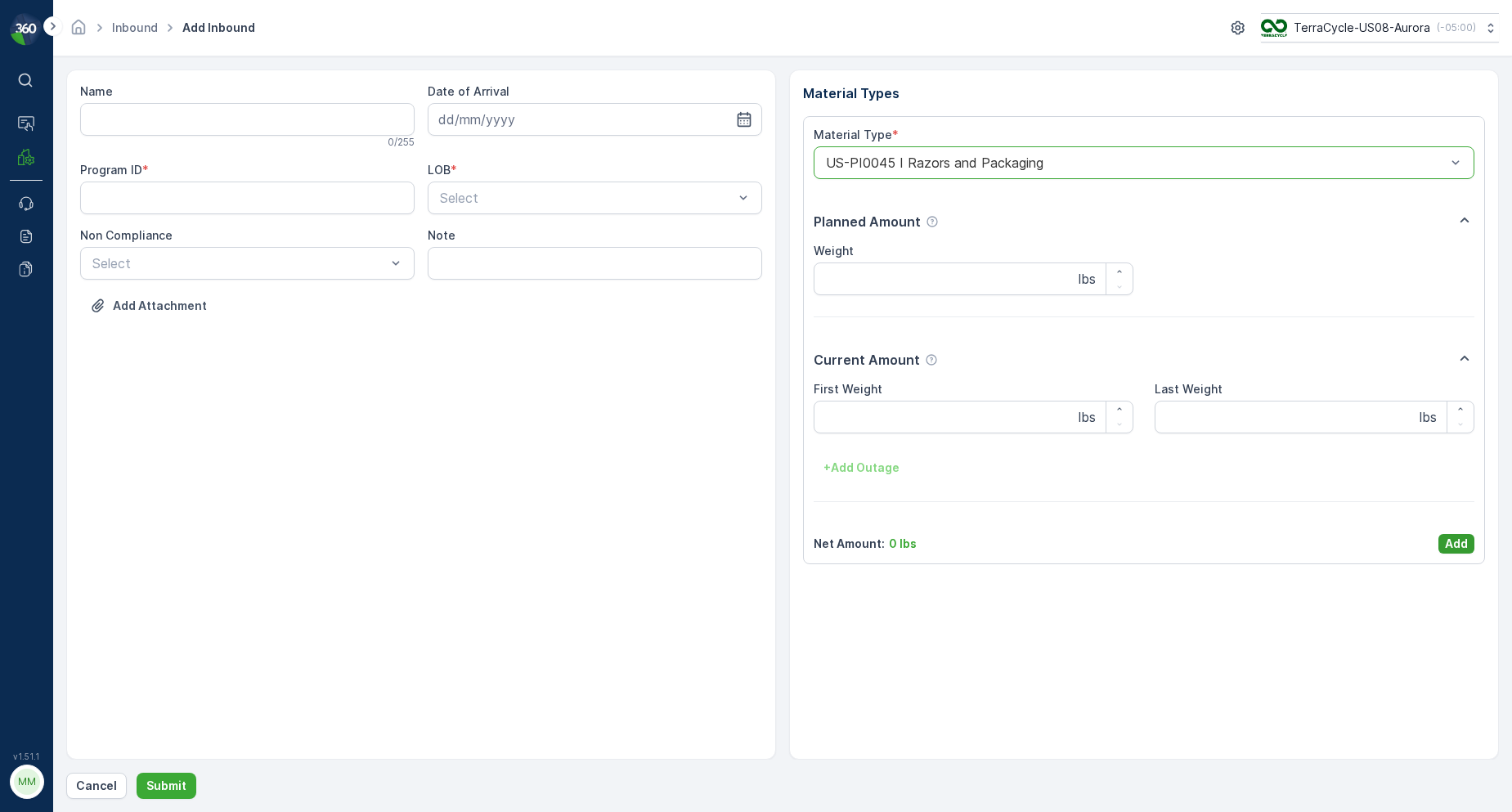
click at [1447, 543] on p "Add" at bounding box center [1456, 543] width 23 height 16
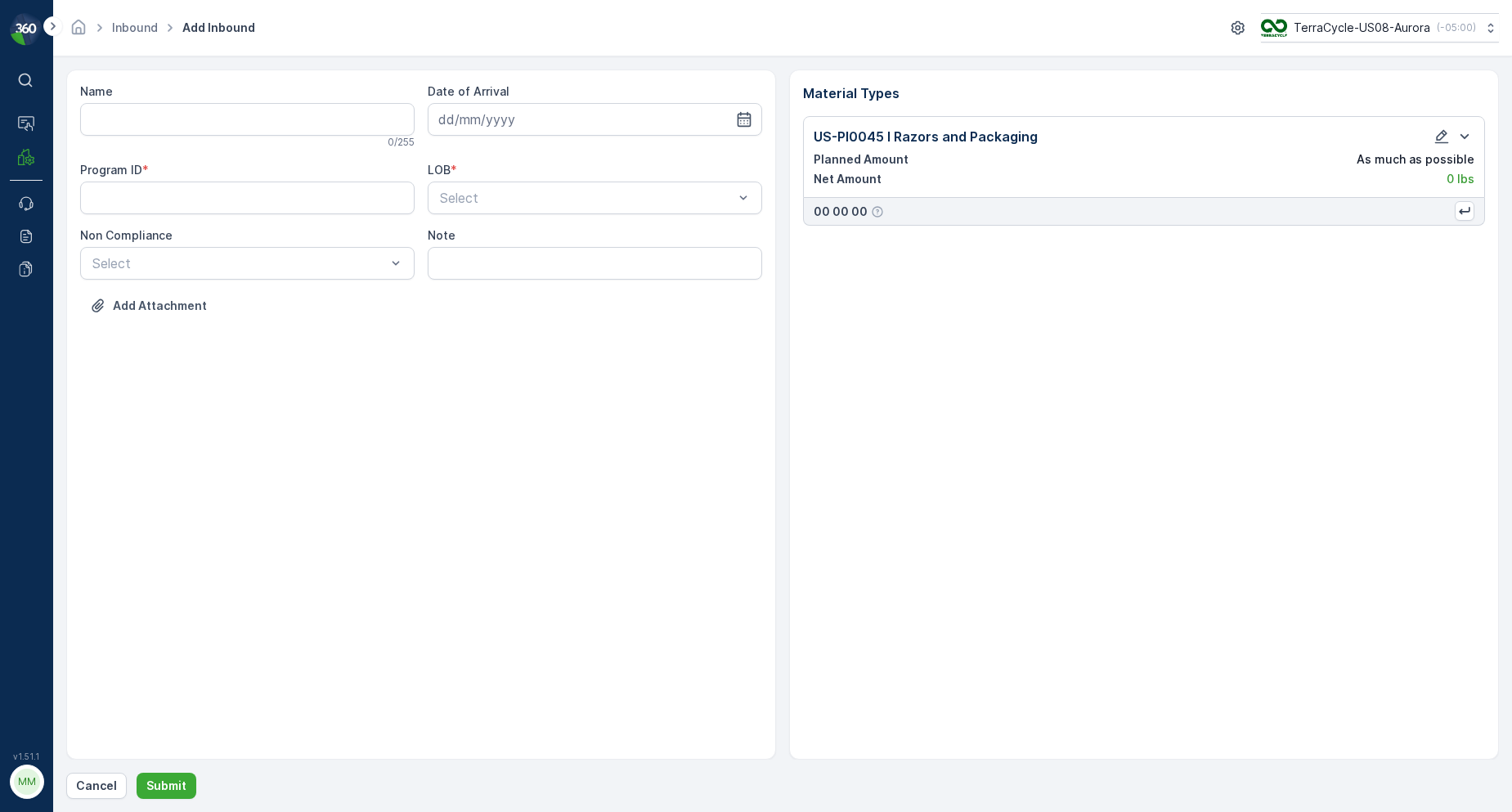
click at [303, 200] on ID "Program ID" at bounding box center [248, 197] width 334 height 33
type ID "355"
click at [305, 298] on div "Add Attachment" at bounding box center [421, 316] width 682 height 46
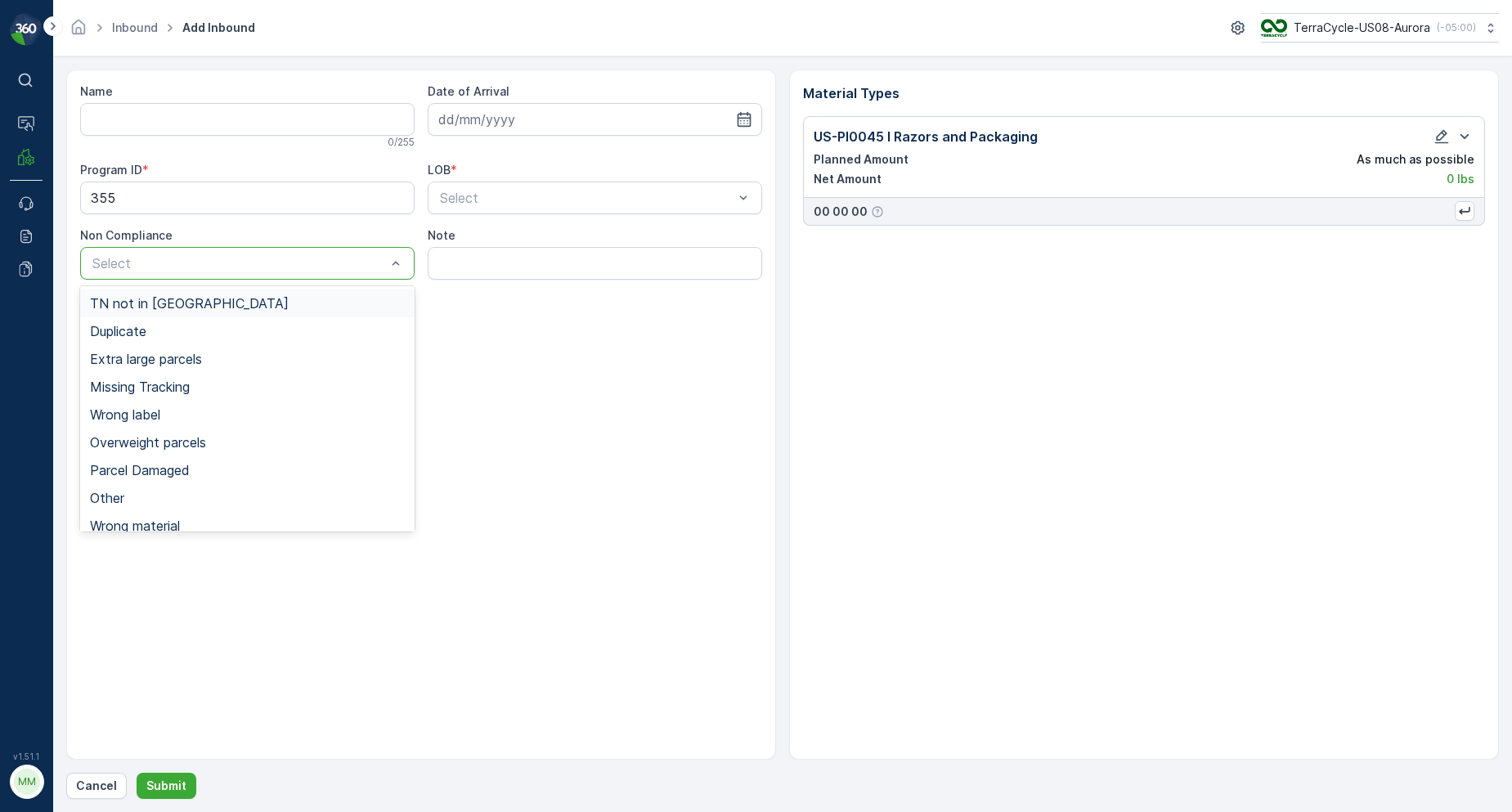
click at [193, 304] on div "TN not in [GEOGRAPHIC_DATA]" at bounding box center [248, 303] width 315 height 15
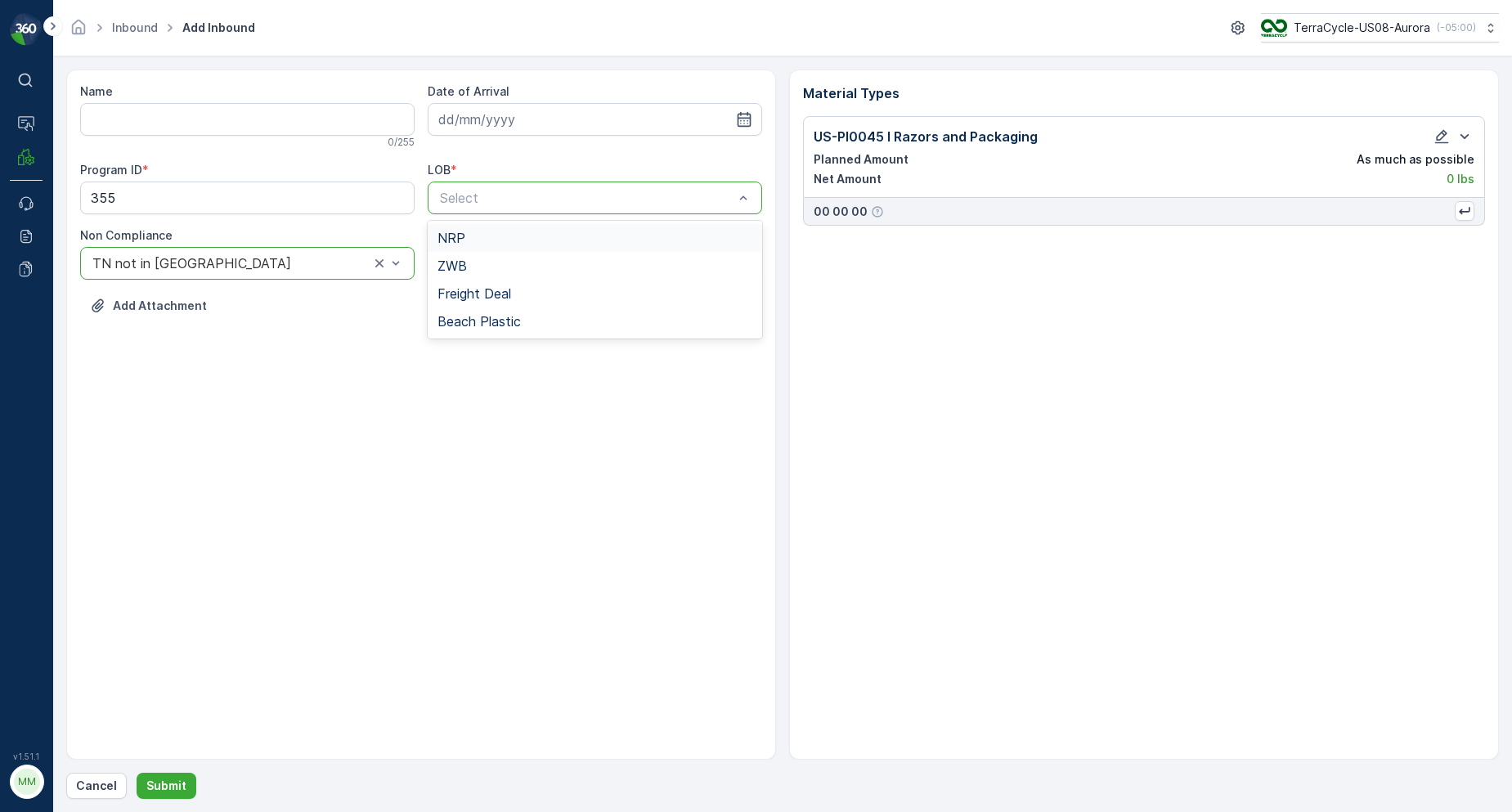
click at [456, 240] on span "NRP" at bounding box center [451, 238] width 27 height 15
click at [495, 125] on input at bounding box center [595, 119] width 334 height 33
click at [513, 252] on div "7" at bounding box center [515, 257] width 27 height 27
type input "[DATE]"
click at [306, 121] on input "Name" at bounding box center [248, 119] width 334 height 33
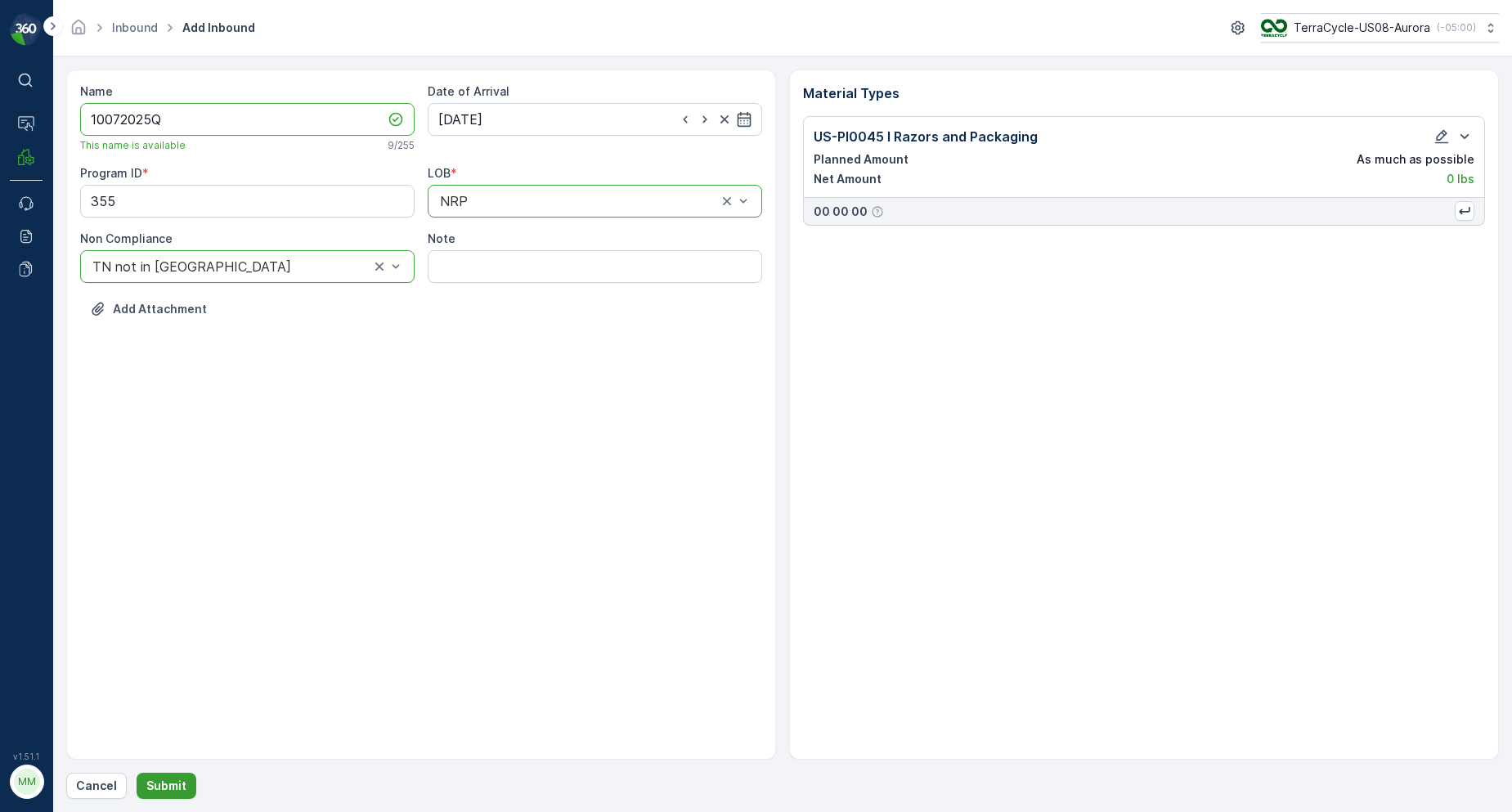
type input "10072025Q"
click at [174, 782] on p "Submit" at bounding box center [165, 785] width 40 height 16
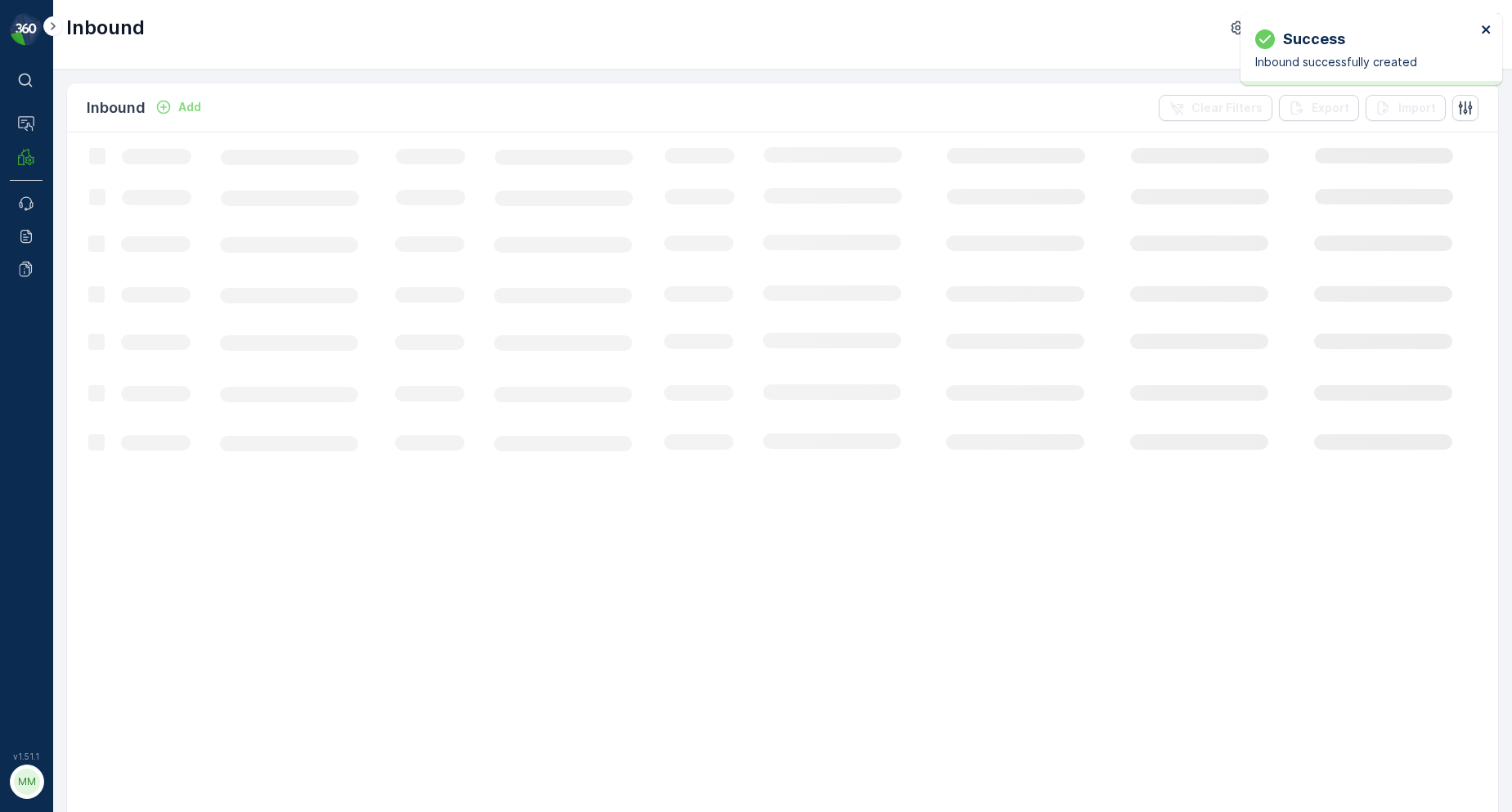
click at [1497, 29] on div "Success Inbound successfully created" at bounding box center [1371, 49] width 262 height 72
click at [1492, 31] on icon "close" at bounding box center [1486, 29] width 12 height 13
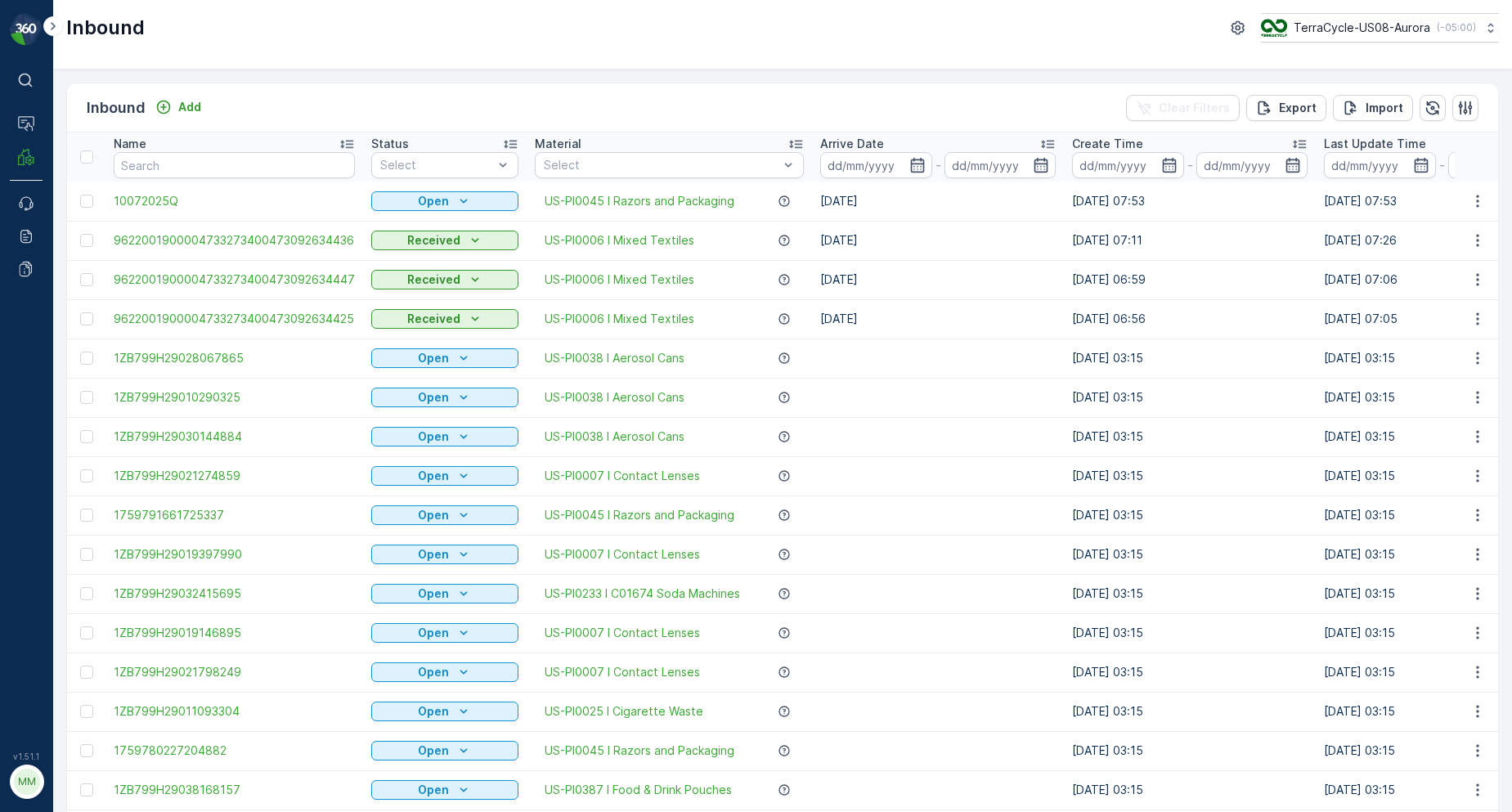
click at [96, 204] on div at bounding box center [88, 201] width 17 height 13
click at [81, 195] on input "checkbox" at bounding box center [81, 195] width 0 height 0
click at [92, 206] on icon at bounding box center [87, 201] width 12 height 11
click at [81, 195] on input "checkbox" at bounding box center [81, 195] width 0 height 0
click at [92, 205] on div at bounding box center [87, 201] width 13 height 13
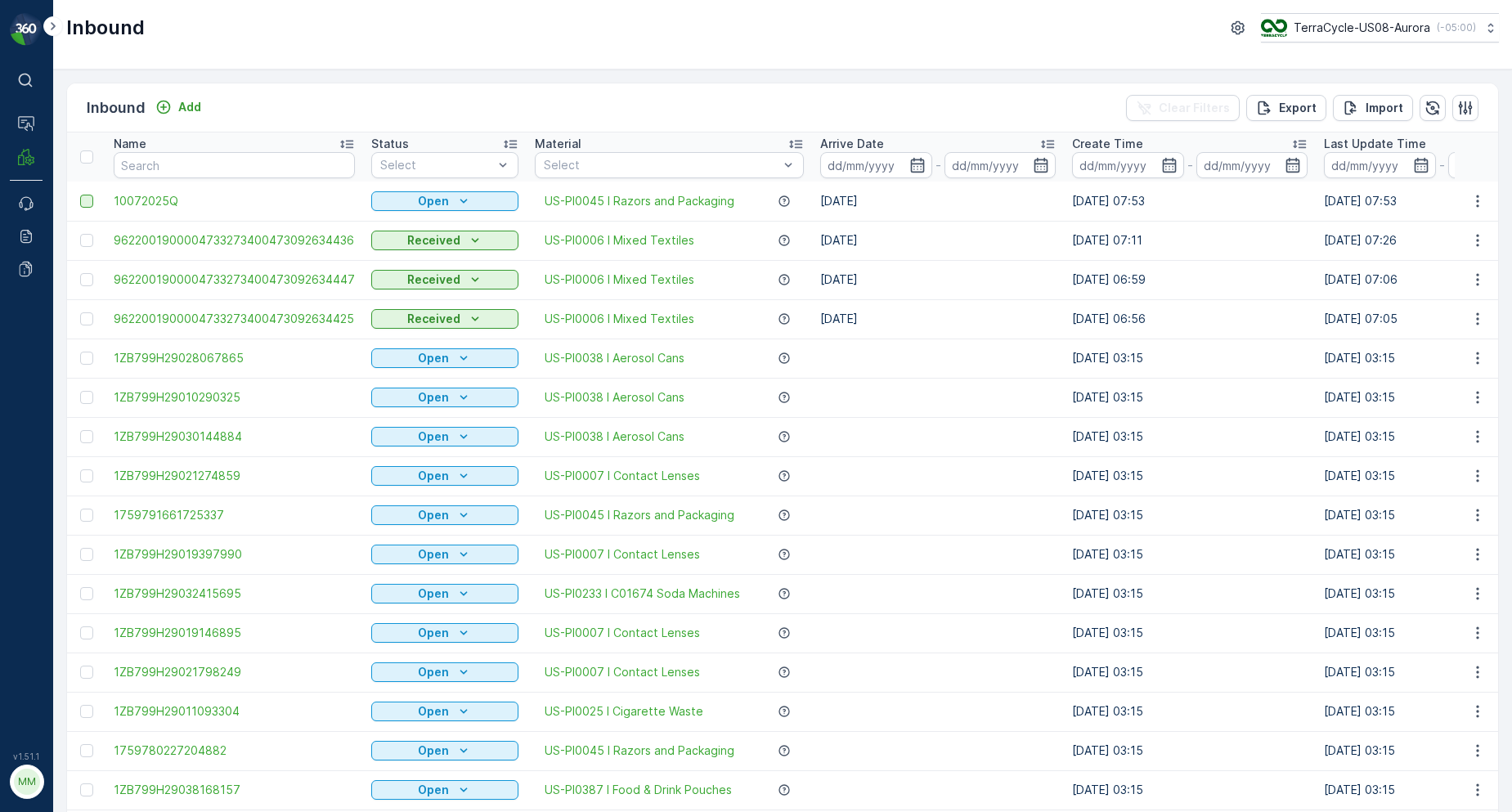
click at [81, 195] on input "checkbox" at bounding box center [81, 195] width 0 height 0
click at [1312, 100] on p "Print QR" at bounding box center [1324, 108] width 49 height 16
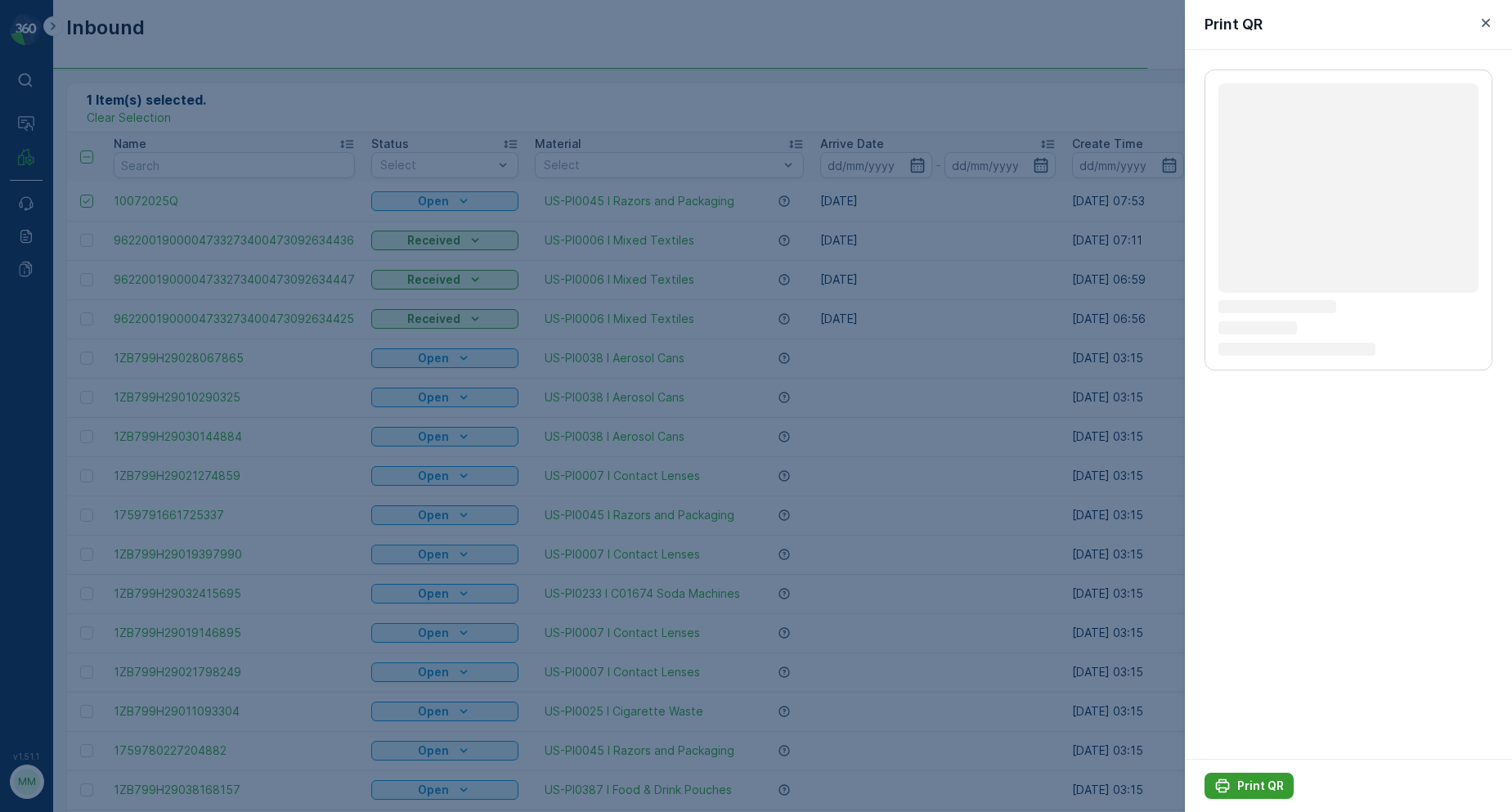
click at [1270, 784] on p "Print QR" at bounding box center [1261, 785] width 47 height 16
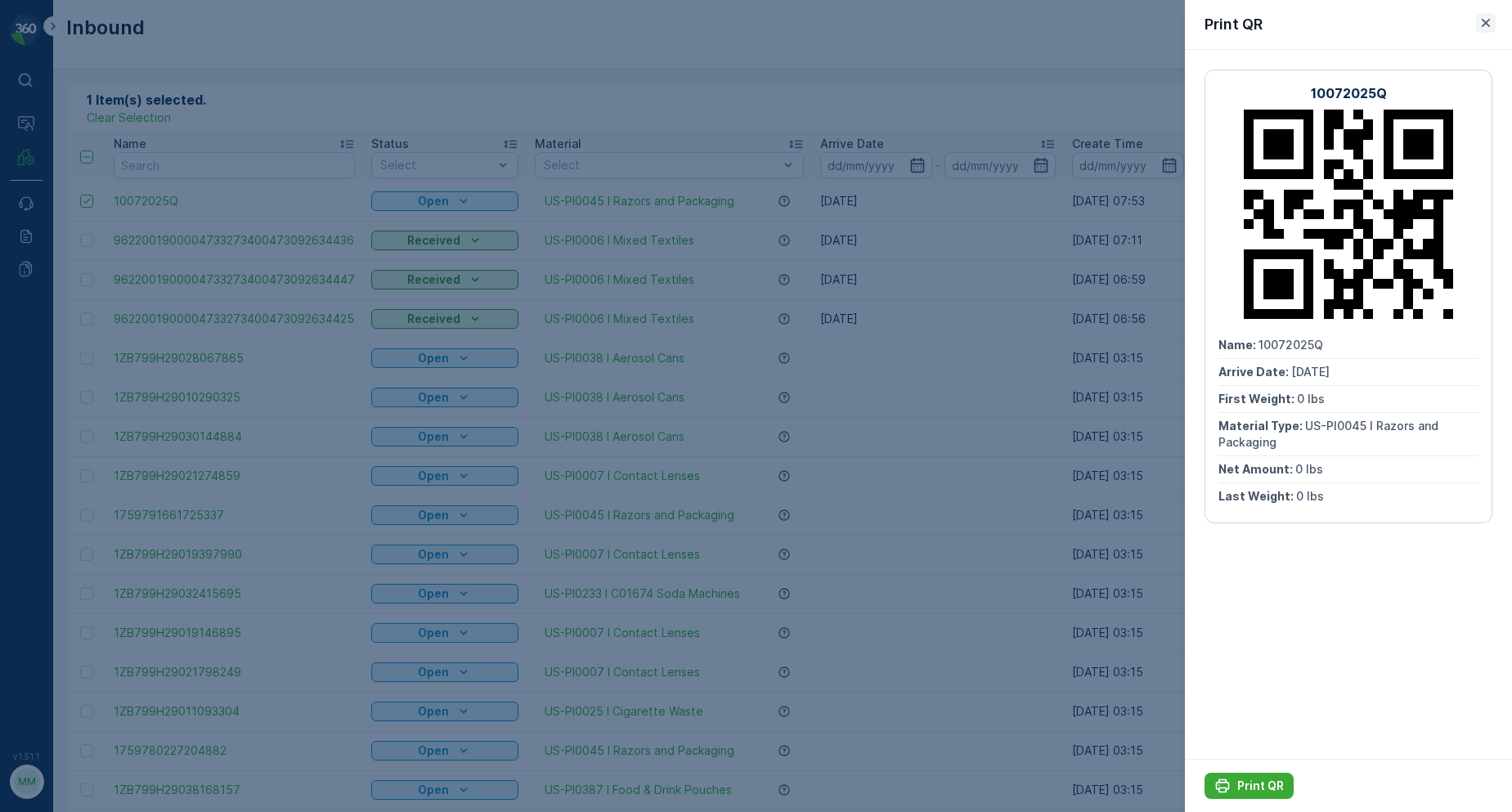
click at [1479, 20] on icon "button" at bounding box center [1485, 23] width 16 height 16
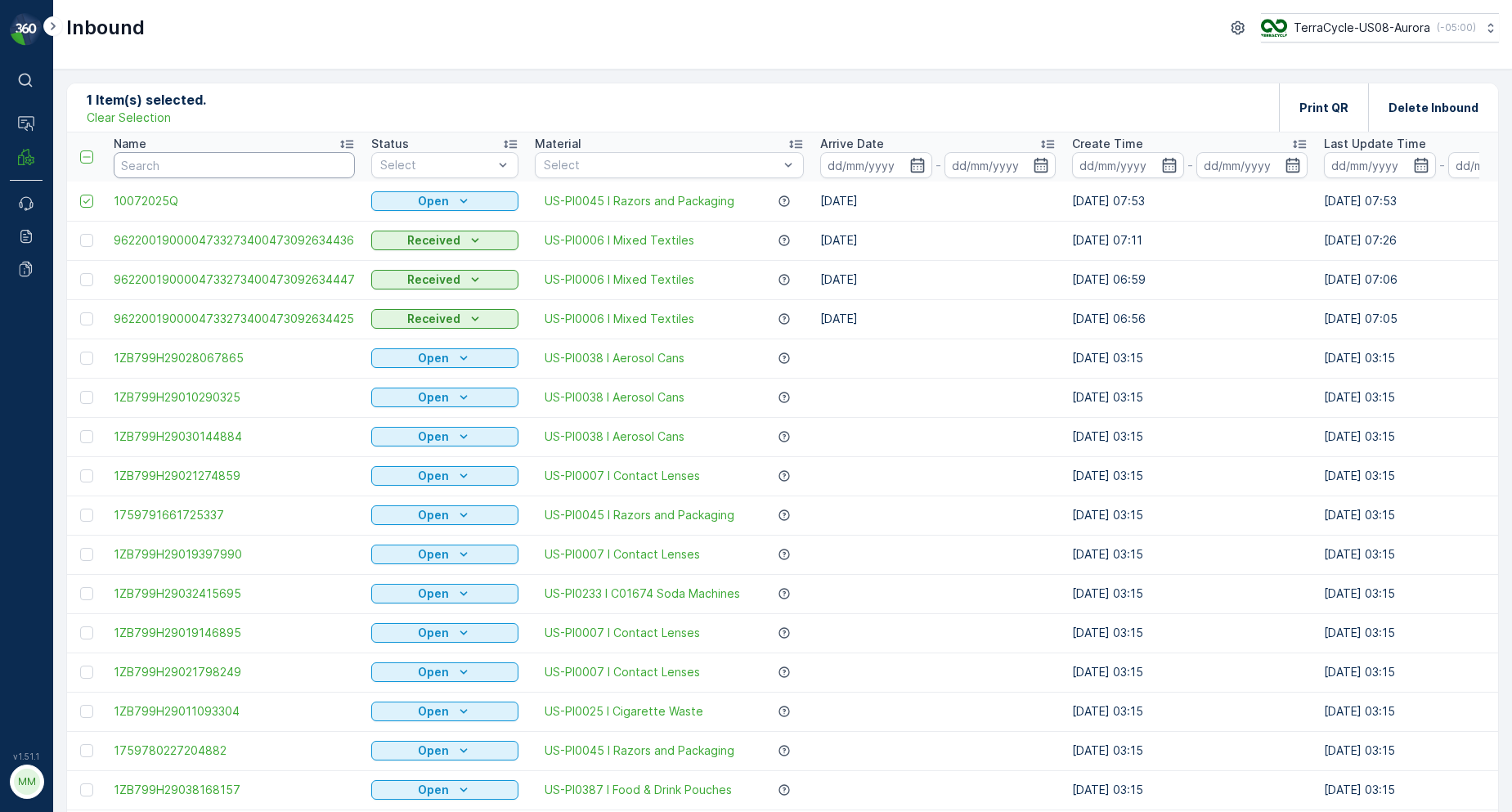
click at [156, 176] on input "text" at bounding box center [234, 165] width 242 height 27
click at [161, 172] on input "text" at bounding box center [234, 165] width 242 height 27
drag, startPoint x: 92, startPoint y: 206, endPoint x: 150, endPoint y: 183, distance: 62.4
click at [92, 205] on div at bounding box center [87, 201] width 13 height 13
click at [81, 195] on input "checkbox" at bounding box center [81, 195] width 0 height 0
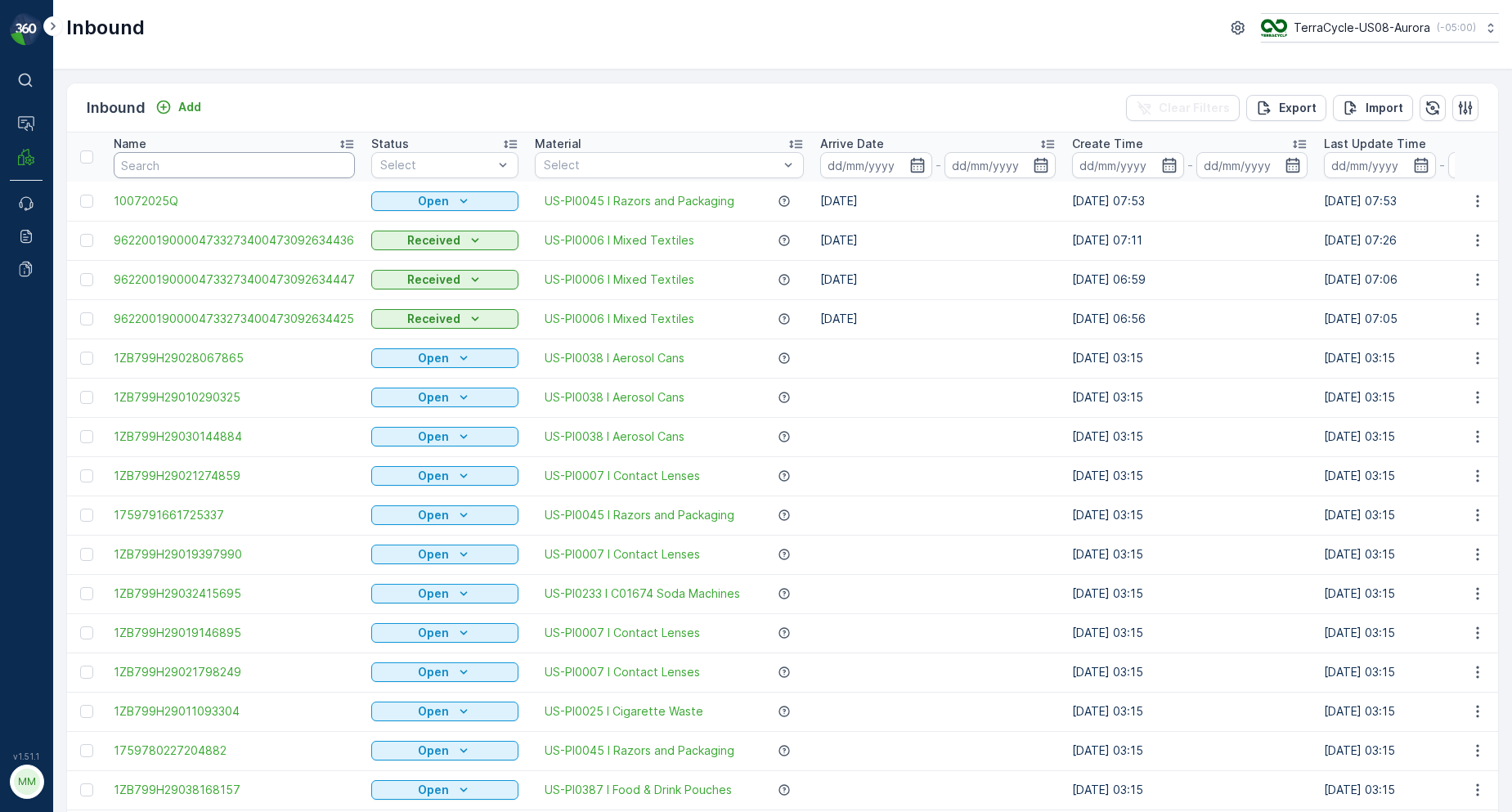
click at [186, 173] on input "text" at bounding box center [234, 165] width 242 height 27
click at [215, 160] on input "text" at bounding box center [234, 165] width 242 height 27
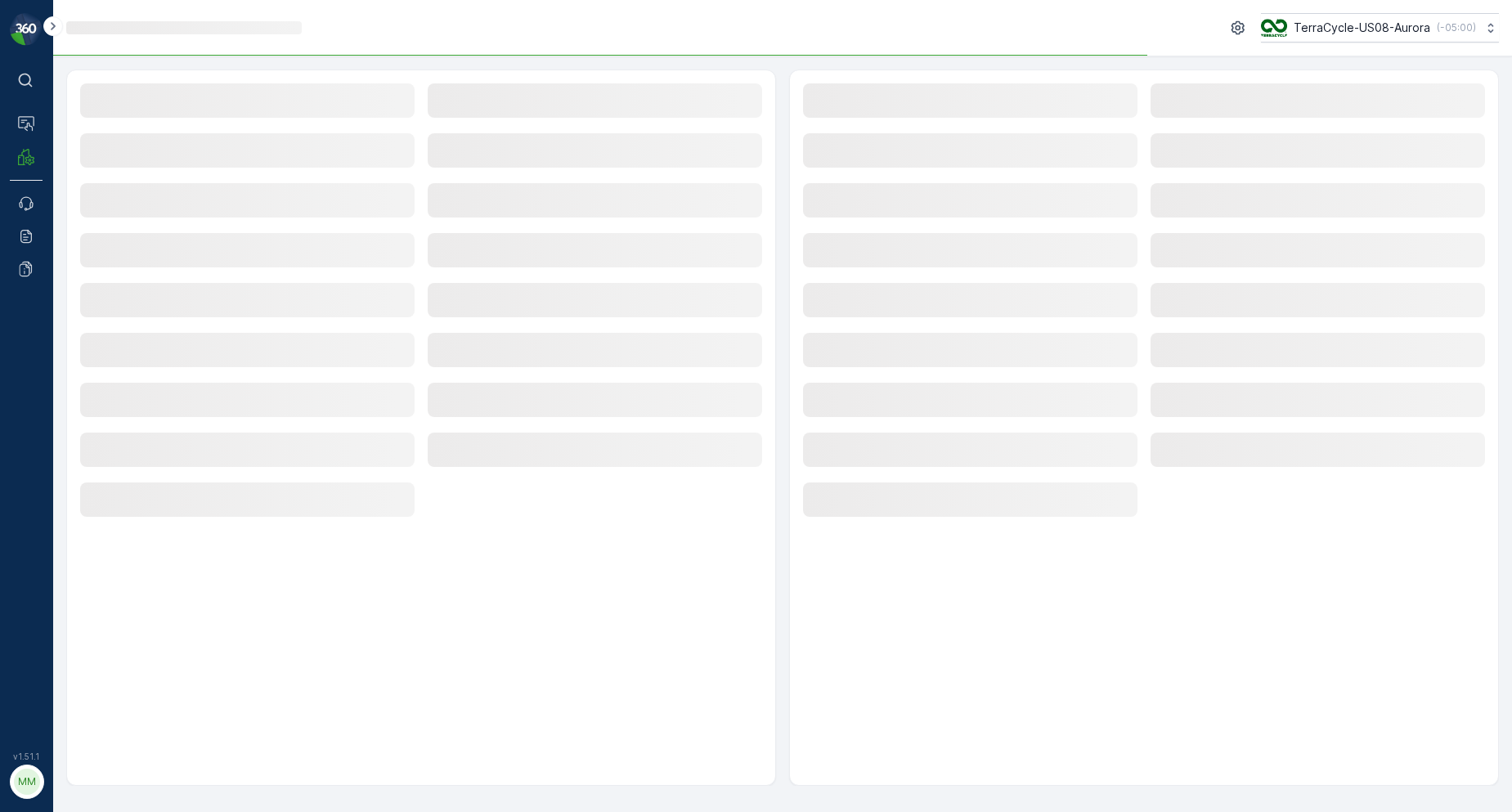
click at [213, 169] on div "Loading..." at bounding box center [248, 152] width 334 height 37
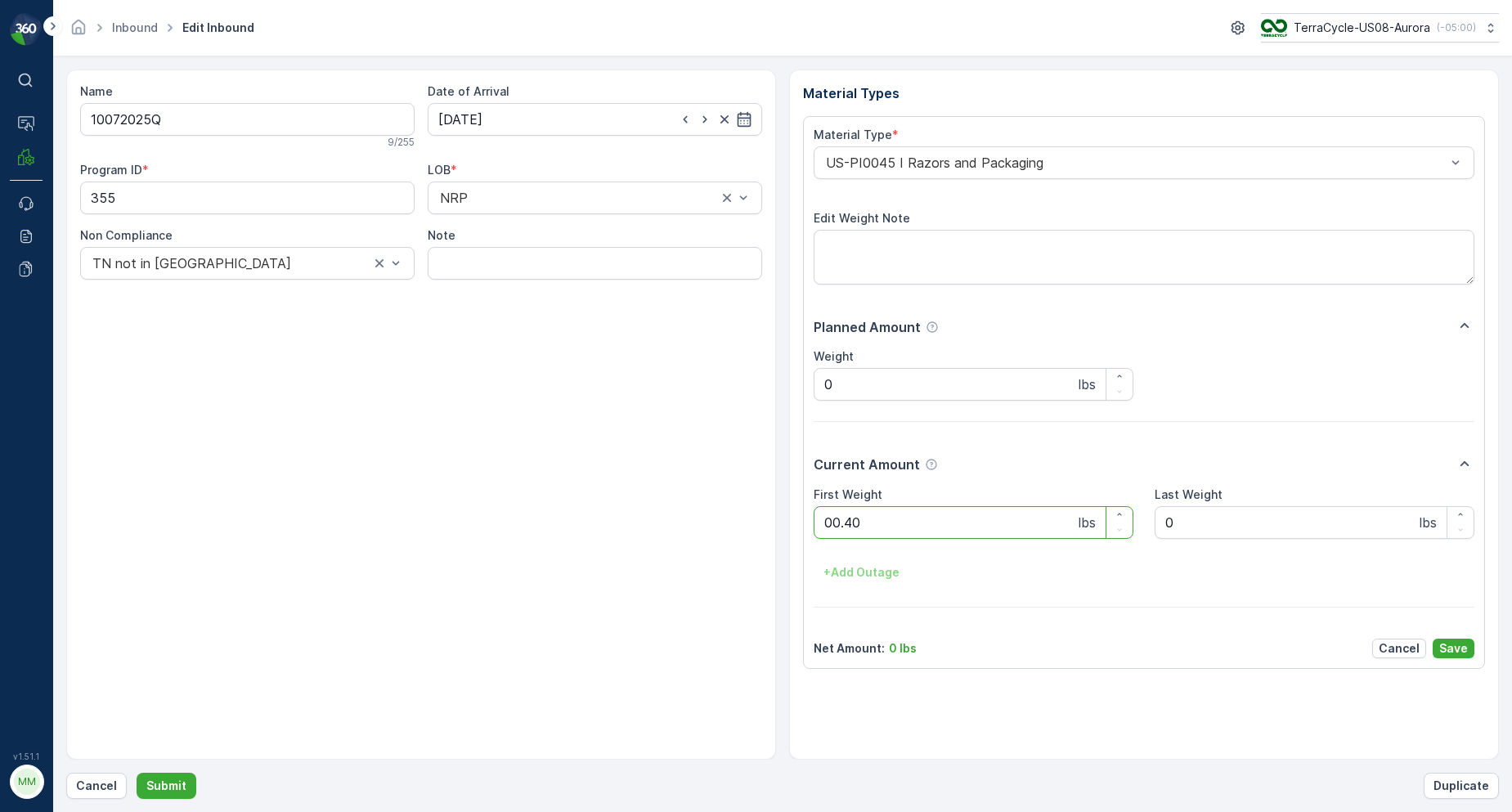
click at [136, 773] on button "Submit" at bounding box center [165, 786] width 59 height 27
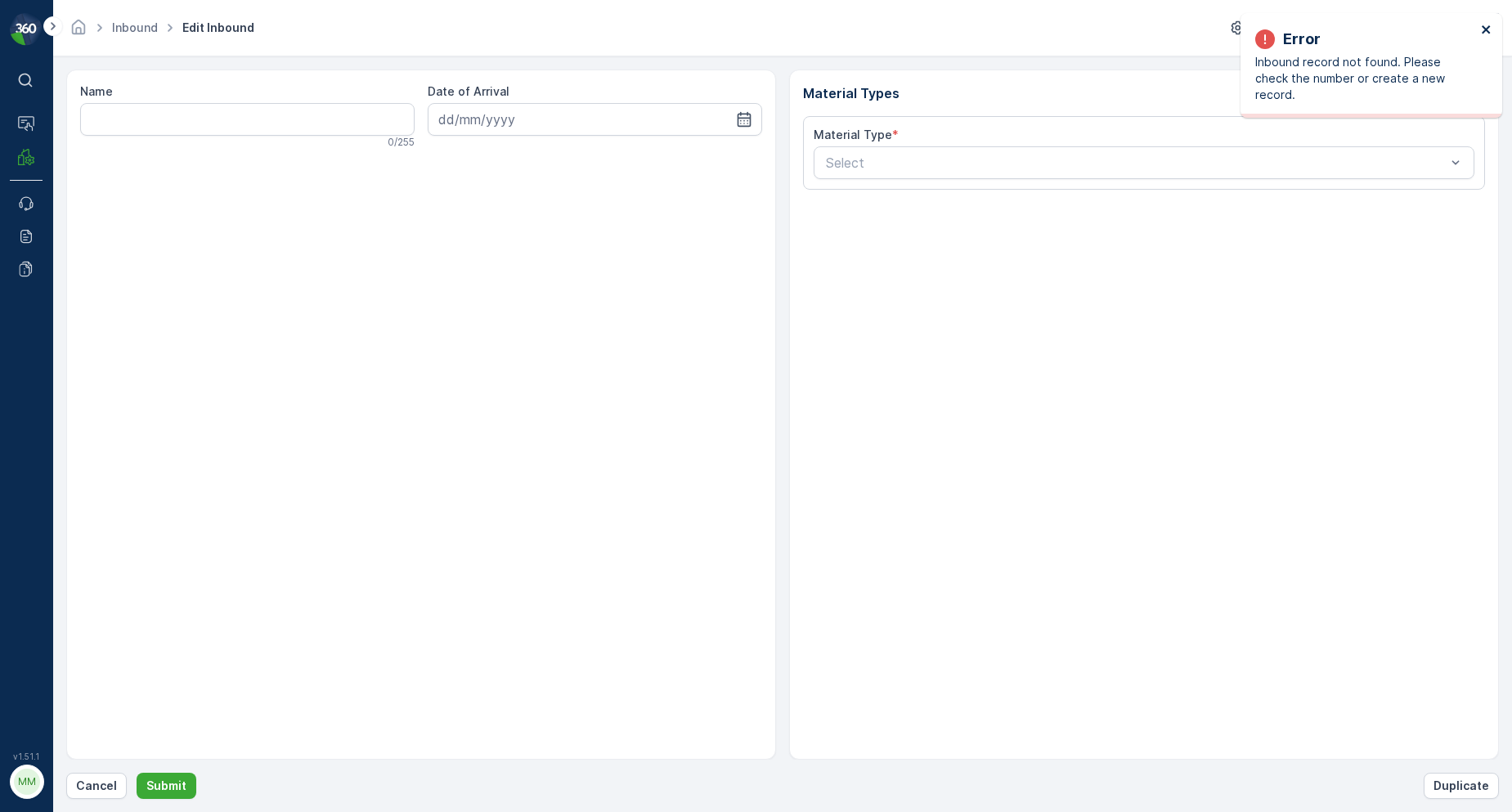
click at [1490, 32] on icon "close" at bounding box center [1486, 29] width 12 height 13
click at [103, 794] on button "Cancel" at bounding box center [96, 786] width 60 height 27
drag, startPoint x: 1484, startPoint y: 29, endPoint x: 1414, endPoint y: 50, distance: 73.1
click at [1483, 29] on icon "close" at bounding box center [1486, 29] width 12 height 13
click at [99, 796] on button "Cancel" at bounding box center [96, 786] width 60 height 27
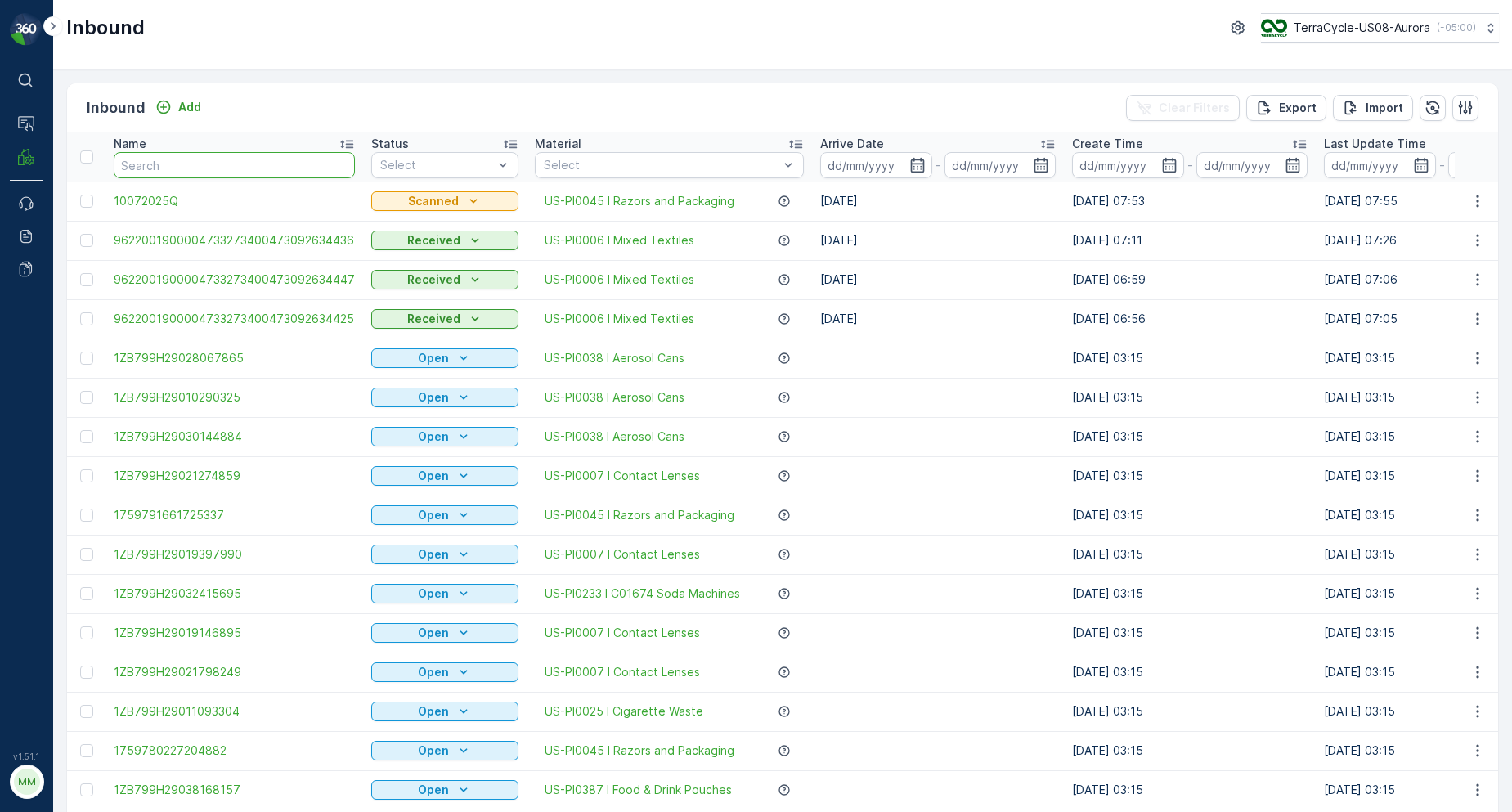
click at [189, 161] on input "text" at bounding box center [234, 165] width 242 height 27
click at [173, 113] on div "Add" at bounding box center [179, 107] width 46 height 16
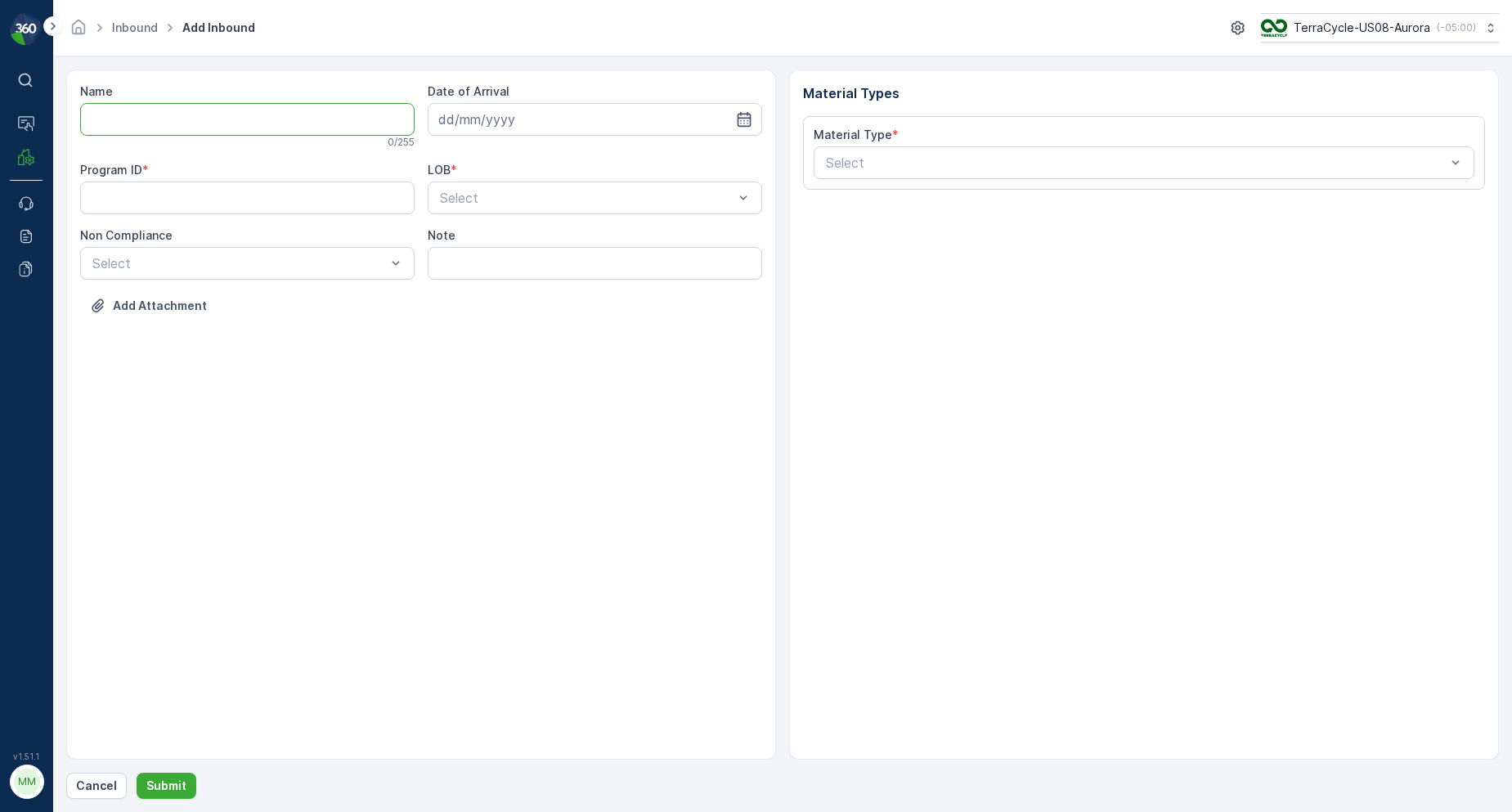
click at [173, 113] on input "Name" at bounding box center [248, 119] width 334 height 33
type input "1Z1F45R60384235318"
click at [136, 773] on button "Submit" at bounding box center [165, 786] width 59 height 27
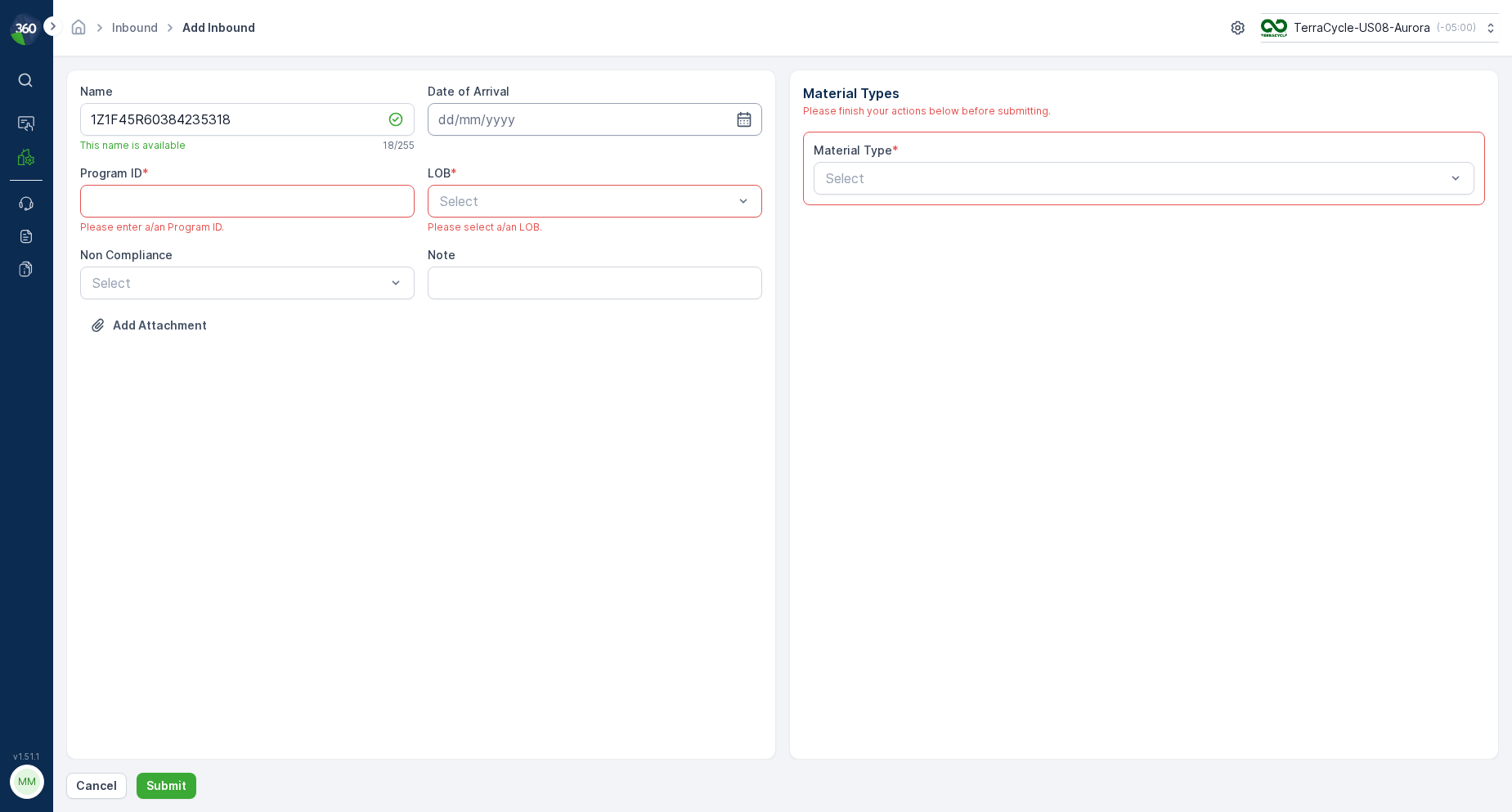
click at [554, 121] on input at bounding box center [595, 119] width 334 height 33
click at [524, 263] on div "7" at bounding box center [515, 257] width 27 height 27
type input "[DATE]"
click at [523, 263] on div "Note" at bounding box center [595, 255] width 334 height 16
click at [463, 241] on span "NRP" at bounding box center [451, 241] width 27 height 15
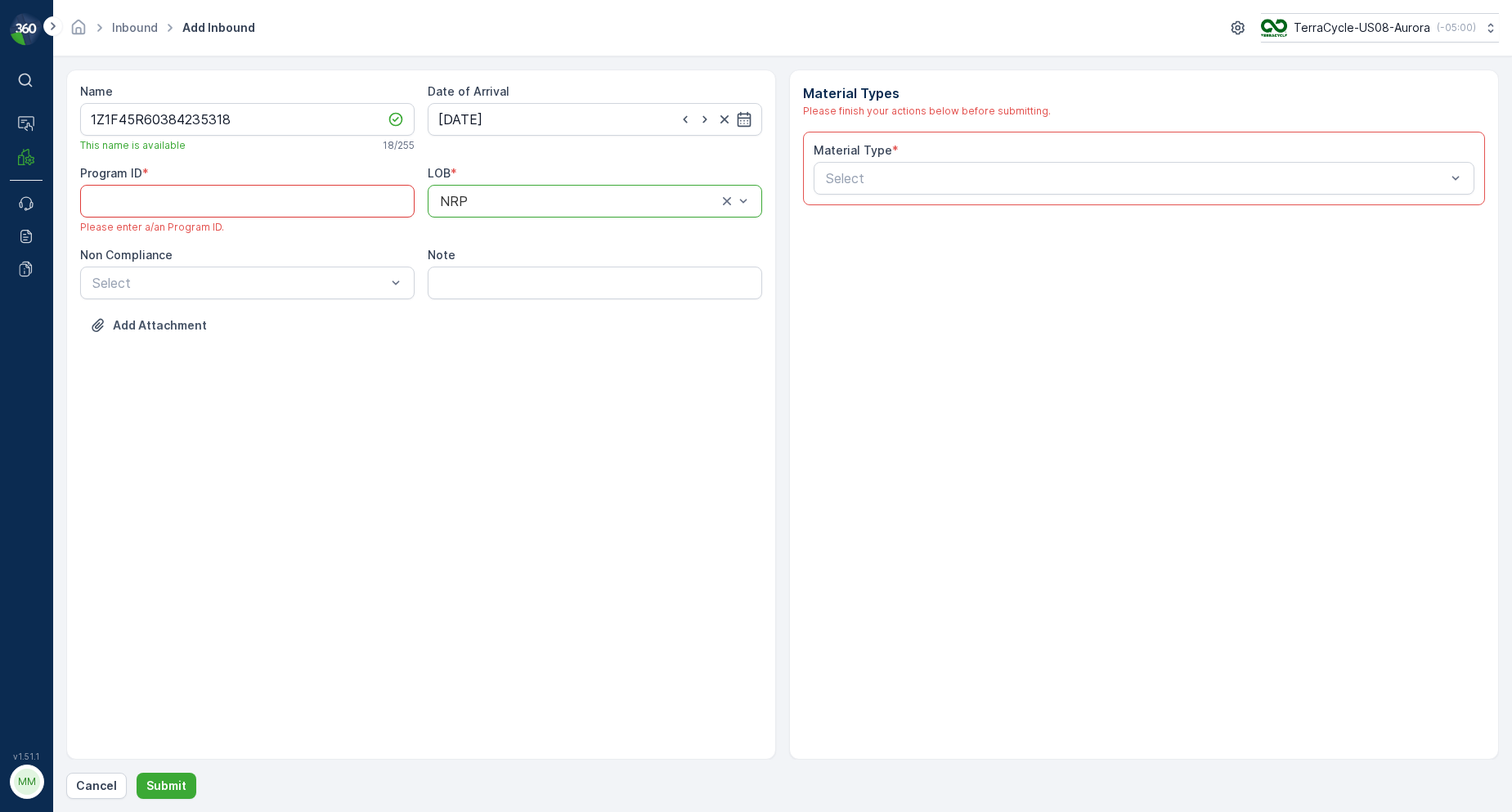
click at [334, 211] on ID "Program ID" at bounding box center [248, 201] width 334 height 33
type ID "355"
click at [912, 190] on div "Select" at bounding box center [1144, 178] width 661 height 33
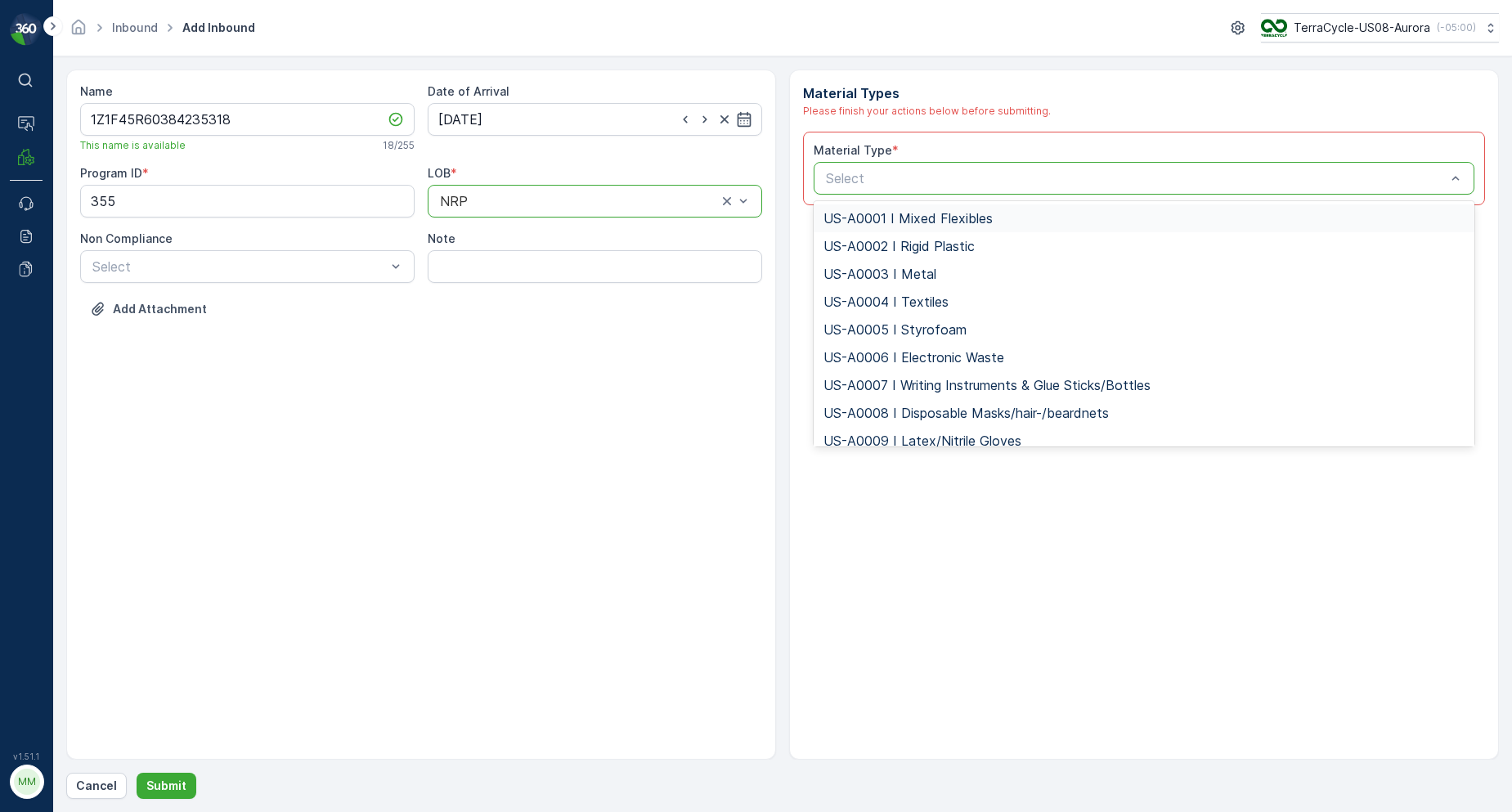
type input "US-PI0045 I Razors and Packaging"
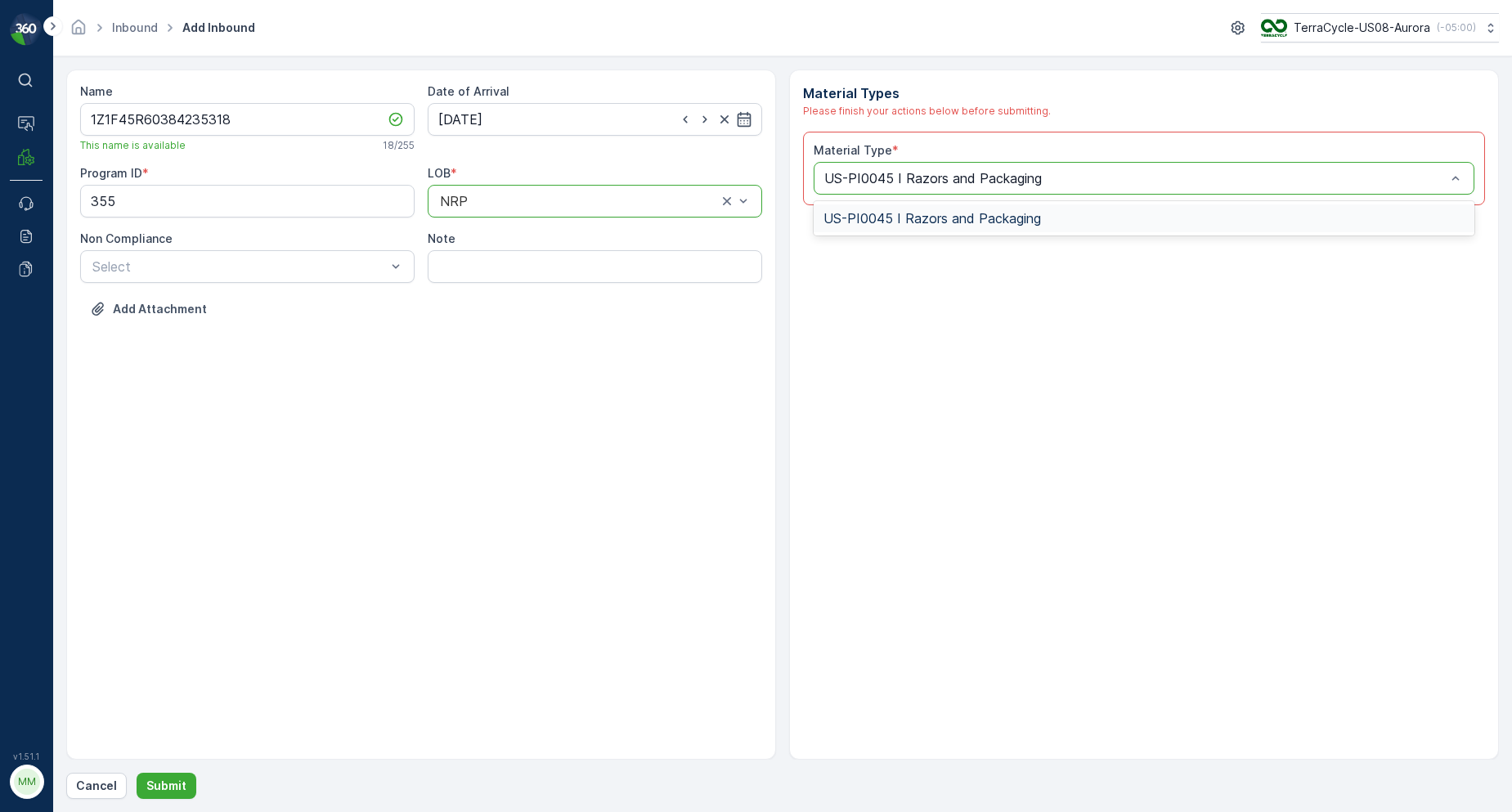
click at [902, 215] on span "US-PI0045 I Razors and Packaging" at bounding box center [933, 218] width 218 height 15
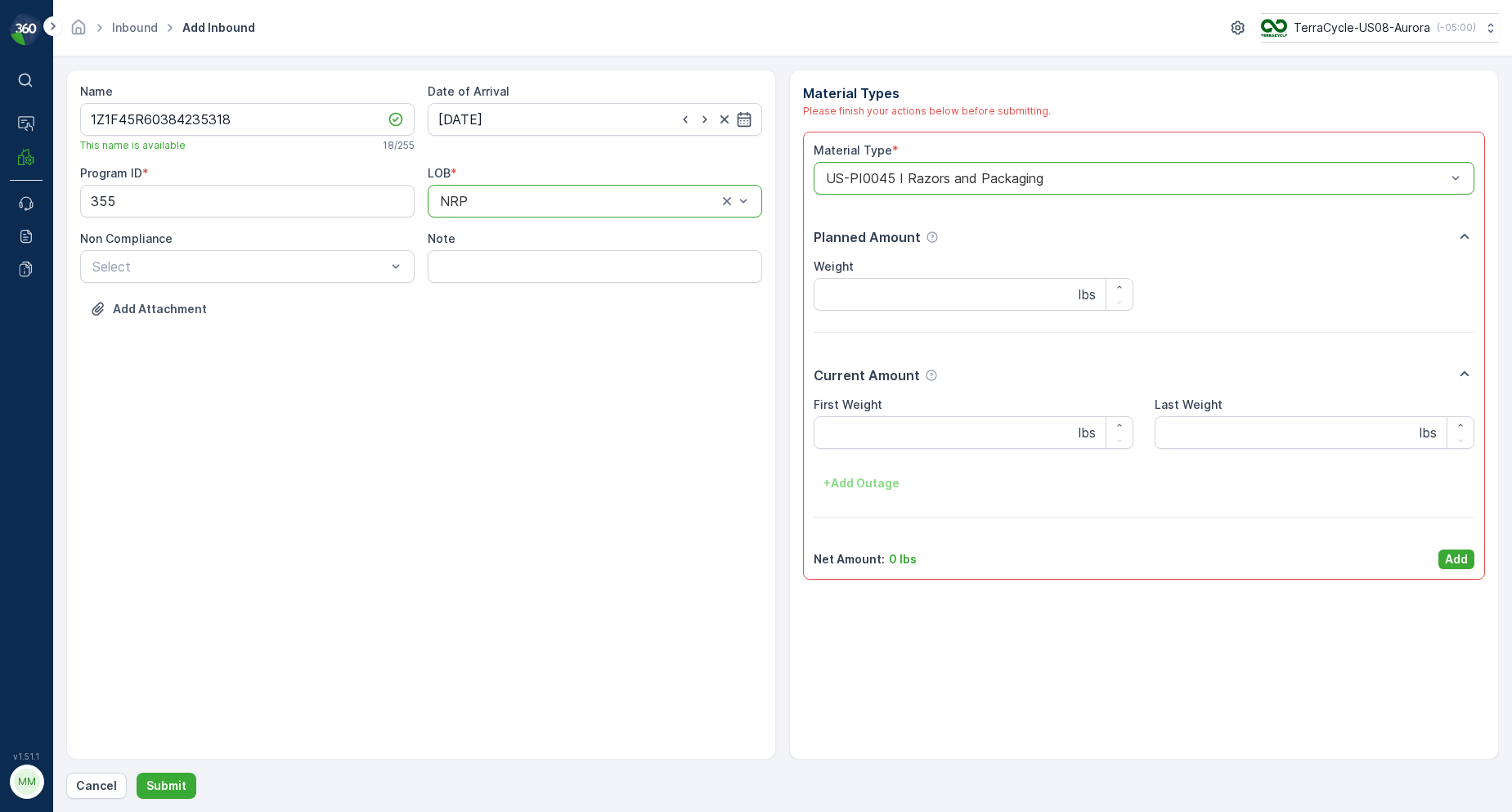
click at [1440, 556] on button "Add" at bounding box center [1456, 559] width 36 height 19
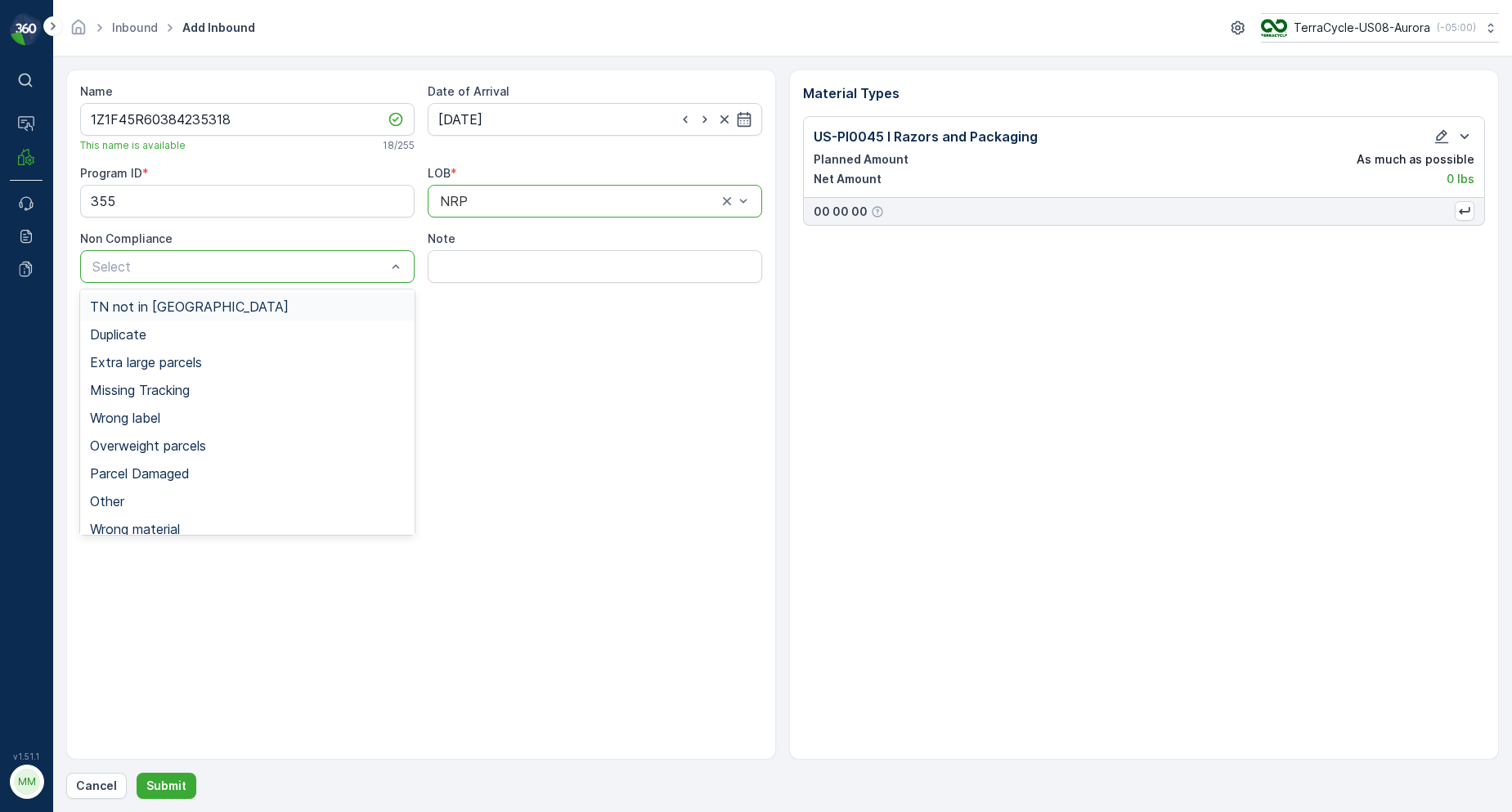
click at [167, 308] on span "TN not in [GEOGRAPHIC_DATA]" at bounding box center [189, 306] width 199 height 15
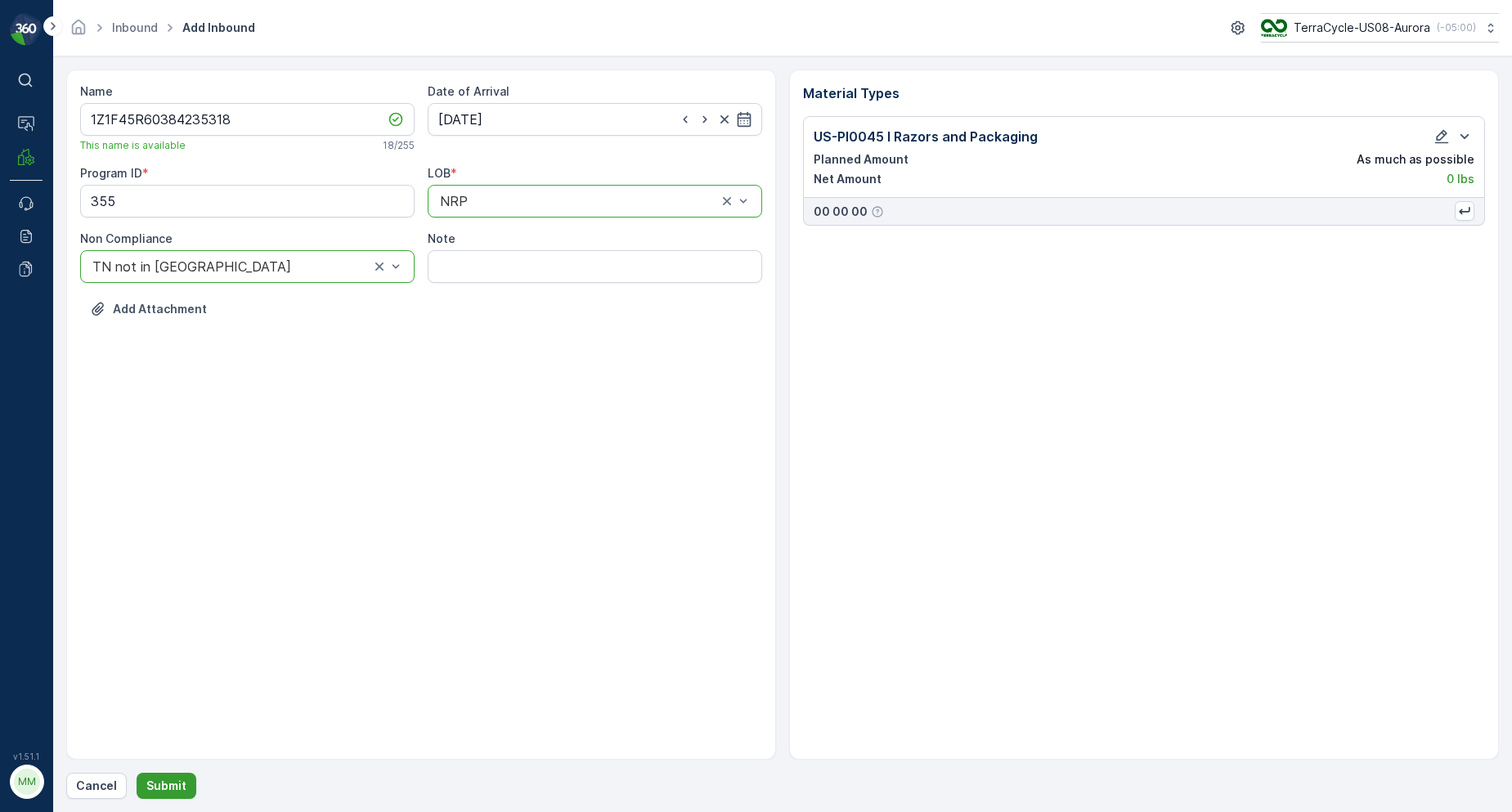
click at [173, 784] on p "Submit" at bounding box center [165, 785] width 40 height 16
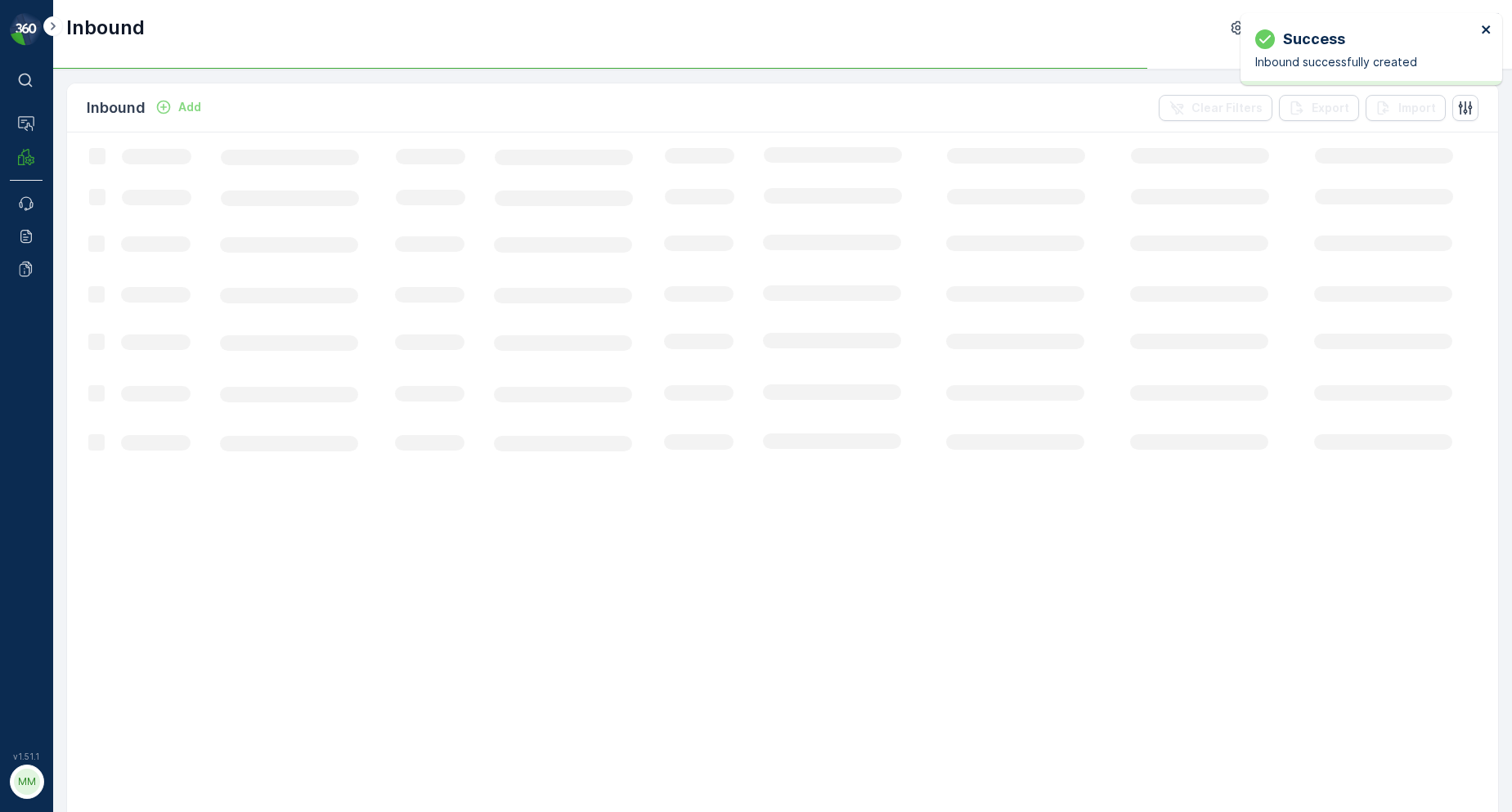
click at [1491, 23] on icon "close" at bounding box center [1486, 29] width 12 height 13
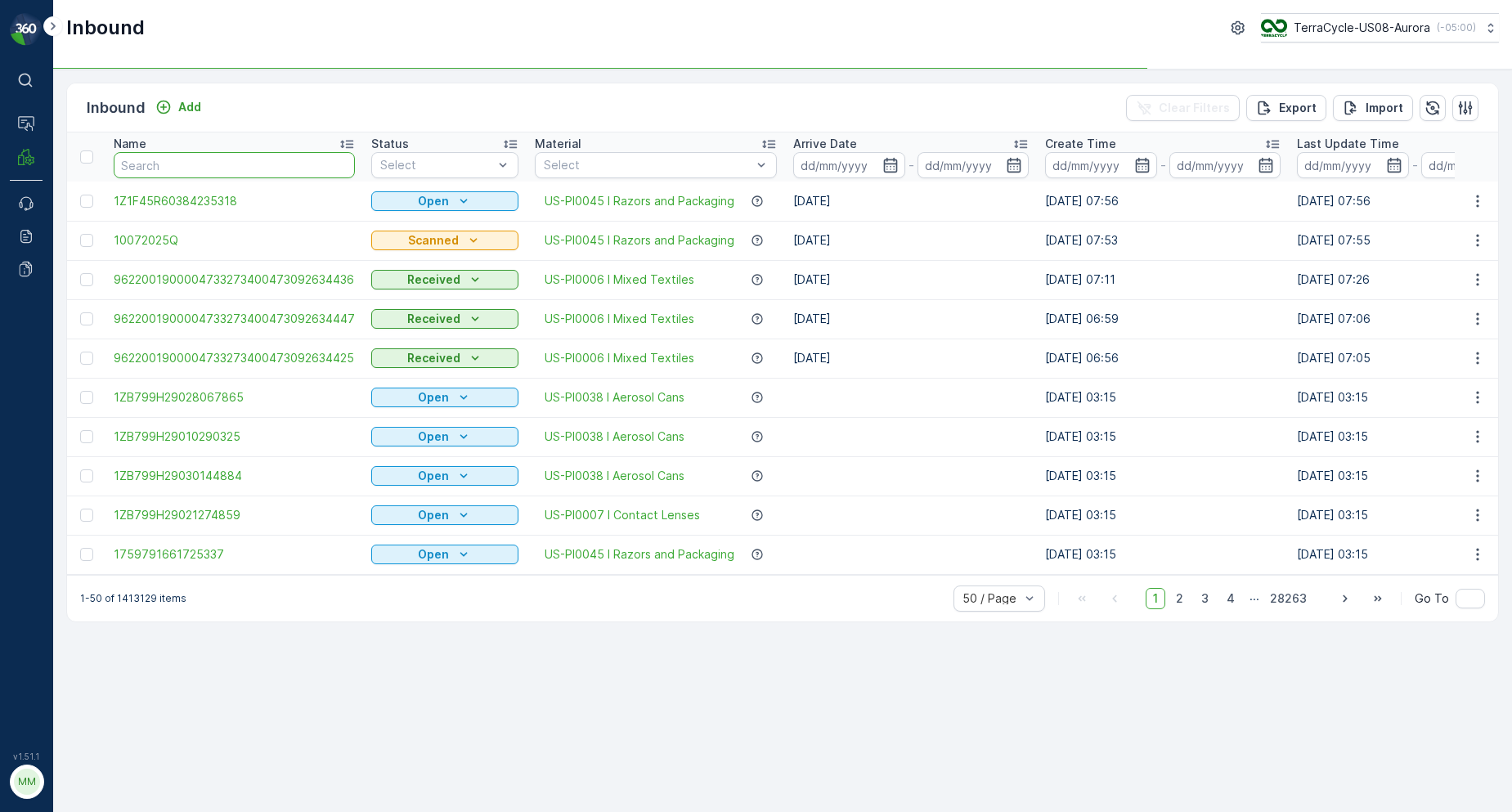
click at [346, 167] on input "text" at bounding box center [234, 165] width 242 height 27
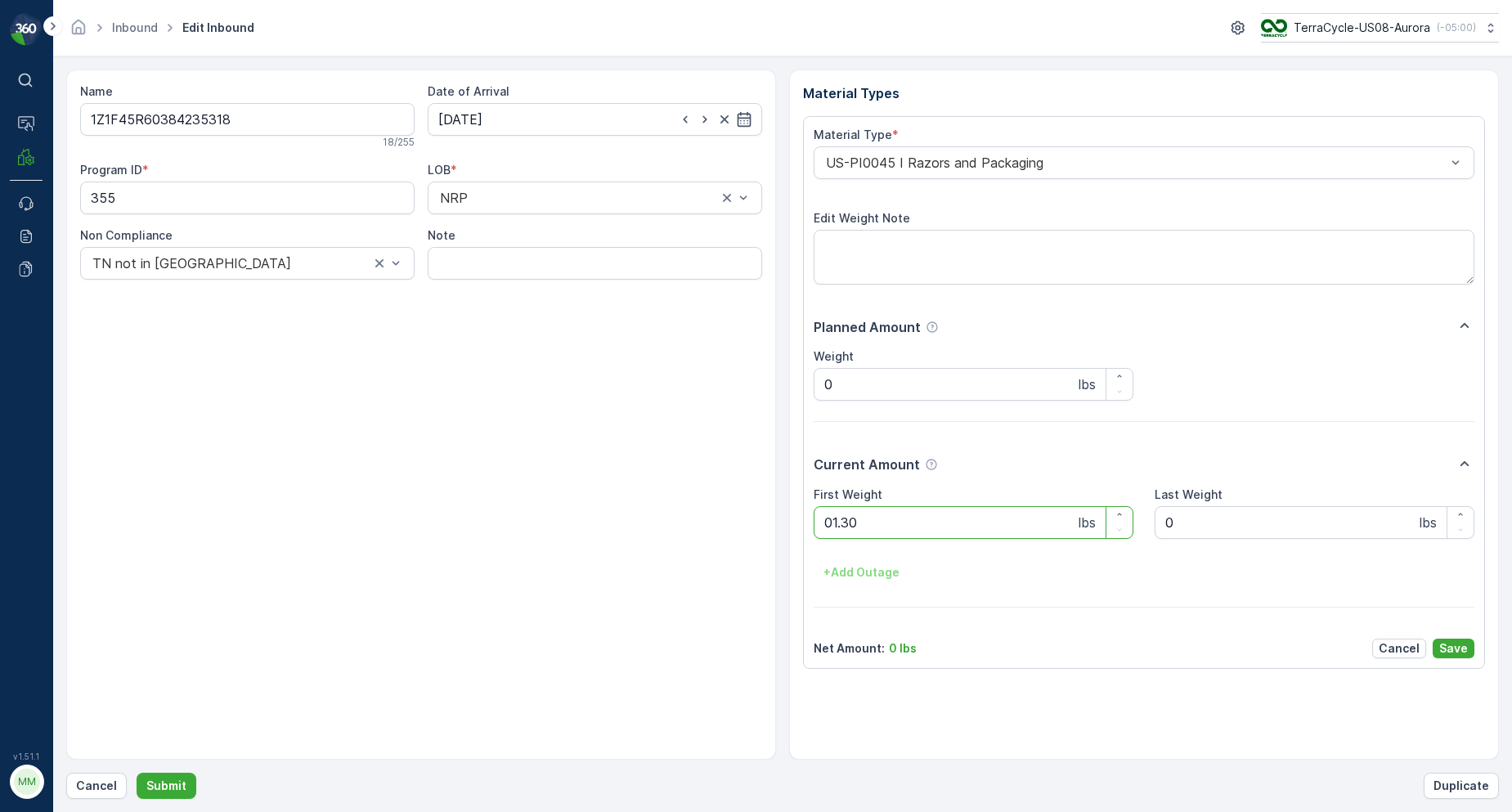
click at [136, 773] on button "Submit" at bounding box center [165, 786] width 59 height 27
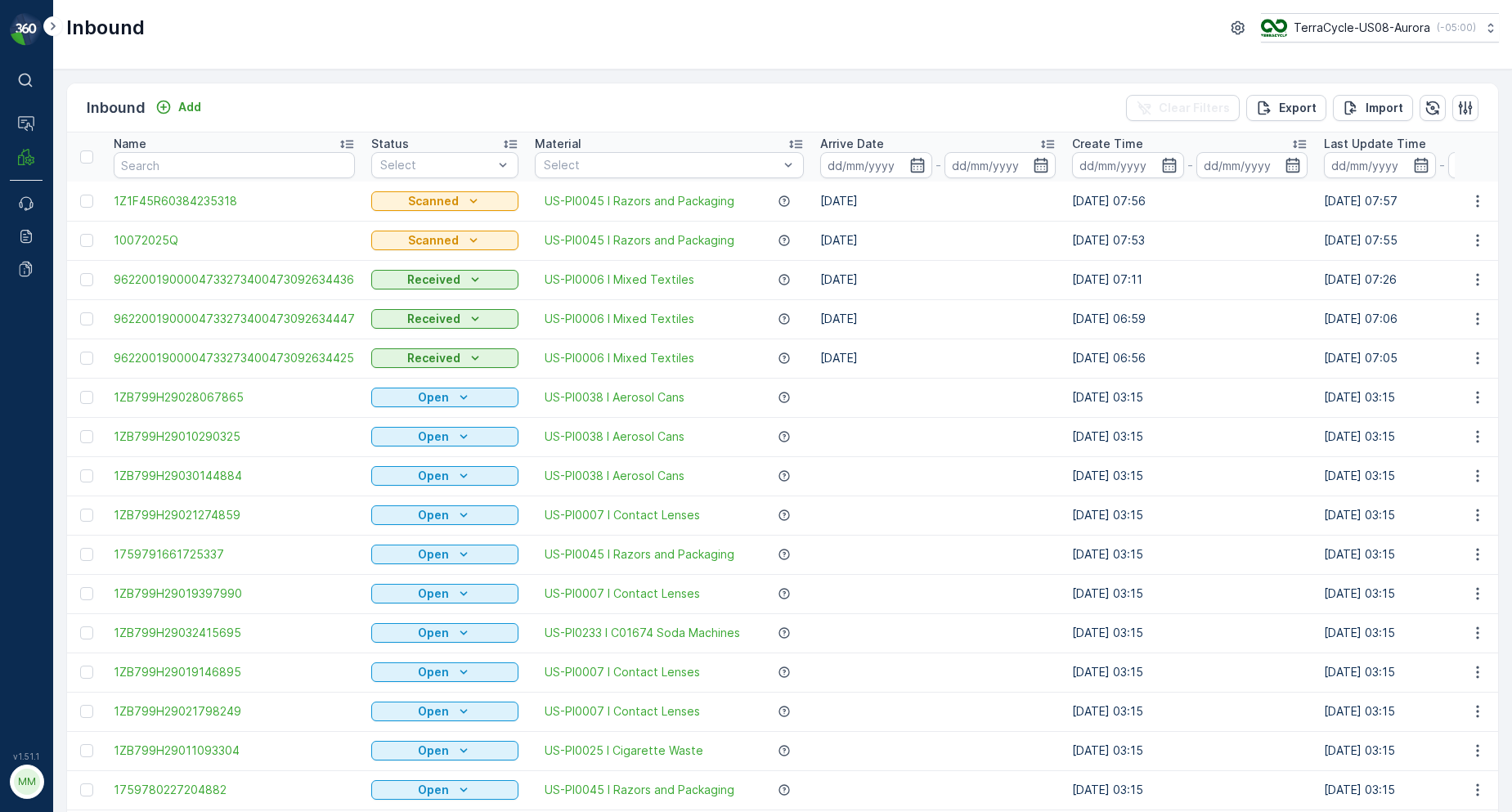
click at [562, 8] on div "Inbound TerraCycle-US08-Aurora ( -05:00 )" at bounding box center [782, 34] width 1459 height 70
